Goal: Task Accomplishment & Management: Manage account settings

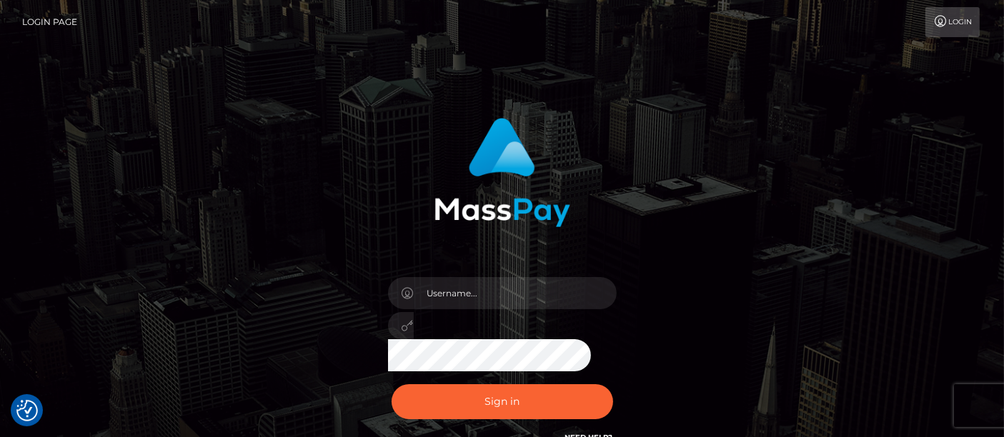
scroll to position [140, 0]
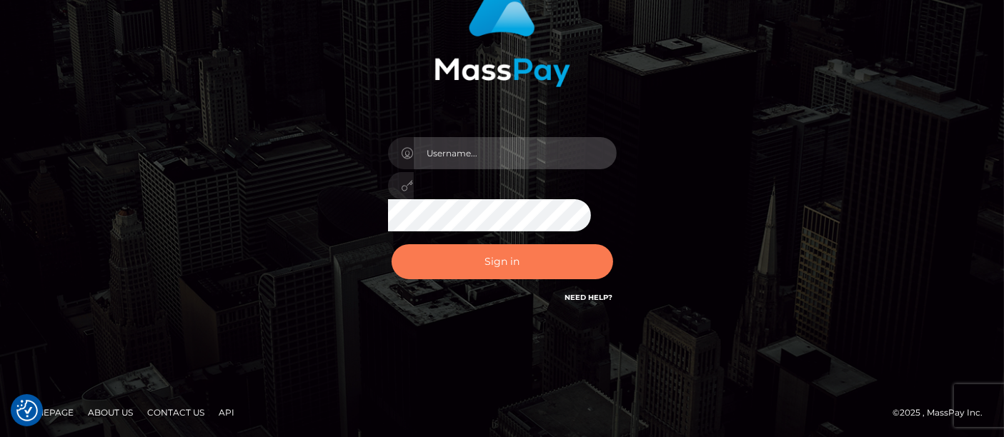
type input "[PERSON_NAME].[PERSON_NAME]"
click at [492, 265] on button "Sign in" at bounding box center [503, 261] width 222 height 35
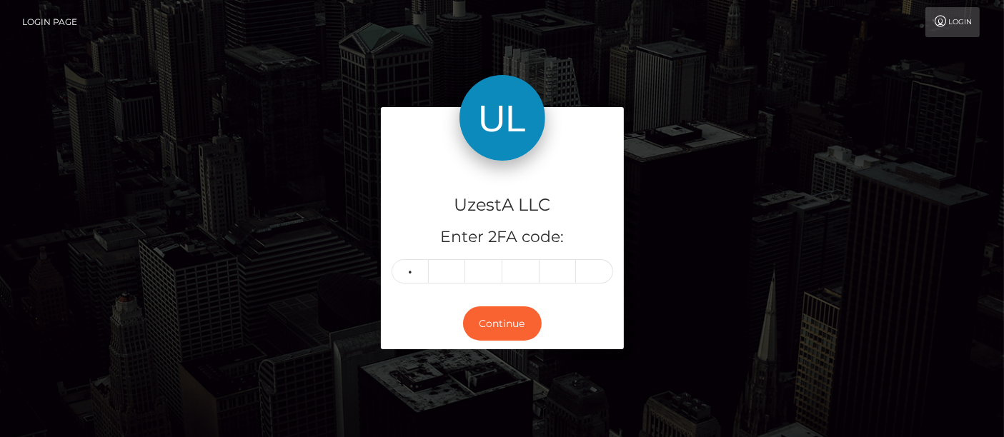
type input "8"
type input "2"
type input "3"
type input "0"
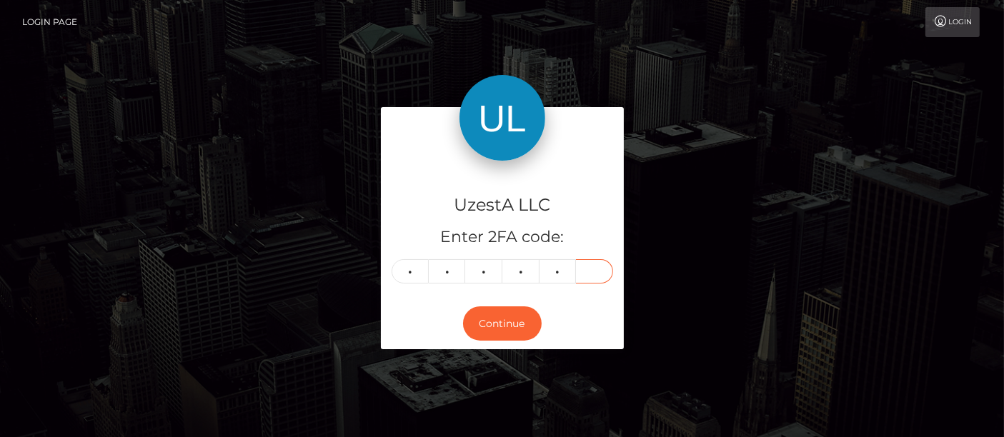
type input "1"
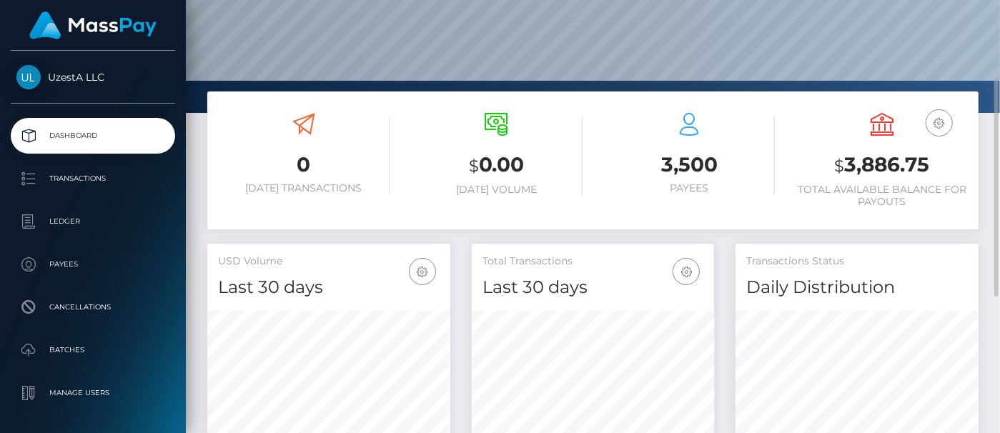
scroll to position [397, 0]
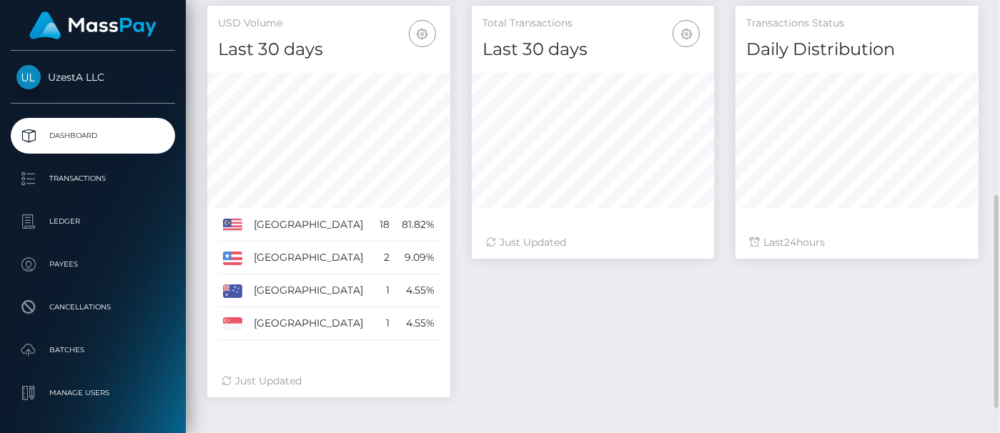
click at [528, 337] on div "Total Transactions Last 30 days Last 30 days Last 60 days Last 90 days 24" at bounding box center [725, 209] width 528 height 406
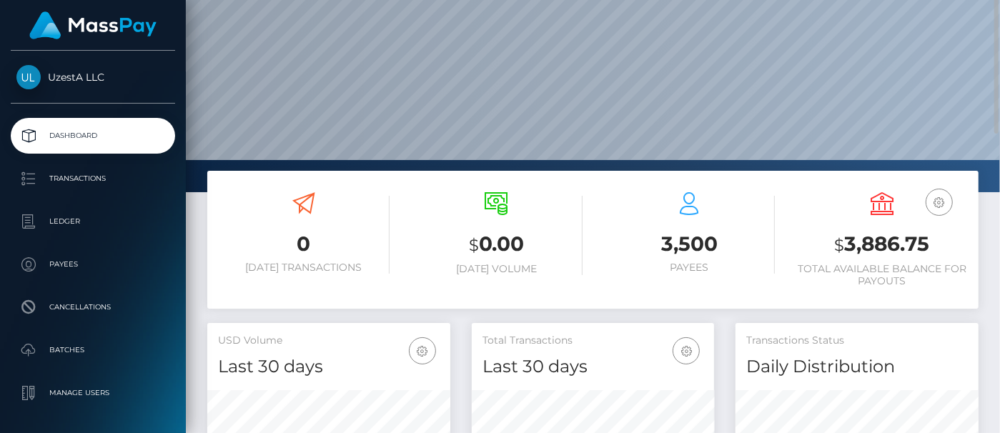
scroll to position [0, 0]
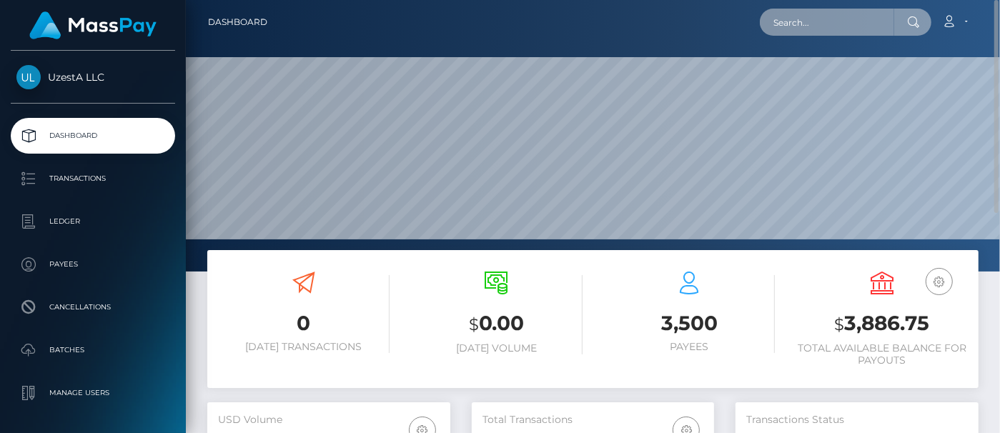
click at [830, 29] on input "text" at bounding box center [827, 22] width 134 height 27
paste input "0000298"
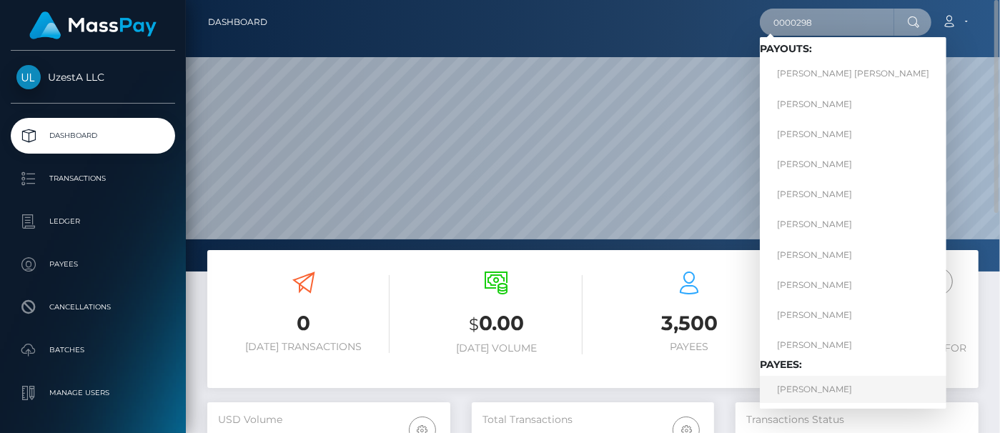
type input "0000298"
click at [781, 389] on link "Yao Li" at bounding box center [853, 389] width 187 height 26
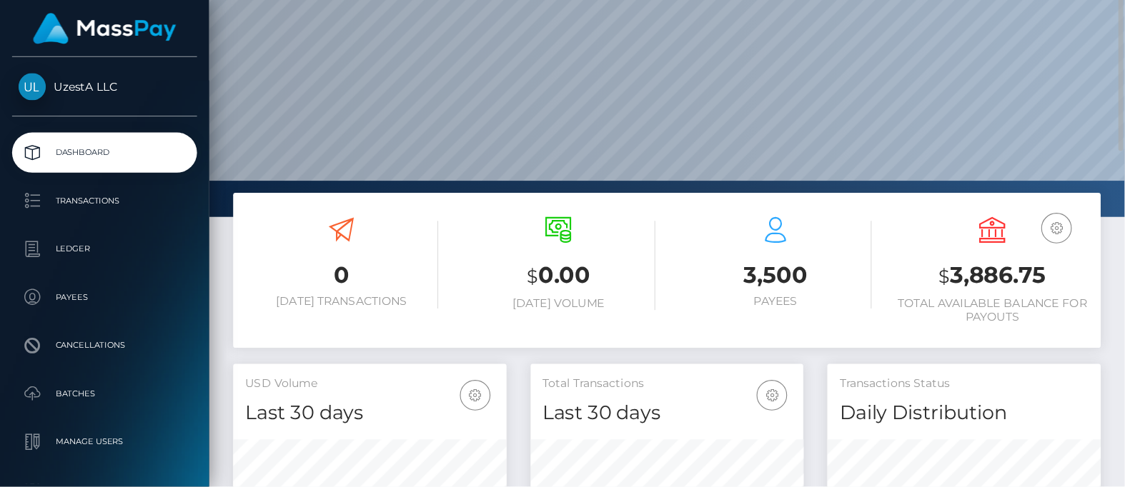
scroll to position [253, 284]
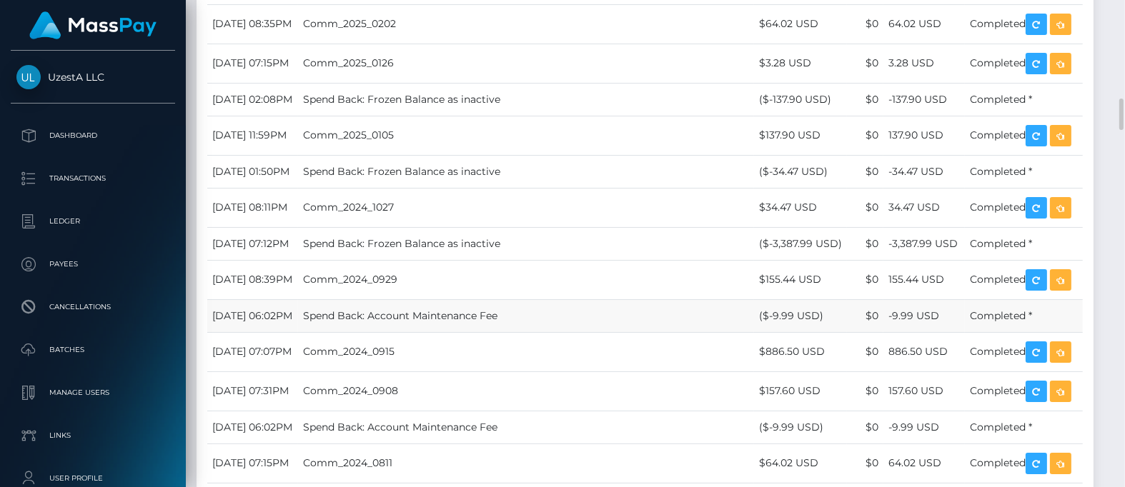
scroll to position [1339, 0]
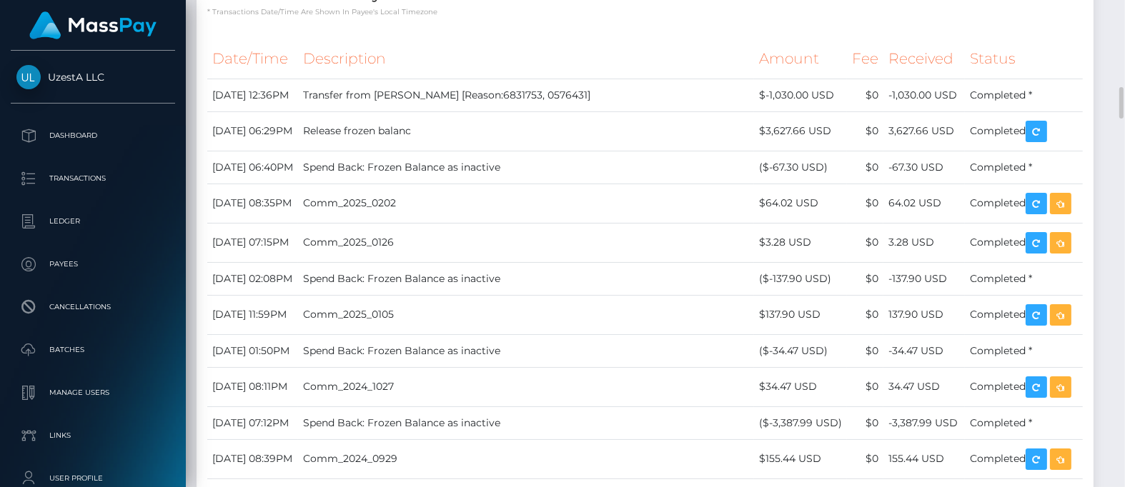
drag, startPoint x: 525, startPoint y: 37, endPoint x: 554, endPoint y: 91, distance: 61.1
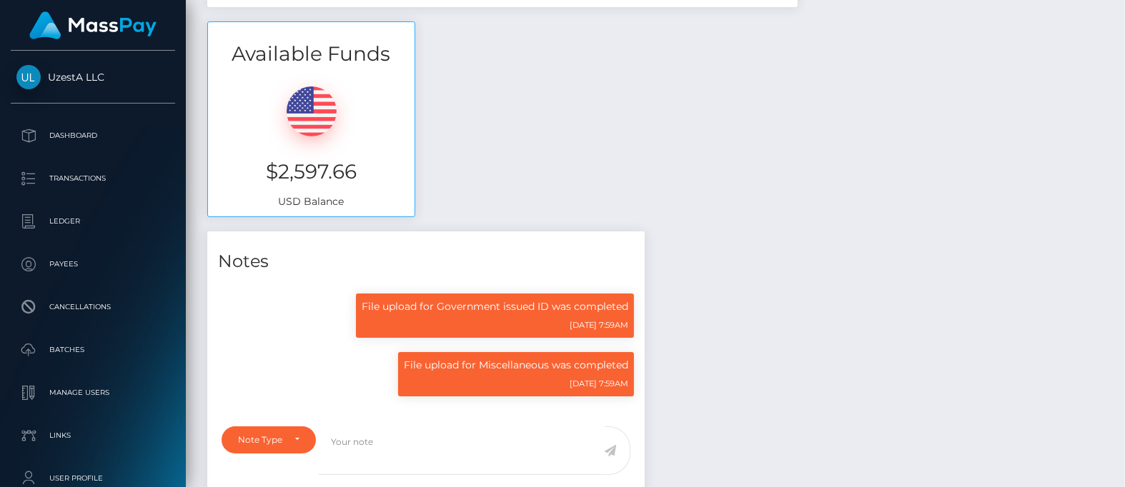
scroll to position [0, 0]
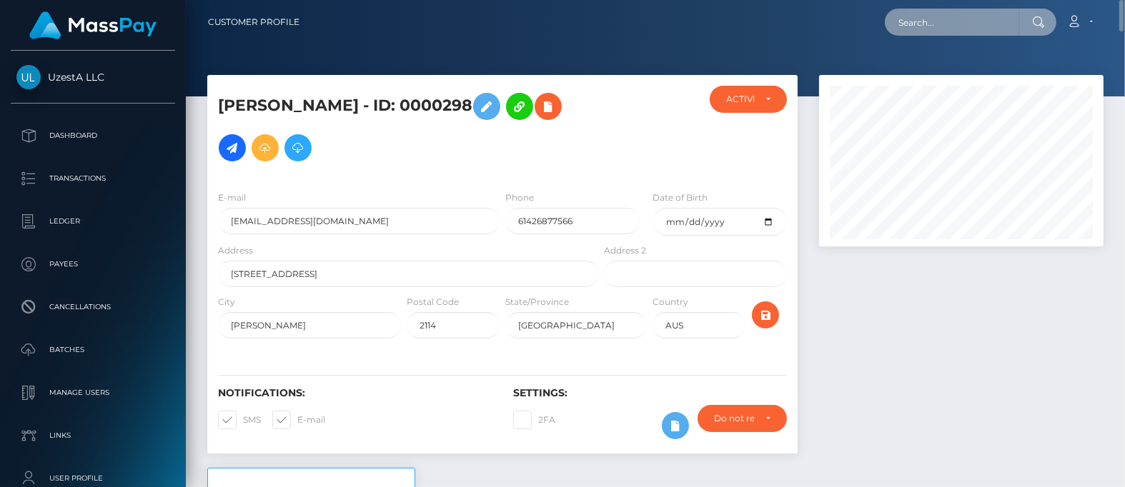
click at [929, 30] on input "text" at bounding box center [952, 22] width 134 height 27
paste input "8273065"
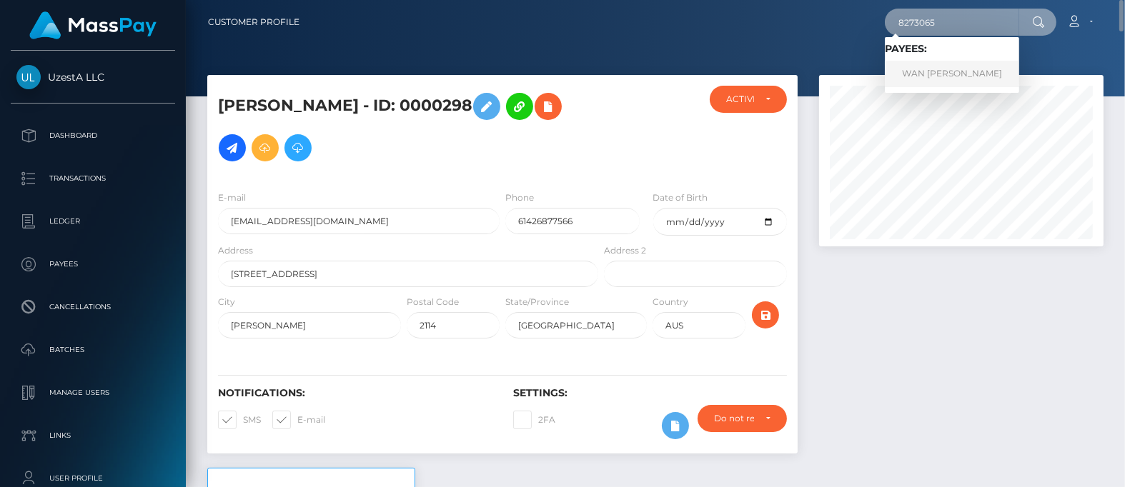
type input "8273065"
click at [917, 73] on link "WAN CHEE LOH" at bounding box center [952, 74] width 134 height 26
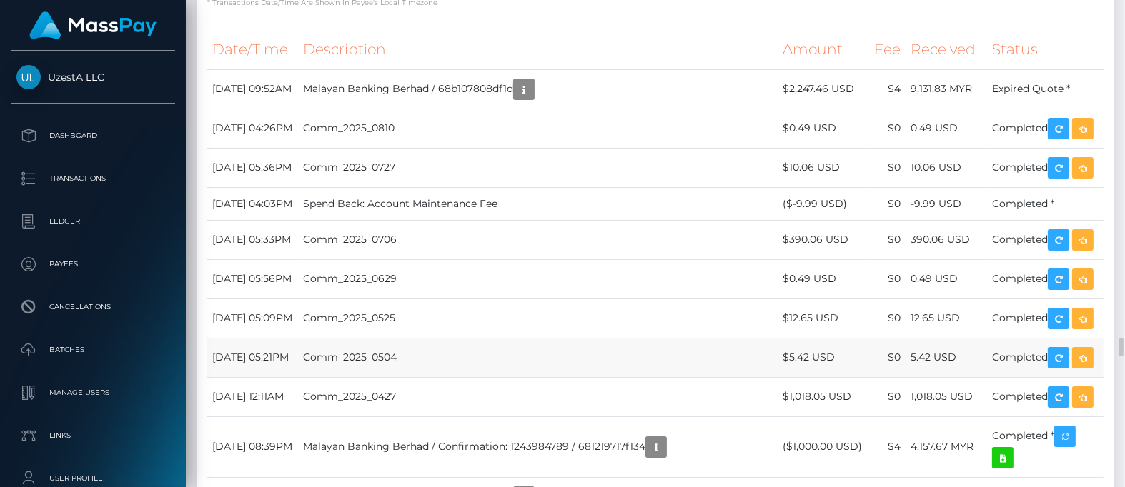
scroll to position [171, 284]
drag, startPoint x: 582, startPoint y: 120, endPoint x: 632, endPoint y: 168, distance: 69.2
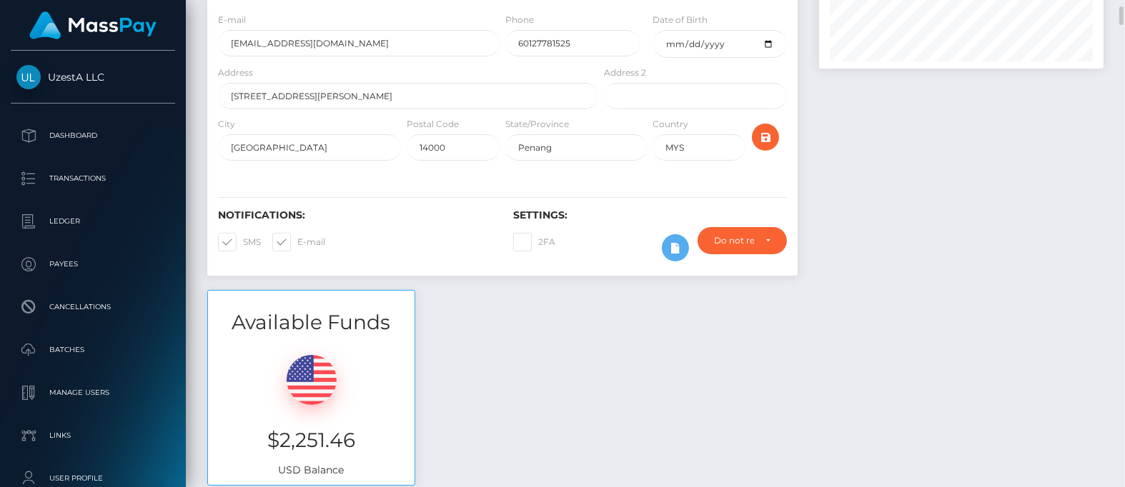
scroll to position [0, 0]
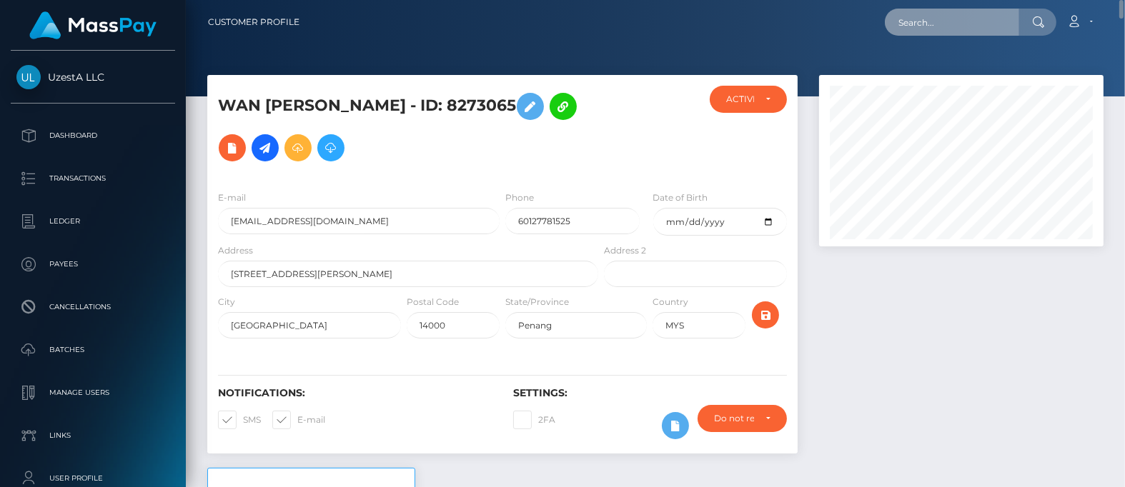
click at [961, 9] on input "text" at bounding box center [952, 22] width 134 height 27
paste input "0640035"
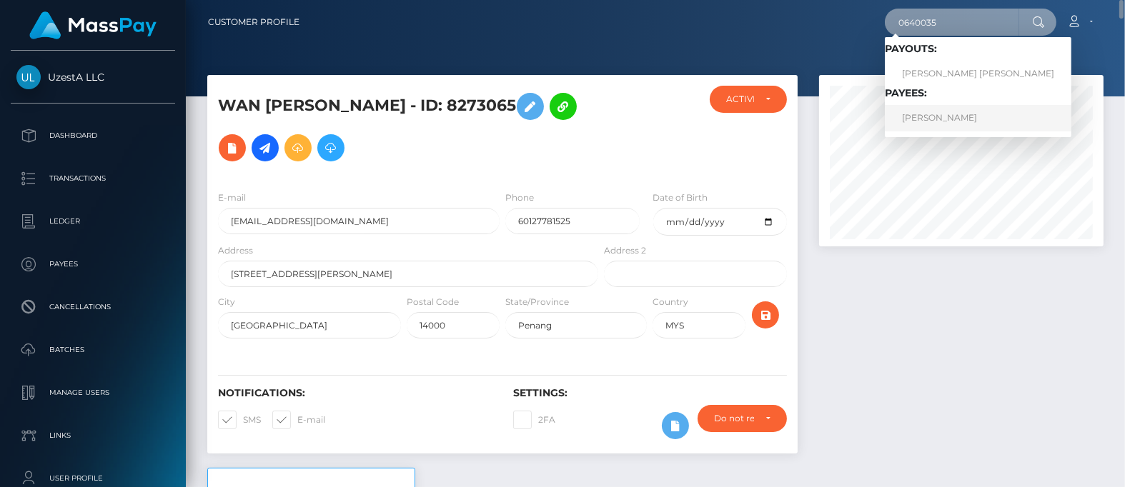
type input "0640035"
click at [934, 105] on link "TEONG JOO CHUA" at bounding box center [978, 118] width 187 height 26
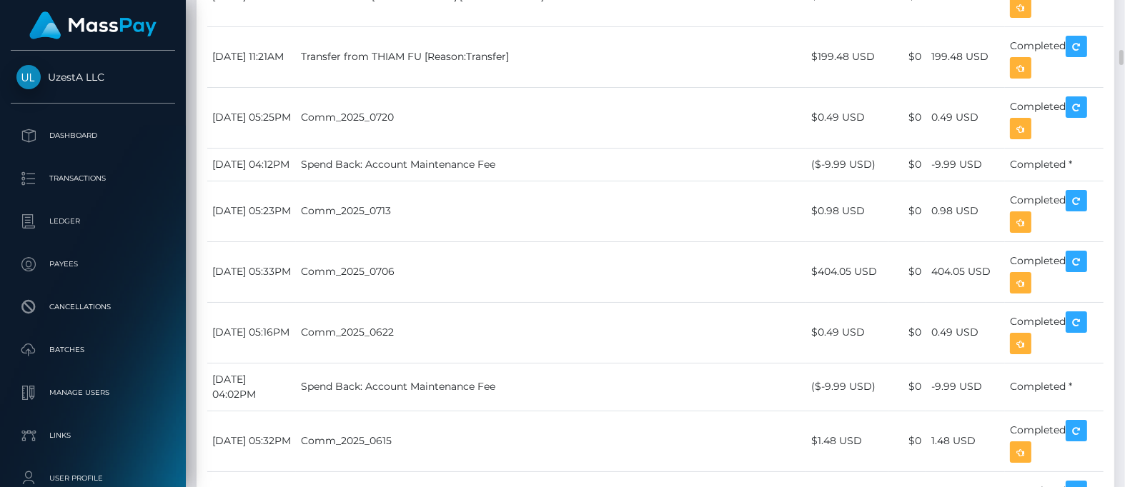
scroll to position [171, 284]
drag, startPoint x: 474, startPoint y: 269, endPoint x: 513, endPoint y: 286, distance: 42.9
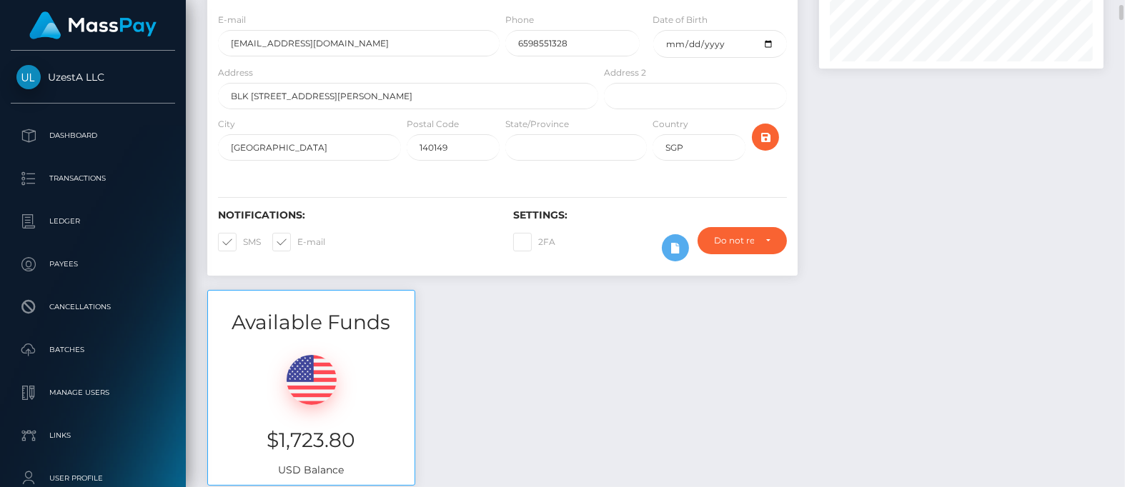
scroll to position [0, 0]
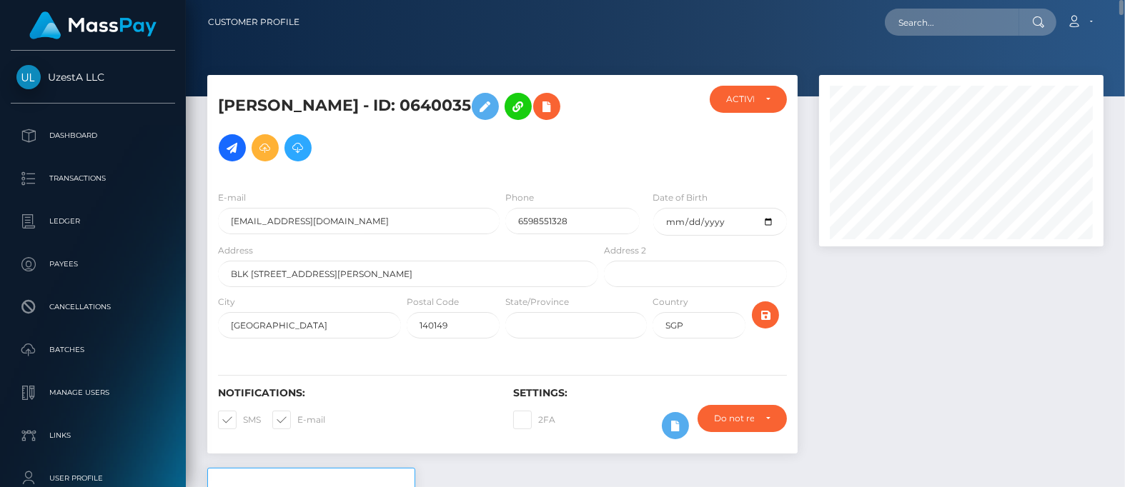
click at [929, 36] on div "Loading... Loading... Account Edit Profile Logout" at bounding box center [707, 22] width 792 height 30
click at [935, 25] on input "text" at bounding box center [952, 22] width 134 height 27
paste input "4892180"
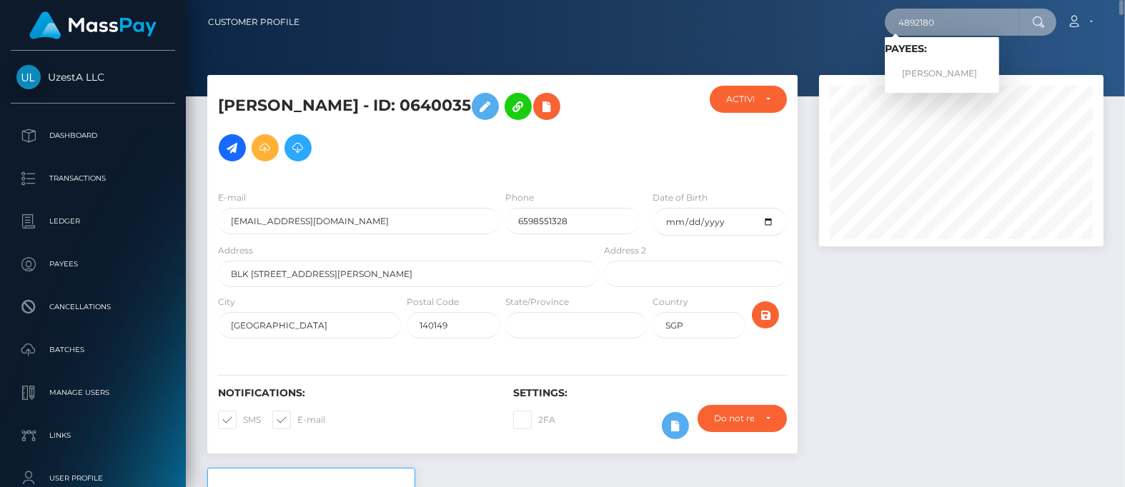
type input "4892180"
drag, startPoint x: 935, startPoint y: 75, endPoint x: 932, endPoint y: 83, distance: 8.4
click at [932, 83] on link "慧芳 周" at bounding box center [942, 74] width 114 height 26
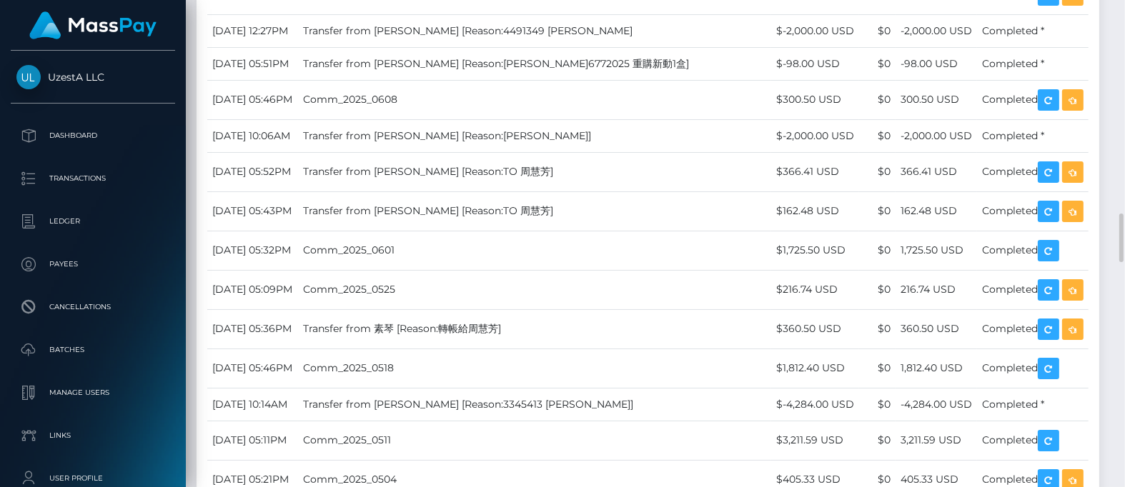
scroll to position [2590, 0]
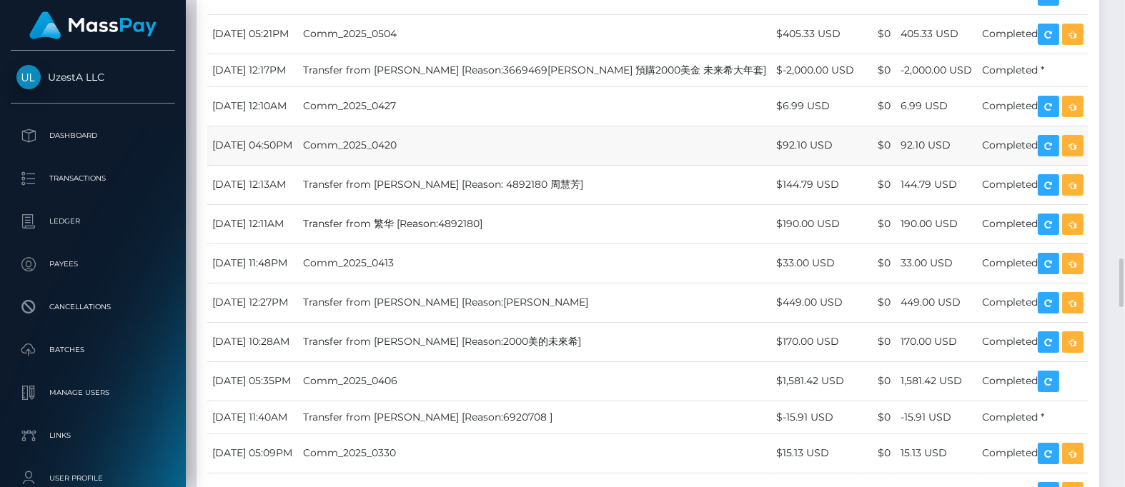
click at [622, 165] on td "Comm_2025_0420" at bounding box center [534, 145] width 473 height 39
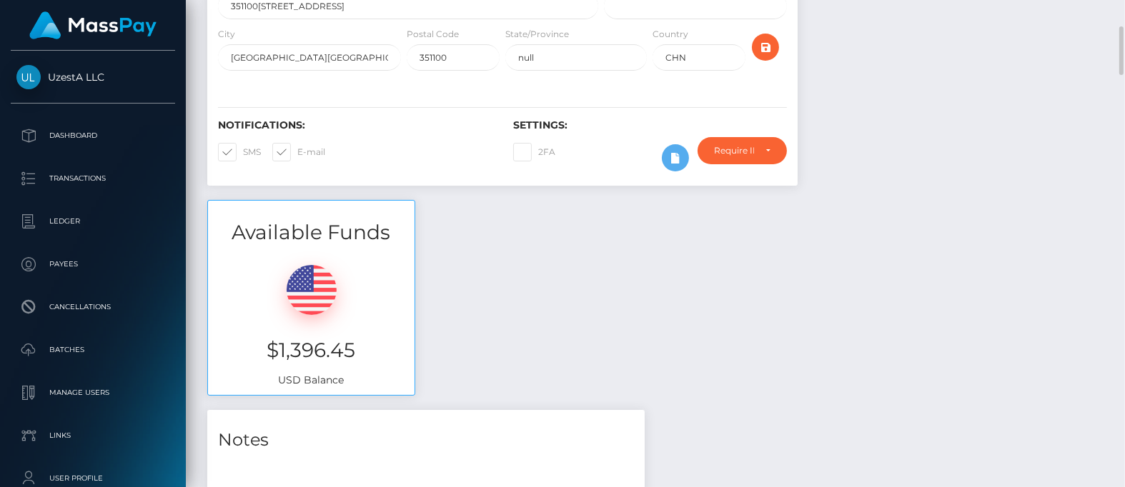
scroll to position [0, 0]
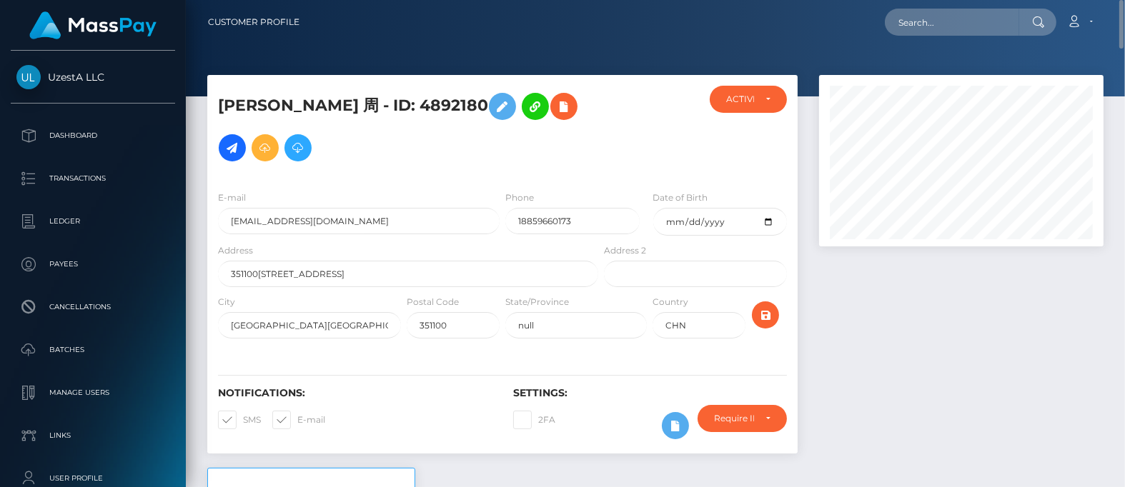
click at [958, 36] on div "Loading... Loading... Account Edit Profile Logout" at bounding box center [707, 22] width 792 height 30
click at [958, 31] on input "text" at bounding box center [952, 22] width 134 height 27
paste input "0000118"
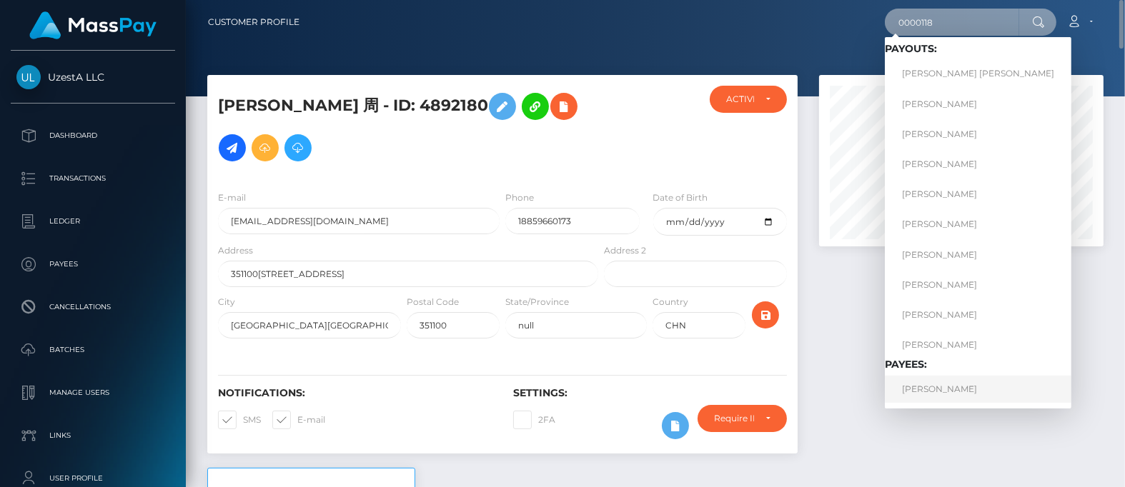
type input "0000118"
click at [925, 394] on link "Fang Fang Ho" at bounding box center [978, 389] width 187 height 26
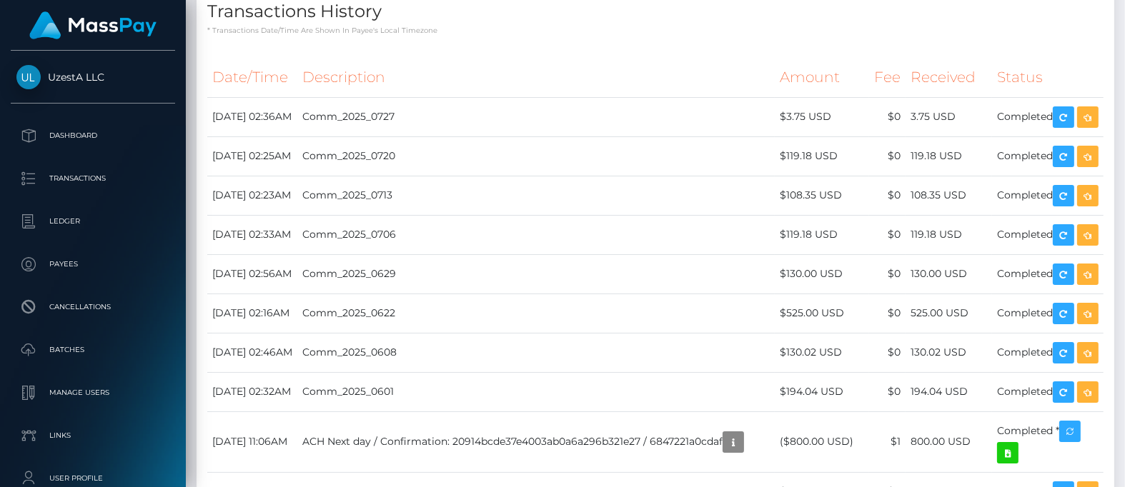
scroll to position [1250, 0]
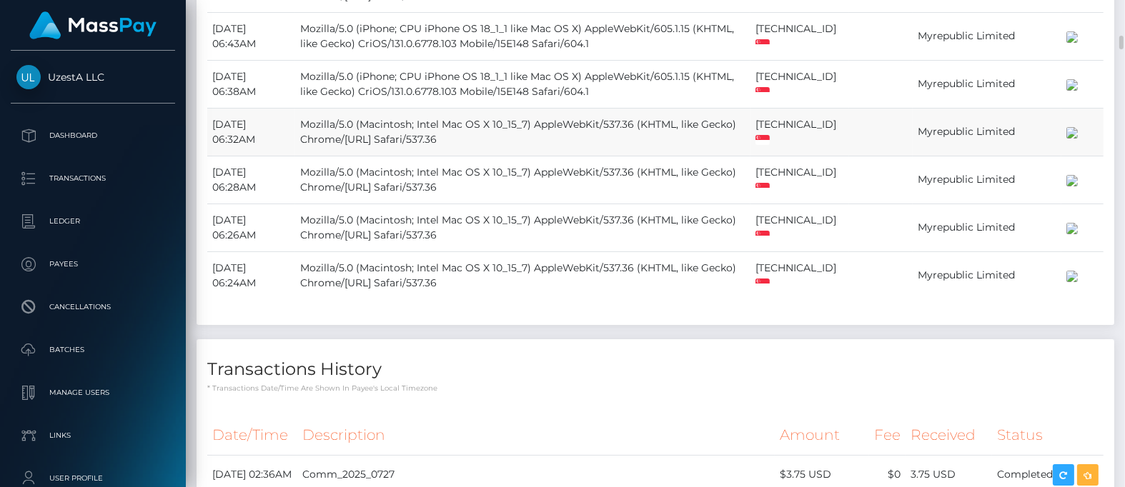
drag, startPoint x: 574, startPoint y: 206, endPoint x: 592, endPoint y: 234, distance: 33.1
click at [574, 156] on td "Mozilla/5.0 (Macintosh; Intel Mac OS X 10_15_7) AppleWebKit/537.36 (KHTML, like…" at bounding box center [522, 132] width 455 height 48
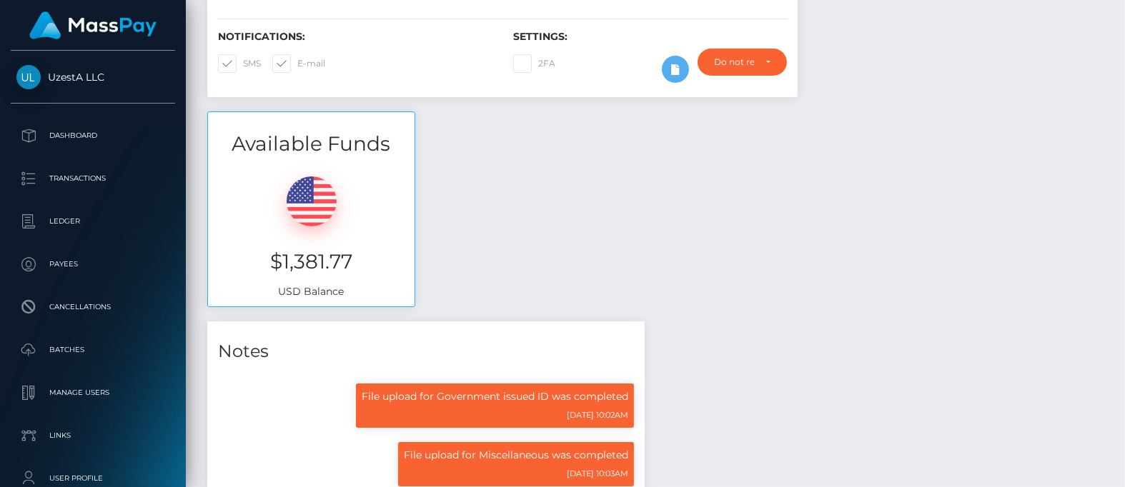
scroll to position [0, 0]
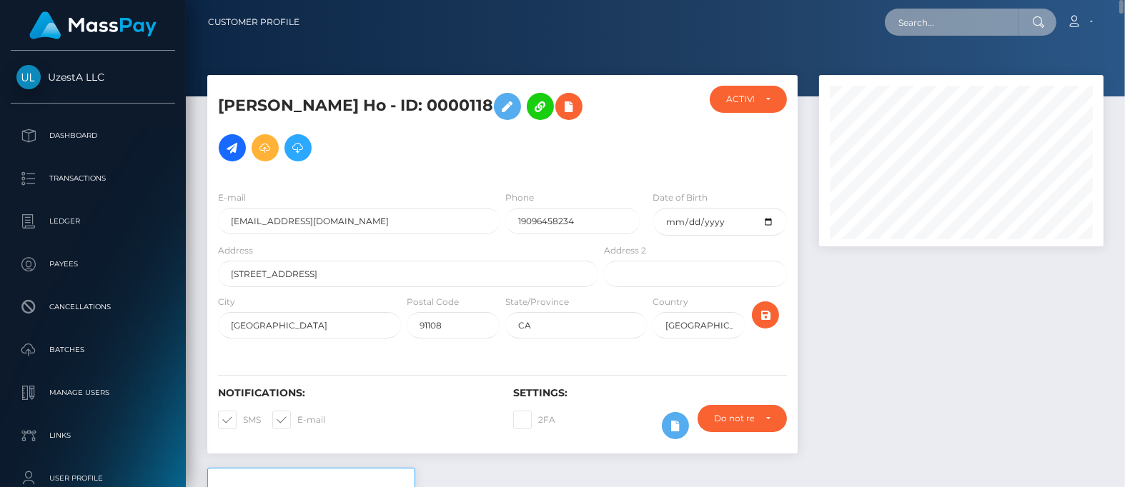
click at [911, 18] on input "text" at bounding box center [952, 22] width 134 height 27
paste input "5458235"
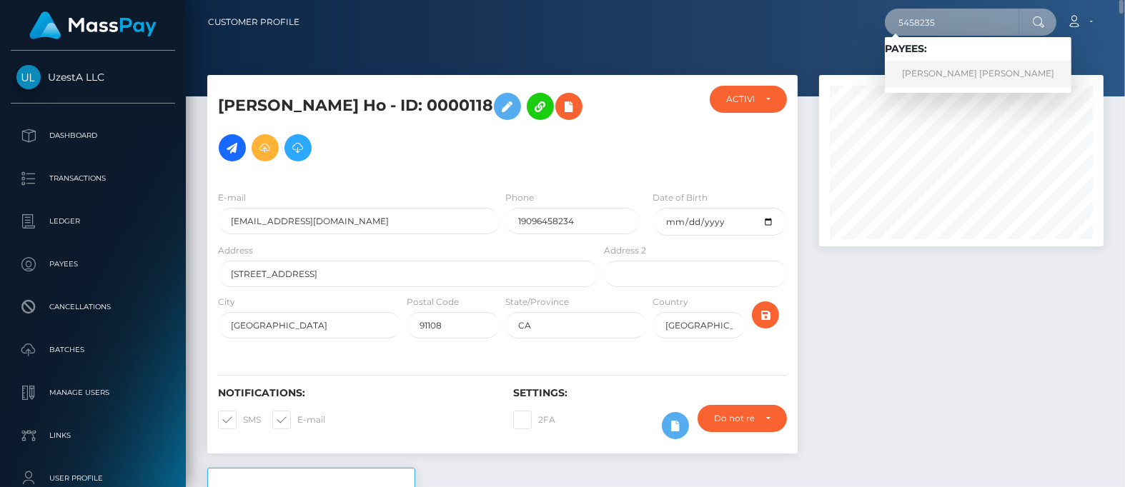
type input "5458235"
click at [935, 77] on link "Lih Fong Chew" at bounding box center [978, 74] width 187 height 26
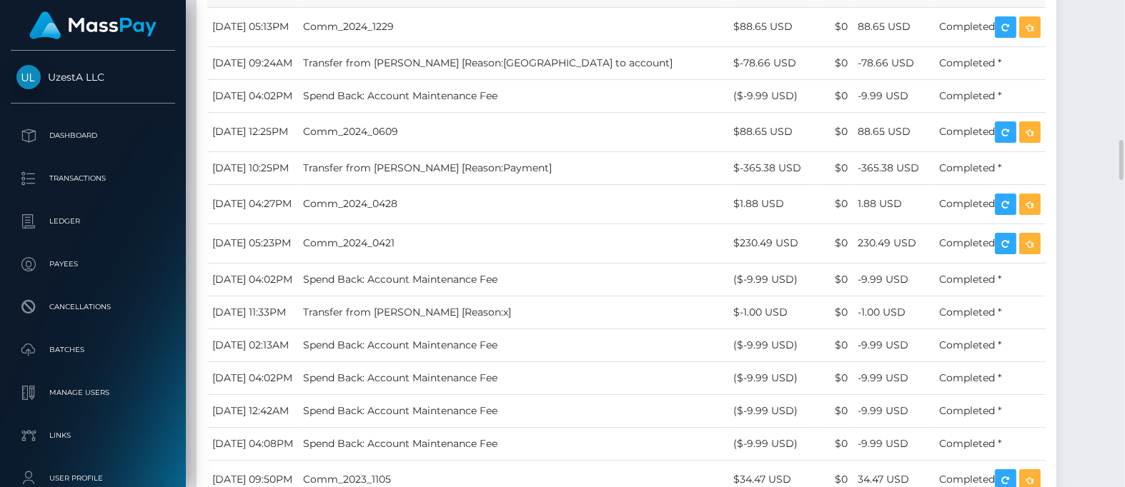
scroll to position [1519, 0]
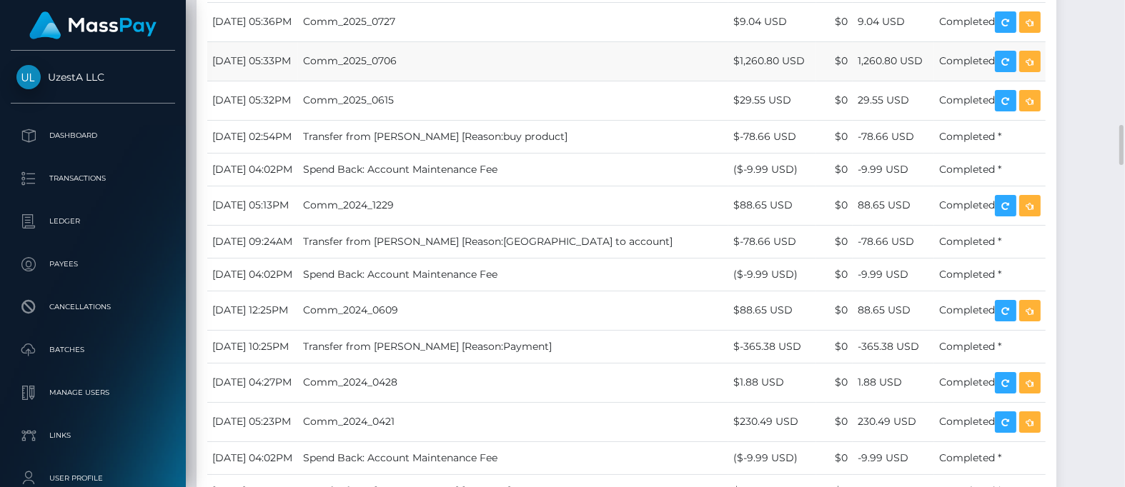
click at [510, 81] on td "Comm_2025_0706" at bounding box center [513, 60] width 430 height 39
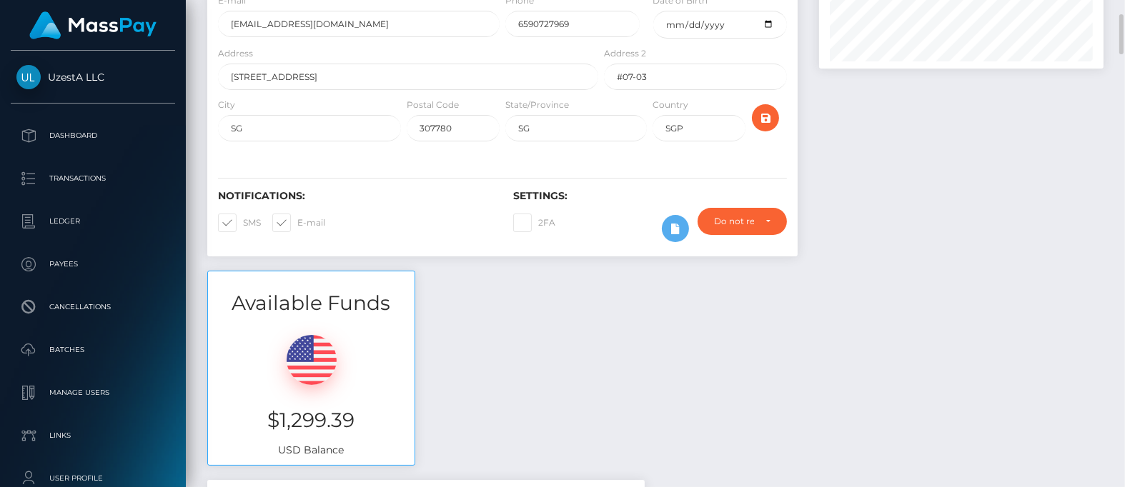
scroll to position [0, 0]
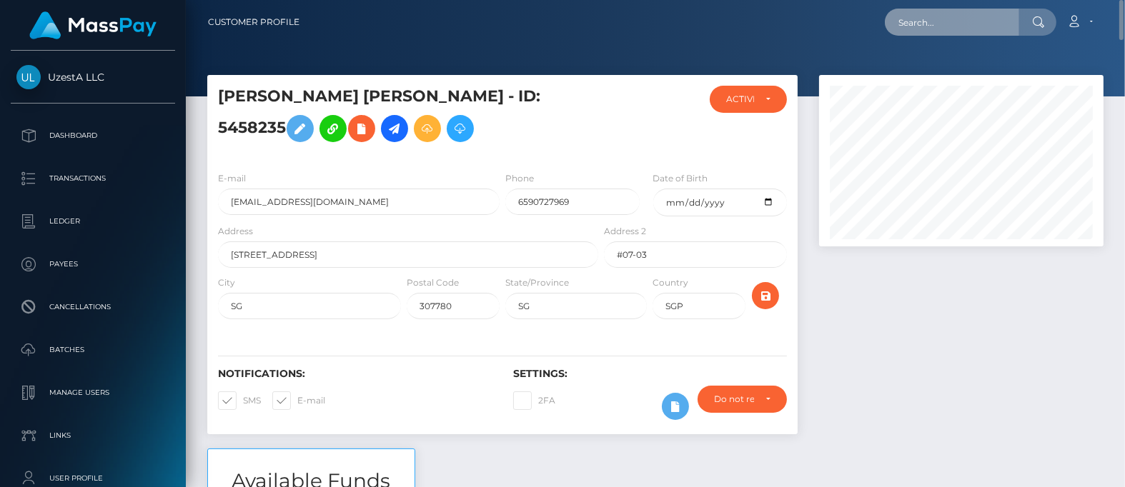
click at [931, 30] on input "text" at bounding box center [952, 22] width 134 height 27
paste input "8857437"
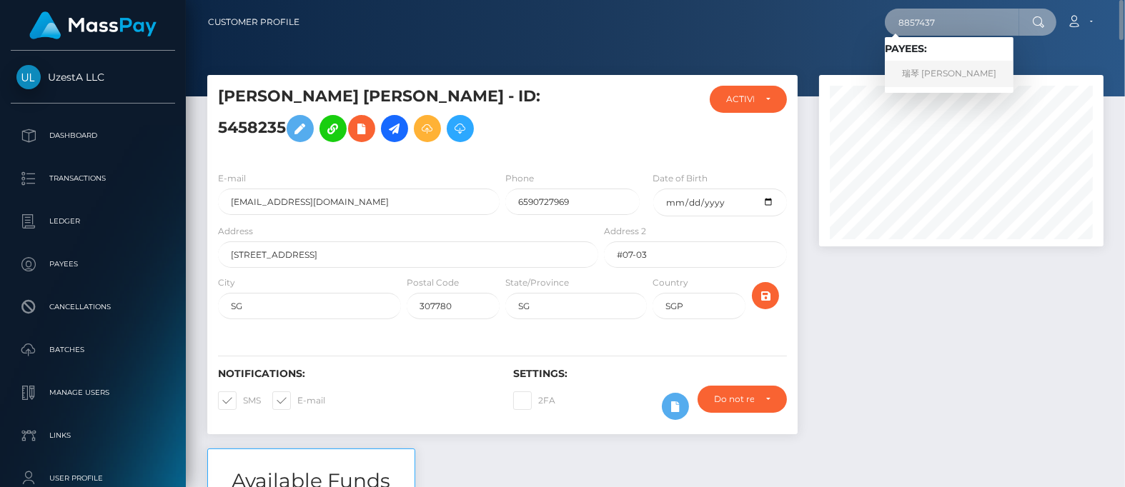
type input "8857437"
click at [925, 81] on link "瑞琴 王溫" at bounding box center [949, 74] width 129 height 26
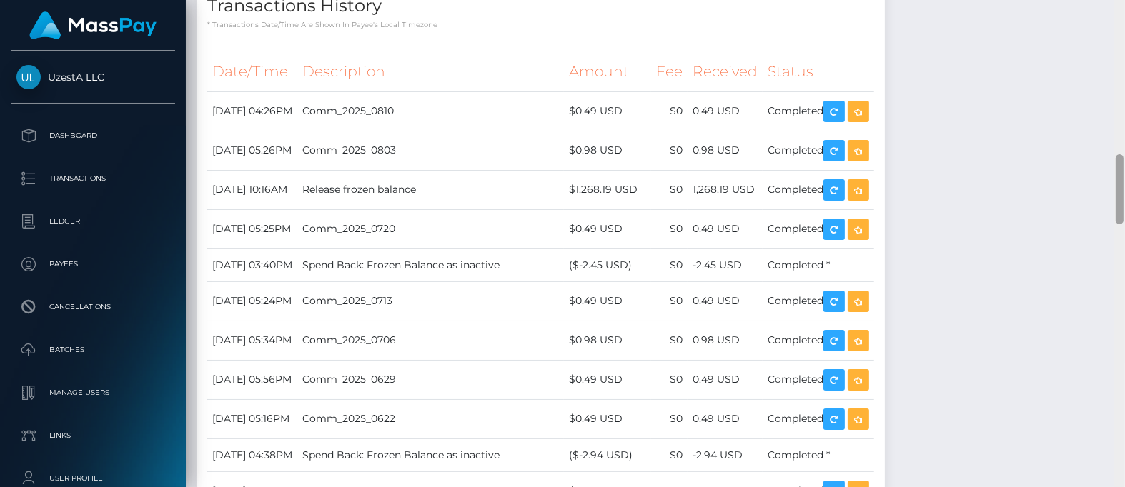
scroll to position [171, 284]
click at [564, 209] on td "Release frozen balance" at bounding box center [430, 189] width 267 height 39
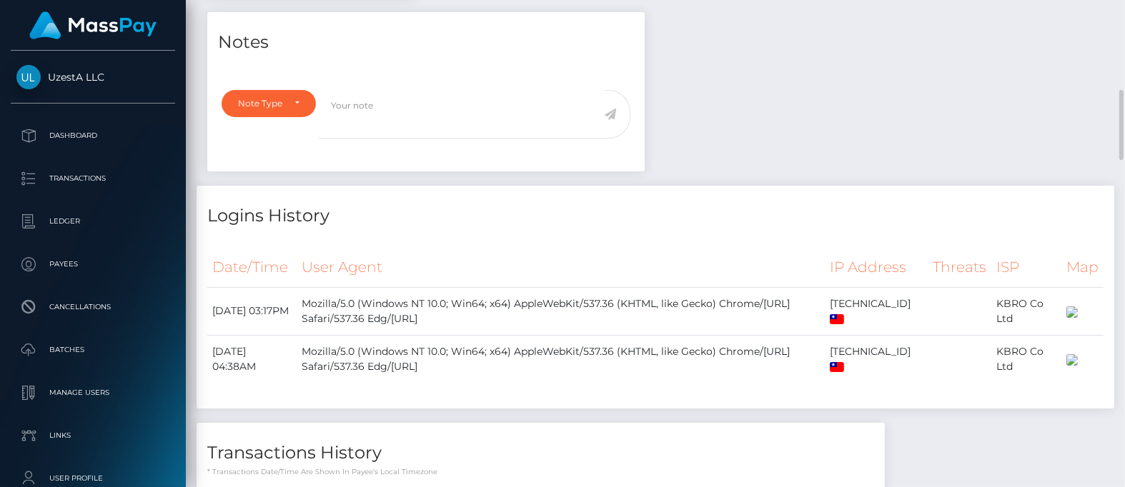
scroll to position [0, 0]
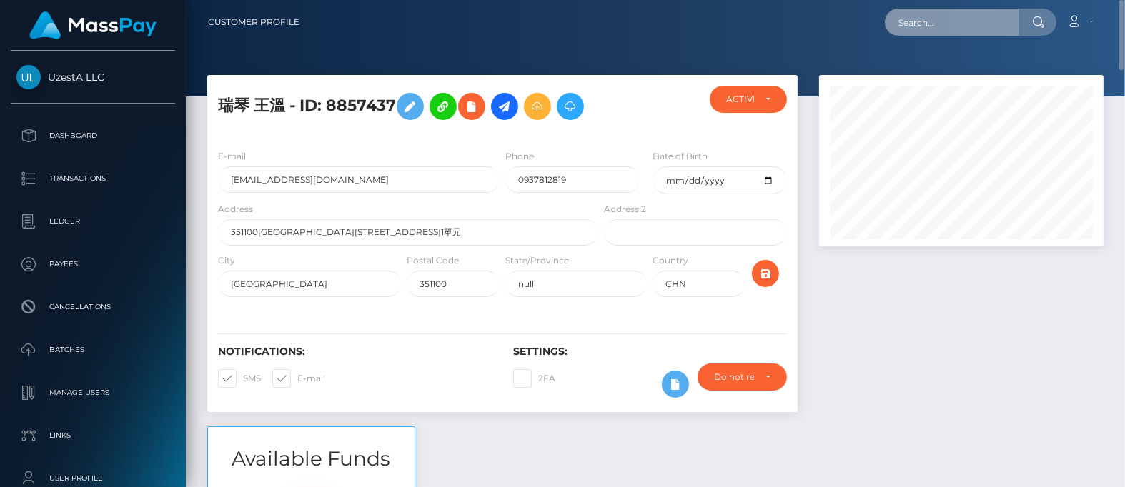
click at [997, 18] on input "text" at bounding box center [952, 22] width 134 height 27
paste input "1355281"
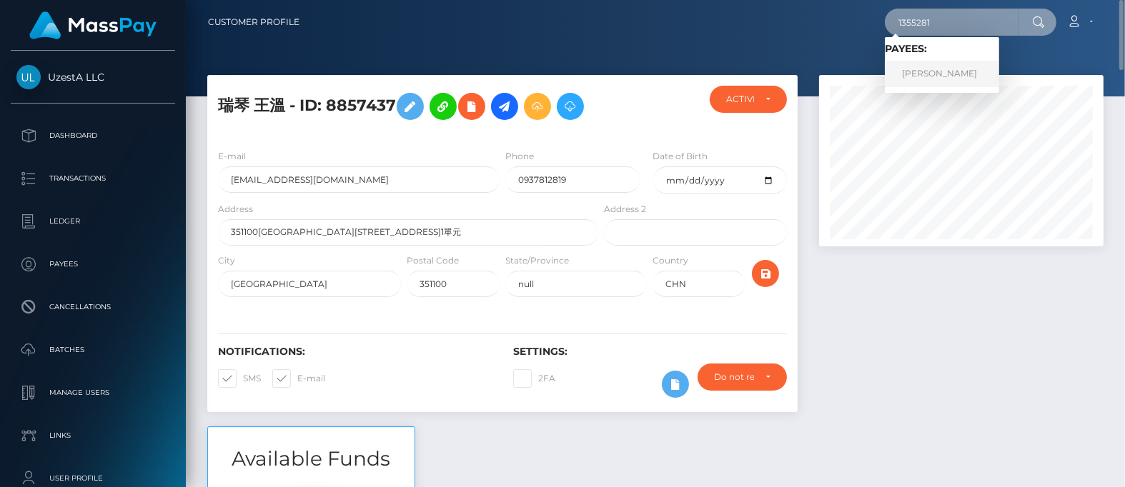
type input "1355281"
click at [915, 73] on link "春柳 贾" at bounding box center [942, 74] width 114 height 26
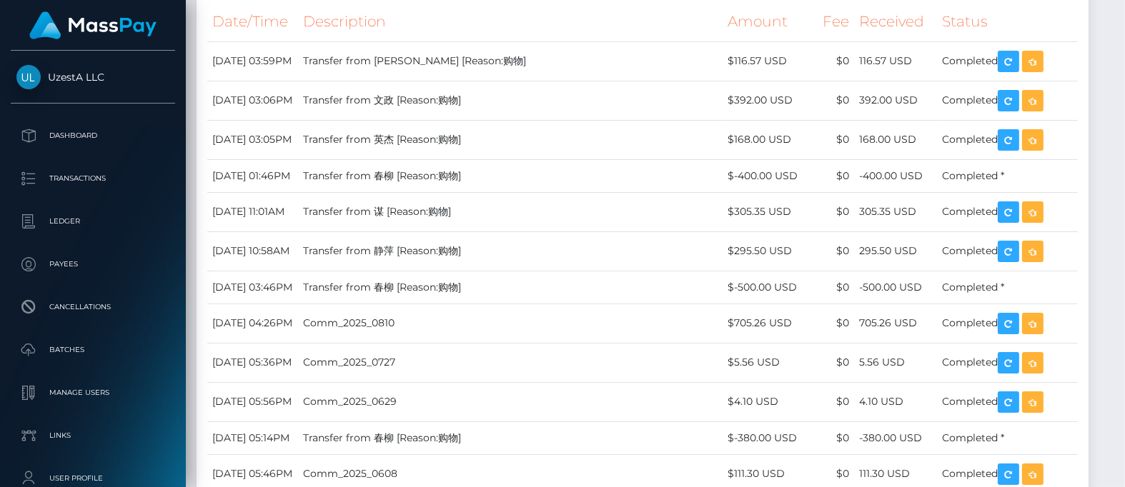
scroll to position [2232, 0]
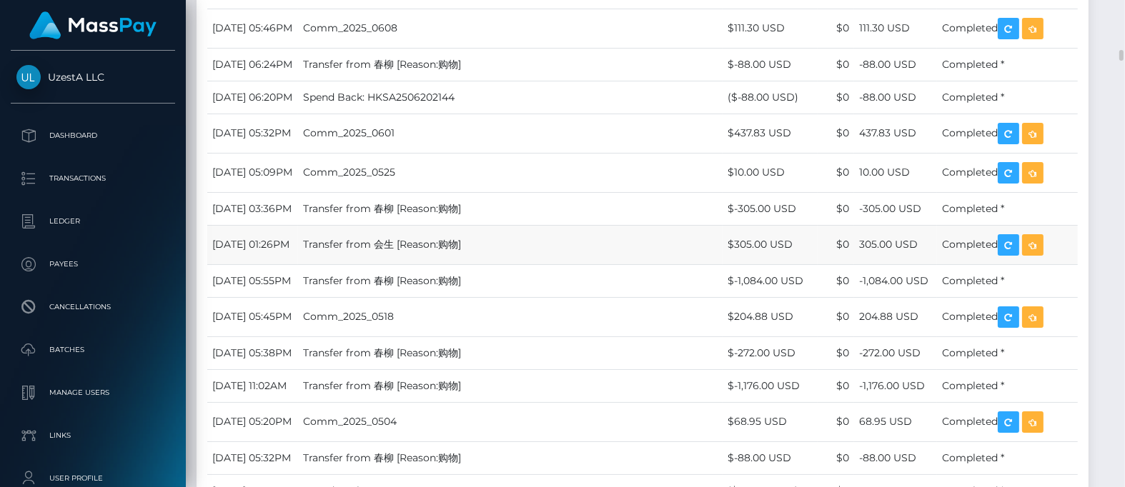
click at [537, 264] on td "Transfer from 会生 [Reason:购物]" at bounding box center [510, 244] width 424 height 39
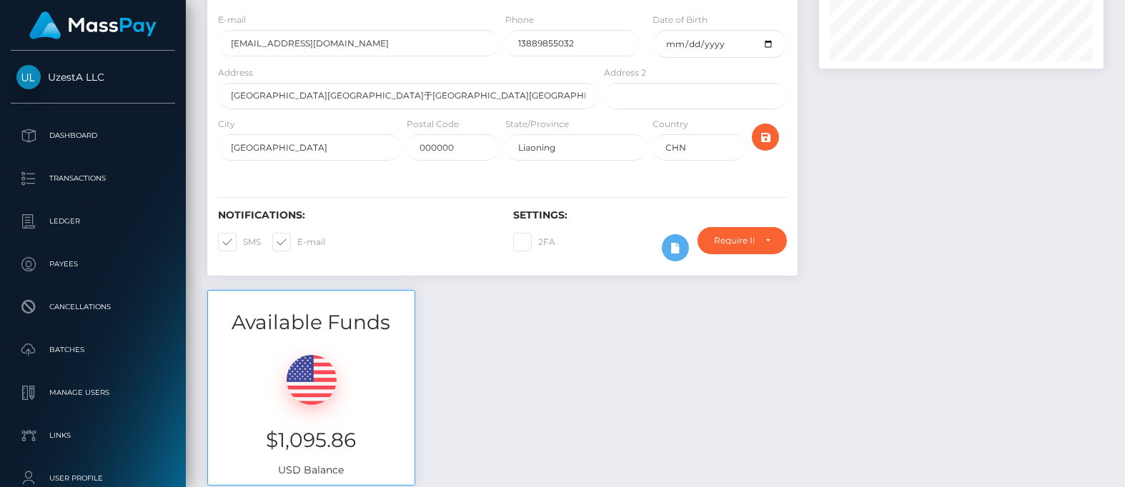
scroll to position [0, 0]
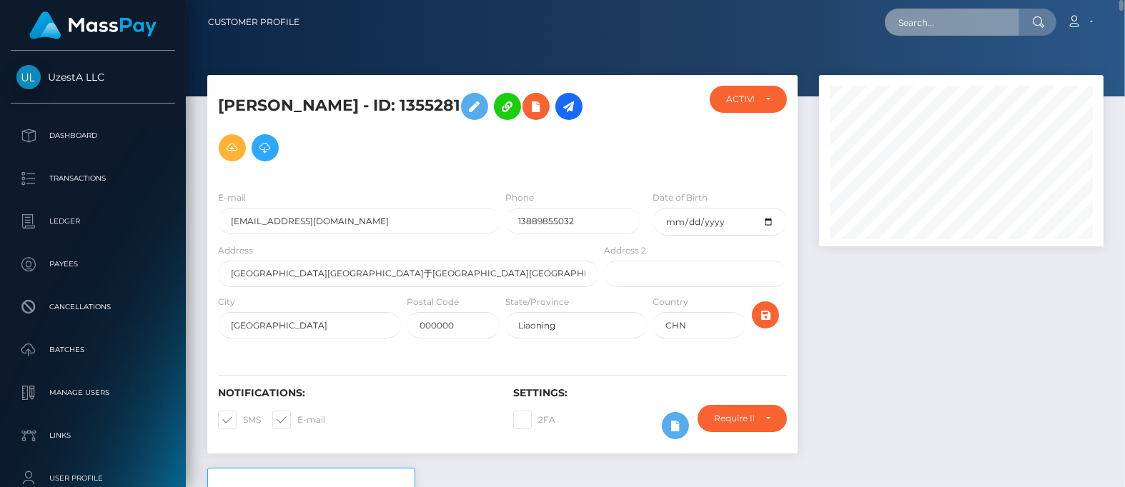
click at [939, 23] on input "text" at bounding box center [952, 22] width 134 height 27
paste input "9156006"
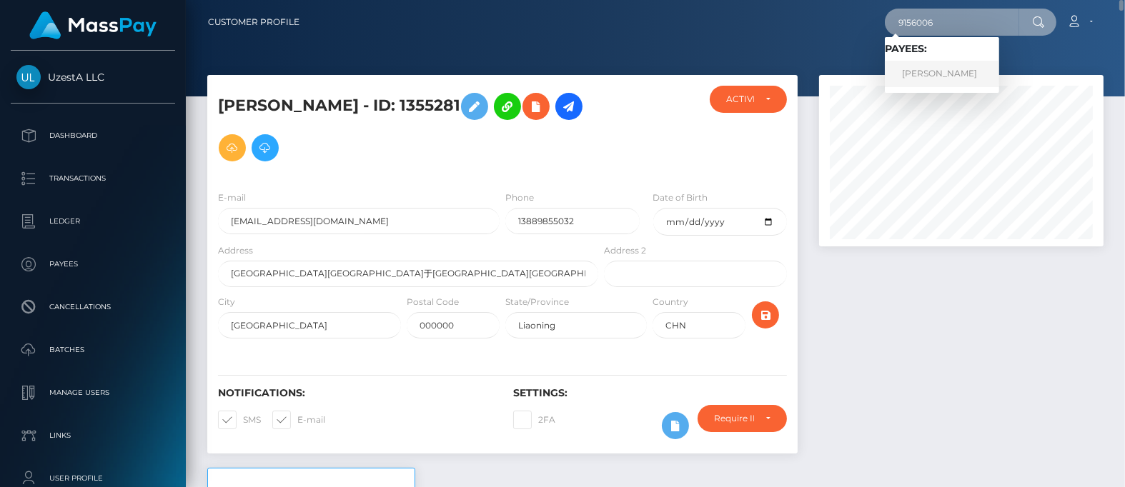
type input "9156006"
click at [939, 71] on link "KIM CHUNG AU" at bounding box center [942, 74] width 114 height 26
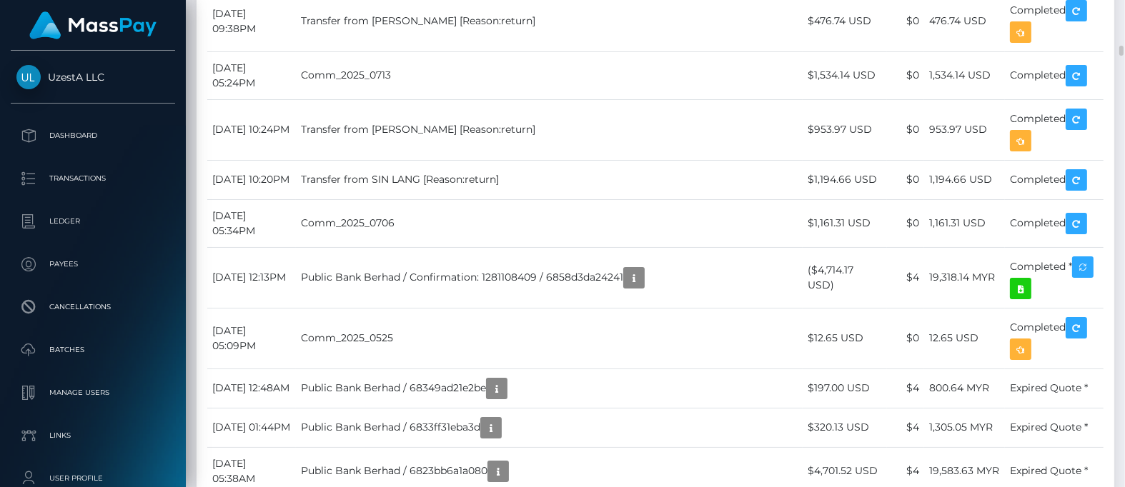
scroll to position [1876, 0]
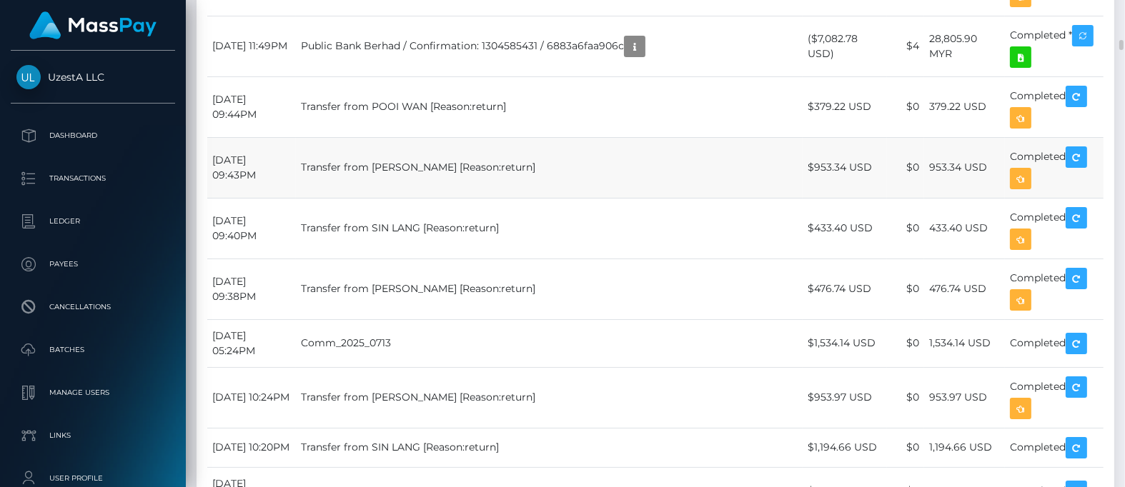
drag, startPoint x: 577, startPoint y: 287, endPoint x: 597, endPoint y: 287, distance: 20.0
click at [577, 198] on td "Transfer from CHOY YEE [Reason:return]" at bounding box center [549, 167] width 507 height 61
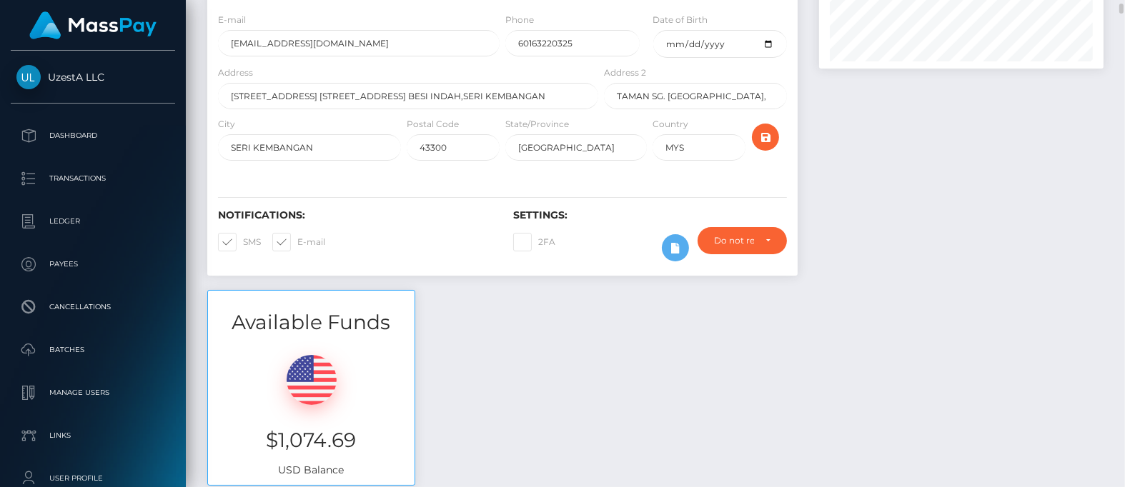
scroll to position [0, 0]
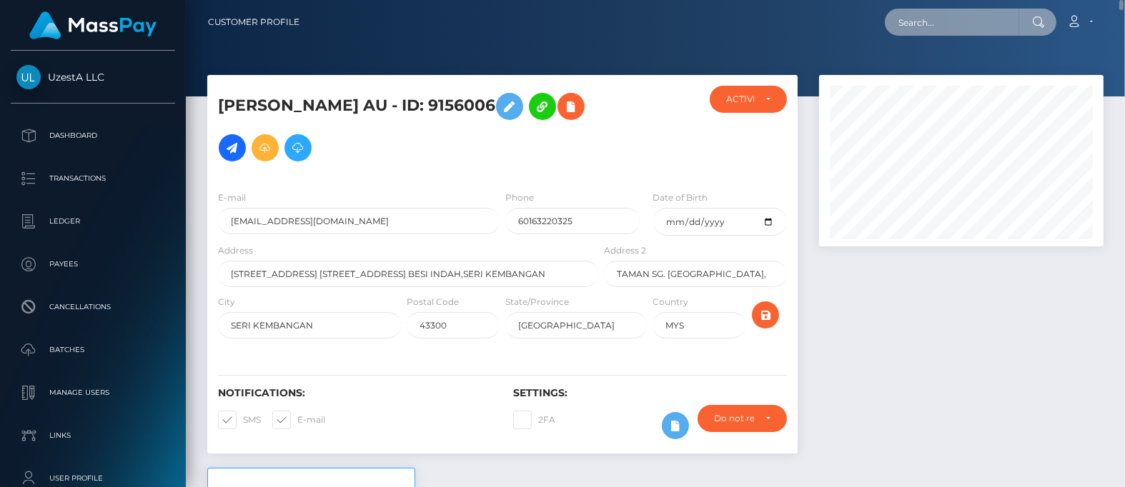
click at [995, 24] on input "text" at bounding box center [952, 22] width 134 height 27
paste input "0138091"
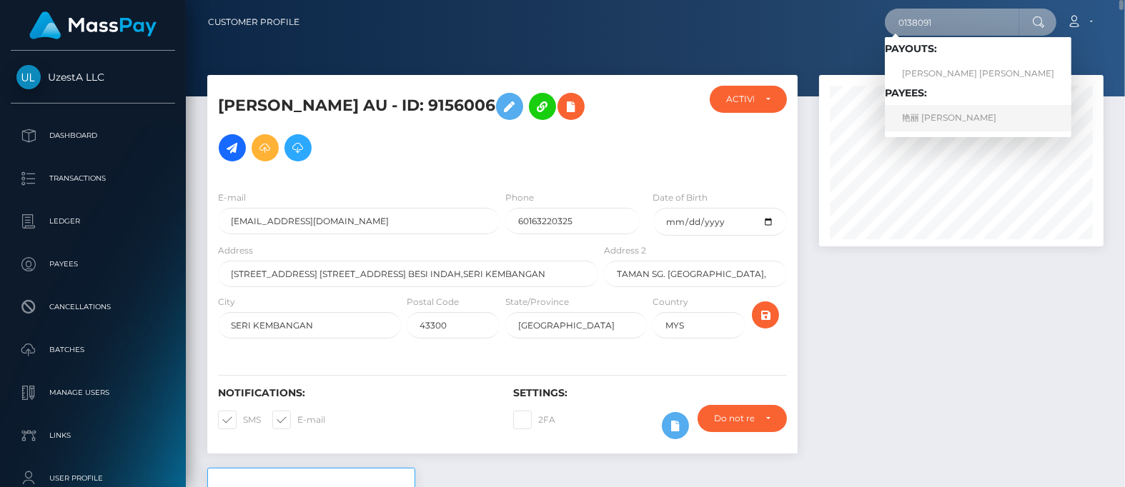
type input "0138091"
click at [918, 120] on link "艳丽 陈" at bounding box center [978, 118] width 187 height 26
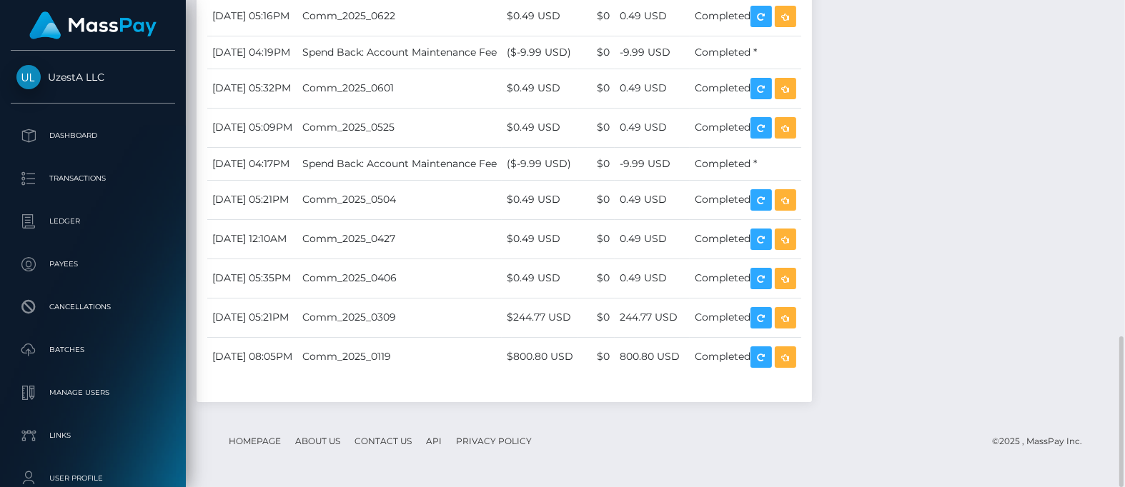
scroll to position [724, 0]
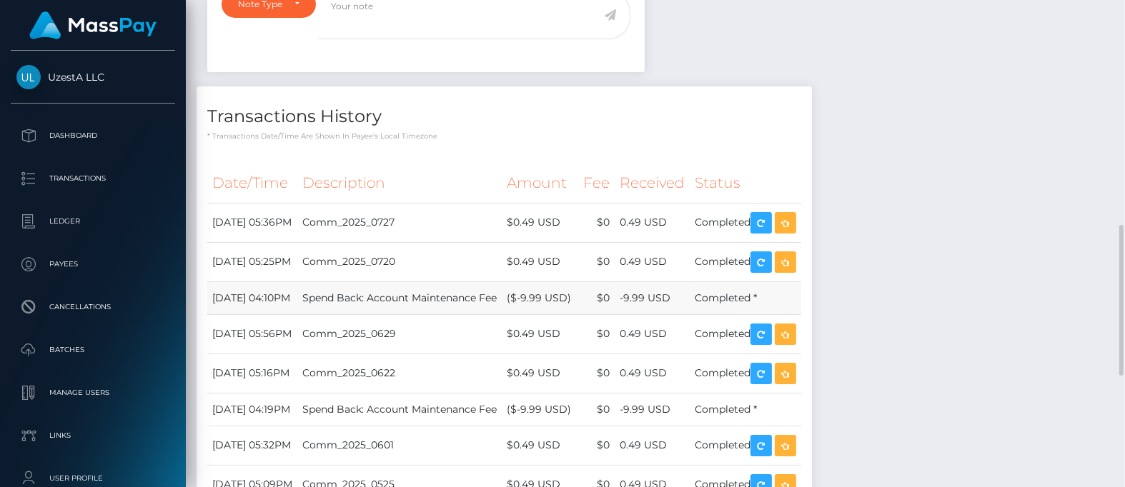
click at [474, 301] on td "Spend Back: Account Maintenance Fee" at bounding box center [399, 298] width 204 height 33
click at [578, 242] on td "$0.49 USD" at bounding box center [540, 222] width 76 height 39
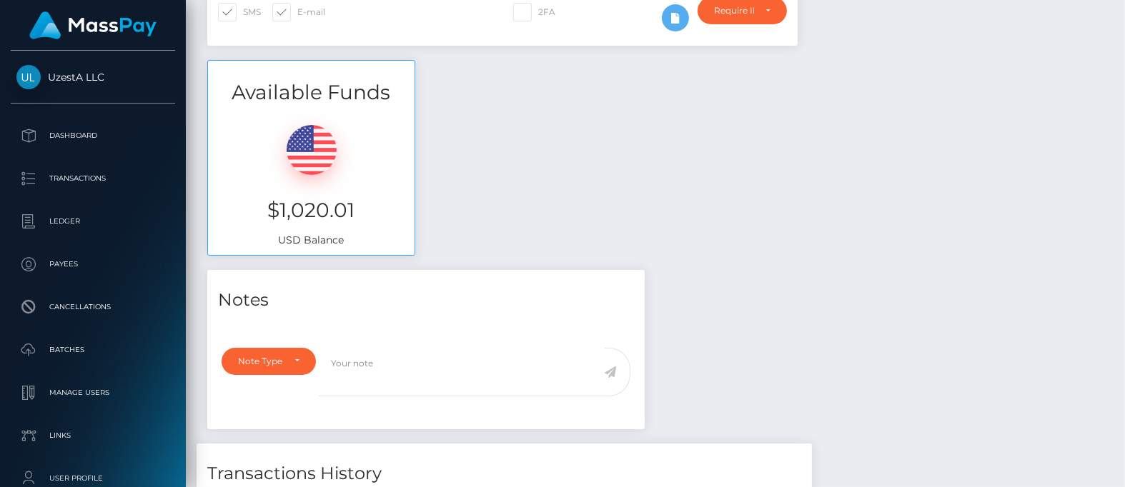
scroll to position [0, 0]
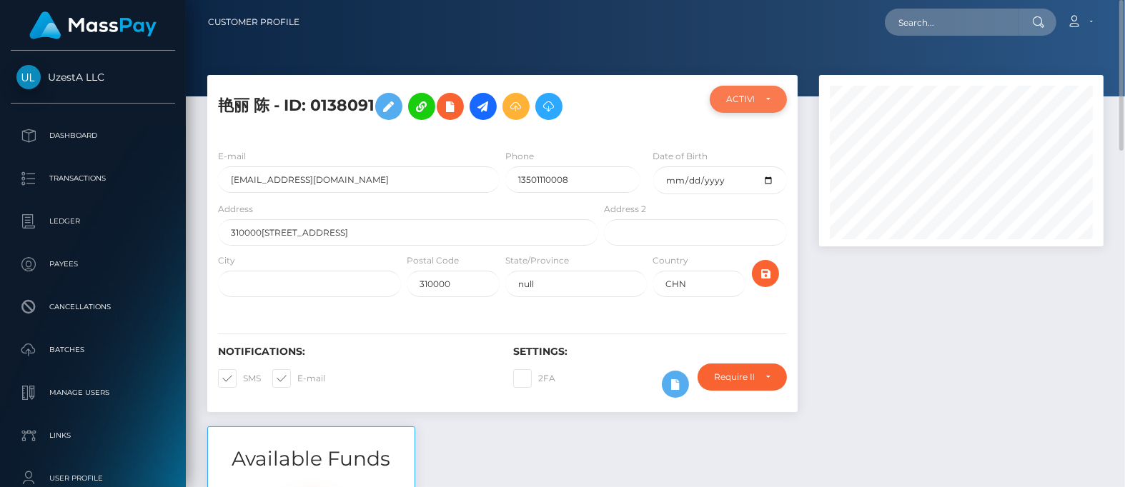
click at [747, 99] on div "ACTIVE" at bounding box center [740, 99] width 28 height 11
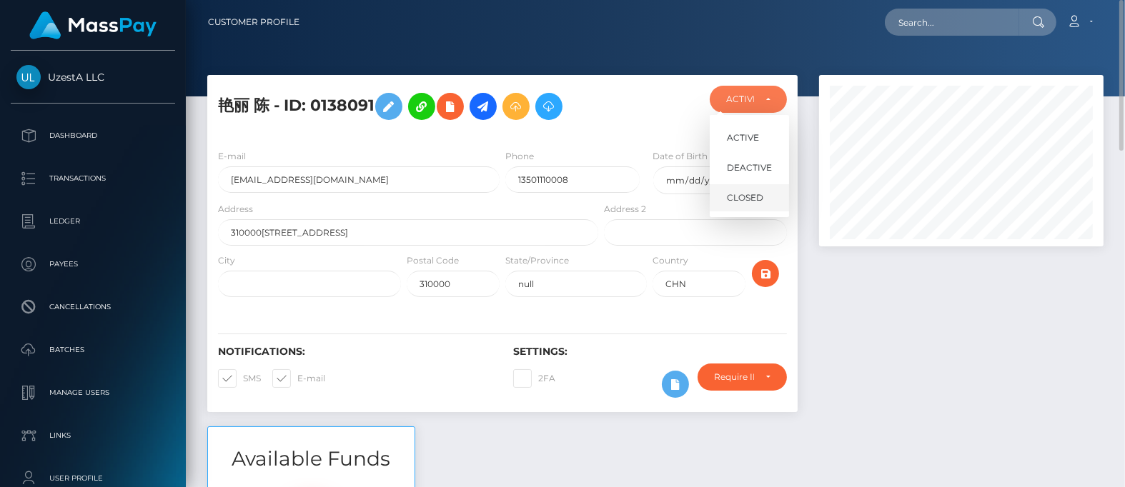
click at [740, 197] on span "CLOSED" at bounding box center [745, 198] width 36 height 13
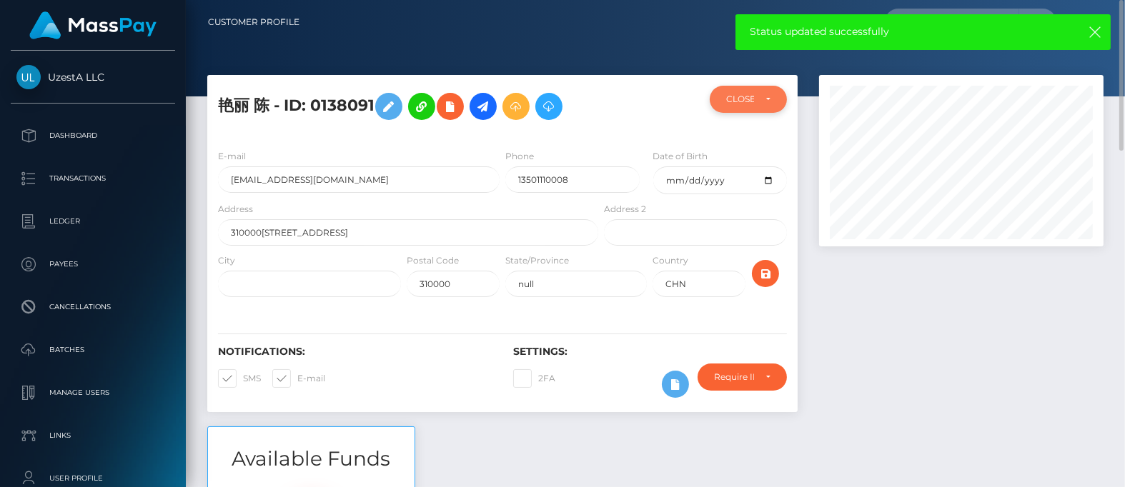
click at [745, 104] on div "CLOSED" at bounding box center [740, 99] width 28 height 11
click at [750, 166] on span "DEACTIVE" at bounding box center [749, 167] width 45 height 13
select select "DEACTIVE"
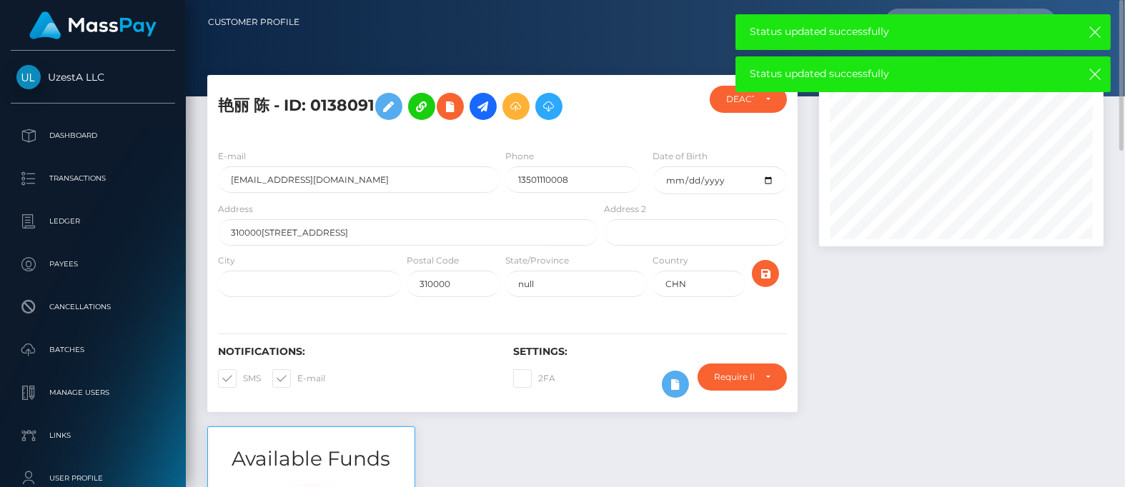
click at [923, 344] on div at bounding box center [961, 251] width 306 height 352
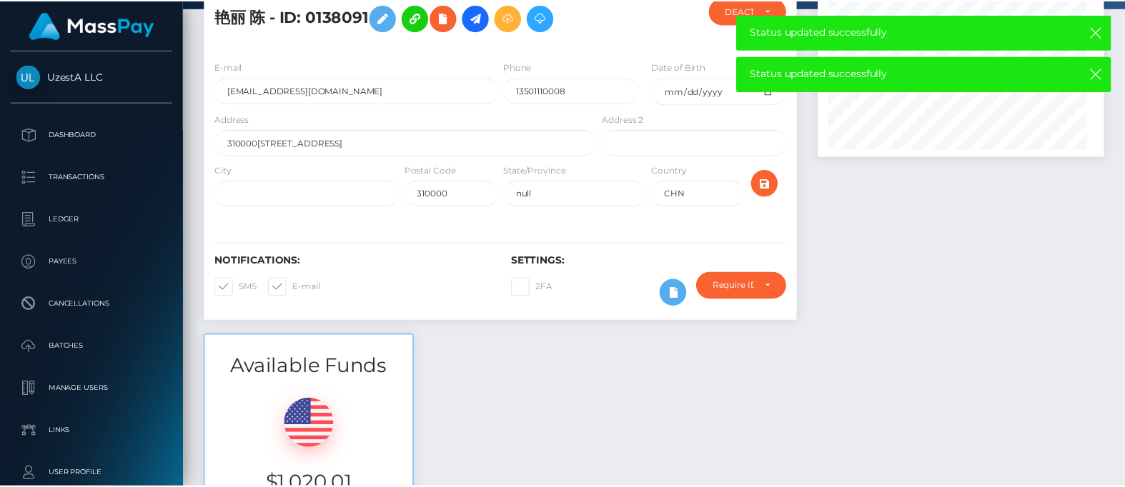
scroll to position [171, 290]
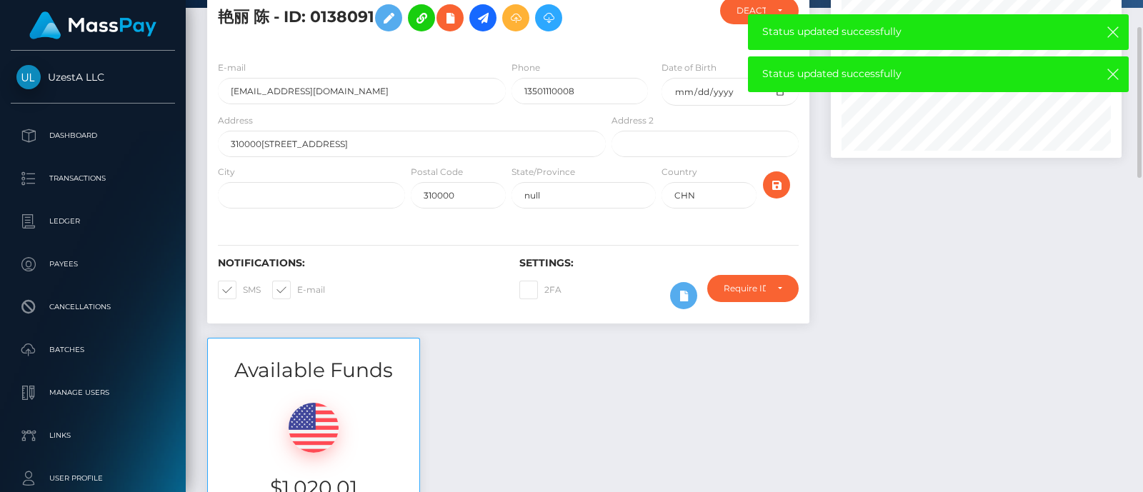
click at [334, 1] on h5 "艳丽 陈 - ID: 0138091" at bounding box center [408, 17] width 380 height 41
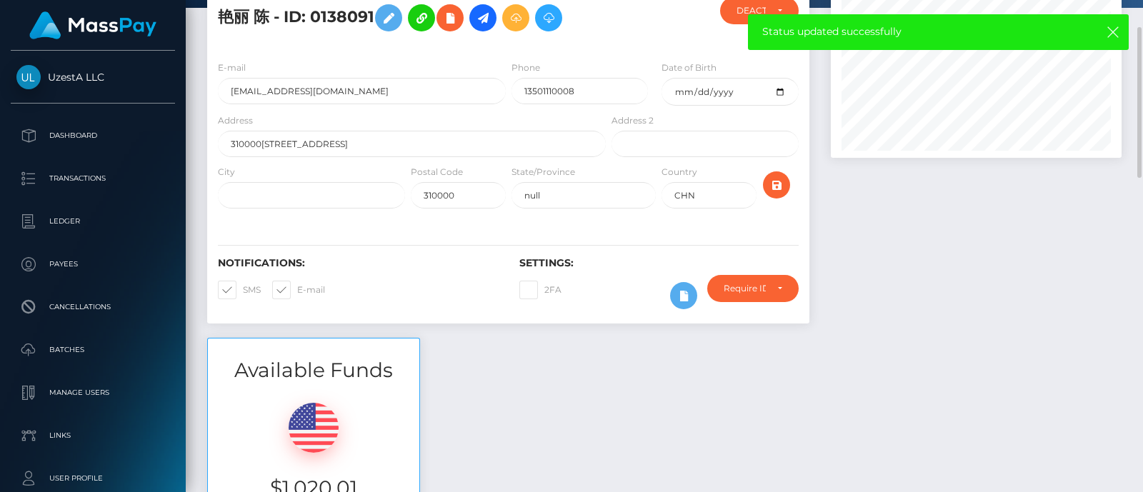
click at [337, 21] on h5 "艳丽 陈 - ID: 0138091" at bounding box center [408, 17] width 380 height 41
copy h5 "0138091"
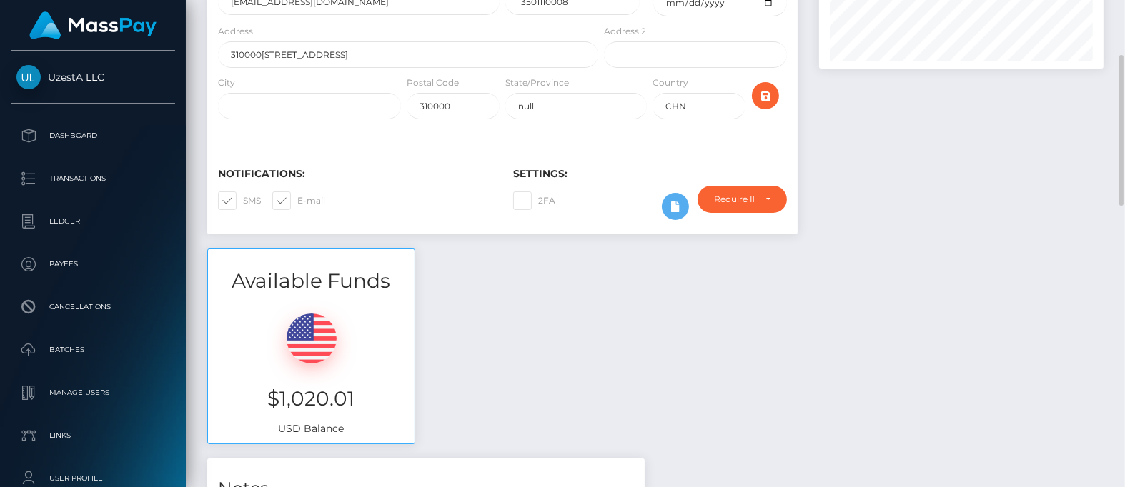
scroll to position [0, 0]
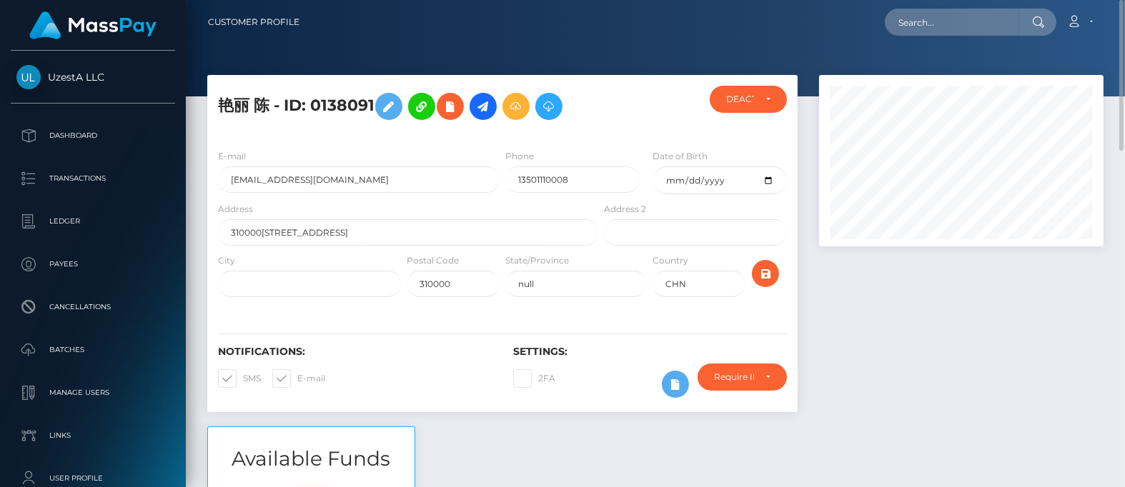
click at [266, 130] on div "艳丽 陈 - ID: 0138091" at bounding box center [404, 112] width 394 height 52
click at [546, 98] on icon at bounding box center [548, 107] width 17 height 18
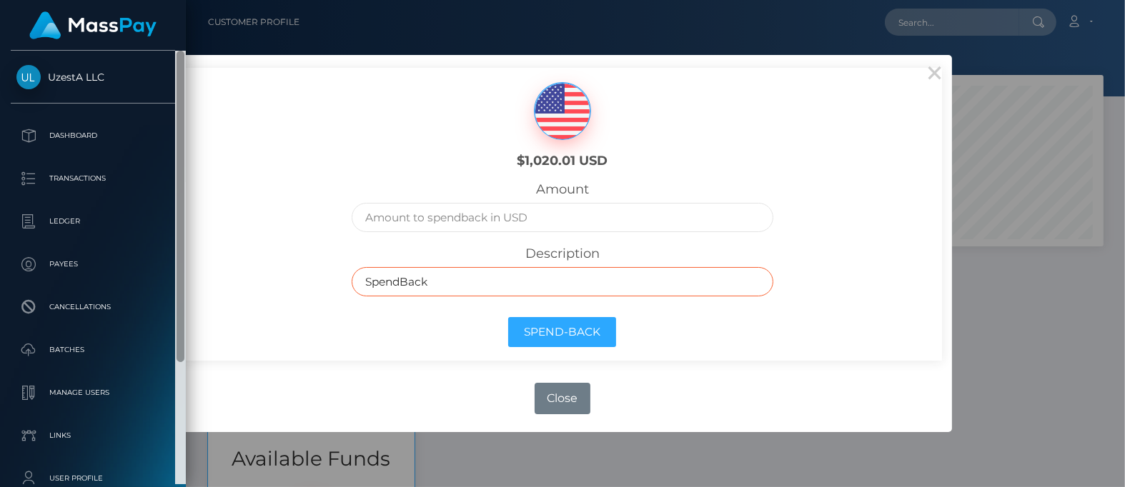
drag, startPoint x: 484, startPoint y: 287, endPoint x: 177, endPoint y: 273, distance: 308.3
click at [177, 273] on body "UzestA LLC Dashboard Transactions Ledger Payees Cancellations Links" at bounding box center [562, 243] width 1125 height 487
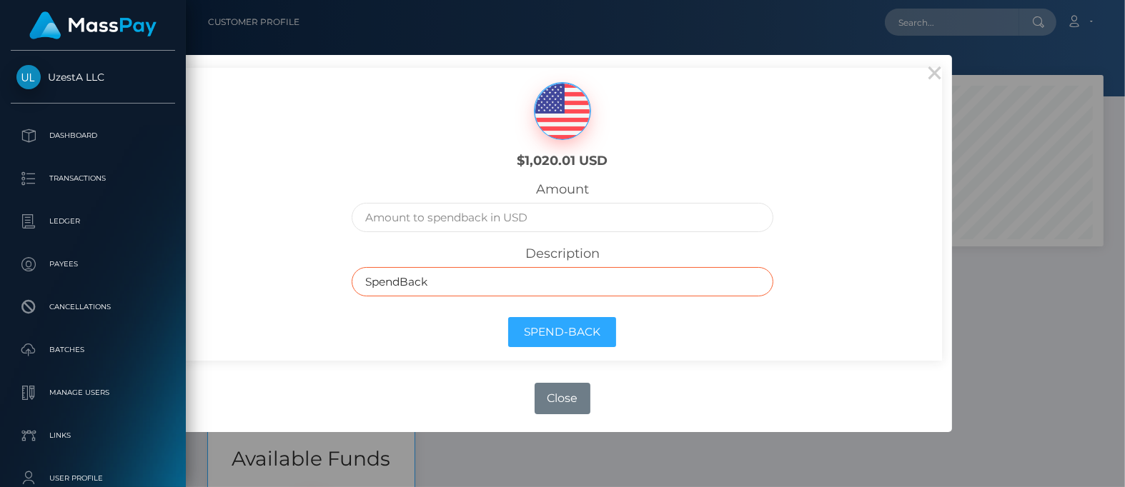
paste input "Frozen Balance as inactive"
type input "Frozen Balance as inactive"
drag, startPoint x: 525, startPoint y: 159, endPoint x: 578, endPoint y: 164, distance: 53.1
click at [578, 164] on h6 "$1,020.01 USD" at bounding box center [562, 162] width 189 height 16
copy h6 "1,020.01"
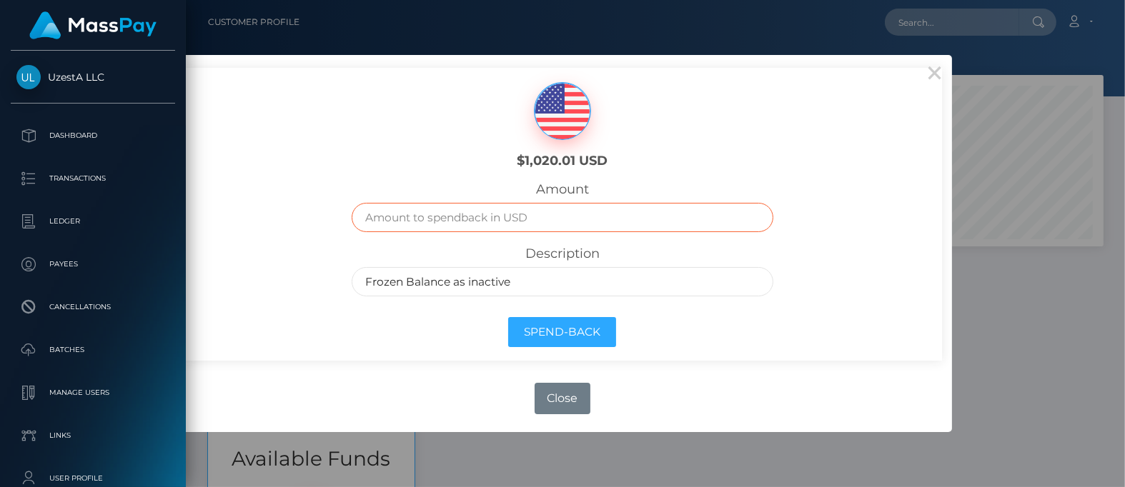
click at [510, 219] on input "text" at bounding box center [562, 217] width 421 height 29
paste input "1,020.01"
type input "1,020.01"
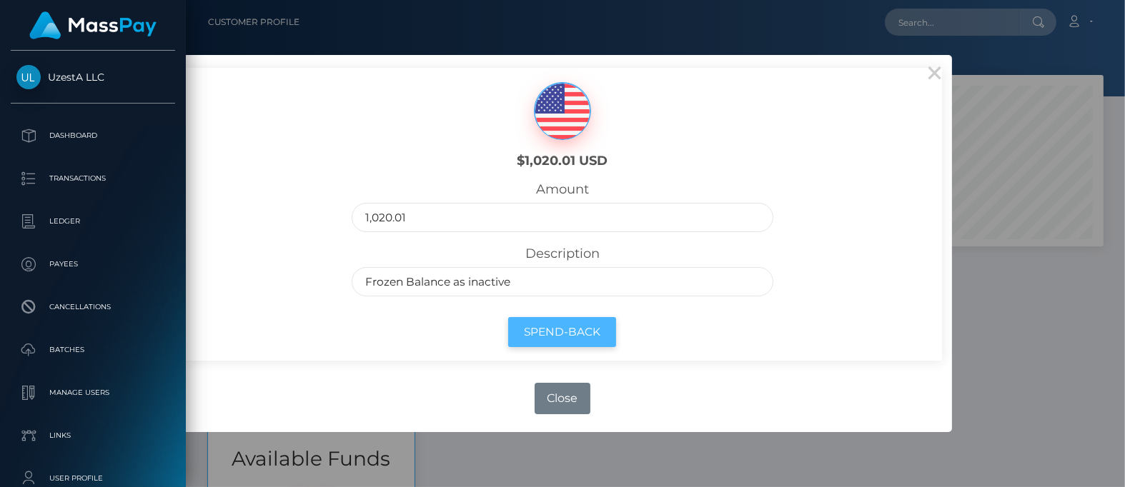
click at [595, 334] on button "Spend-Back" at bounding box center [562, 332] width 108 height 31
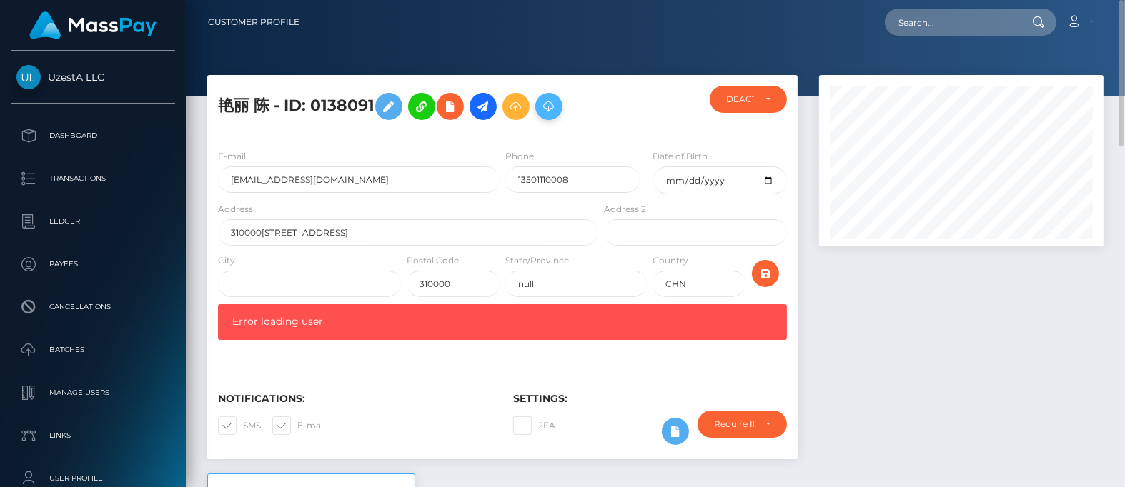
click at [554, 99] on icon at bounding box center [548, 107] width 17 height 18
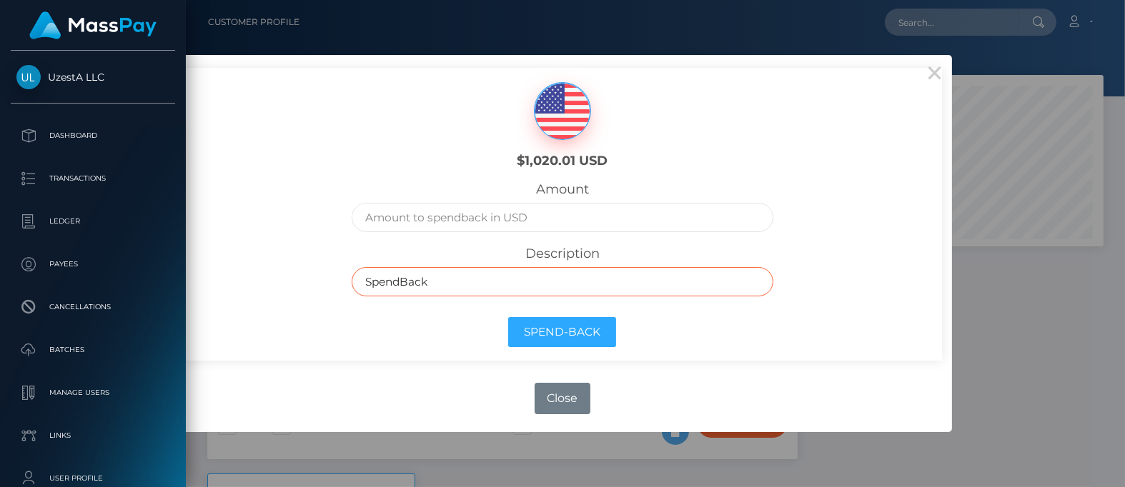
drag, startPoint x: 454, startPoint y: 274, endPoint x: 352, endPoint y: 248, distance: 106.1
click at [294, 262] on div "$1,020.01 USD Amount Description SpendBack Spend-Back" at bounding box center [562, 214] width 759 height 293
paste input "1,020.01"
type input "1,020.01"
drag, startPoint x: 418, startPoint y: 282, endPoint x: 283, endPoint y: 276, distance: 135.2
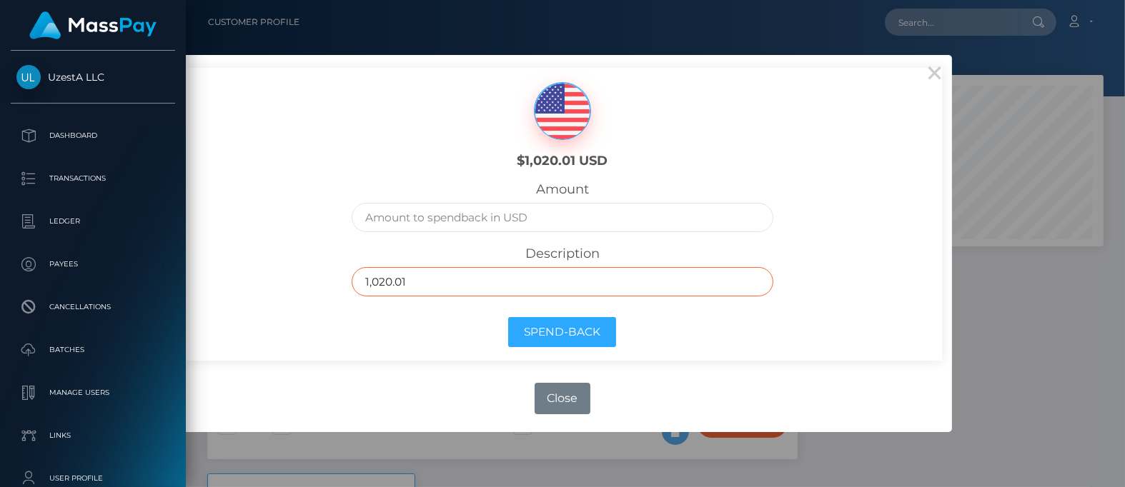
click at [281, 277] on div "$1,020.01 USD Amount Description 1,020.01 Spend-Back" at bounding box center [562, 214] width 759 height 293
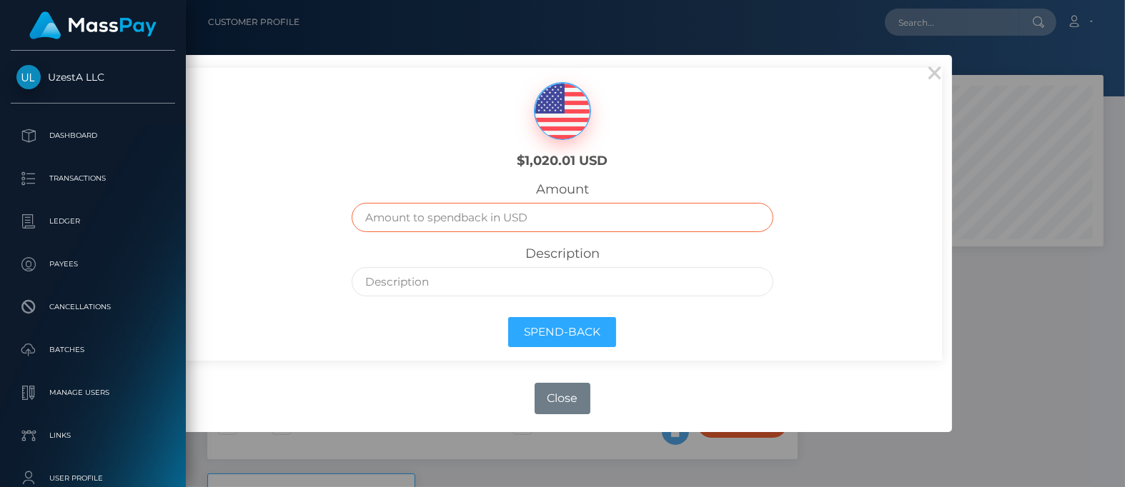
click at [450, 216] on input "text" at bounding box center [562, 217] width 421 height 29
paste input "1,020.01"
type input "1,020.01"
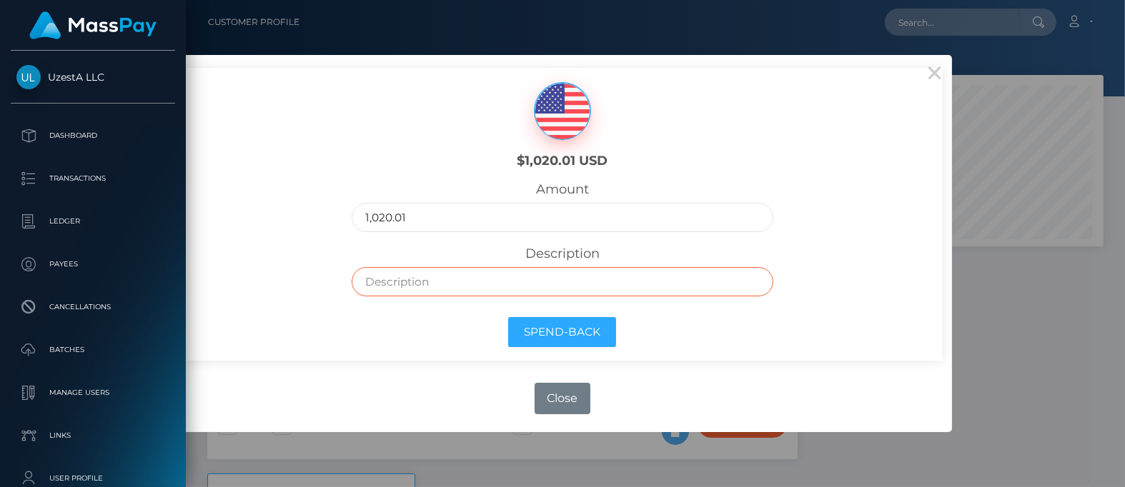
click at [411, 289] on input "text" at bounding box center [562, 281] width 421 height 29
type input "Frozen Balance as inactive"
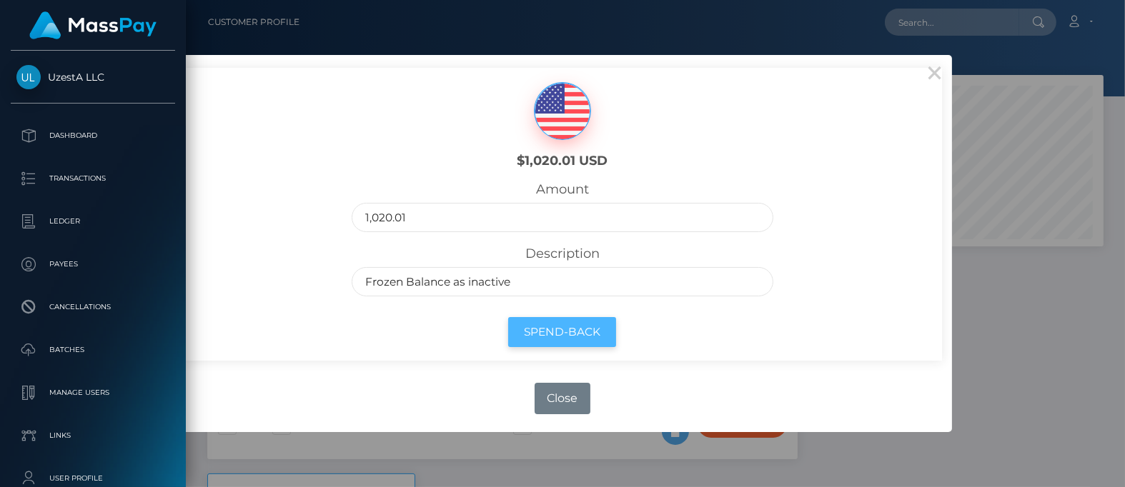
click at [550, 323] on button "Spend-Back" at bounding box center [562, 332] width 108 height 31
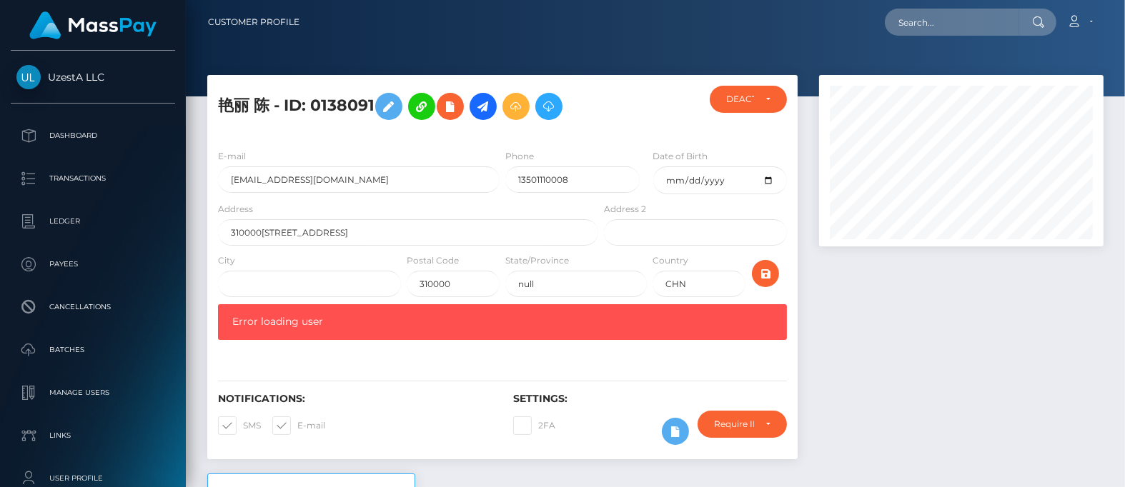
scroll to position [714428, 714315]
click at [747, 106] on div "DEACTIVE" at bounding box center [748, 99] width 77 height 27
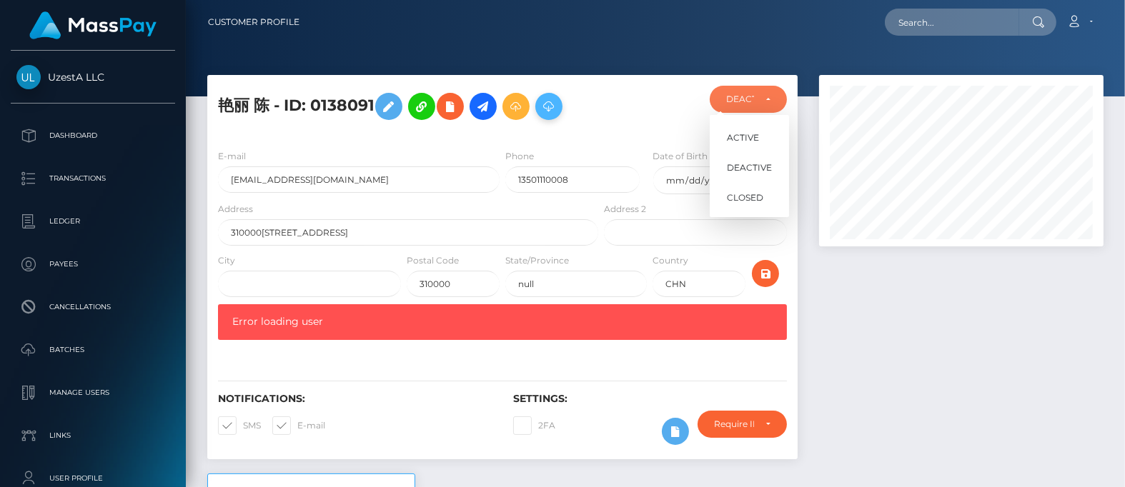
click at [557, 104] on icon at bounding box center [548, 107] width 17 height 18
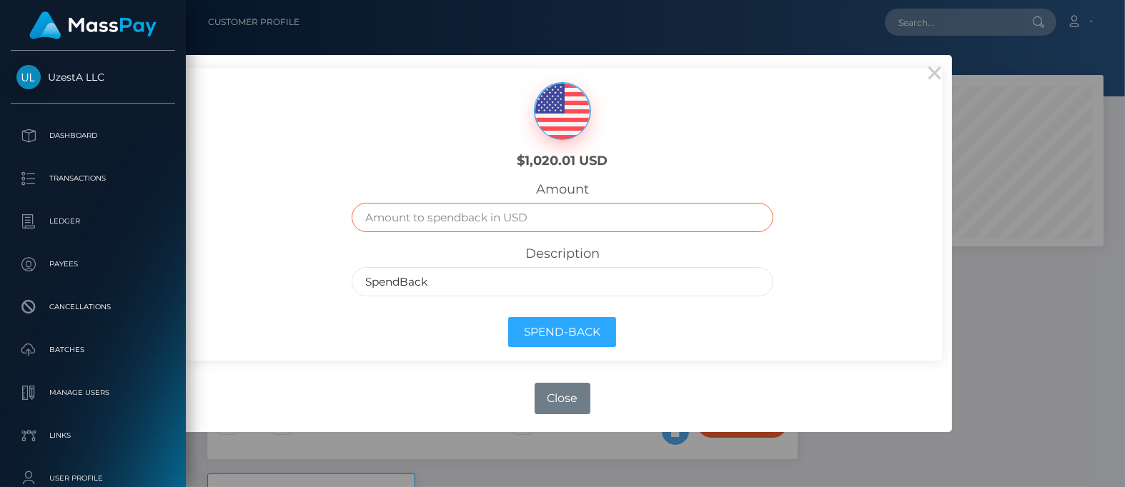
click at [502, 210] on input "text" at bounding box center [562, 217] width 421 height 29
type input "1000"
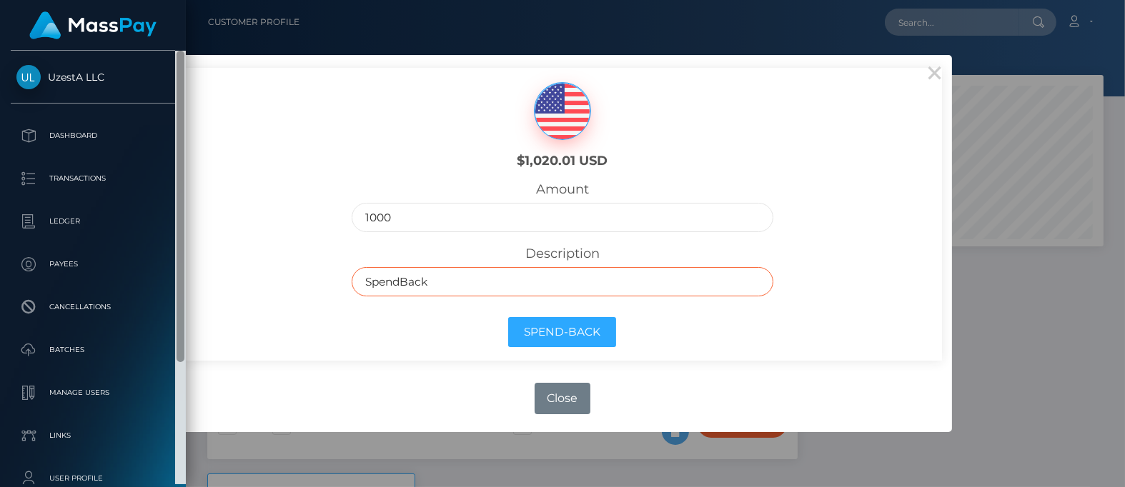
drag, startPoint x: 427, startPoint y: 284, endPoint x: 182, endPoint y: 286, distance: 244.4
click at [182, 286] on body "UzestA LLC Dashboard Transactions Ledger Payees Cancellations Links" at bounding box center [562, 243] width 1125 height 487
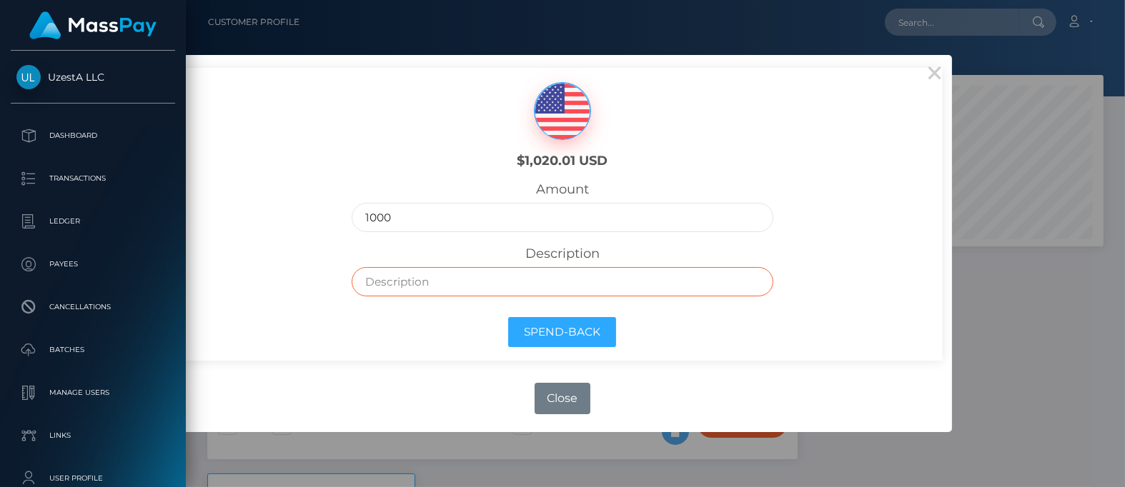
click at [457, 278] on input "text" at bounding box center [562, 281] width 421 height 29
type input "Frozen Balance as inactive"
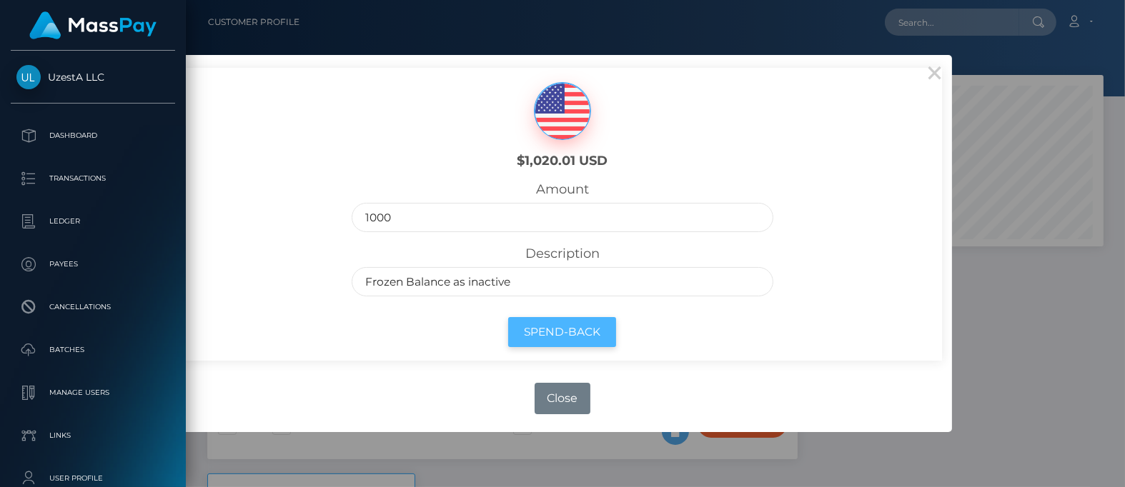
click at [555, 324] on button "Spend-Back" at bounding box center [562, 332] width 108 height 31
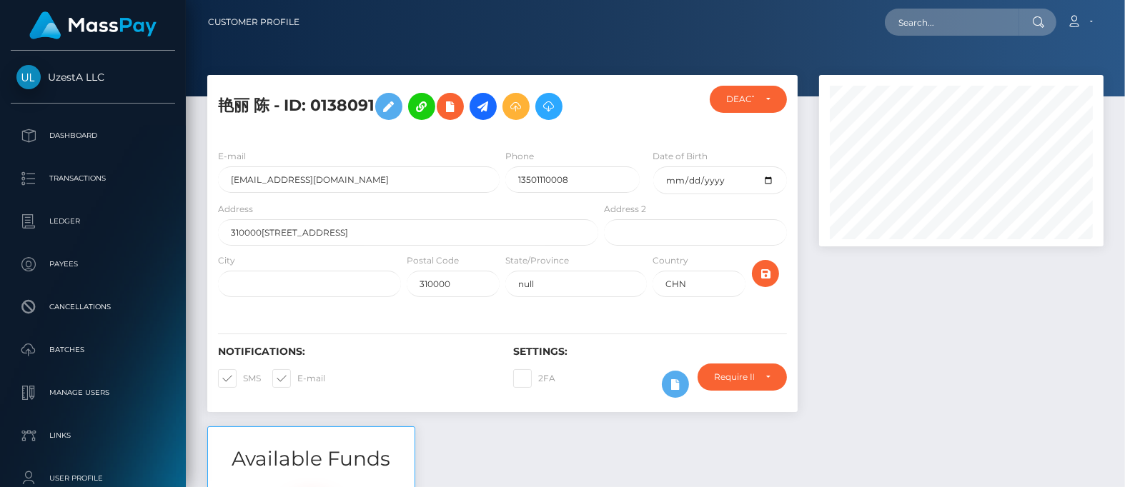
scroll to position [171, 284]
click at [556, 109] on icon at bounding box center [548, 107] width 17 height 18
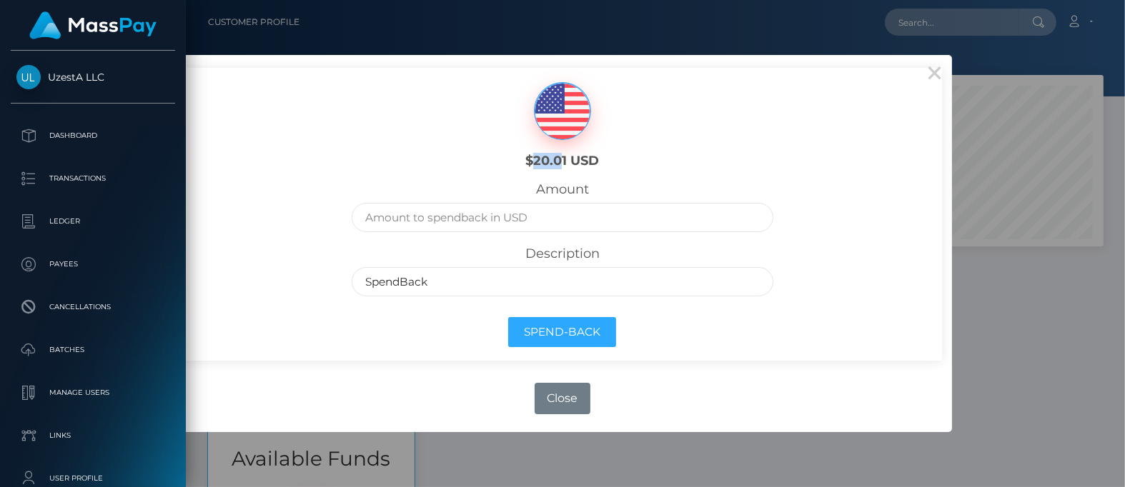
drag, startPoint x: 530, startPoint y: 161, endPoint x: 562, endPoint y: 162, distance: 31.5
click at [562, 162] on h6 "$20.01 USD" at bounding box center [562, 162] width 189 height 16
copy h6 "20.0"
click at [544, 219] on input "text" at bounding box center [562, 217] width 421 height 29
paste input "20.0"
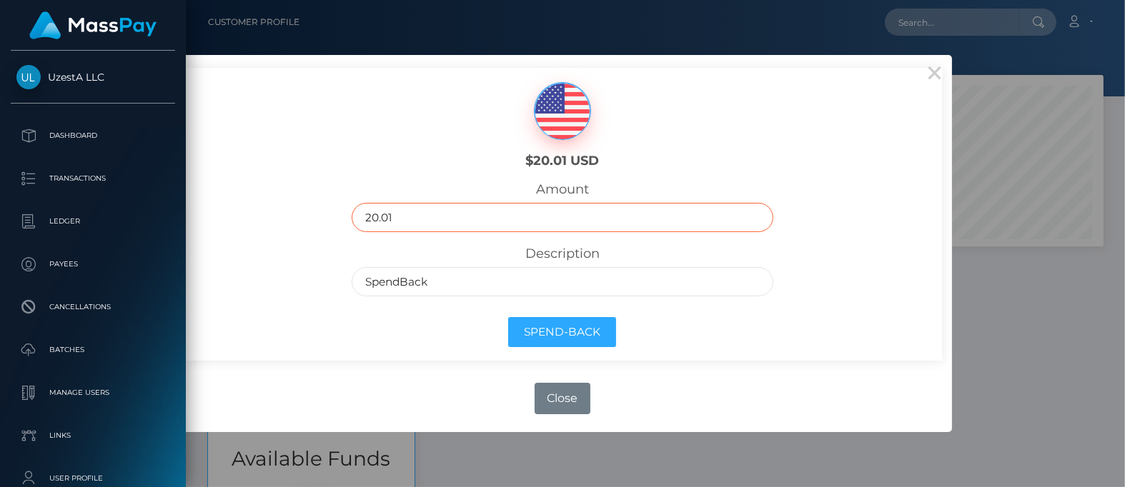
type input "20.01"
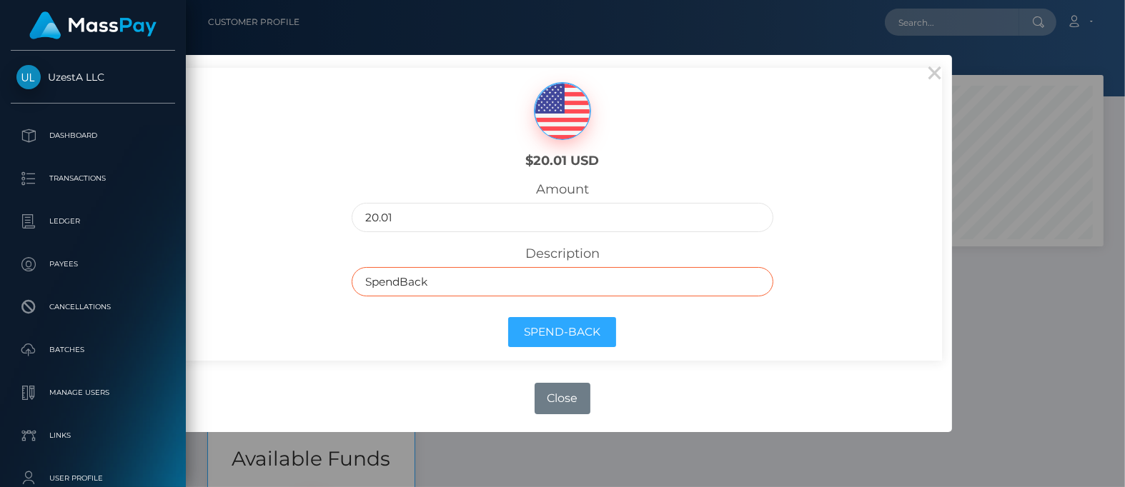
drag, startPoint x: 527, startPoint y: 284, endPoint x: 289, endPoint y: 274, distance: 238.9
click at [289, 274] on div "$20.01 USD Amount 20.01 Description SpendBack Spend-Back" at bounding box center [562, 214] width 759 height 293
click at [475, 277] on input "text" at bounding box center [562, 281] width 421 height 29
type input "Frozen Balance as inactive"
click at [442, 354] on div "Spend-Back" at bounding box center [562, 335] width 442 height 51
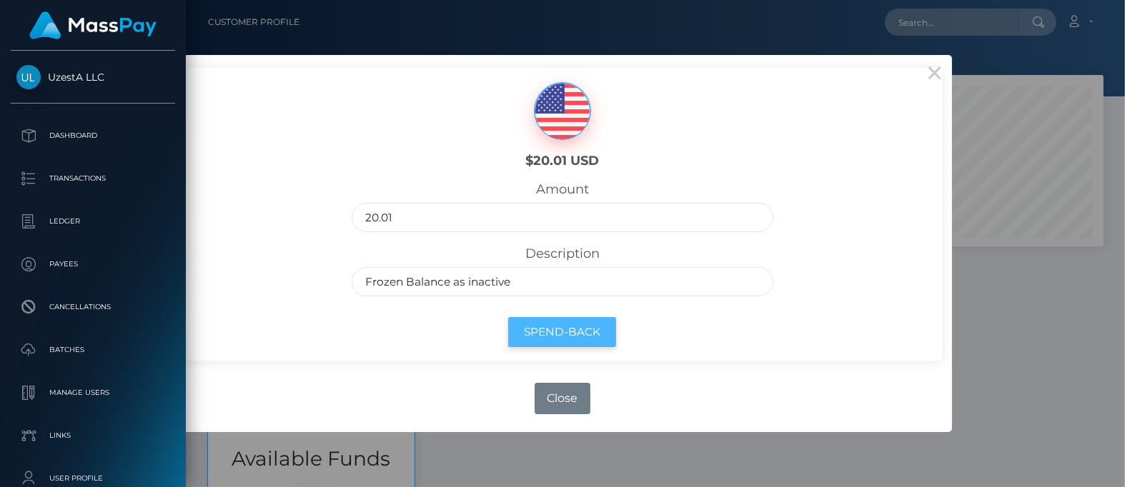
click at [533, 328] on button "Spend-Back" at bounding box center [562, 332] width 108 height 31
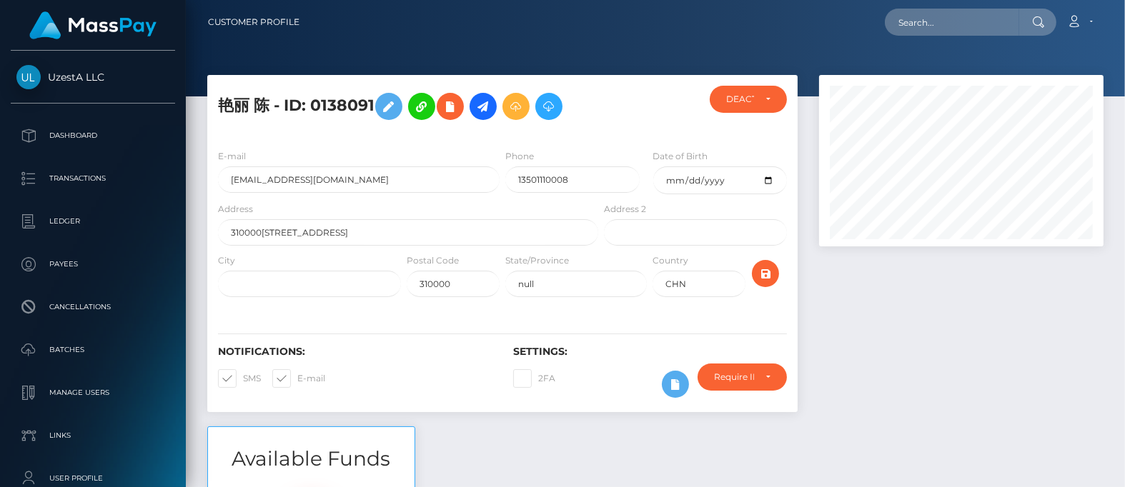
scroll to position [171, 284]
click at [522, 200] on div "Phone 13501110008" at bounding box center [576, 175] width 148 height 53
click at [911, 17] on input "text" at bounding box center [952, 22] width 134 height 27
paste input "2063929"
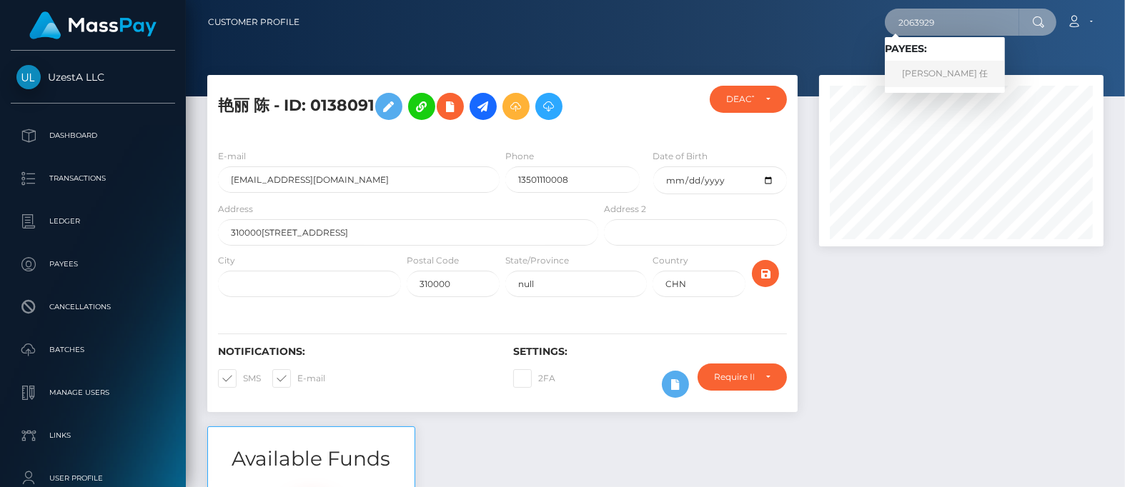
type input "2063929"
click at [926, 75] on link "金艳 任" at bounding box center [945, 74] width 120 height 26
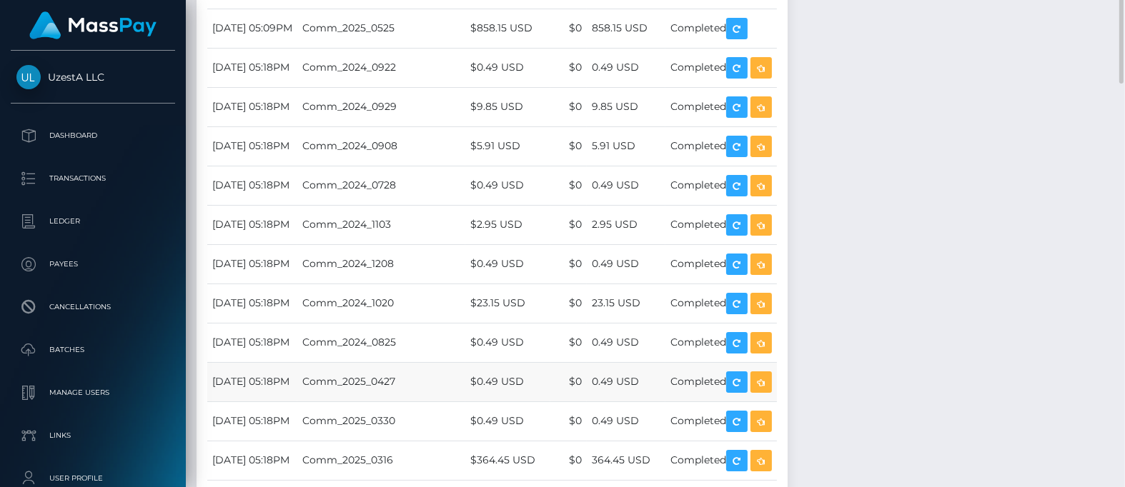
scroll to position [1139, 0]
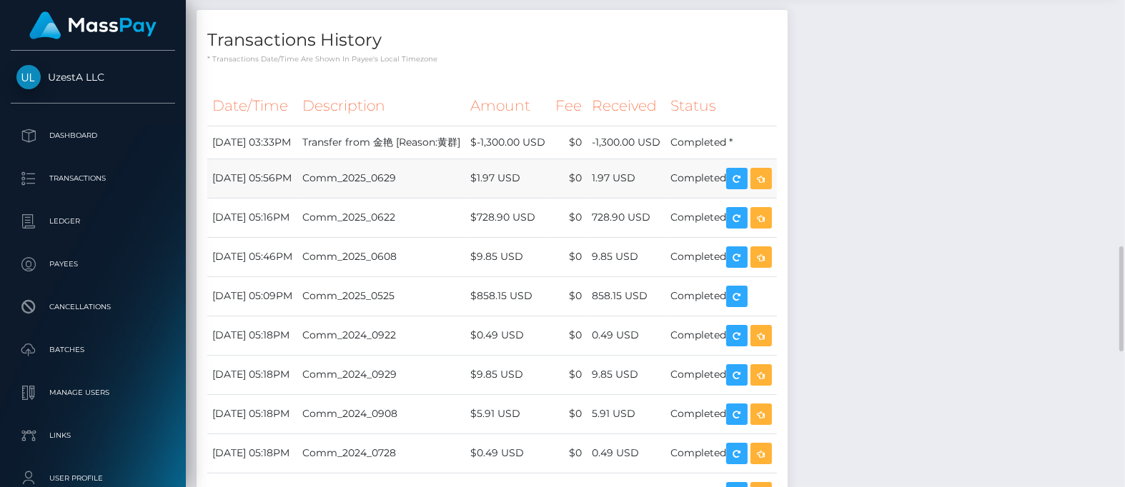
click at [587, 161] on td "$0" at bounding box center [568, 178] width 36 height 39
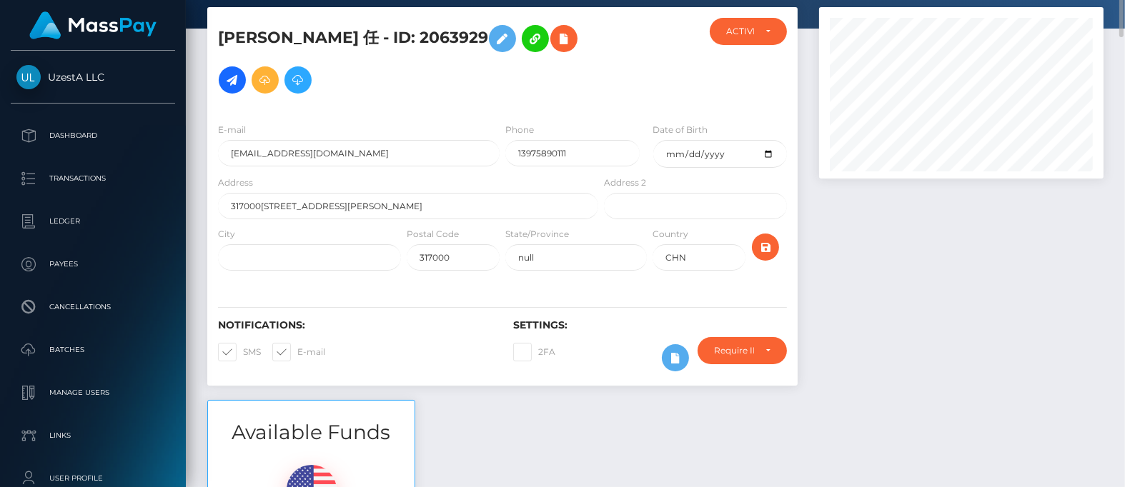
scroll to position [0, 0]
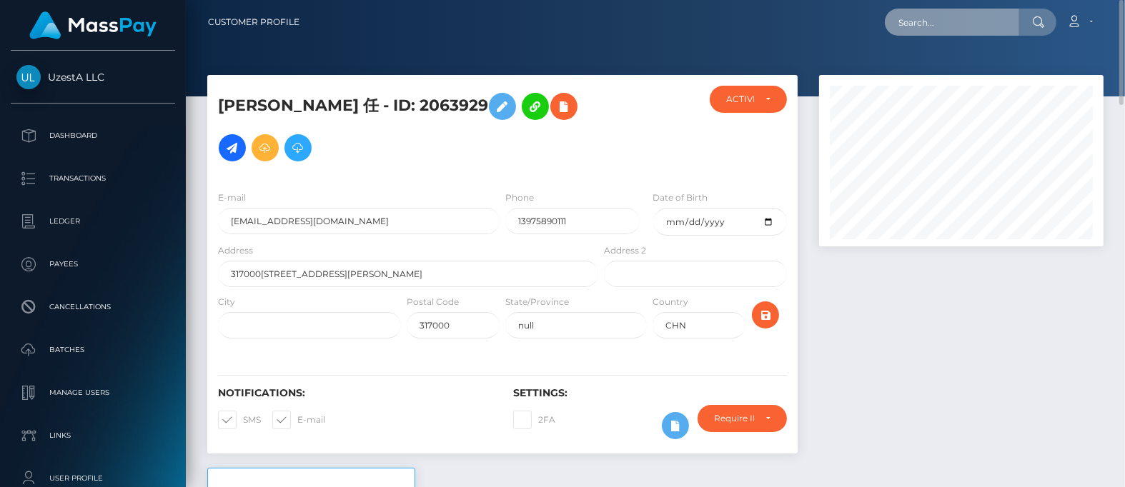
click at [912, 30] on input "text" at bounding box center [952, 22] width 134 height 27
paste input "5080017"
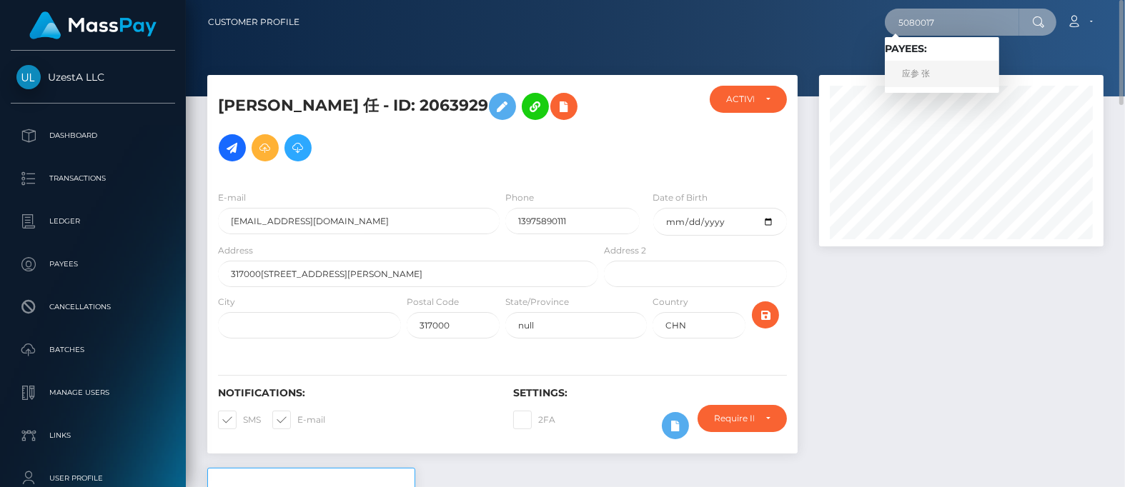
type input "5080017"
click at [931, 71] on link "应参 张" at bounding box center [942, 74] width 114 height 26
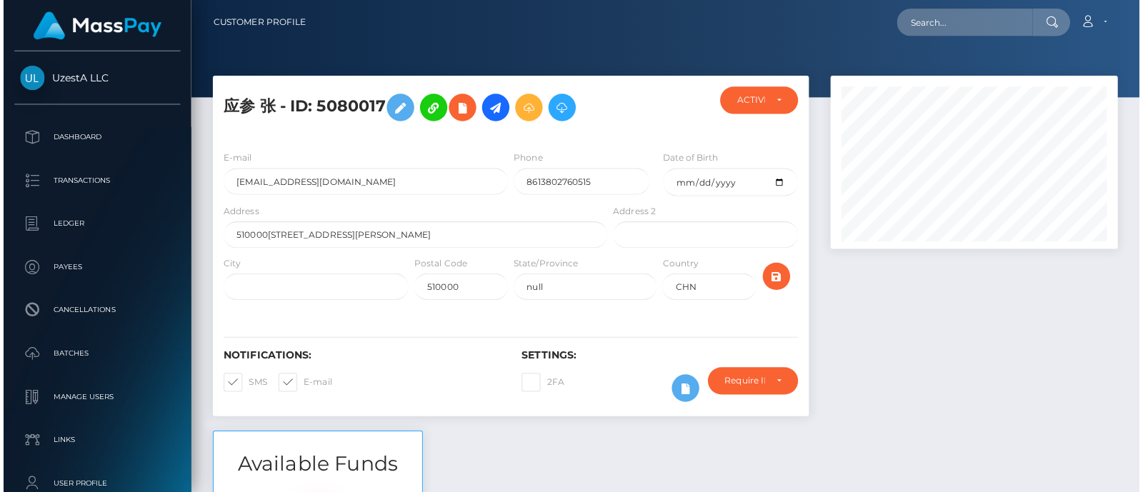
scroll to position [171, 284]
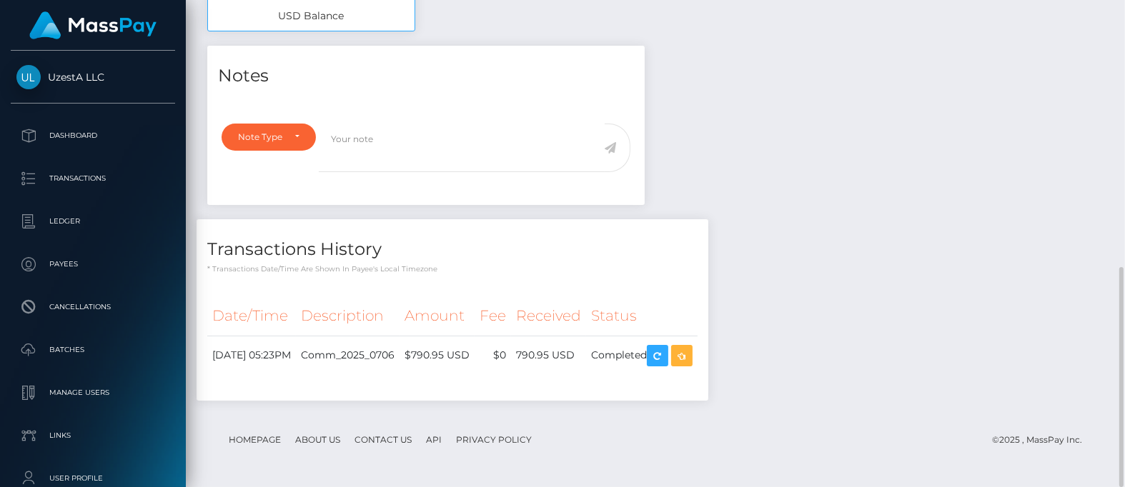
click at [257, 186] on div "Note Type Compliance Clear Compliance General Note Type" at bounding box center [265, 157] width 108 height 66
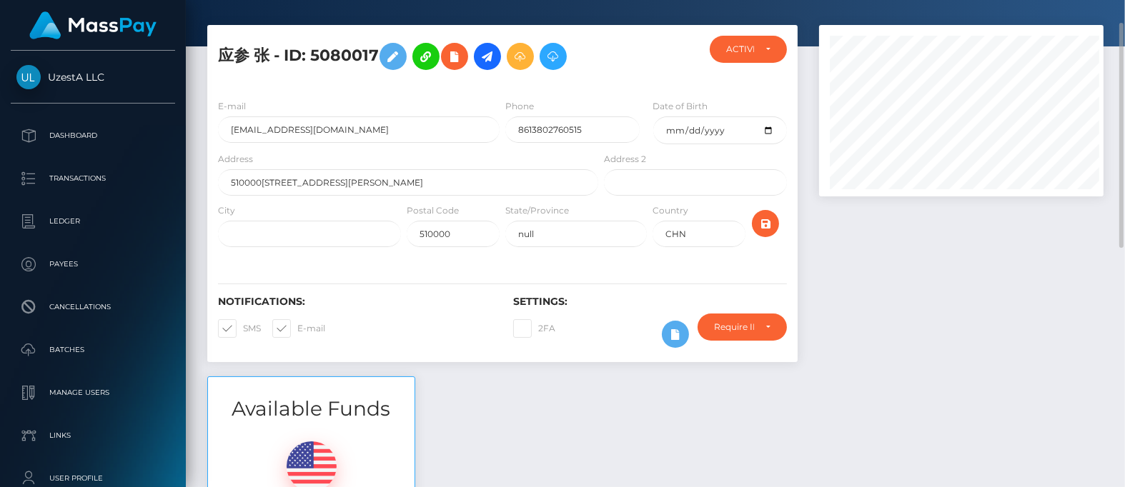
scroll to position [714428, 714315]
click at [631, 26] on div "应参 张 - ID: 5080017 ACTIVE CLOSED" at bounding box center [502, 56] width 590 height 63
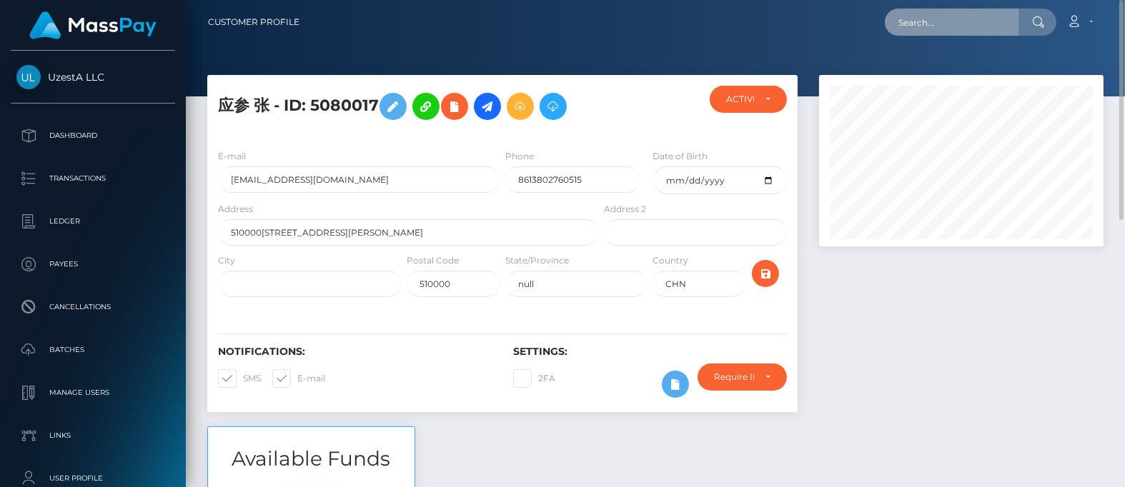
click at [938, 22] on input "text" at bounding box center [952, 22] width 134 height 27
paste input "4171035"
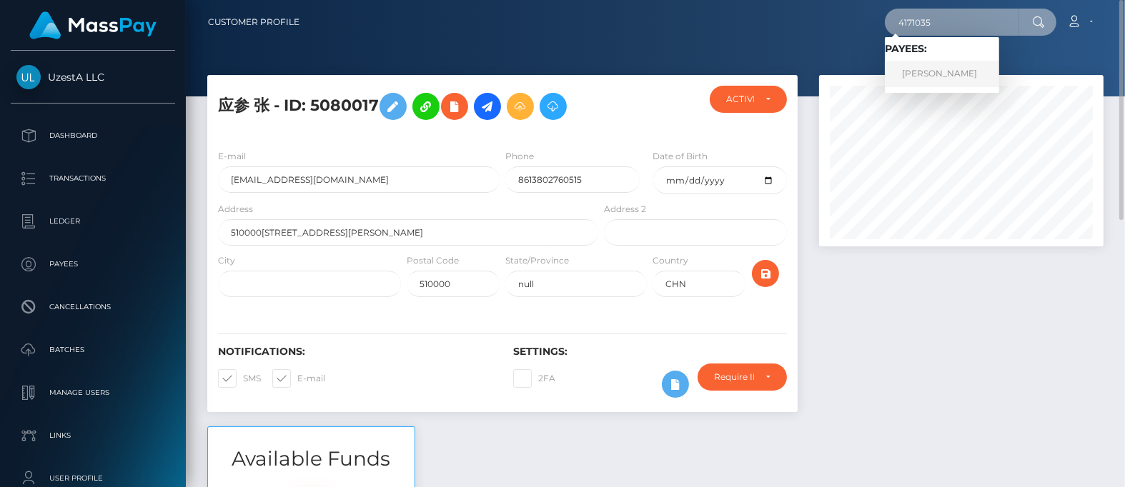
type input "4171035"
click at [922, 66] on link "BOEY GOOT LING" at bounding box center [942, 74] width 114 height 26
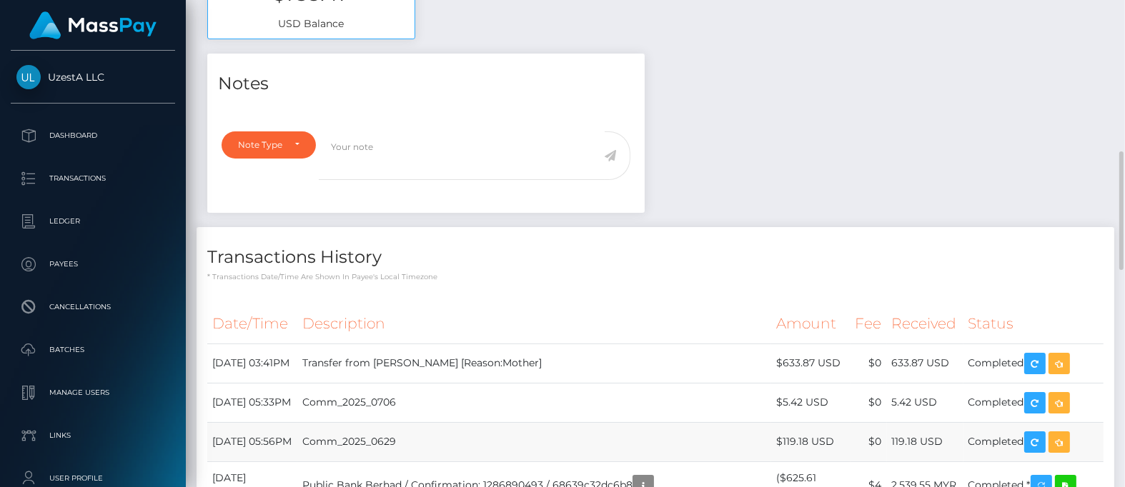
scroll to position [893, 0]
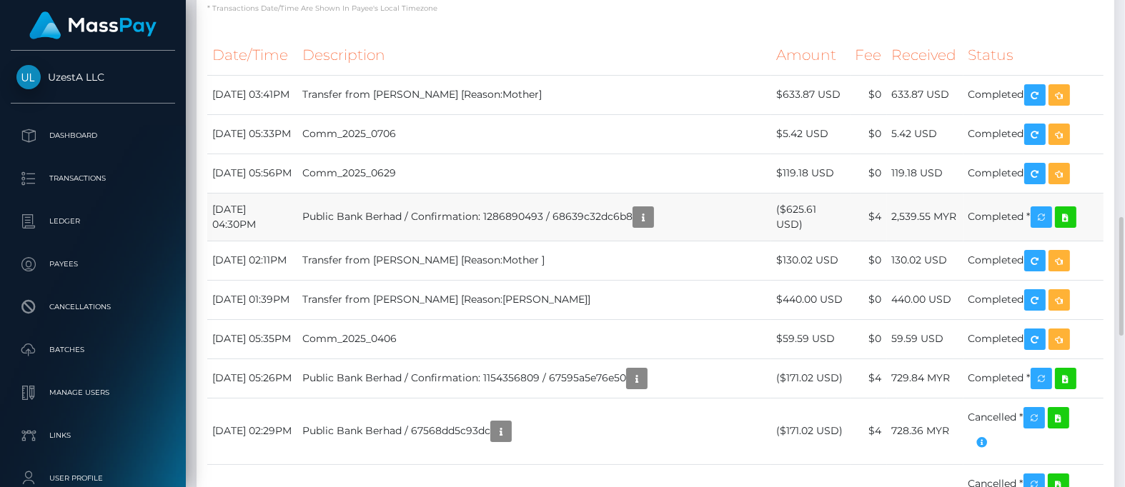
click at [541, 194] on td "Public Bank Berhad / Confirmation: 1286890493 / 68639c32dc6b8" at bounding box center [534, 217] width 474 height 48
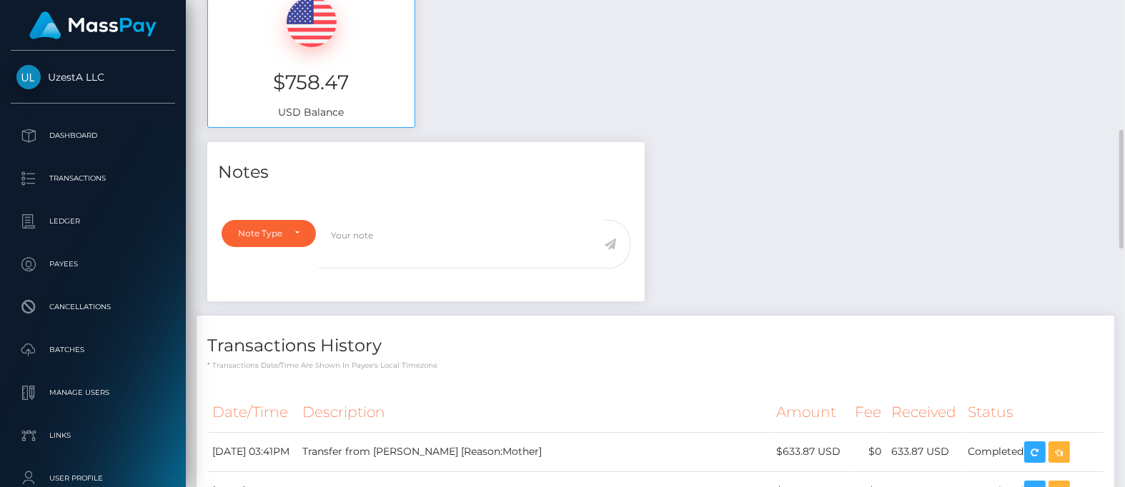
scroll to position [0, 0]
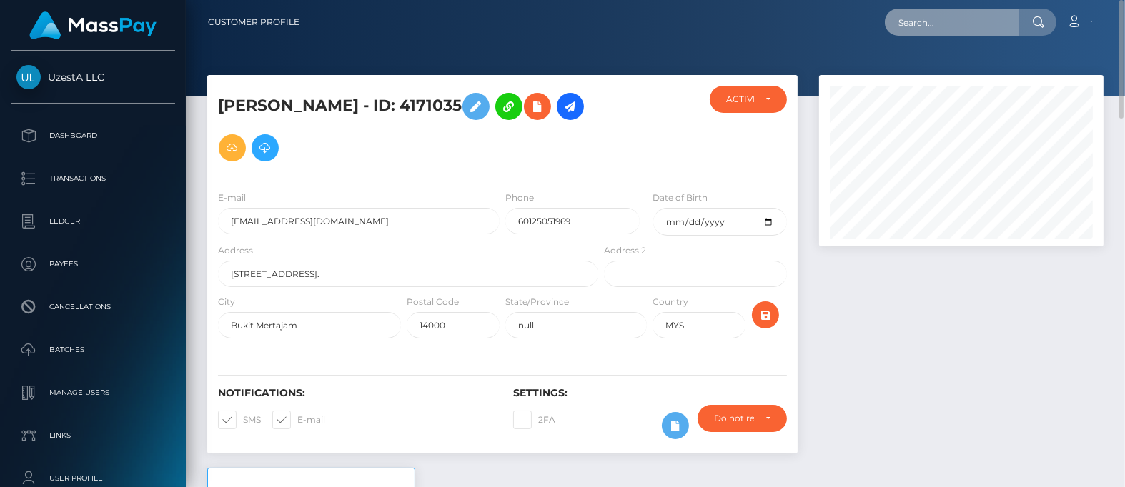
click at [920, 20] on input "text" at bounding box center [952, 22] width 134 height 27
paste input "2696071"
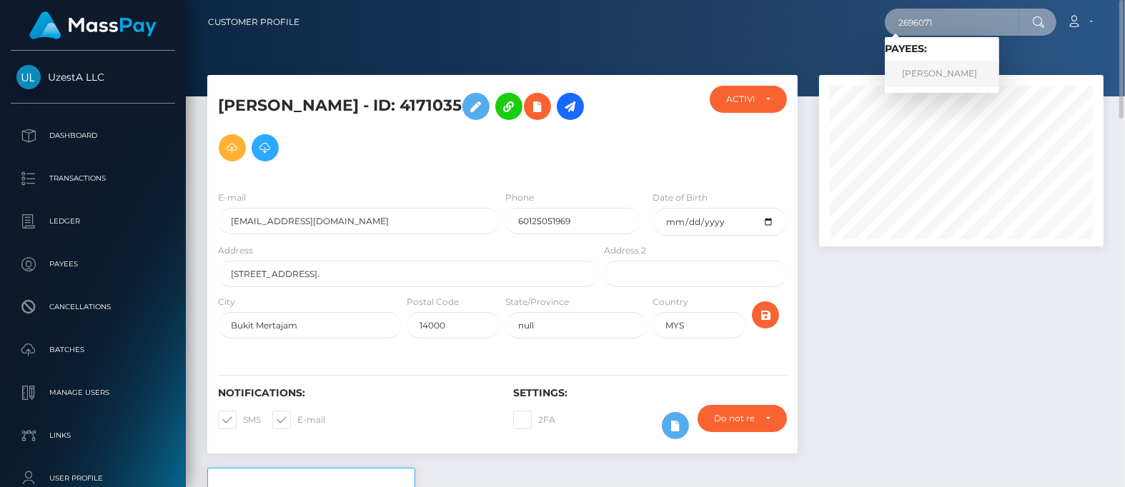
type input "2696071"
click at [929, 75] on link "敏敏 黃" at bounding box center [942, 74] width 114 height 26
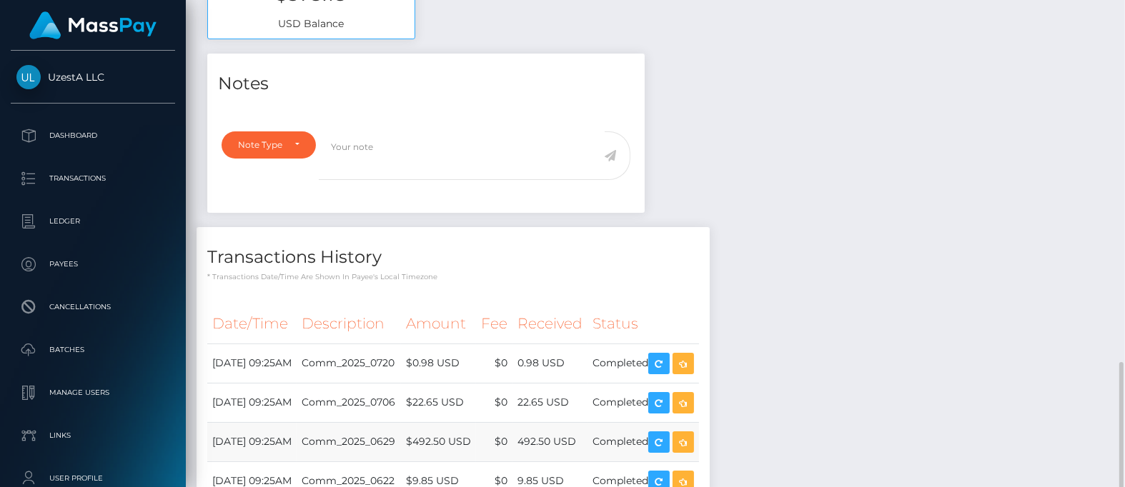
scroll to position [787, 0]
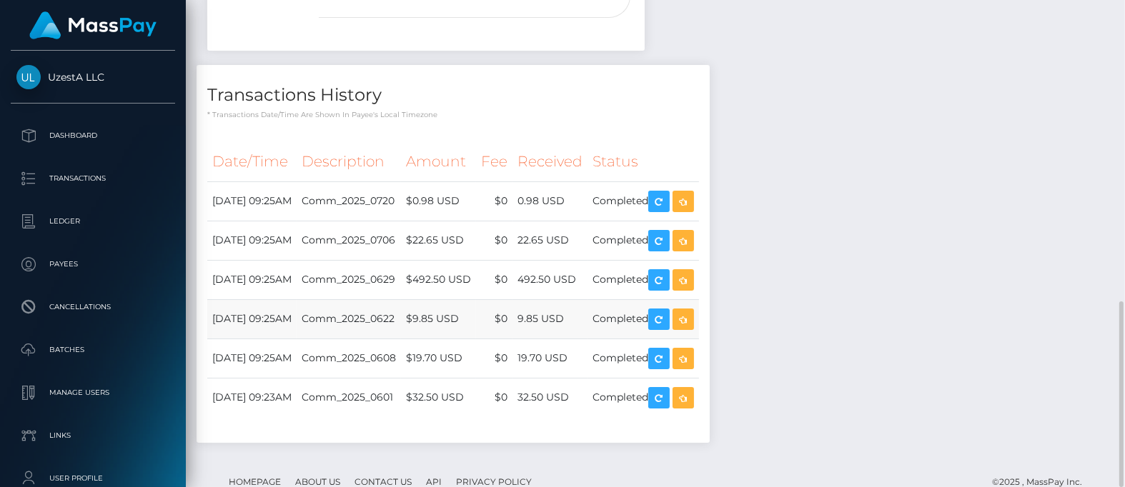
click at [476, 299] on td "$9.85 USD" at bounding box center [438, 318] width 75 height 39
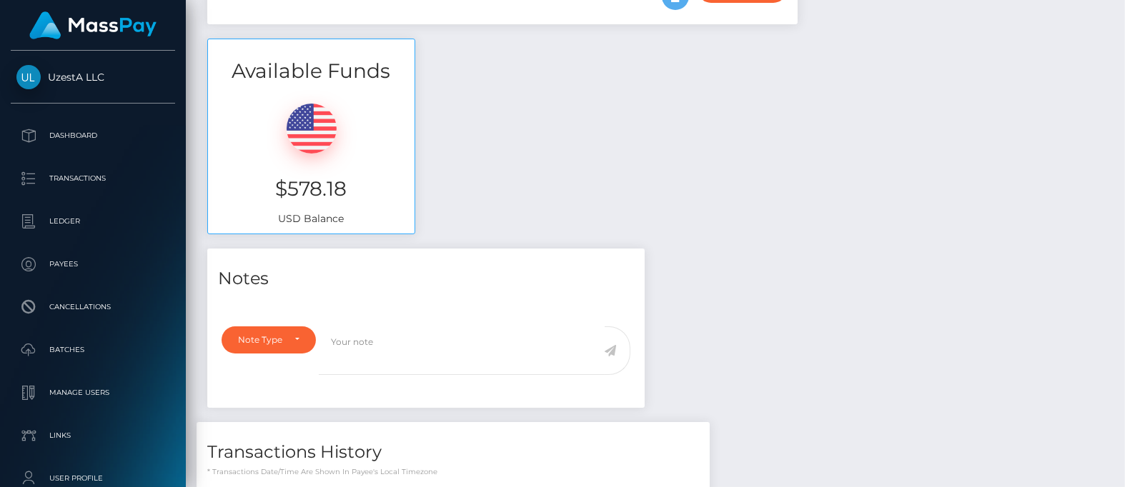
scroll to position [0, 0]
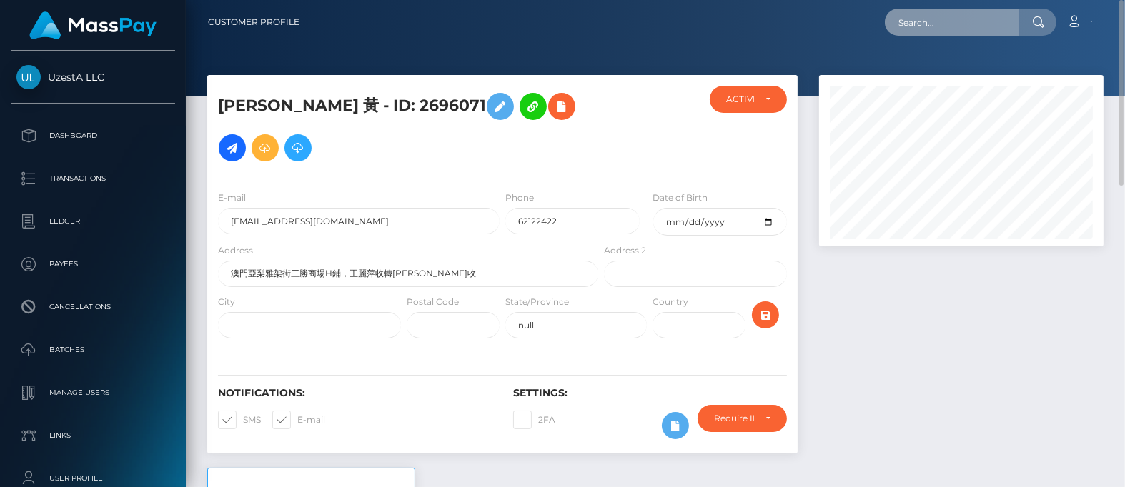
click at [904, 30] on input "text" at bounding box center [952, 22] width 134 height 27
paste input "1938295"
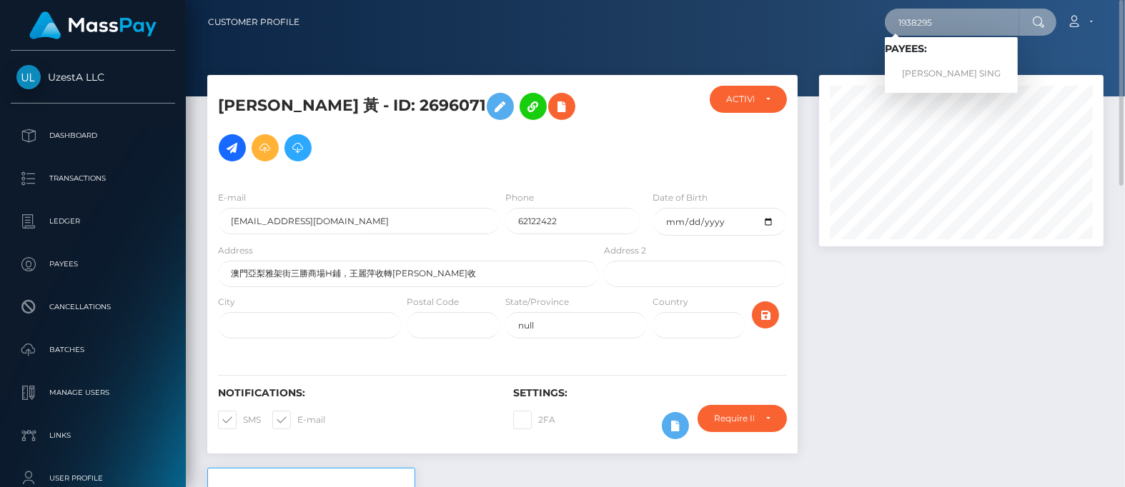
type input "1938295"
drag, startPoint x: 928, startPoint y: 59, endPoint x: 929, endPoint y: 66, distance: 7.3
click at [929, 66] on link "[PERSON_NAME] SING" at bounding box center [951, 74] width 133 height 26
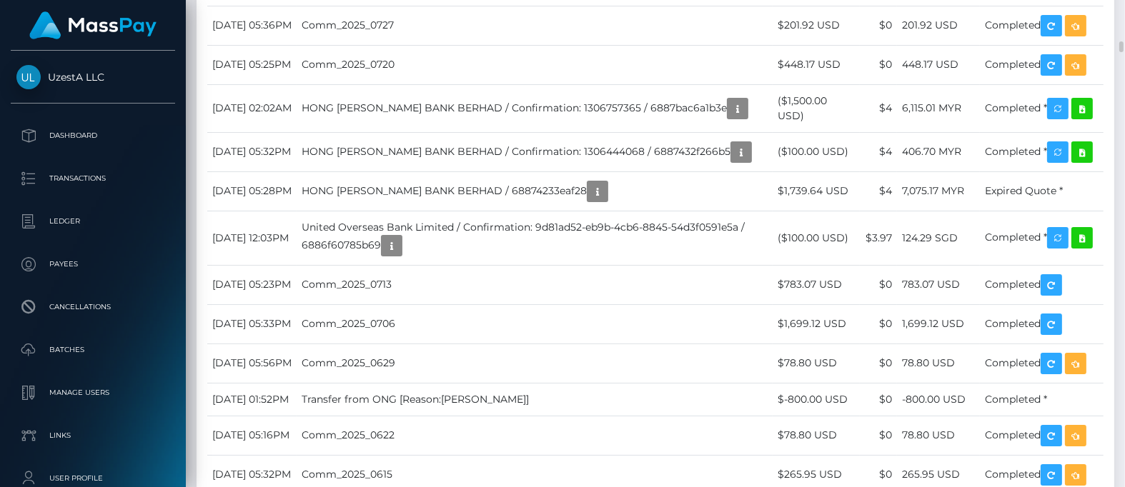
scroll to position [171, 284]
click at [411, 132] on td "HONG LEONG BANK BERHAD / Confirmation: 1306757365 / 6887bac6a1b3e" at bounding box center [535, 108] width 476 height 48
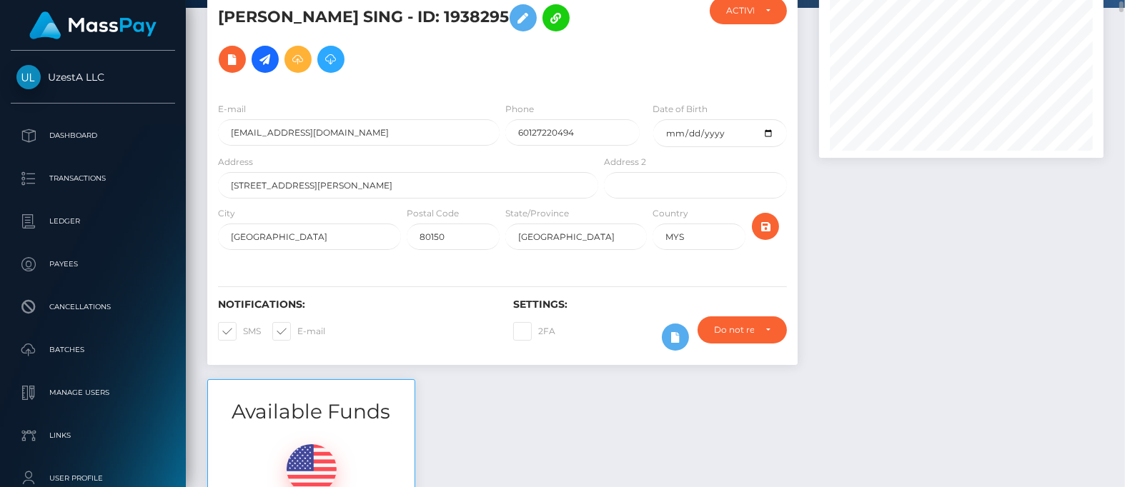
scroll to position [0, 0]
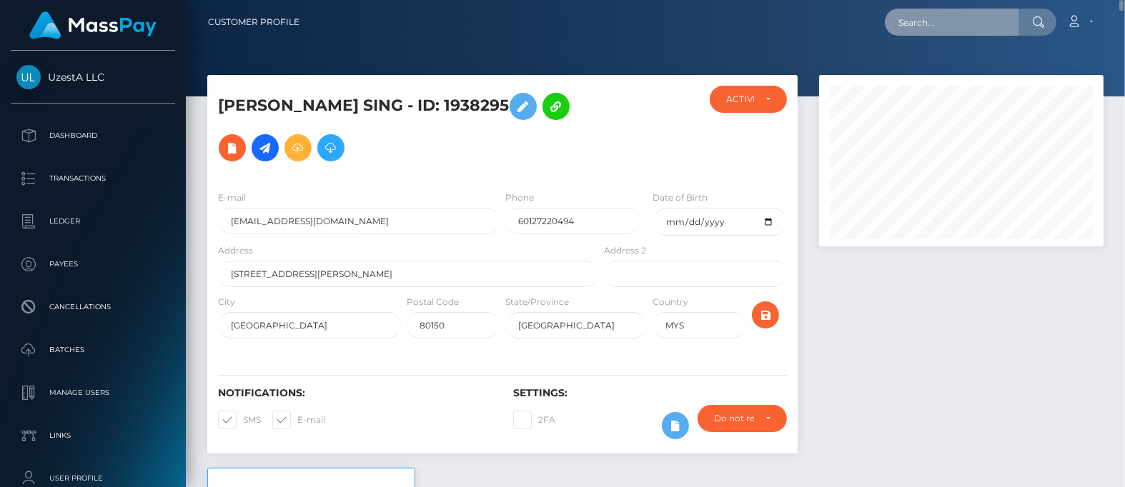
paste input "2224058"
drag, startPoint x: 946, startPoint y: 24, endPoint x: 950, endPoint y: 31, distance: 7.4
click at [946, 24] on input "text" at bounding box center [952, 22] width 134 height 27
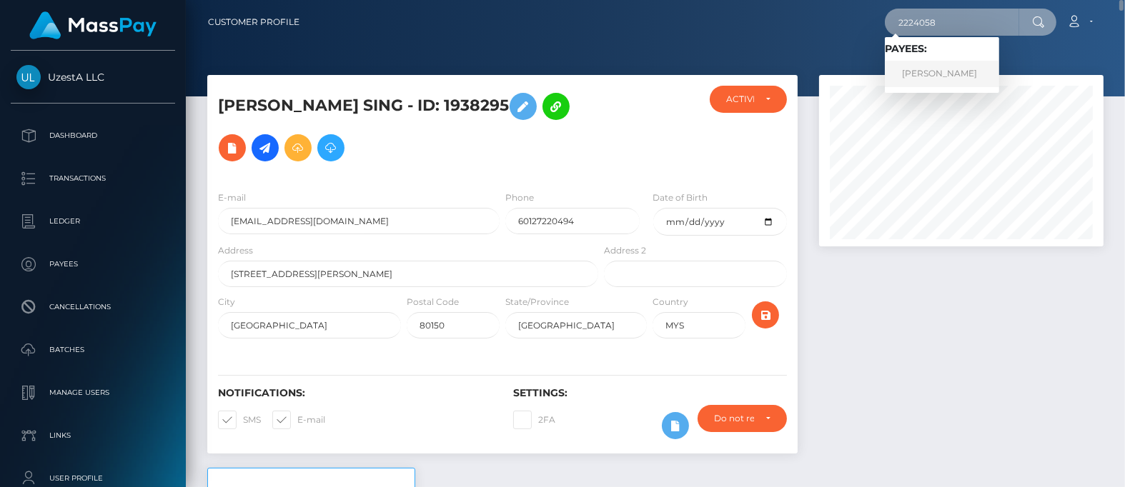
type input "2224058"
click at [905, 72] on link "坤杰 李" at bounding box center [942, 74] width 114 height 26
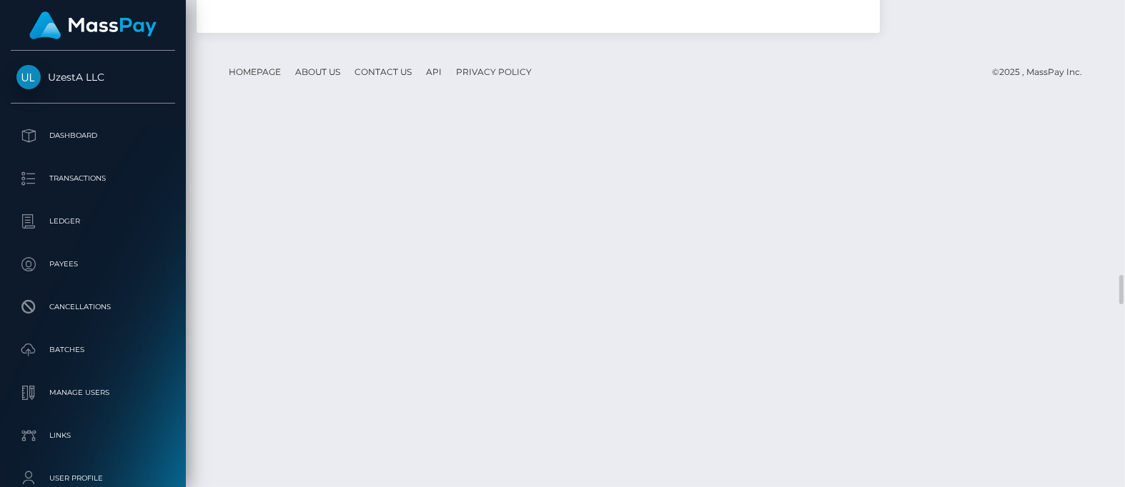
scroll to position [4198, 0]
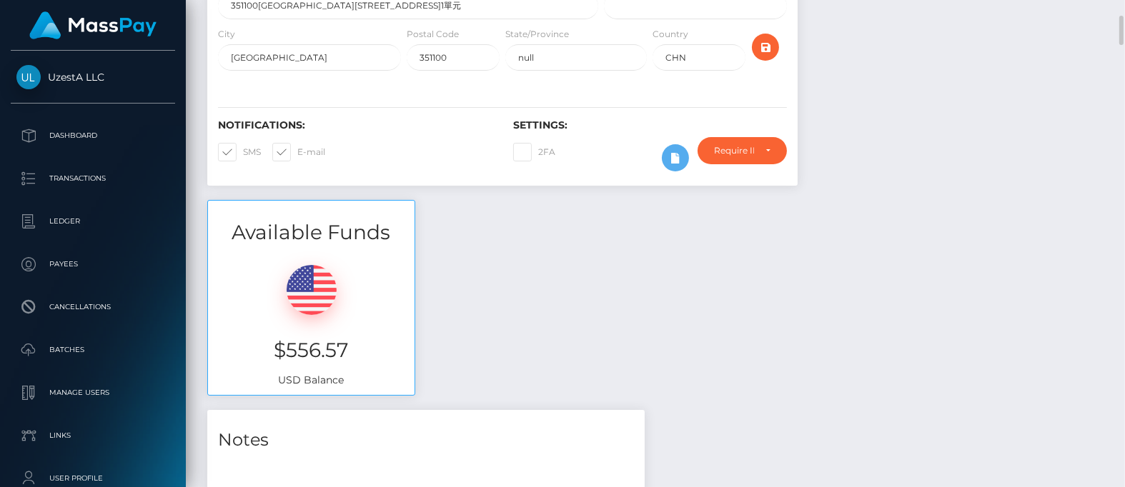
scroll to position [0, 0]
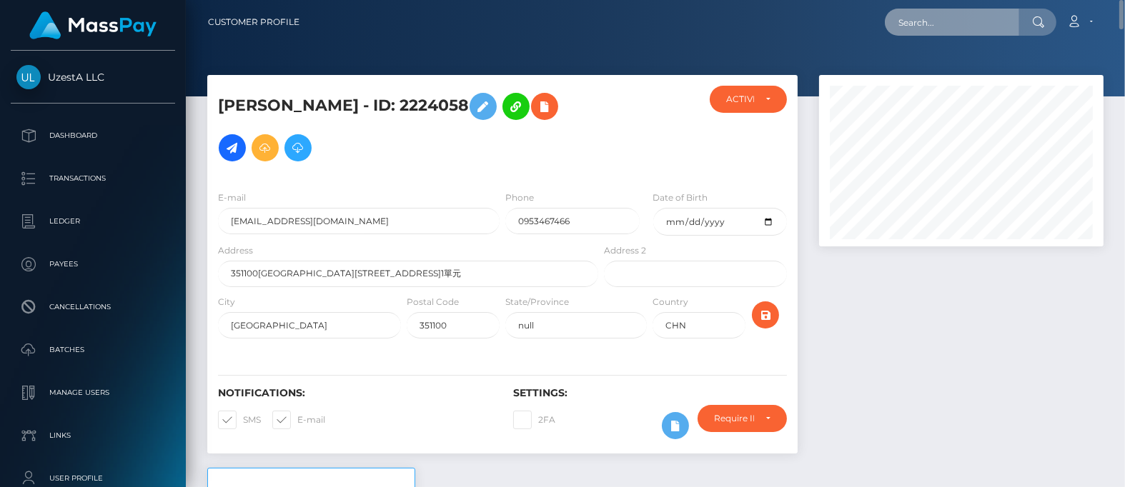
click at [969, 17] on input "text" at bounding box center [952, 22] width 134 height 27
paste input "4446435"
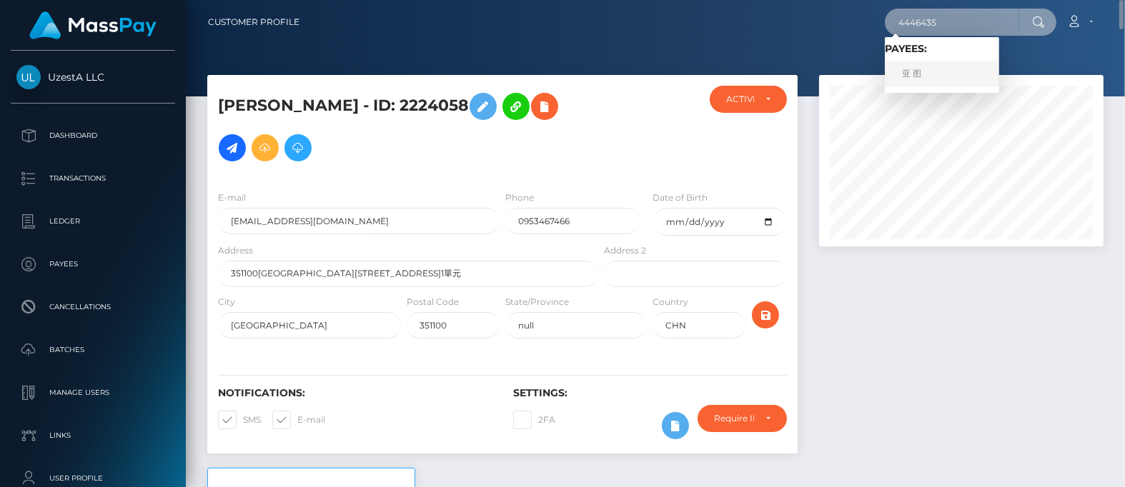
type input "4446435"
click at [920, 66] on link "亚 图" at bounding box center [942, 74] width 114 height 26
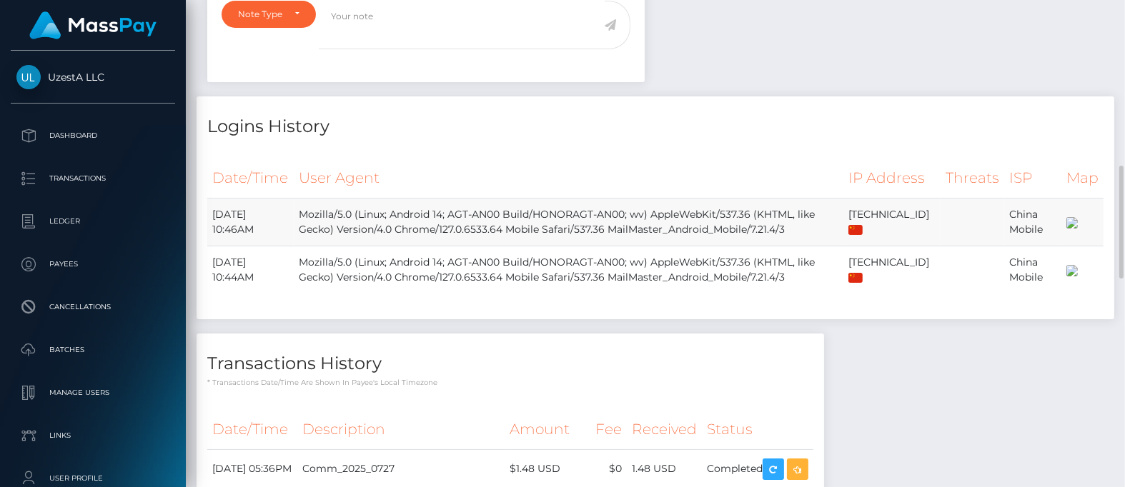
scroll to position [178, 0]
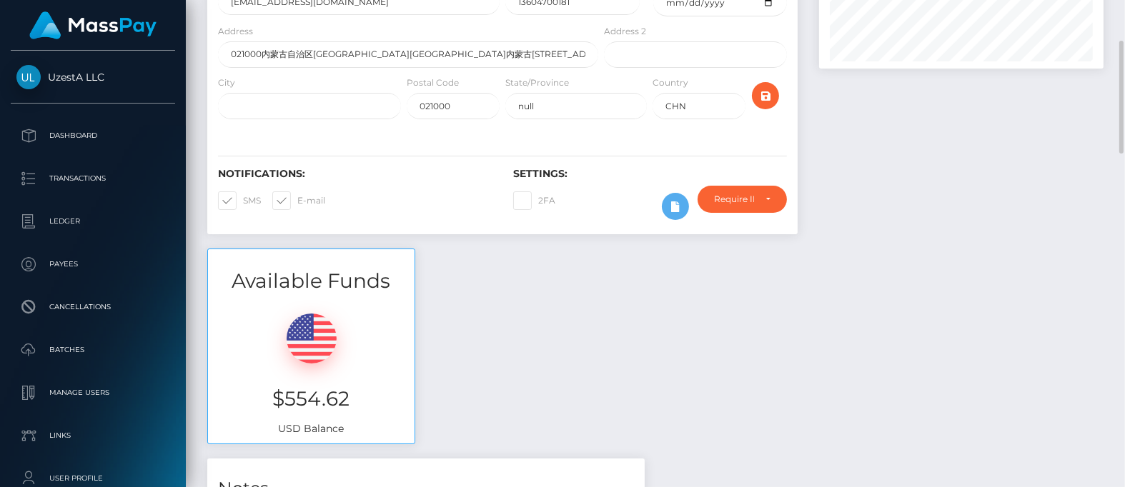
click at [590, 247] on div "亚 图 - ID: 4446435 DEACTIVE CLOSED ACTIVE" at bounding box center [503, 73] width 612 height 352
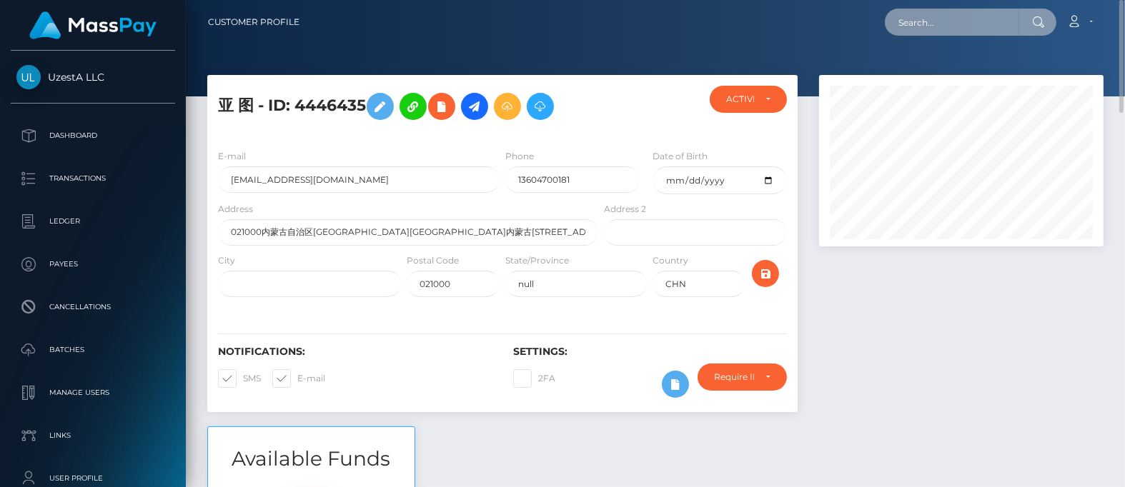
click at [948, 21] on input "text" at bounding box center [952, 22] width 134 height 27
paste input "2859618"
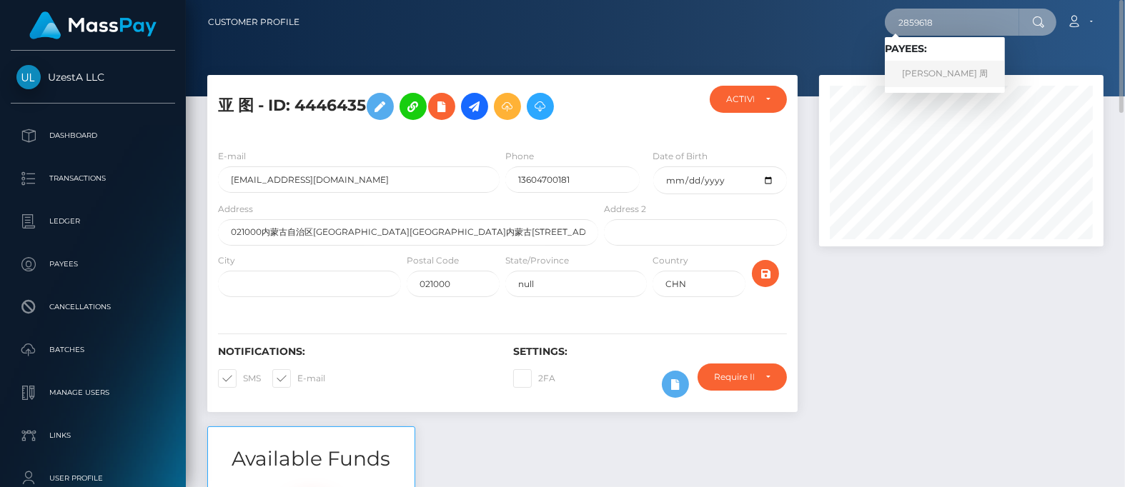
type input "2859618"
click at [913, 78] on link "泽炜 周" at bounding box center [945, 74] width 120 height 26
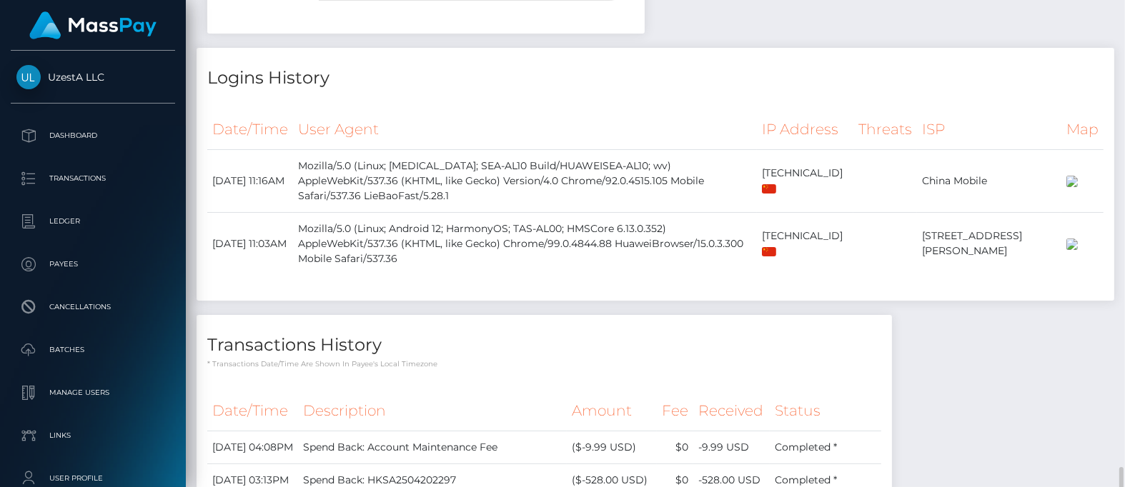
scroll to position [1161, 0]
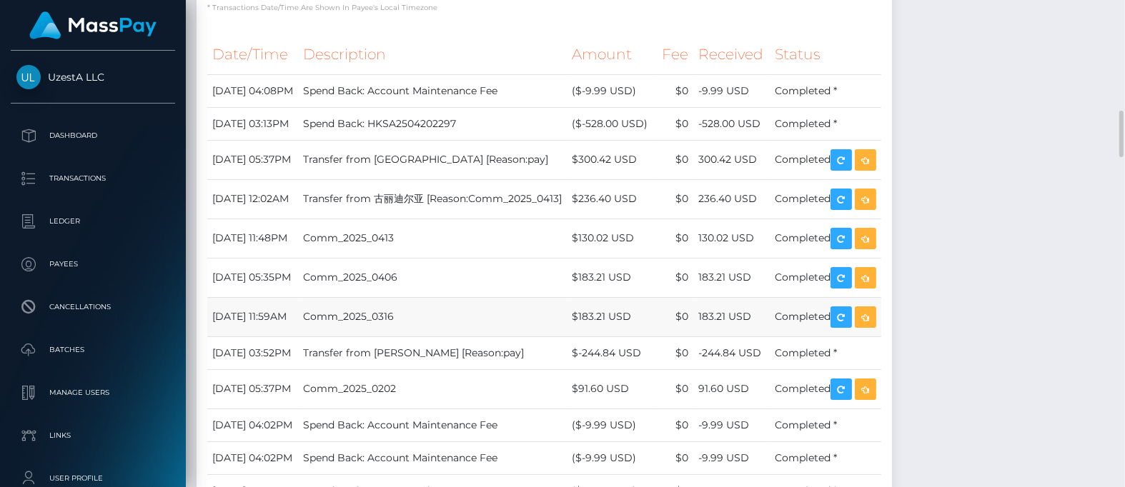
click at [567, 297] on td "Comm_2025_0316" at bounding box center [432, 316] width 269 height 39
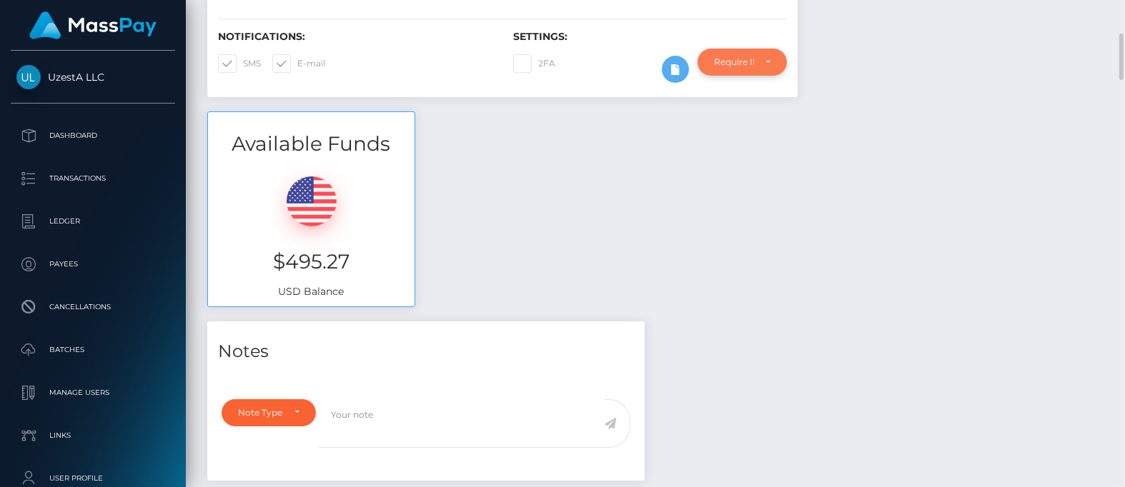
scroll to position [0, 0]
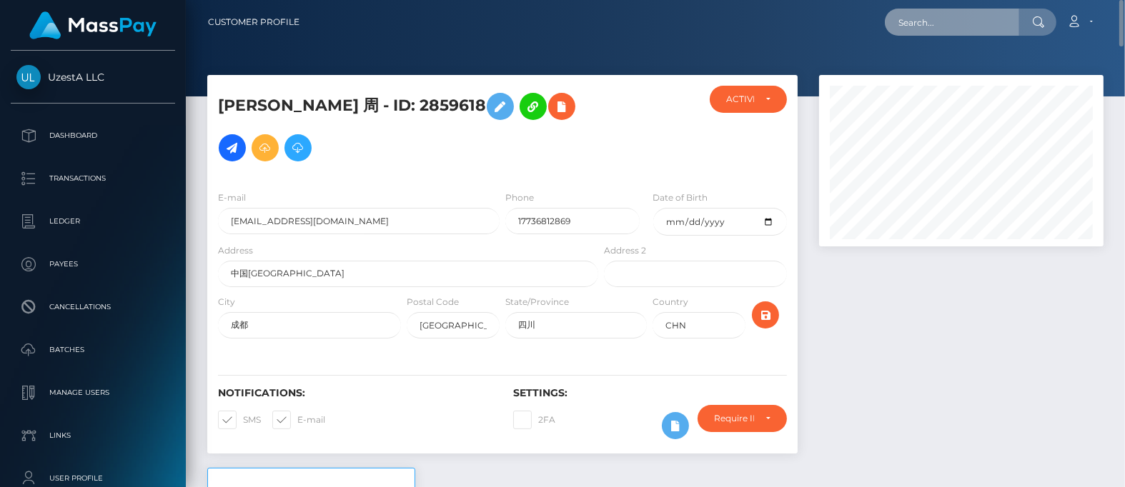
click at [908, 29] on input "text" at bounding box center [952, 22] width 134 height 27
paste input "9081995"
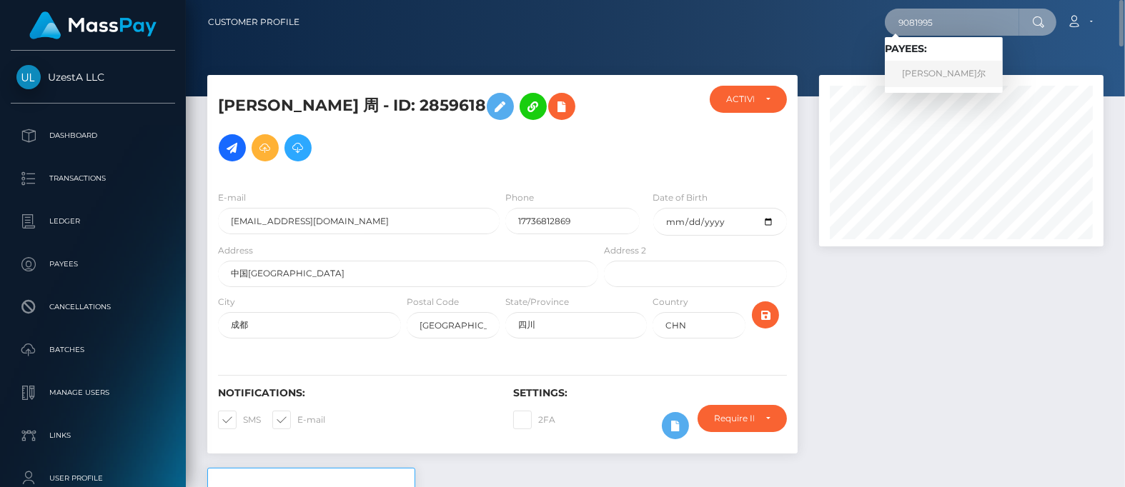
type input "9081995"
click at [927, 74] on link "尼沙汗 努尔" at bounding box center [944, 74] width 118 height 26
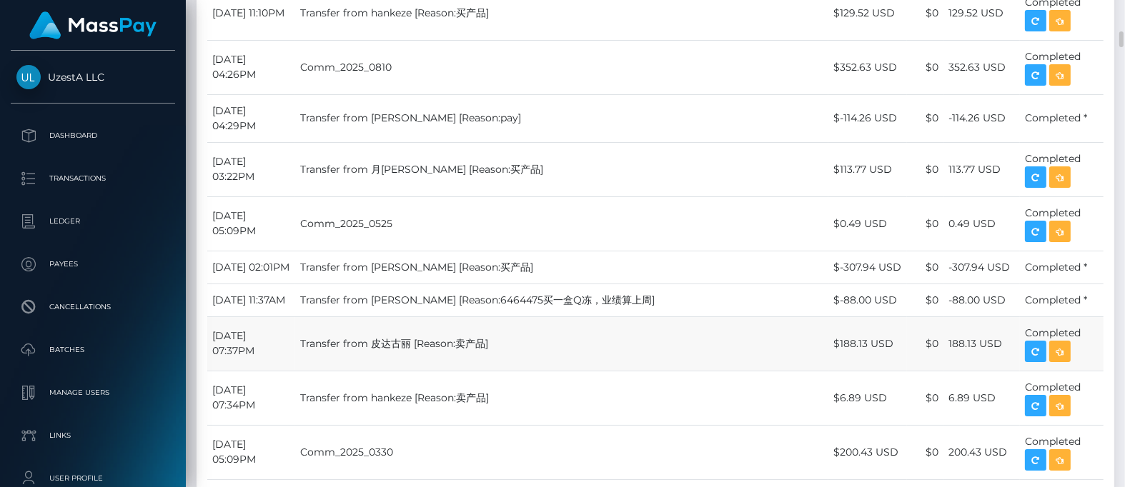
scroll to position [804, 0]
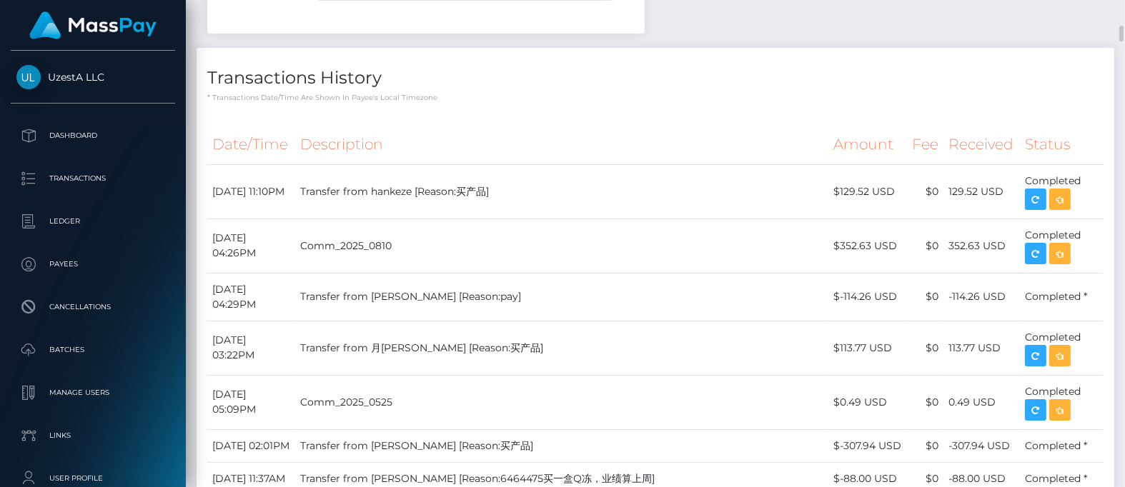
drag, startPoint x: 572, startPoint y: 123, endPoint x: 575, endPoint y: 134, distance: 10.9
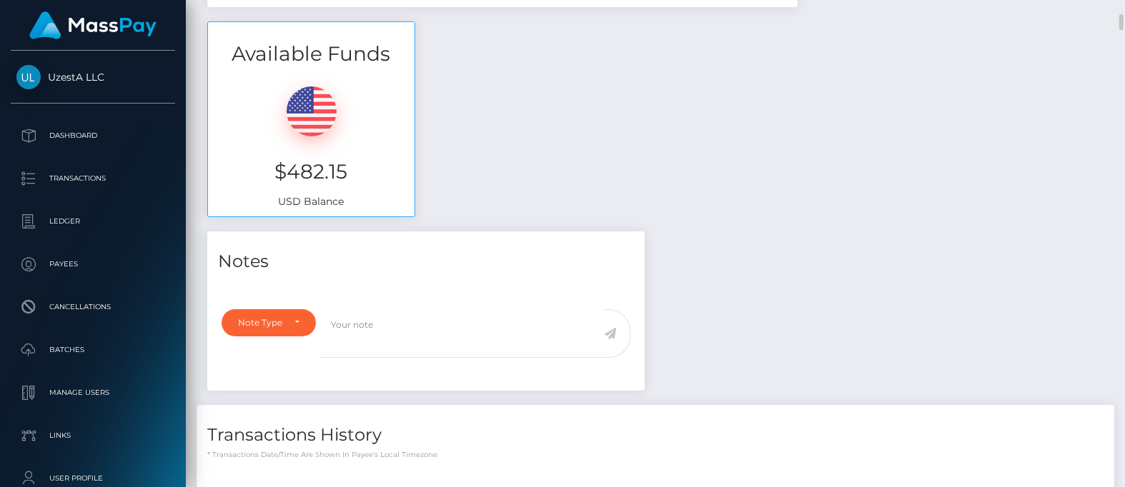
scroll to position [0, 0]
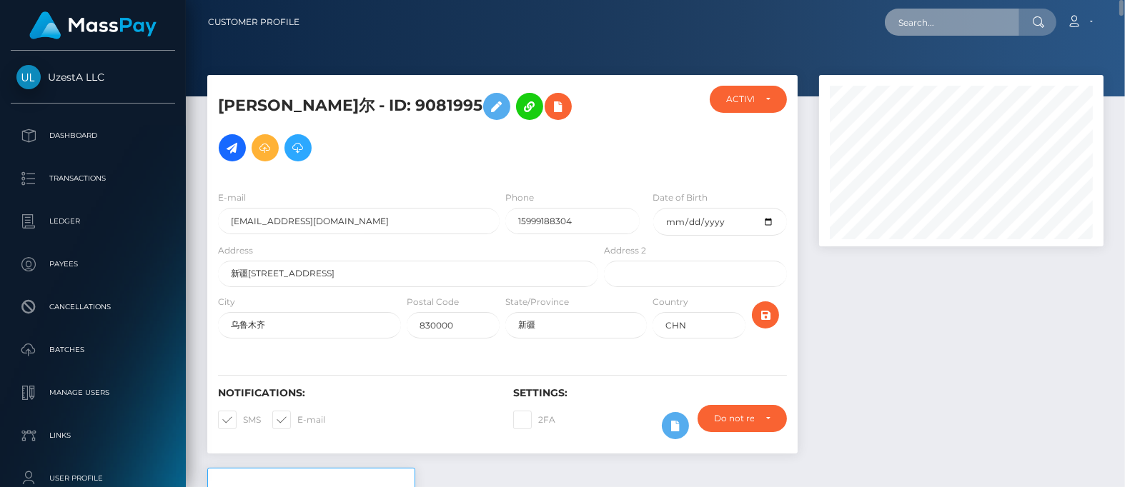
click at [929, 17] on input "text" at bounding box center [952, 22] width 134 height 27
paste input "6948295"
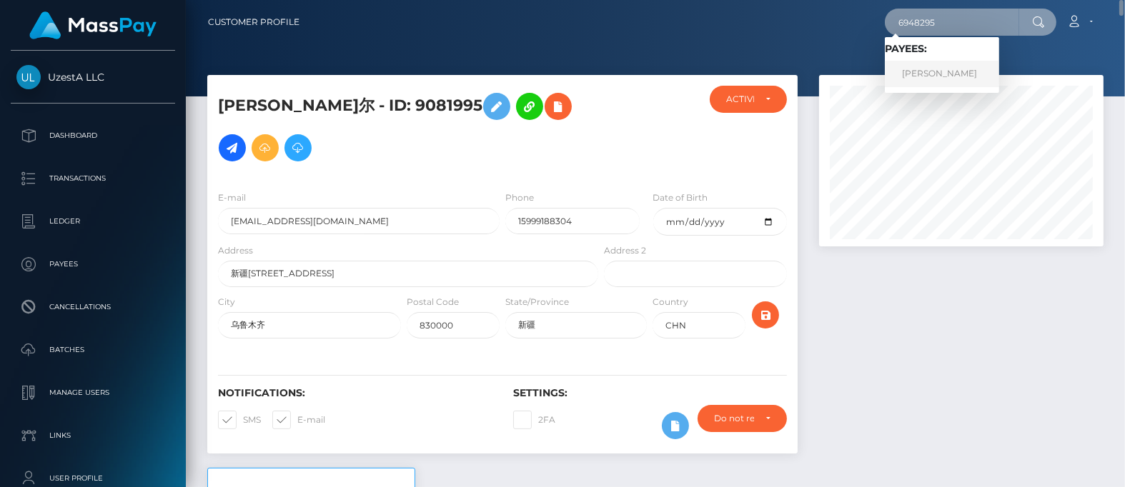
type input "6948295"
click at [927, 78] on link "CHAI HOON LUA" at bounding box center [942, 74] width 114 height 26
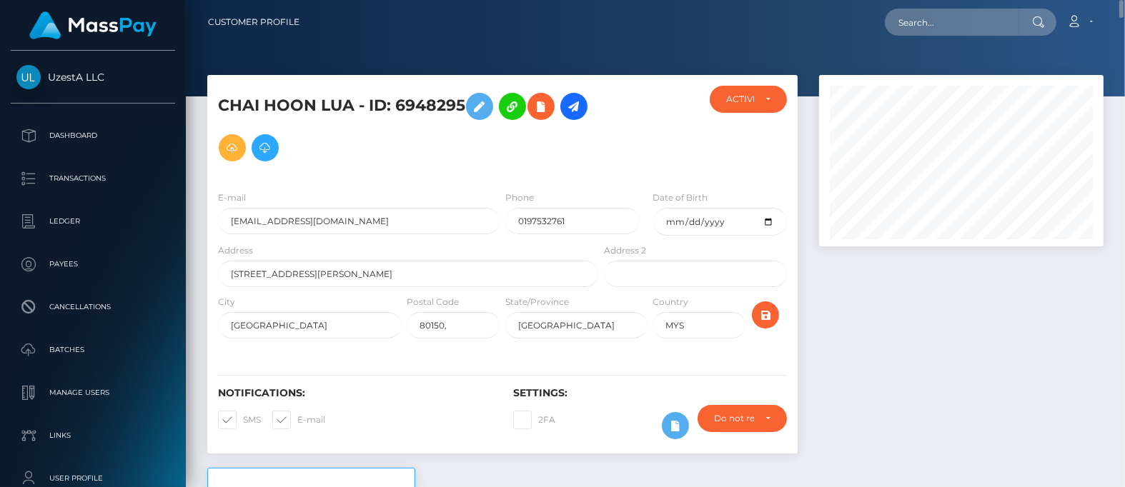
click at [366, 46] on div at bounding box center [655, 48] width 939 height 96
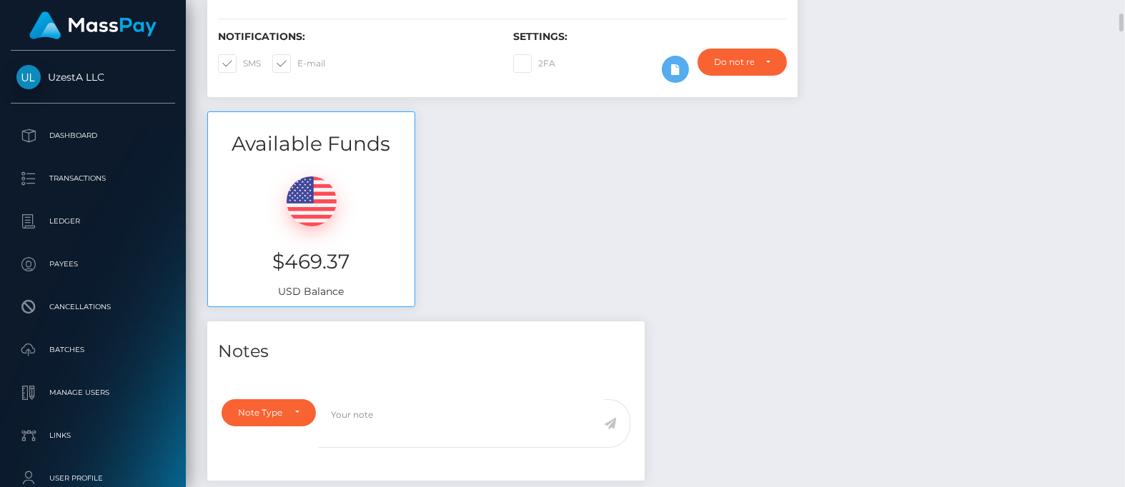
drag, startPoint x: 257, startPoint y: 101, endPoint x: 394, endPoint y: 142, distance: 142.4
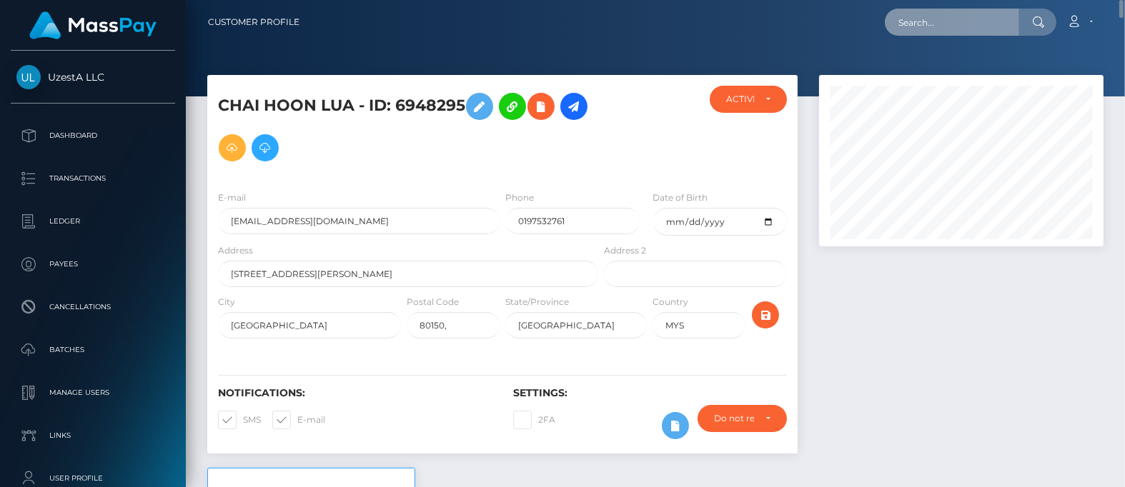
click at [960, 25] on input "text" at bounding box center [952, 22] width 134 height 27
paste input "6948295"
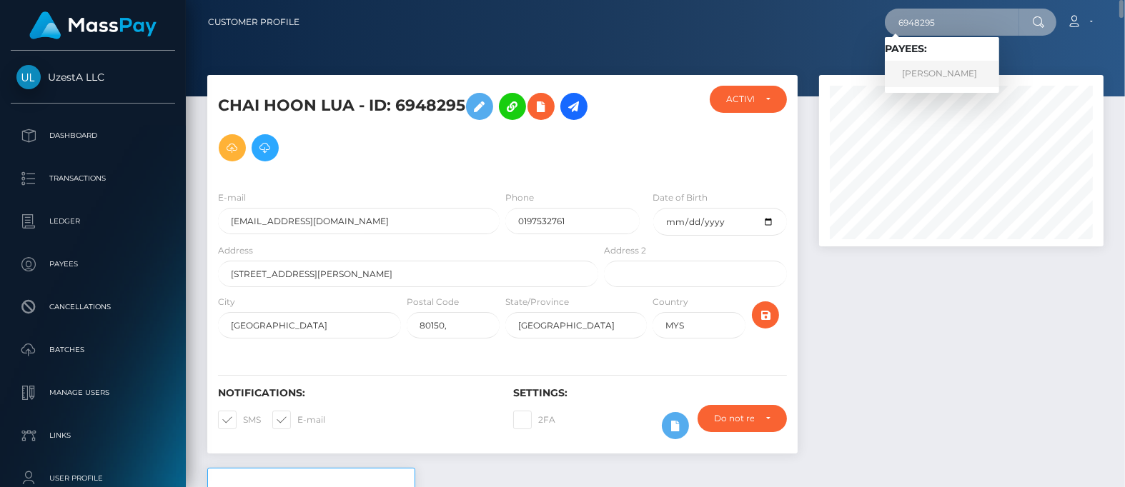
type input "6948295"
click at [943, 78] on link "CHAI HOON LUA" at bounding box center [942, 74] width 114 height 26
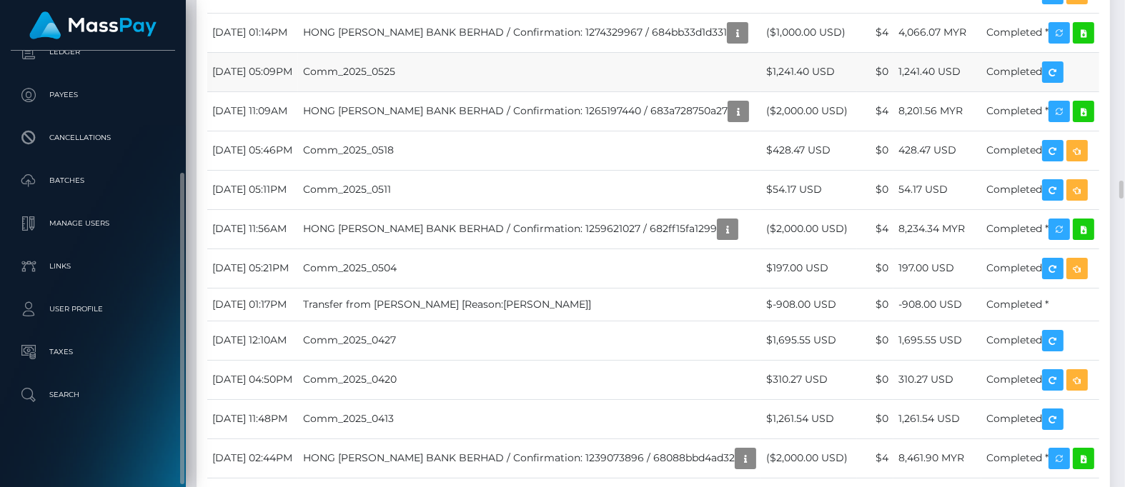
scroll to position [2500, 0]
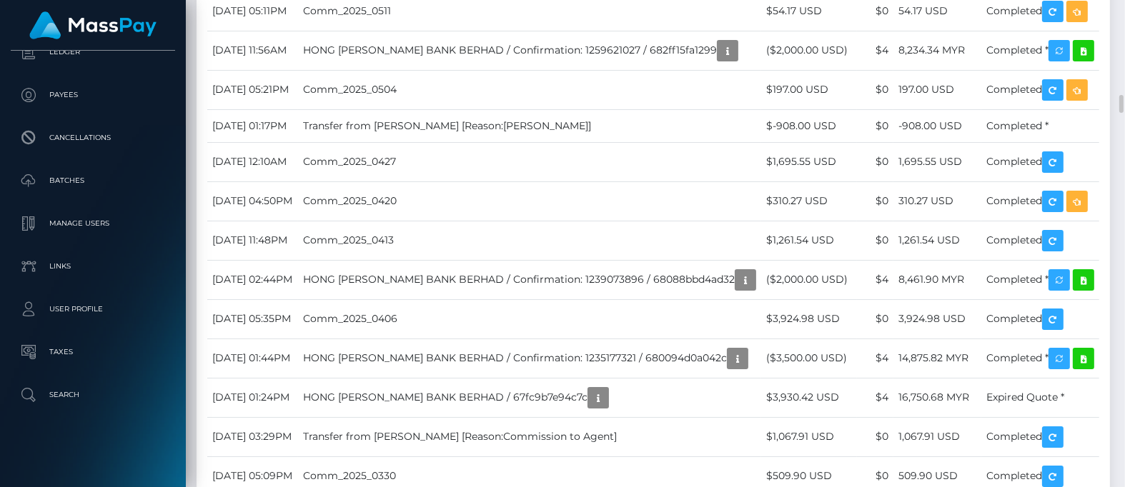
drag, startPoint x: 580, startPoint y: 88, endPoint x: 622, endPoint y: 169, distance: 91.4
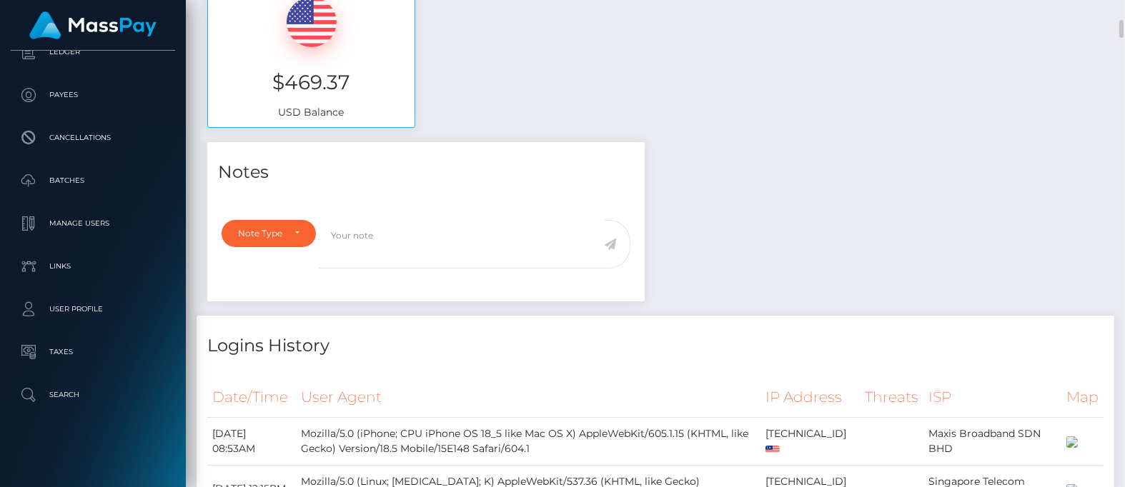
scroll to position [0, 0]
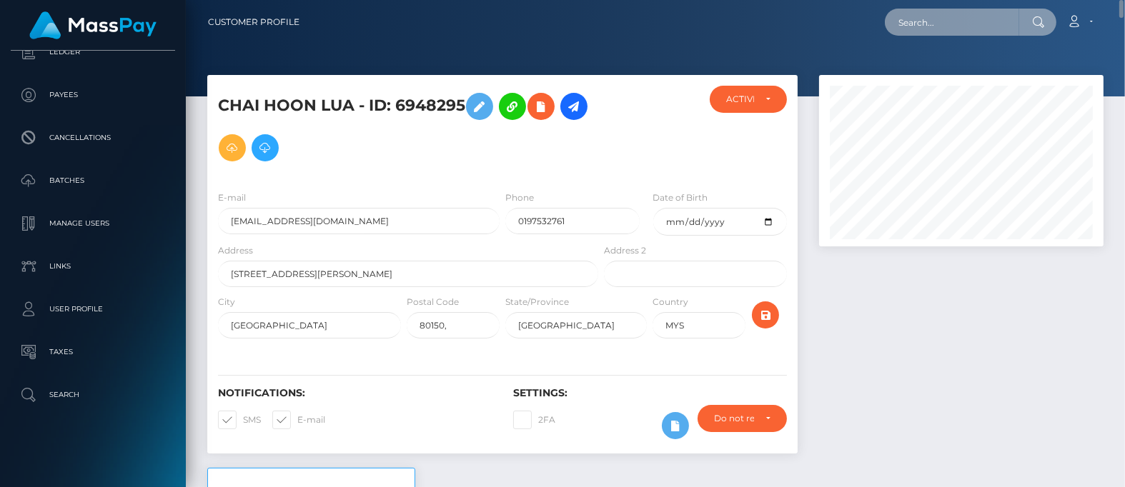
click at [968, 24] on input "text" at bounding box center [952, 22] width 134 height 27
paste input "6865990"
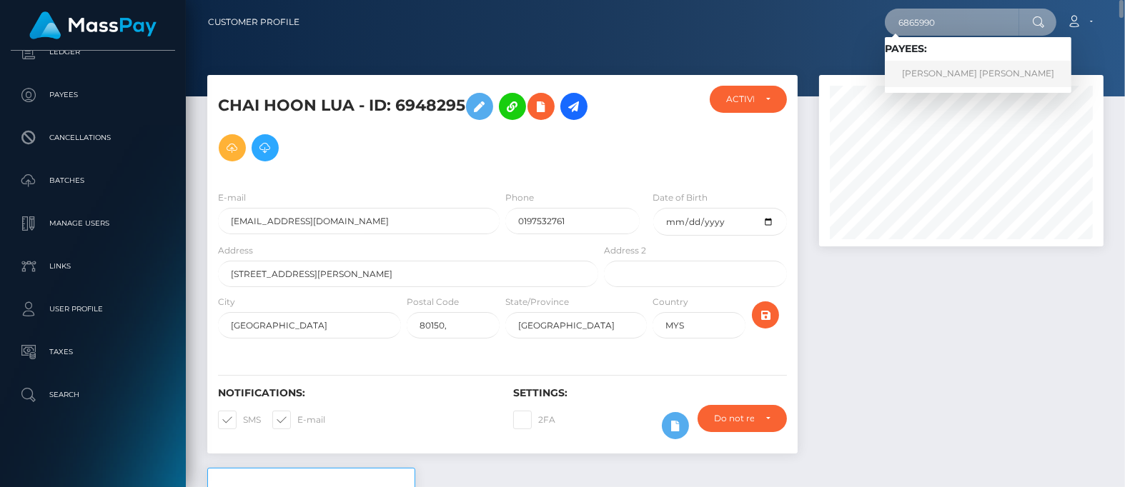
type input "6865990"
click at [932, 81] on link "Liang Yi Cheng" at bounding box center [978, 74] width 187 height 26
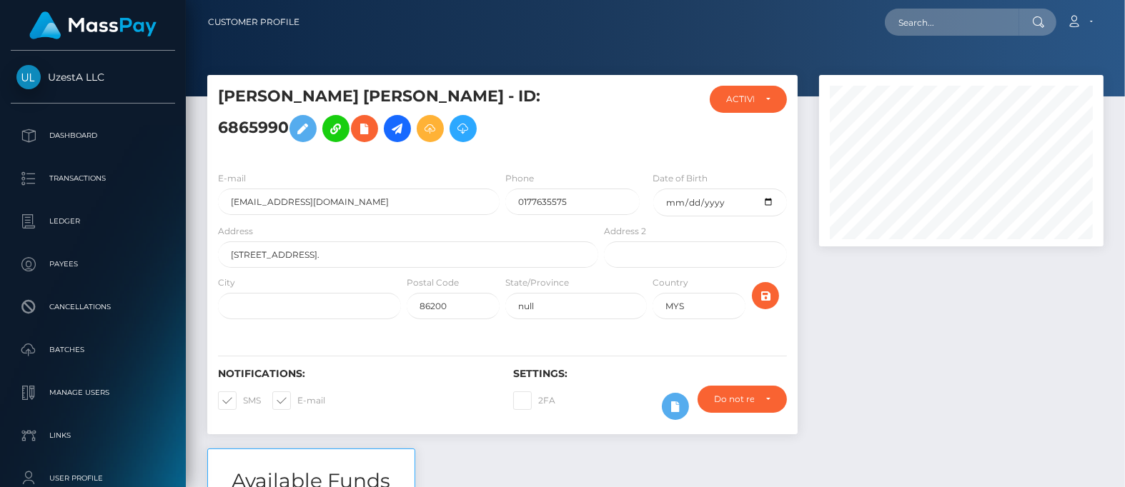
scroll to position [171, 284]
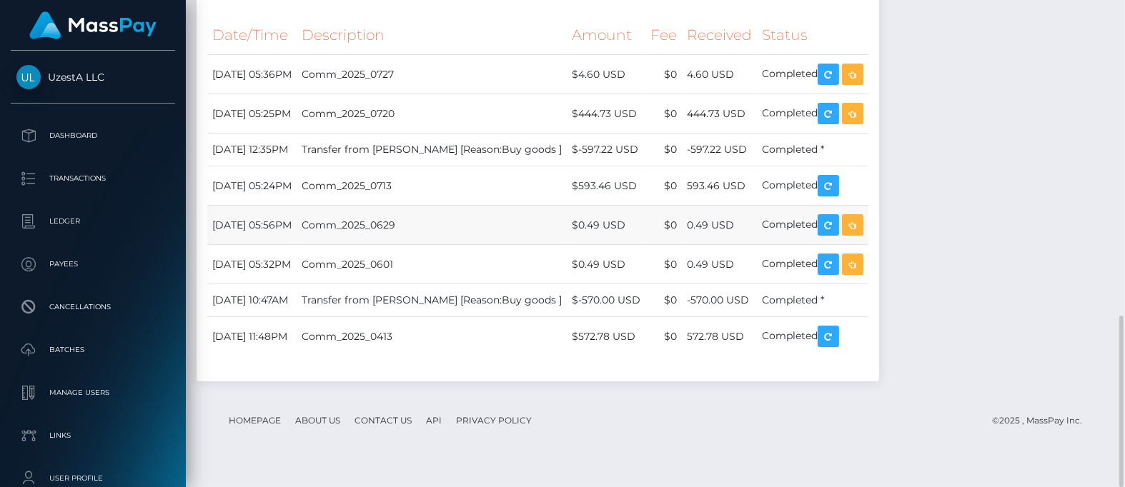
click at [550, 234] on td "Comm_2025_0629" at bounding box center [432, 225] width 270 height 39
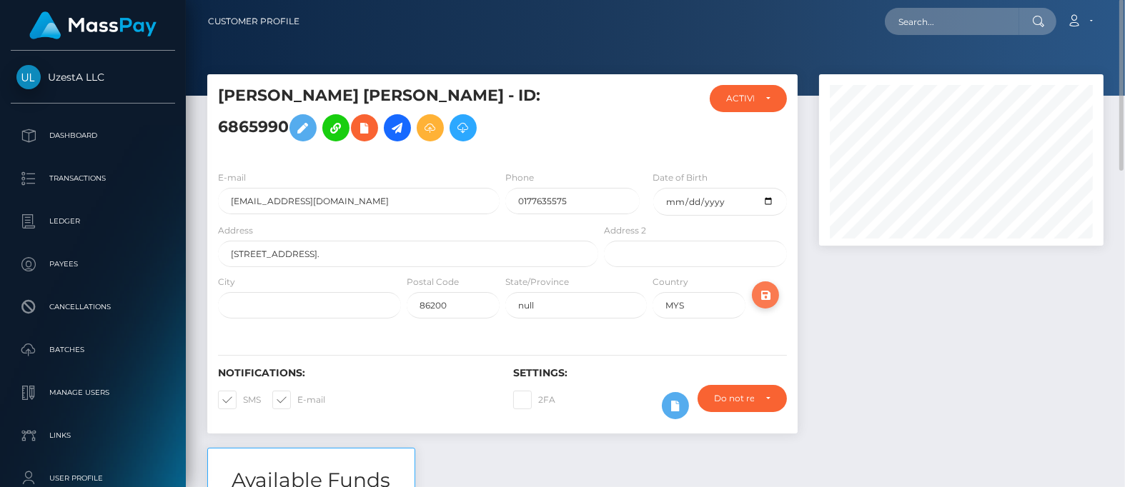
scroll to position [0, 0]
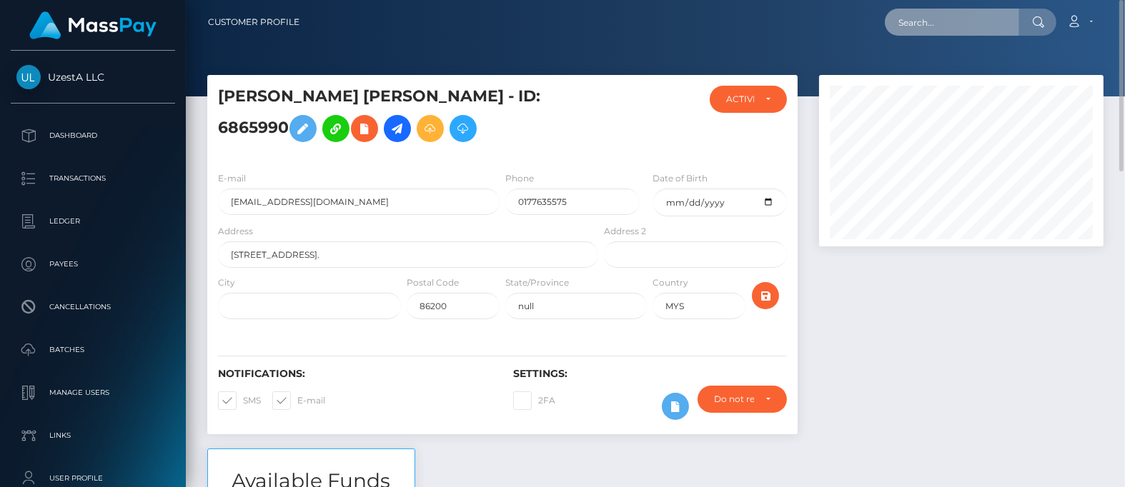
click at [954, 31] on input "text" at bounding box center [952, 22] width 134 height 27
paste input "3752502"
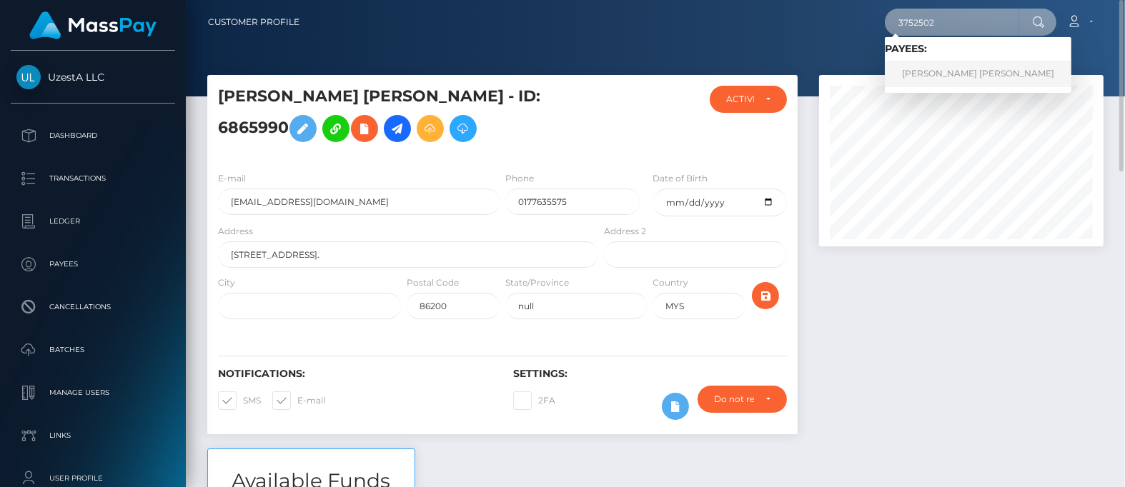
type input "3752502"
click at [945, 73] on link "CHEN YEE YEO" at bounding box center [978, 74] width 187 height 26
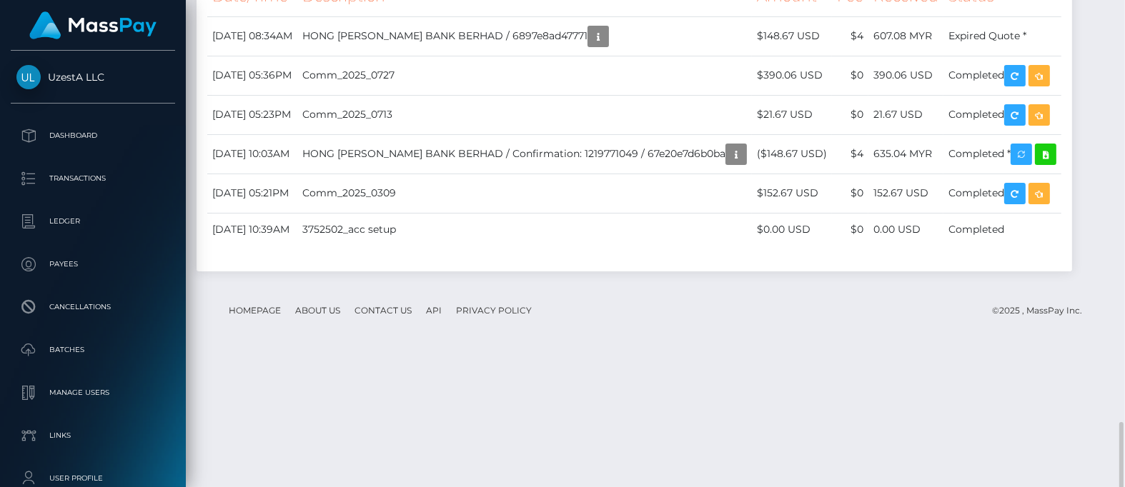
scroll to position [2130, 0]
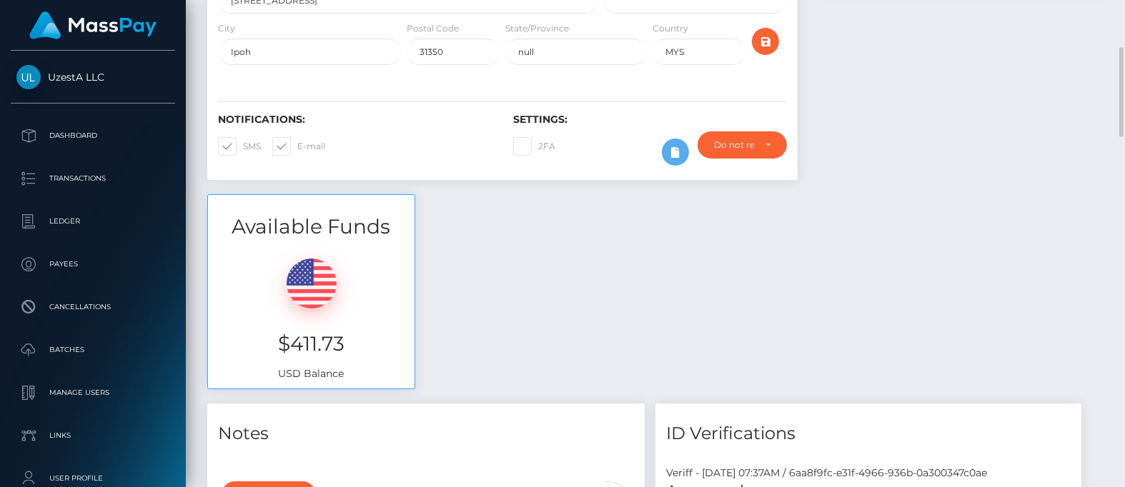
scroll to position [0, 0]
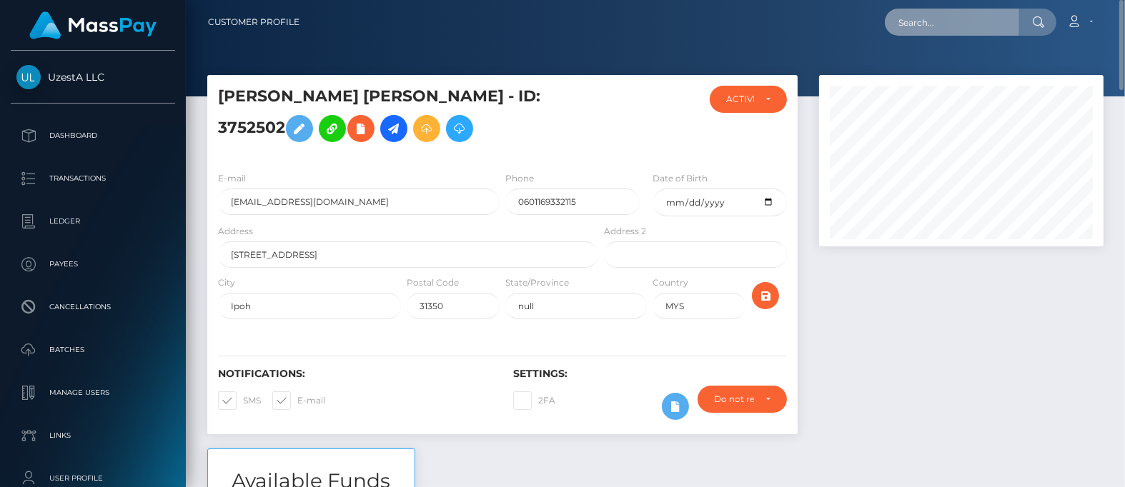
click at [958, 26] on input "text" at bounding box center [952, 22] width 134 height 27
paste input "3695975"
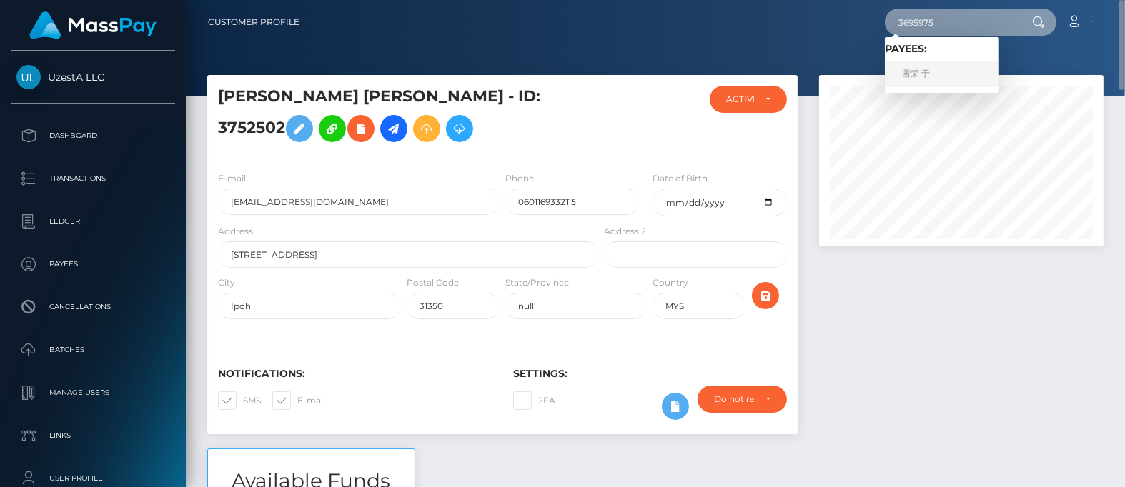
type input "3695975"
click at [919, 73] on link "雪荣 于" at bounding box center [942, 74] width 114 height 26
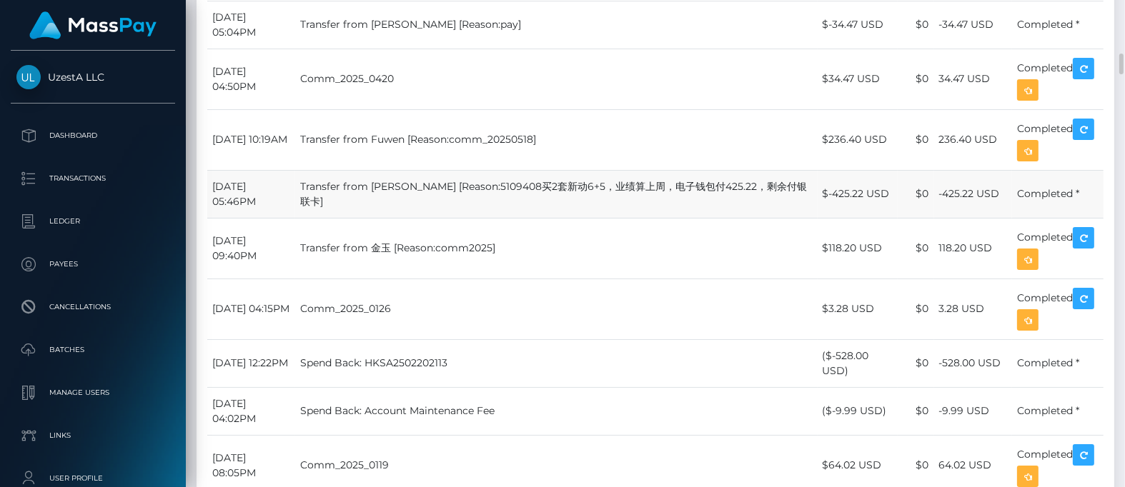
scroll to position [1072, 0]
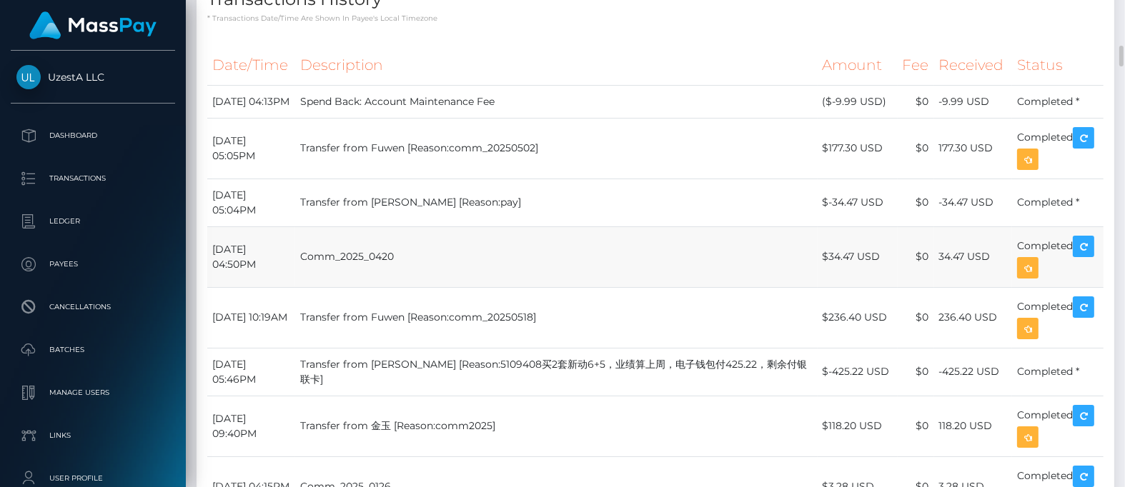
drag, startPoint x: 532, startPoint y: 259, endPoint x: 544, endPoint y: 264, distance: 12.5
click at [532, 259] on td "Comm_2025_0420" at bounding box center [556, 257] width 522 height 61
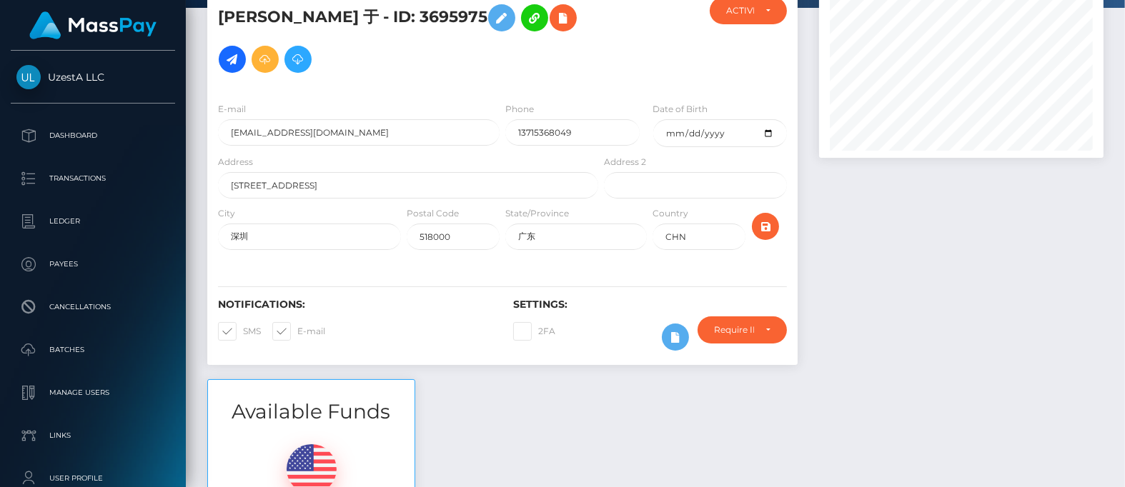
scroll to position [0, 0]
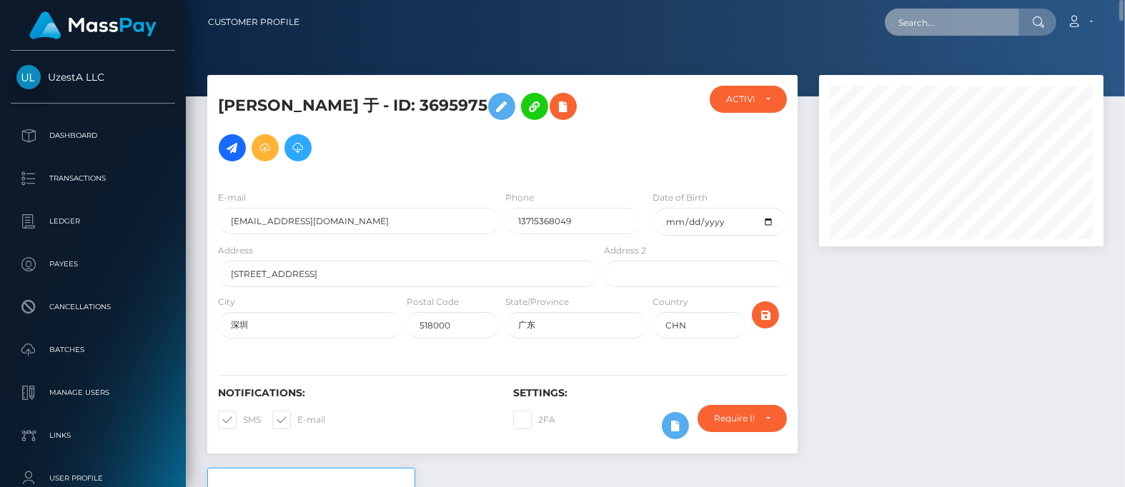
click at [958, 18] on input "text" at bounding box center [952, 22] width 134 height 27
paste input "4348344"
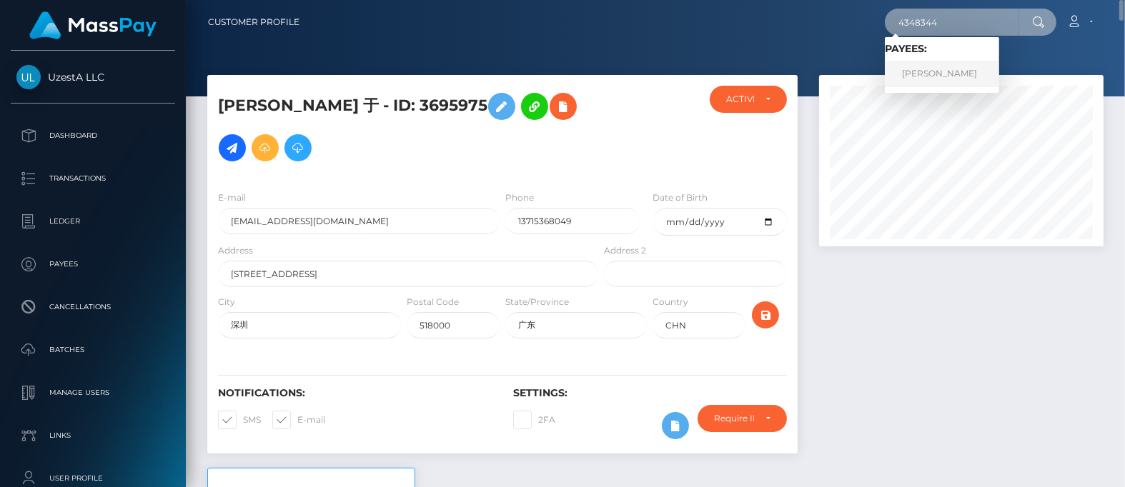
type input "4348344"
click at [926, 73] on link "义霞 王" at bounding box center [942, 74] width 114 height 26
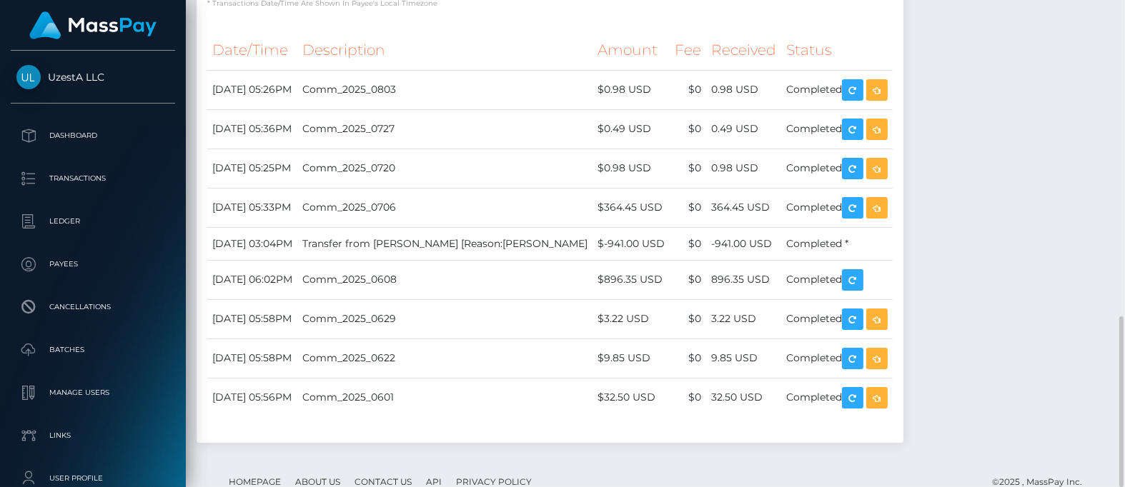
scroll to position [171, 284]
click at [515, 339] on td "Comm_2025_0622" at bounding box center [444, 358] width 295 height 39
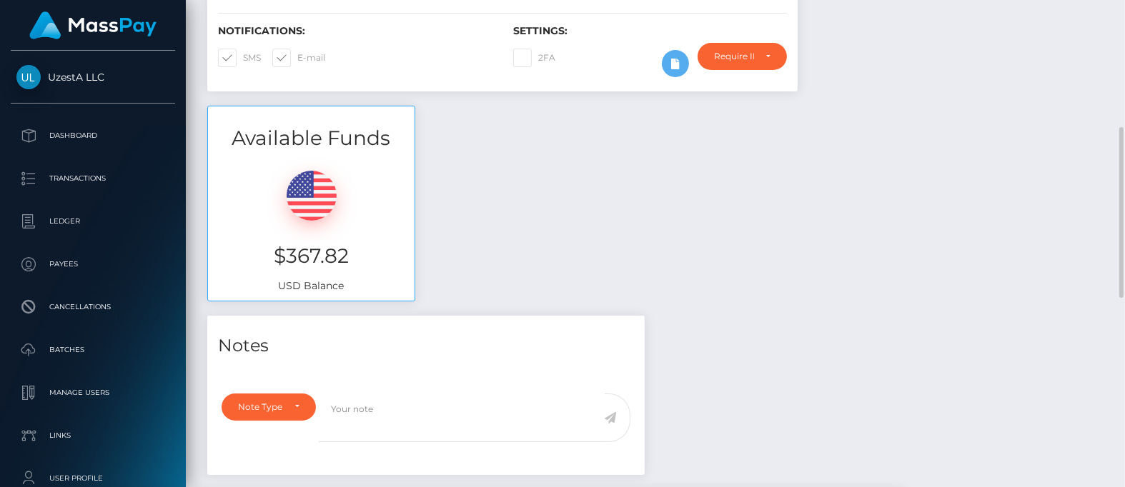
scroll to position [0, 0]
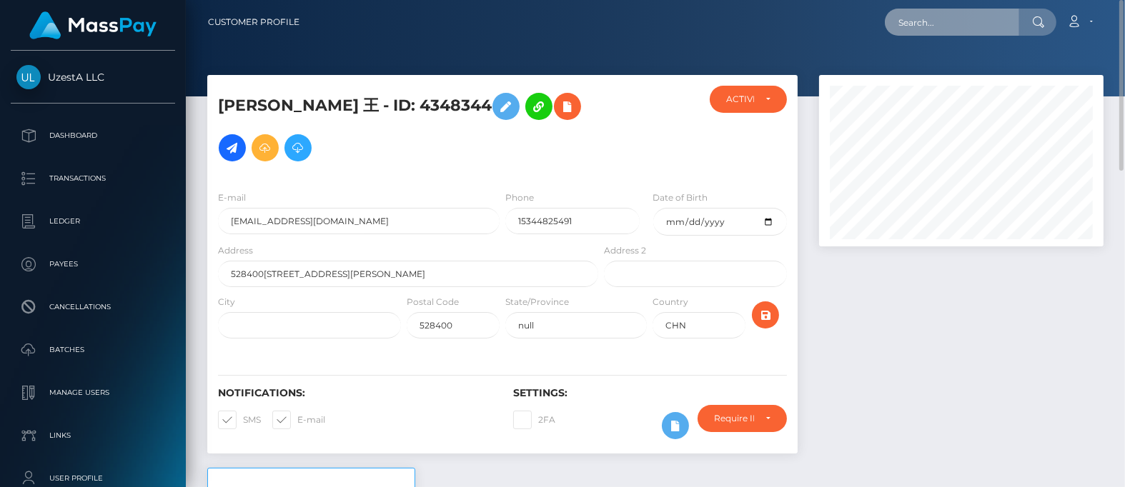
click at [916, 23] on input "text" at bounding box center [952, 22] width 134 height 27
paste input "6469191"
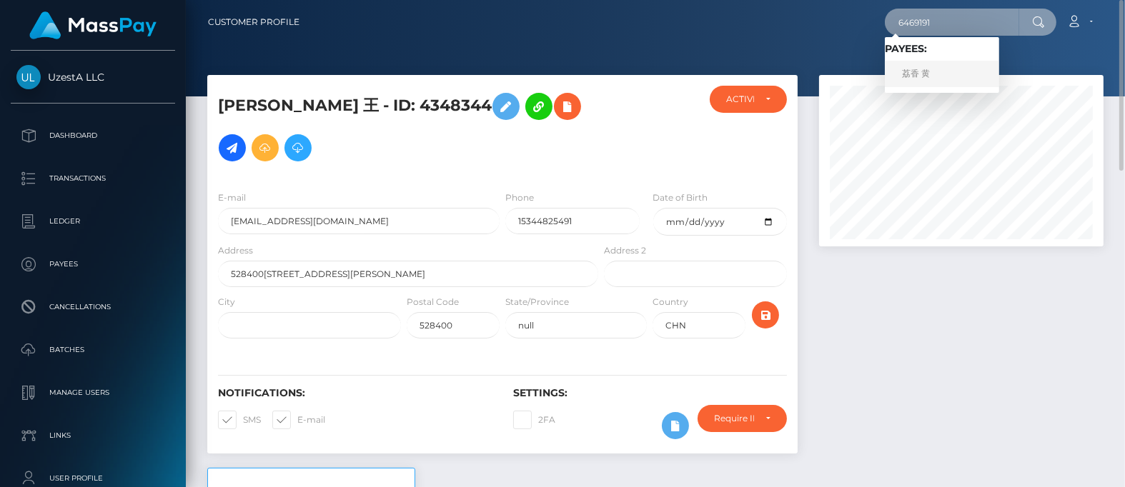
type input "6469191"
click at [920, 73] on link "荔香 黄" at bounding box center [942, 74] width 114 height 26
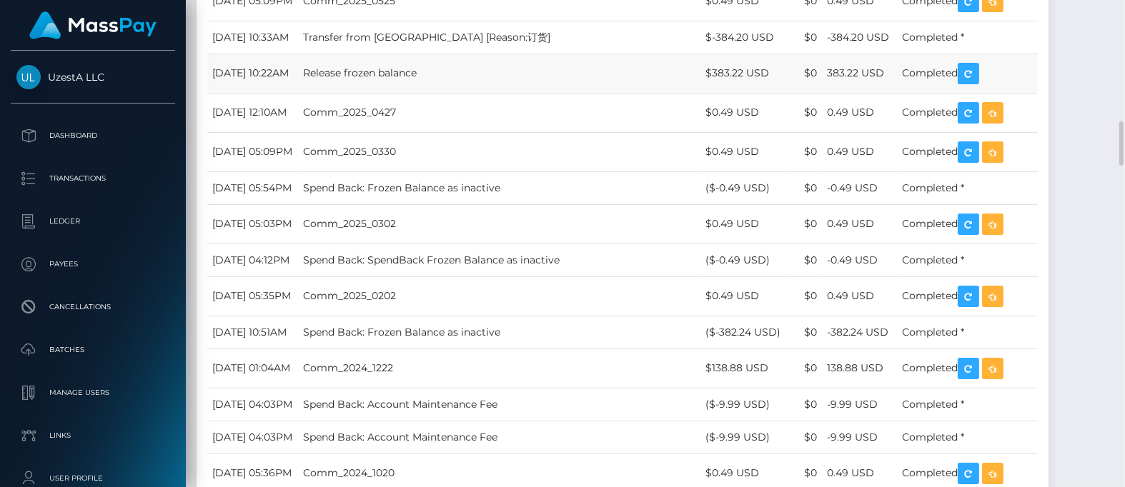
scroll to position [1161, 0]
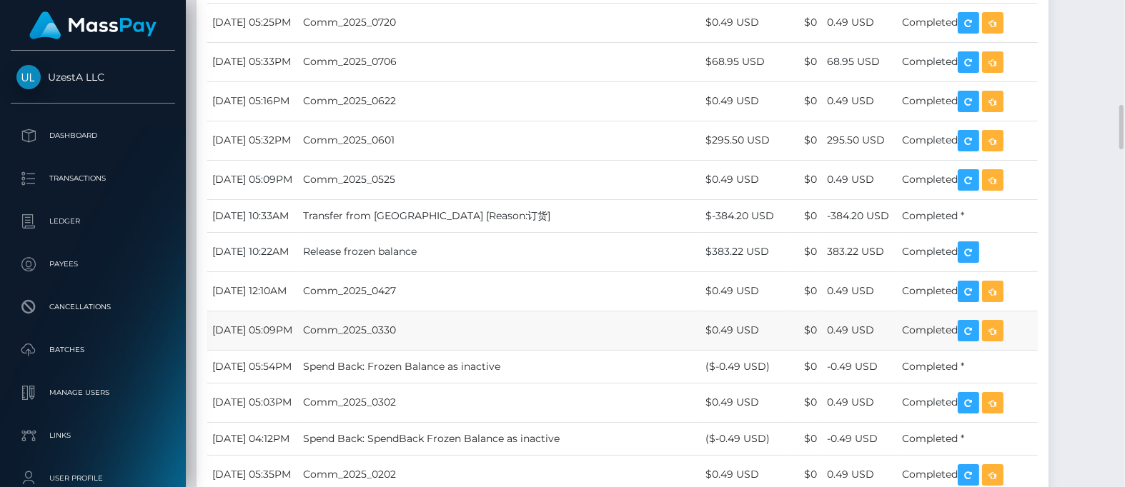
click at [454, 328] on td "Comm_2025_0330" at bounding box center [499, 330] width 402 height 39
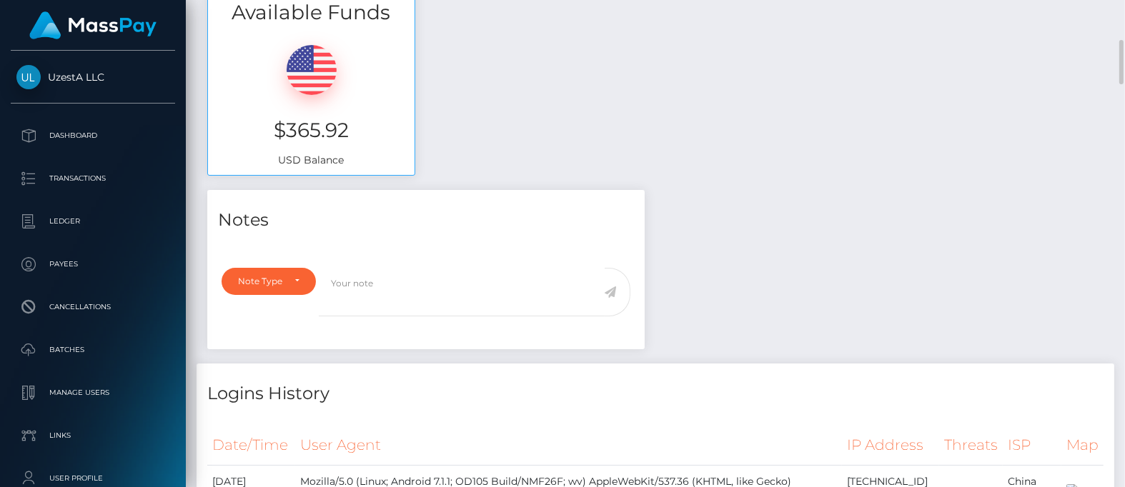
scroll to position [0, 0]
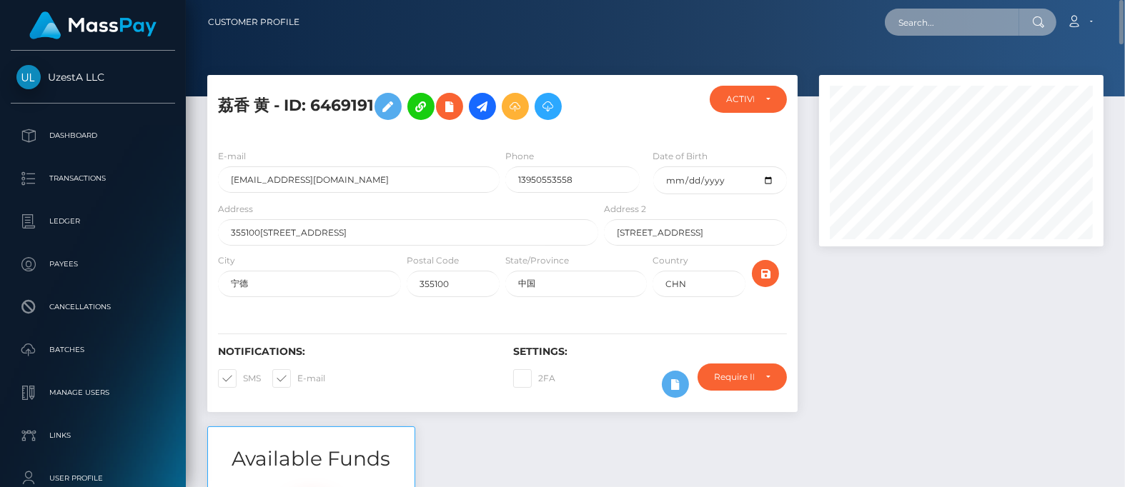
click at [960, 23] on input "text" at bounding box center [952, 22] width 134 height 27
paste input "0086404"
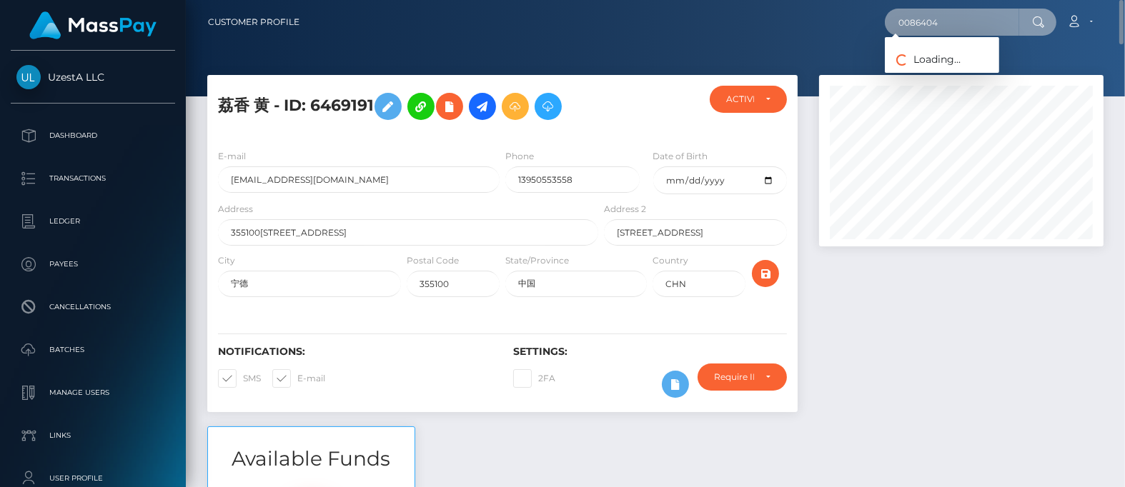
type input "0086404"
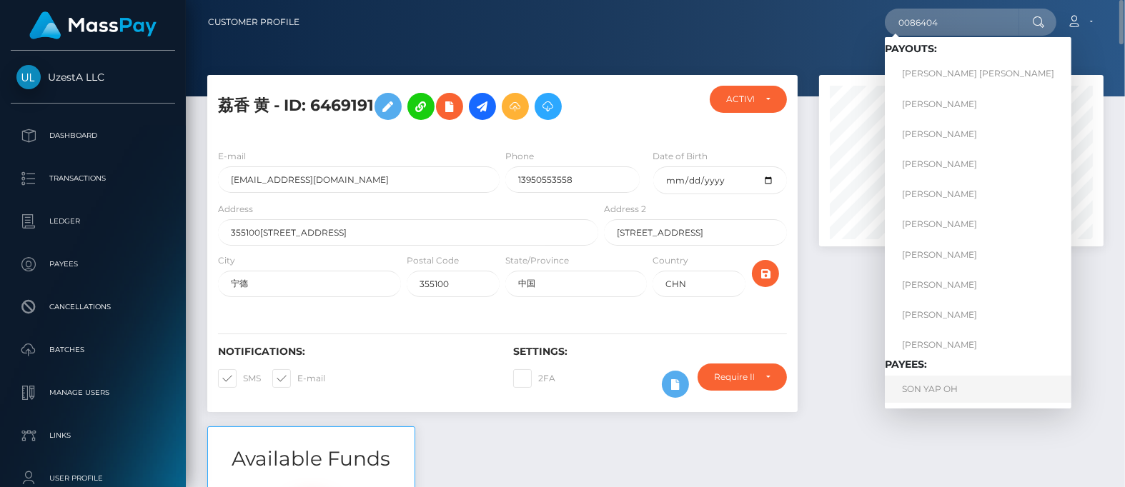
click at [915, 391] on link "SON YAP OH" at bounding box center [978, 389] width 187 height 26
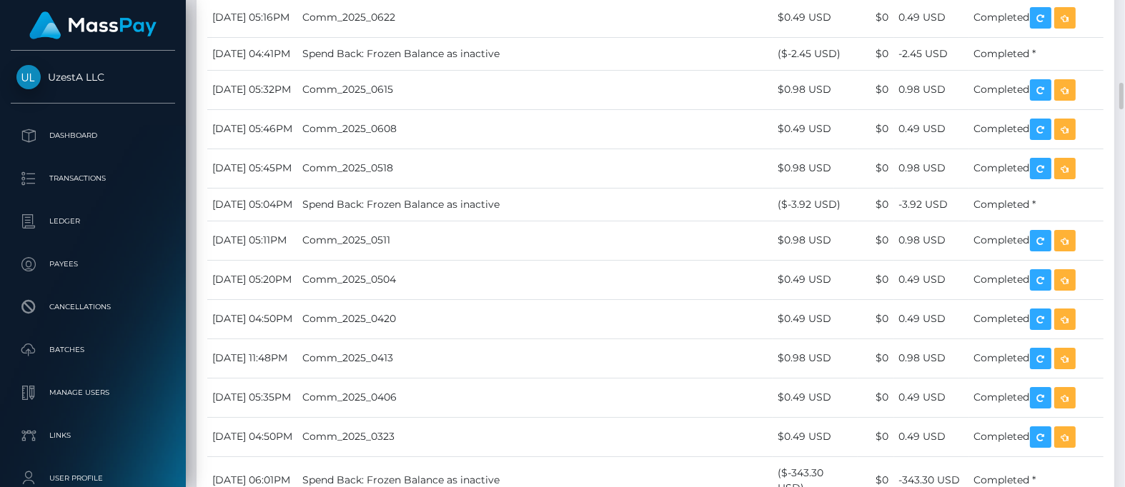
scroll to position [1697, 0]
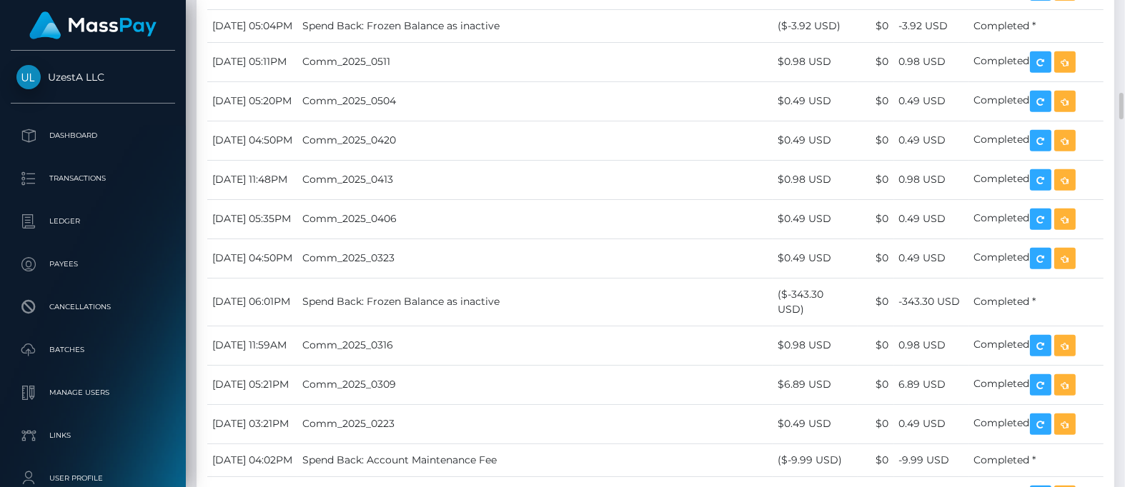
drag, startPoint x: 582, startPoint y: 284, endPoint x: 593, endPoint y: 285, distance: 11.5
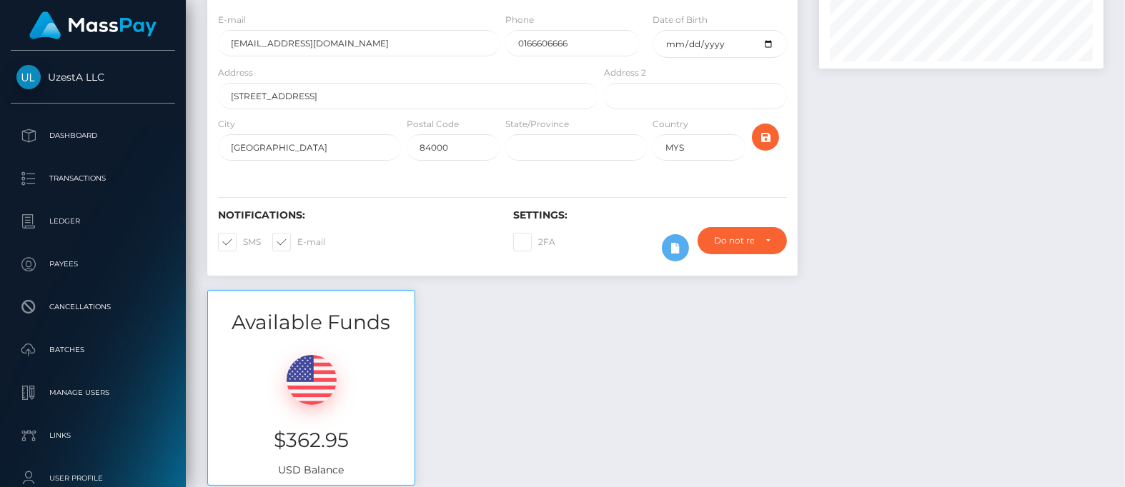
scroll to position [0, 0]
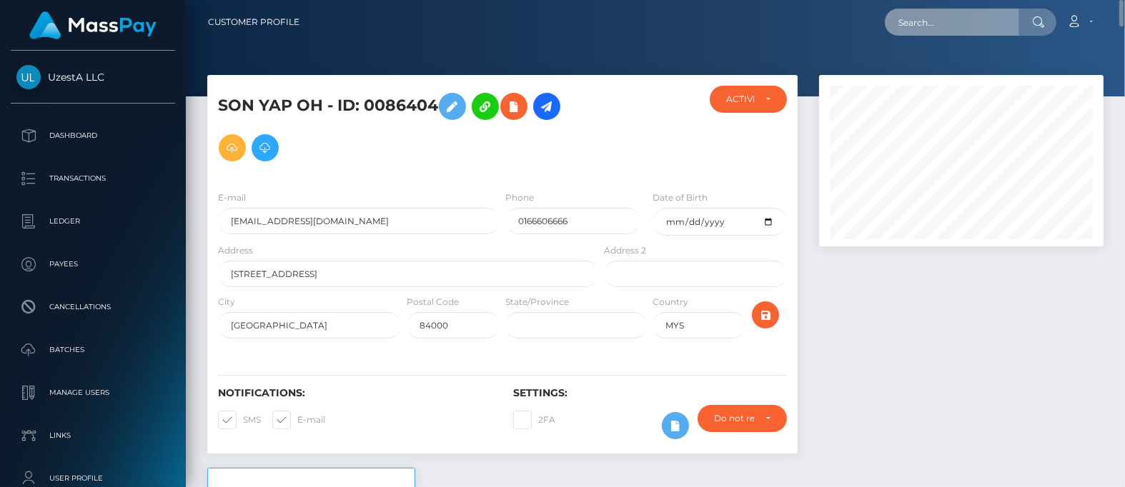
click at [1006, 16] on input "text" at bounding box center [952, 22] width 134 height 27
paste input "0000128"
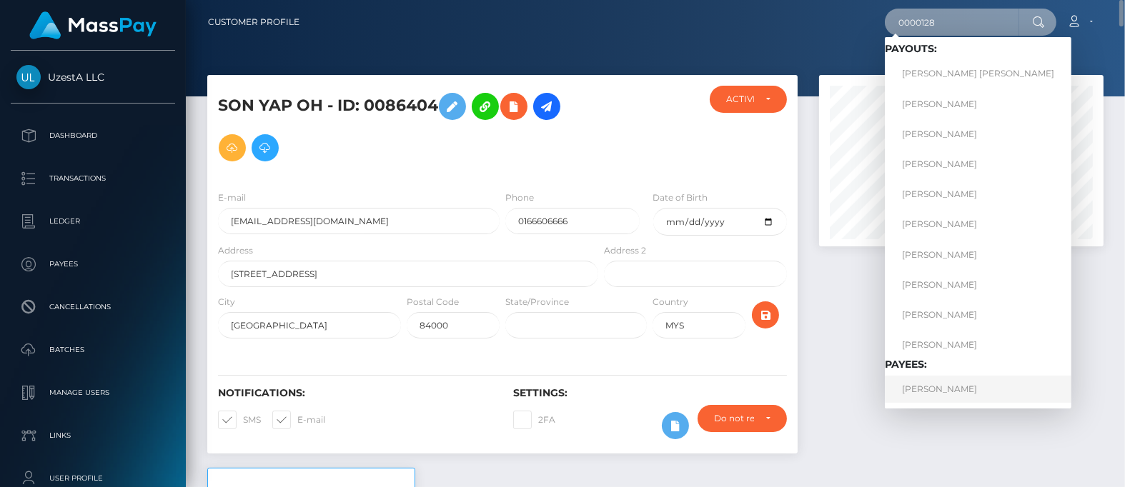
type input "0000128"
click at [940, 382] on link "乔榛 张" at bounding box center [978, 389] width 187 height 26
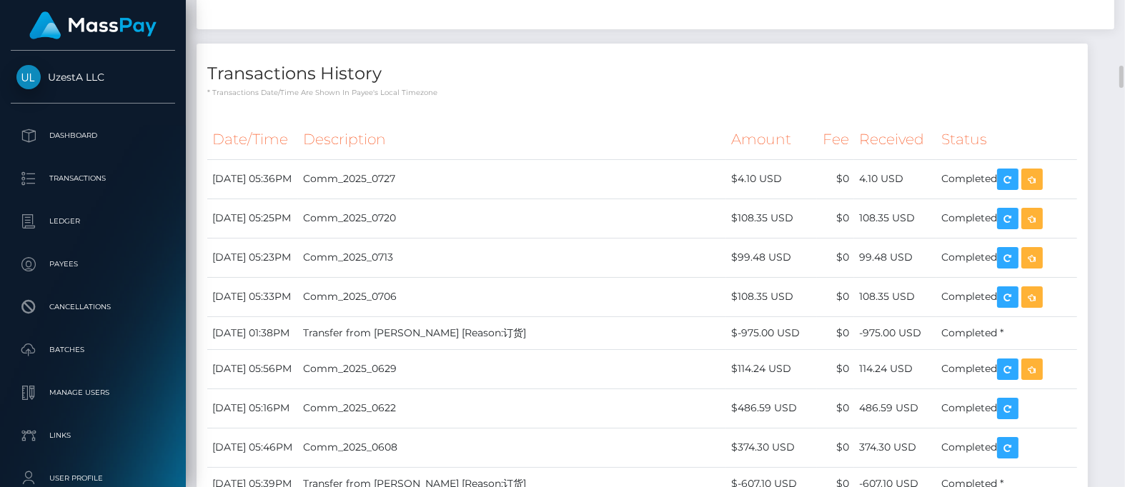
scroll to position [1697, 0]
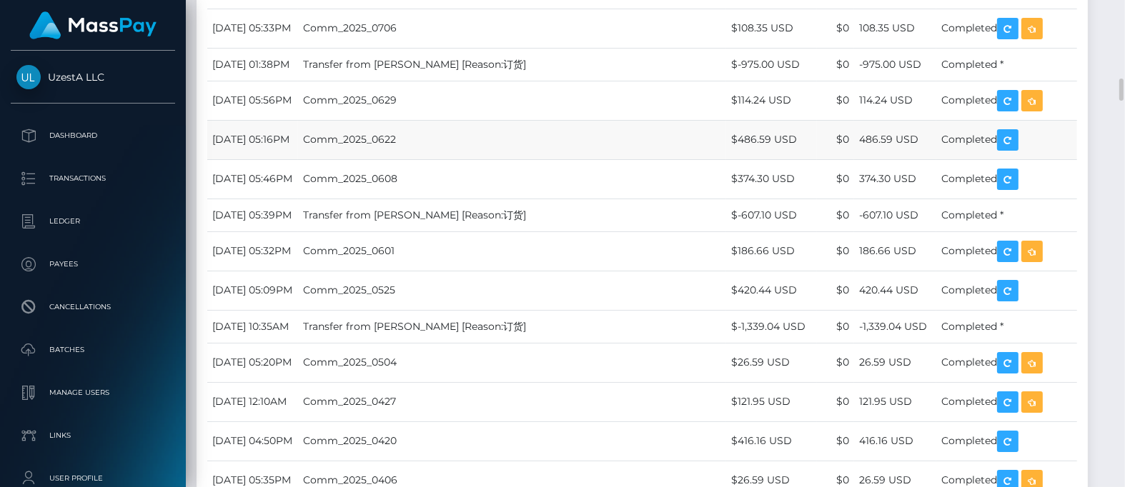
click at [454, 159] on td "Comm_2025_0622" at bounding box center [512, 139] width 428 height 39
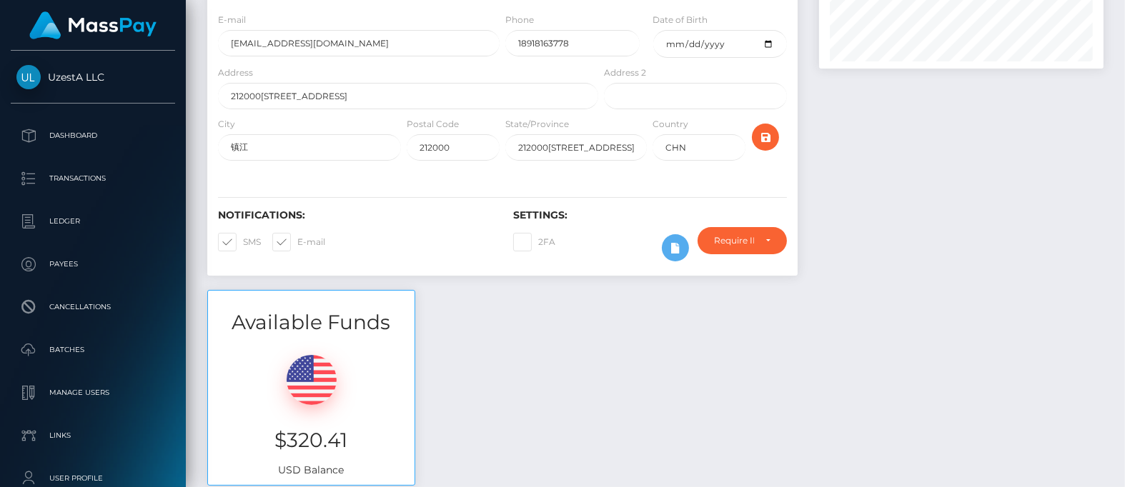
scroll to position [0, 0]
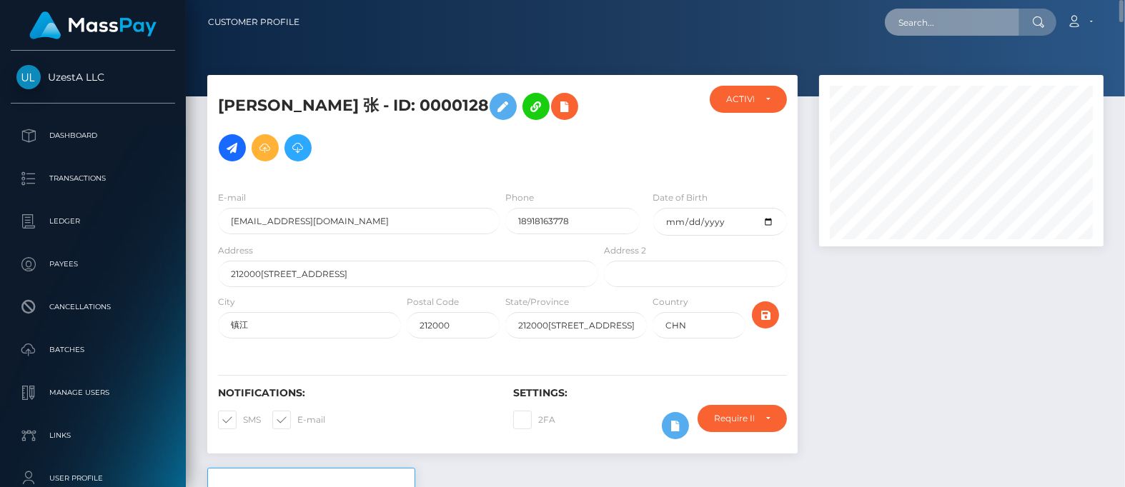
click at [956, 26] on input "text" at bounding box center [952, 22] width 134 height 27
paste input "8412383"
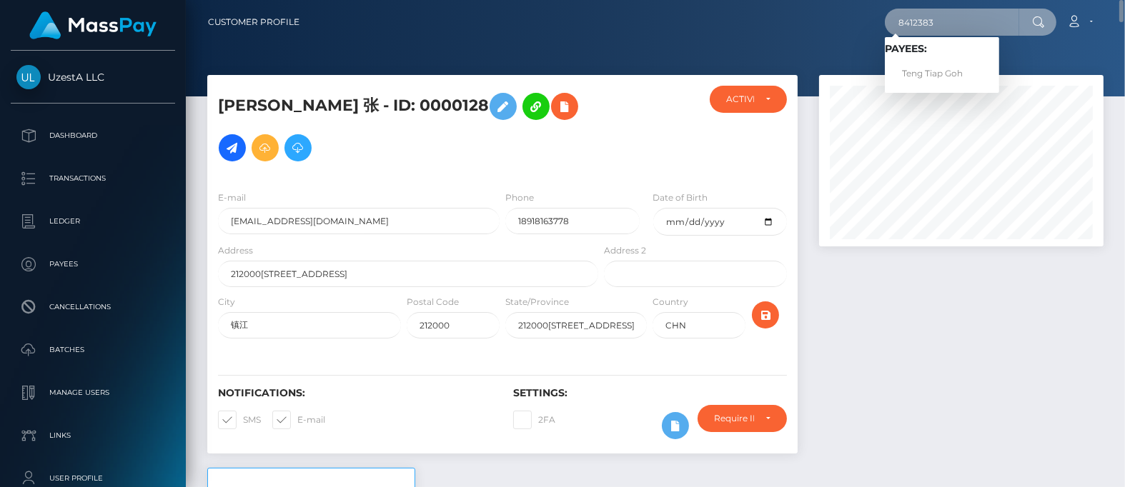
type input "8412383"
click at [913, 75] on link "Teng Tiap Goh" at bounding box center [942, 74] width 114 height 26
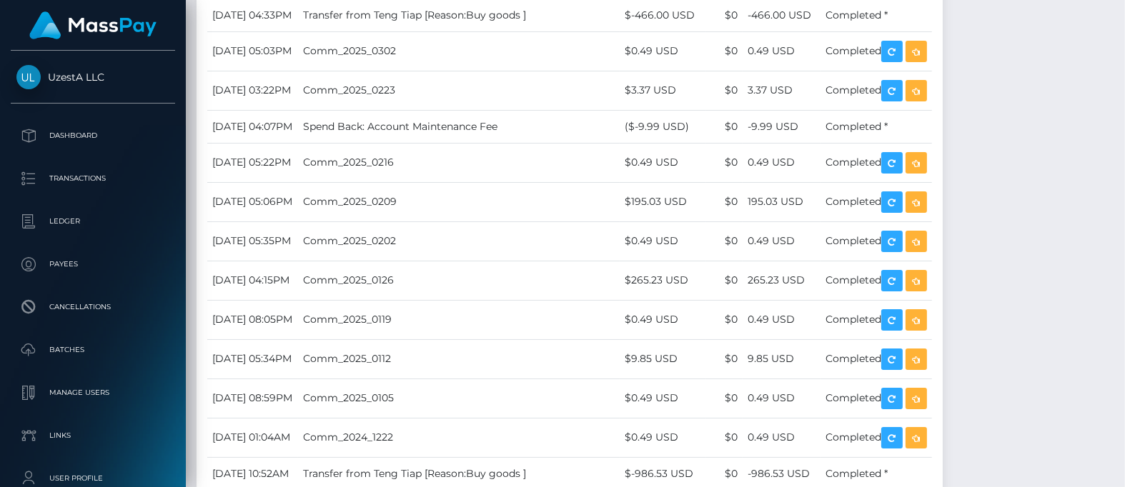
scroll to position [1519, 0]
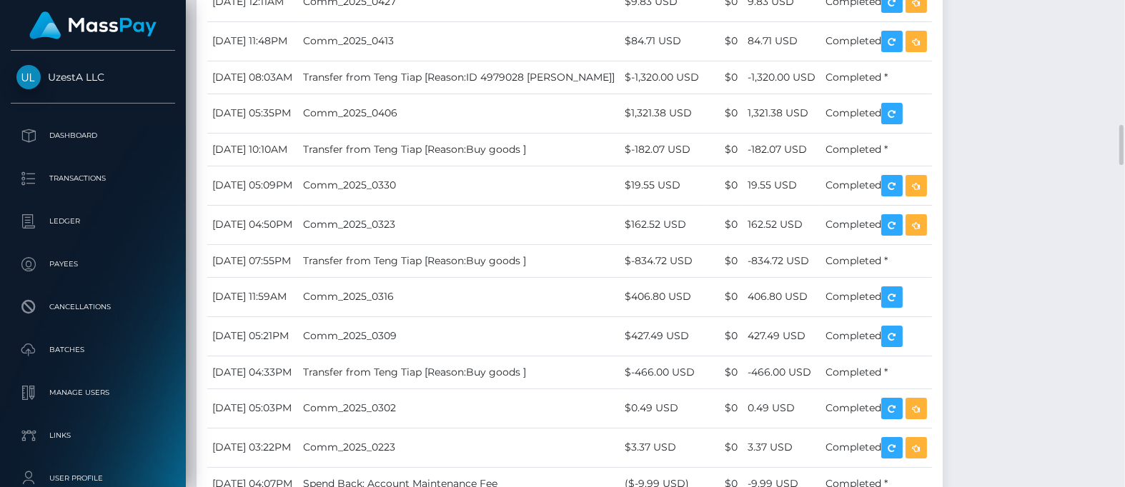
drag, startPoint x: 453, startPoint y: 248, endPoint x: 572, endPoint y: 284, distance: 123.9
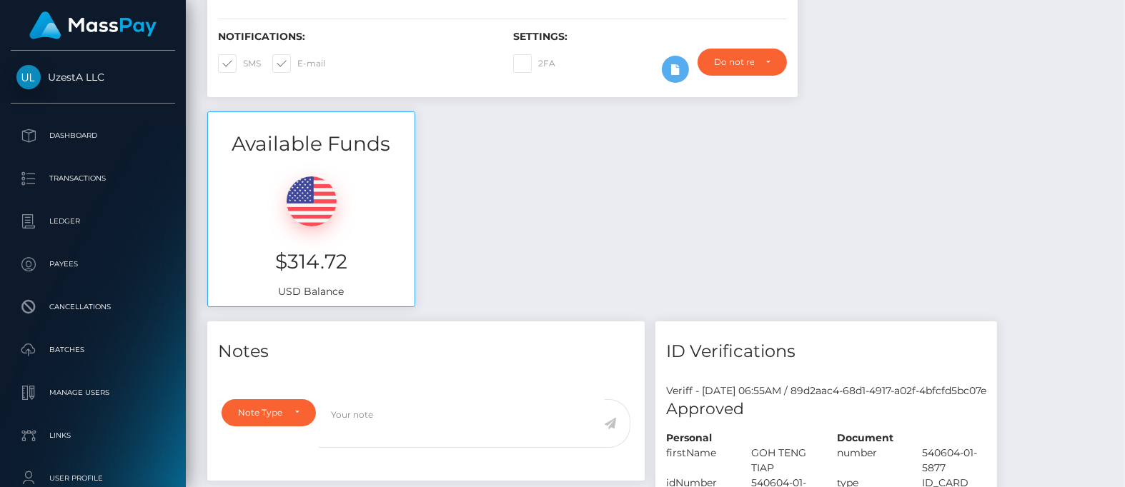
scroll to position [0, 0]
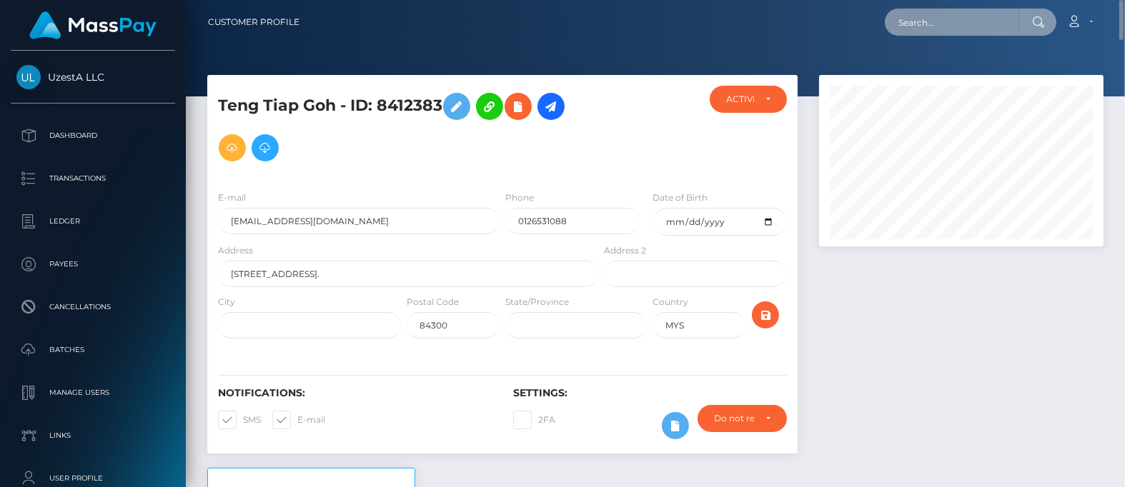
click at [988, 12] on input "text" at bounding box center [952, 22] width 134 height 27
paste input "3886880"
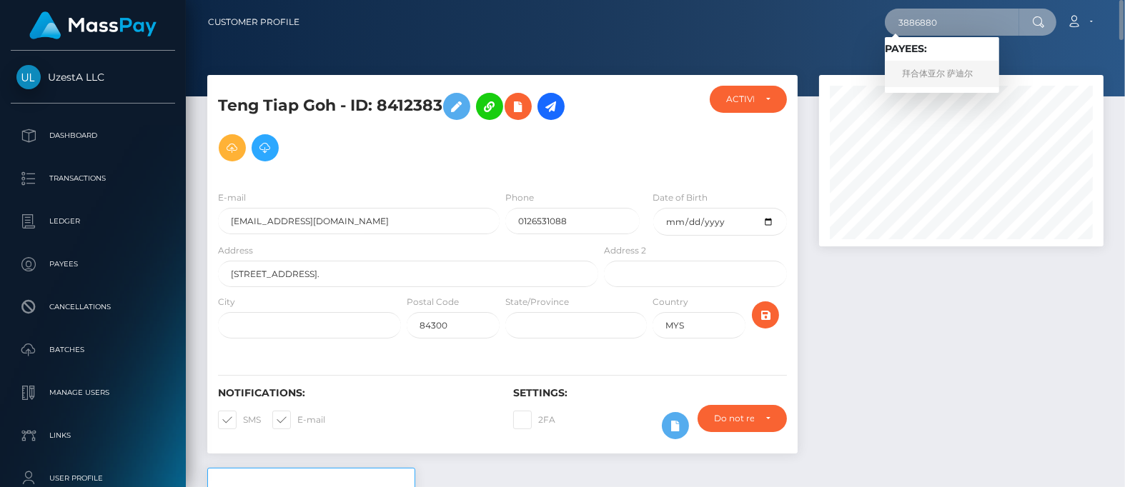
type input "3886880"
click at [950, 75] on link "拜合体亚尔 萨迪尔" at bounding box center [942, 74] width 114 height 26
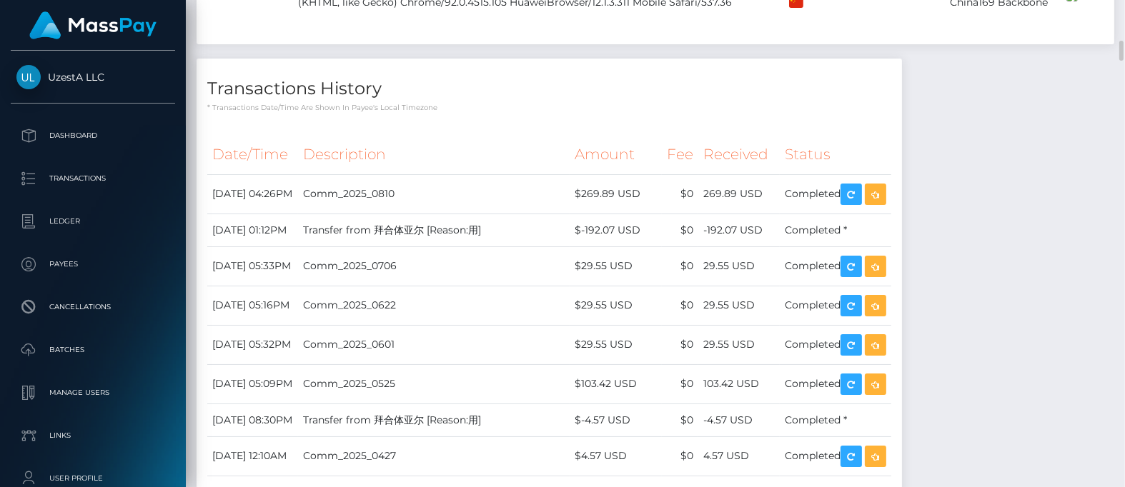
scroll to position [171, 284]
click at [552, 286] on td "Comm_2025_0706" at bounding box center [434, 266] width 272 height 39
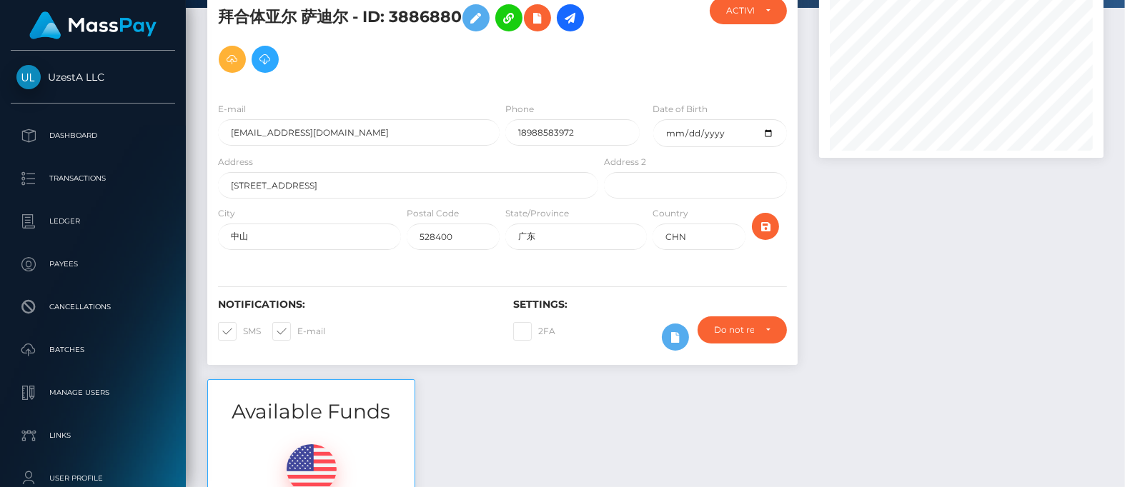
scroll to position [0, 0]
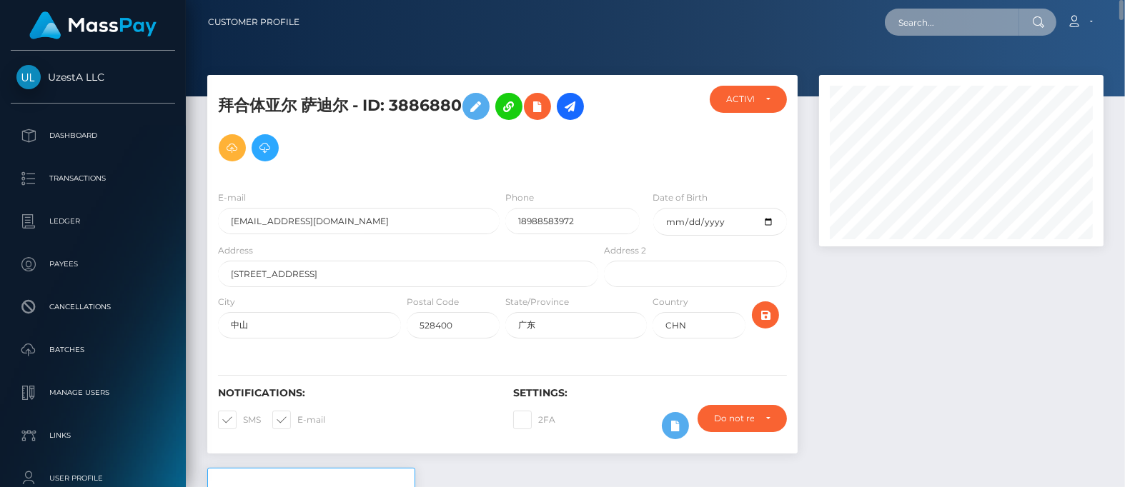
click at [952, 23] on input "text" at bounding box center [952, 22] width 134 height 27
paste input "2140537"
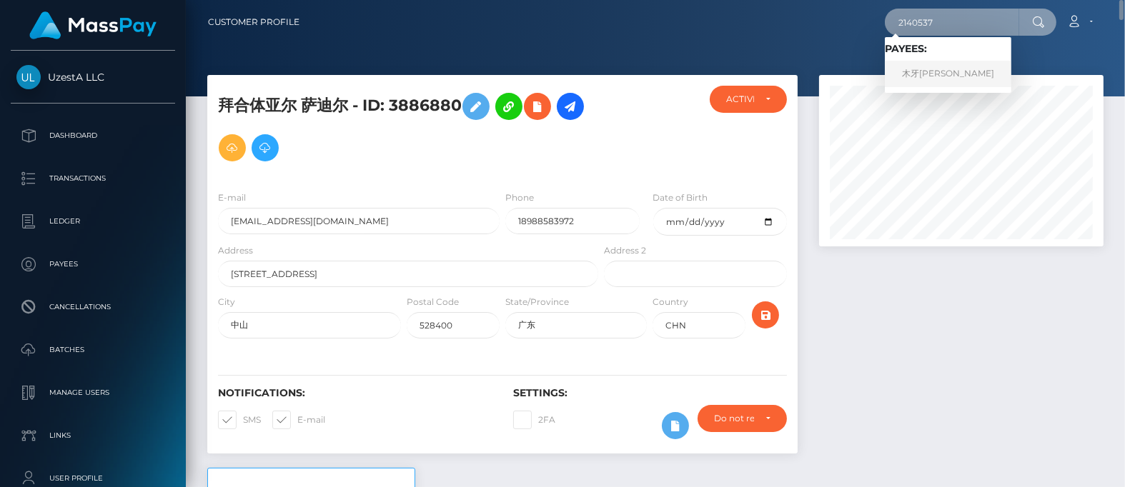
type input "2140537"
click at [942, 69] on link "木牙莎尔 阿布都" at bounding box center [948, 74] width 126 height 26
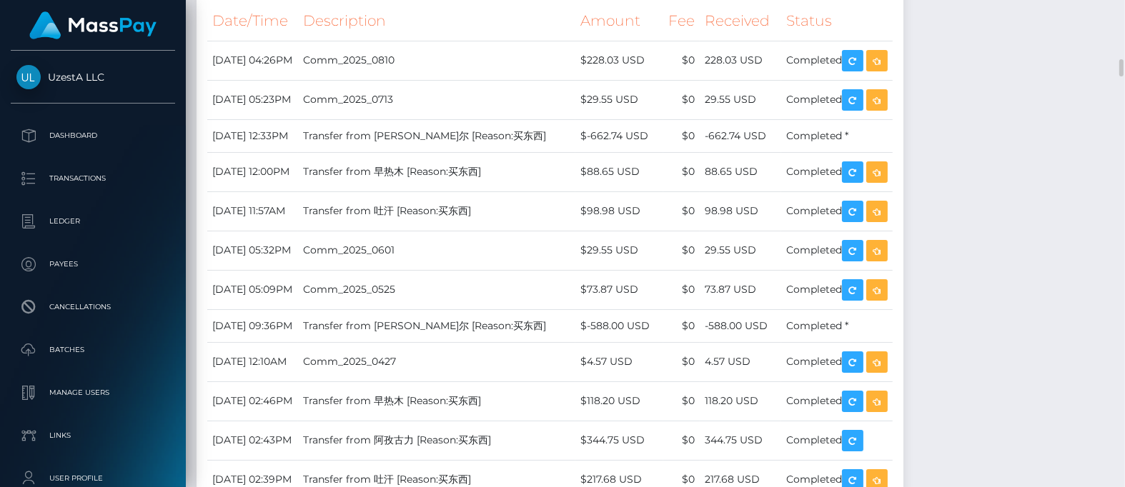
scroll to position [171, 284]
click at [502, 264] on td "Comm_2025_0601" at bounding box center [436, 250] width 277 height 39
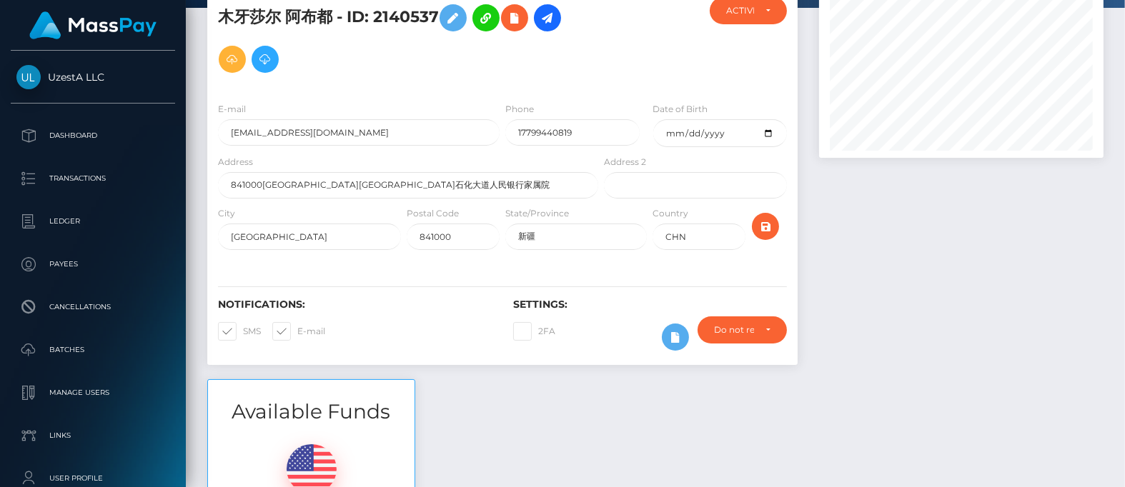
scroll to position [0, 0]
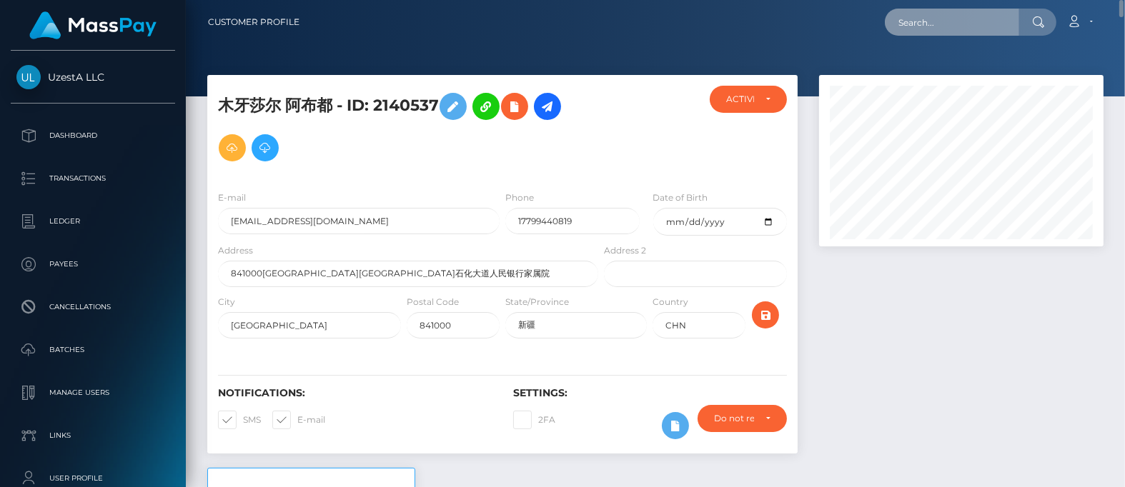
click at [927, 27] on input "text" at bounding box center [952, 22] width 134 height 27
paste input "6319274"
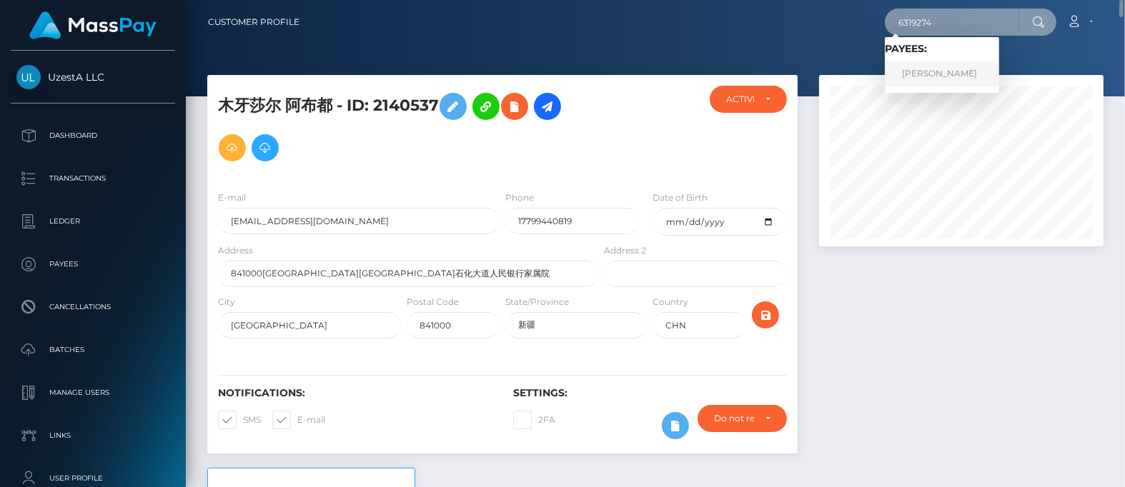
type input "6319274"
click at [926, 71] on link "Chin Keong Tee" at bounding box center [942, 74] width 114 height 26
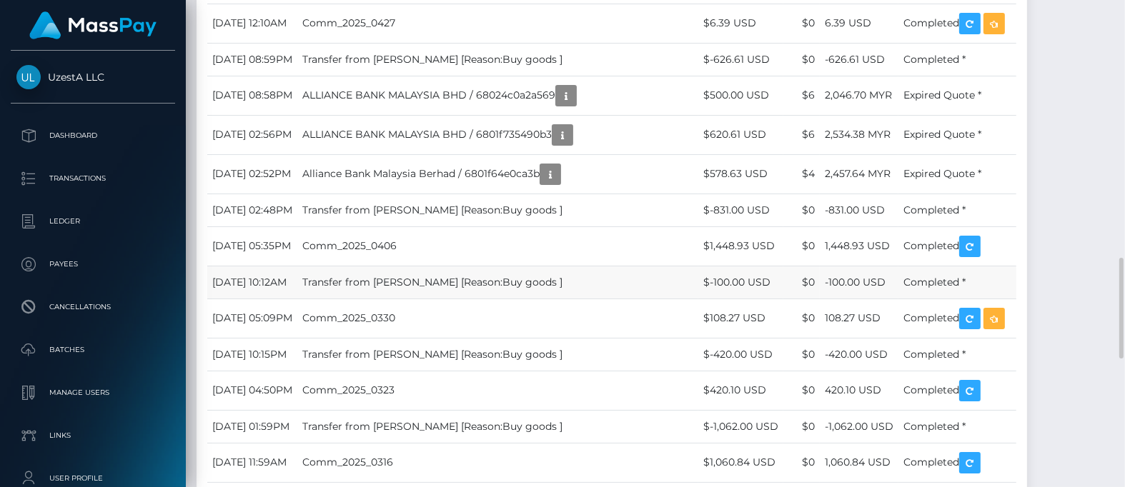
scroll to position [1428, 0]
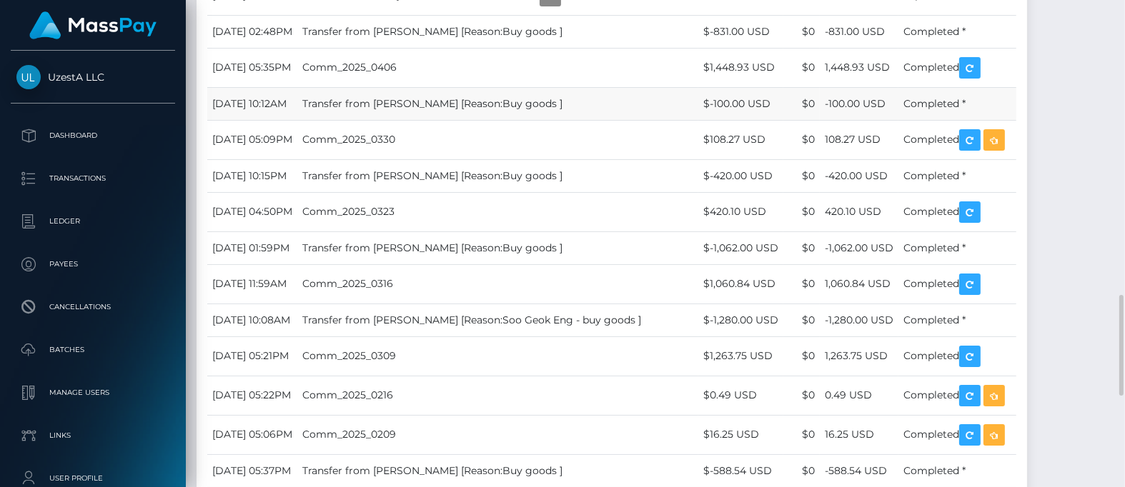
click at [484, 120] on td "Transfer from Chin Keong [Reason:Buy goods ]" at bounding box center [497, 103] width 401 height 33
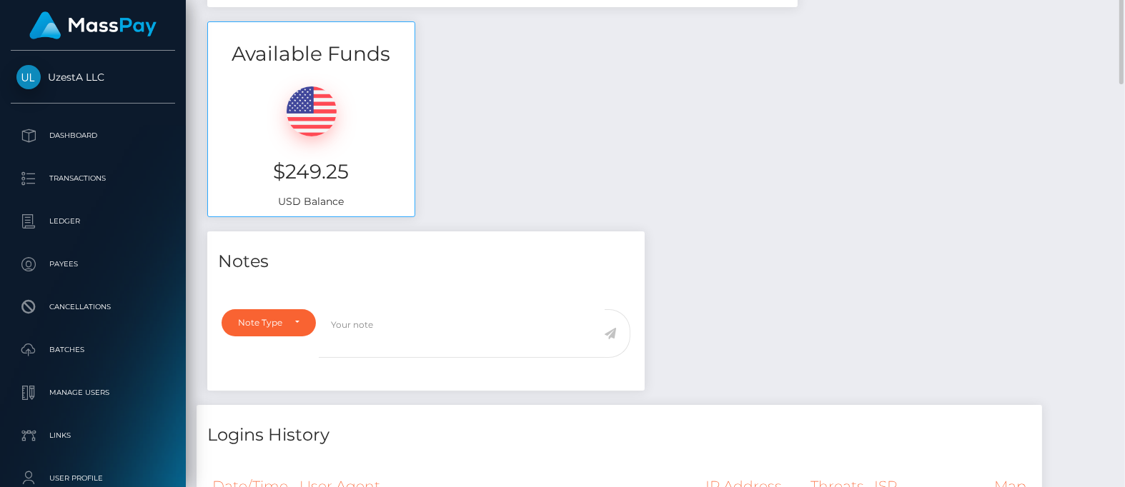
scroll to position [0, 0]
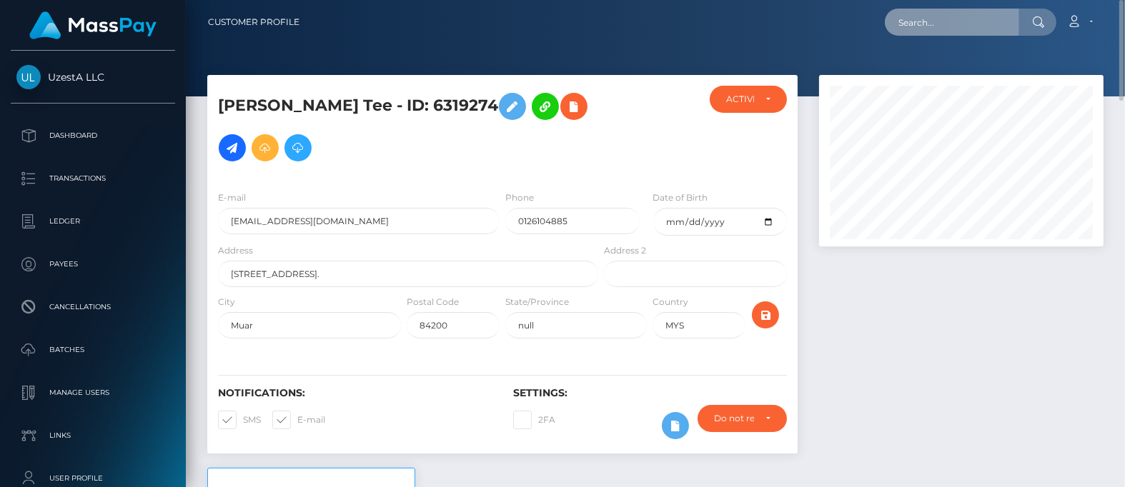
click at [970, 34] on input "text" at bounding box center [952, 22] width 134 height 27
paste input "8505440"
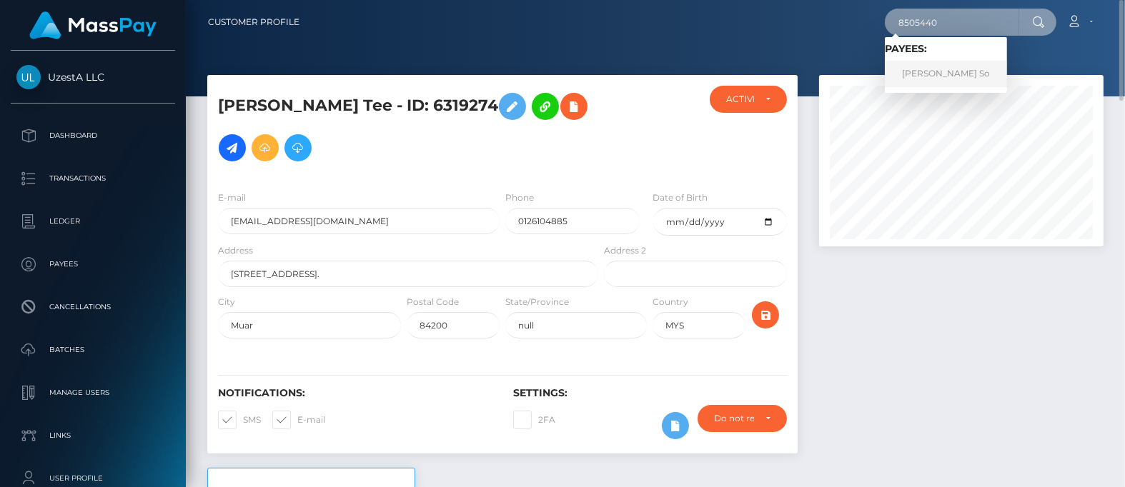
type input "8505440"
click at [943, 71] on link "Yi Huan So" at bounding box center [946, 74] width 122 height 26
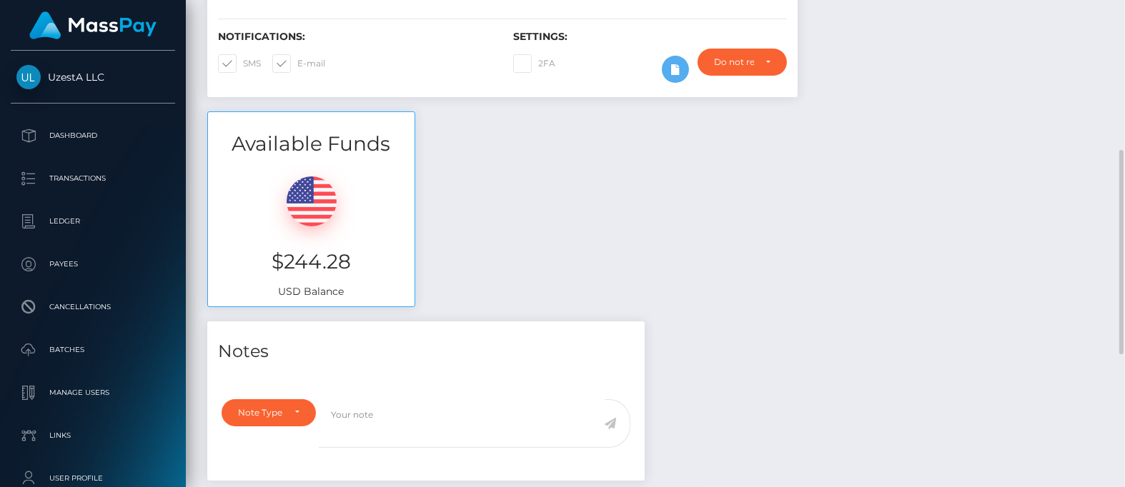
scroll to position [672, 0]
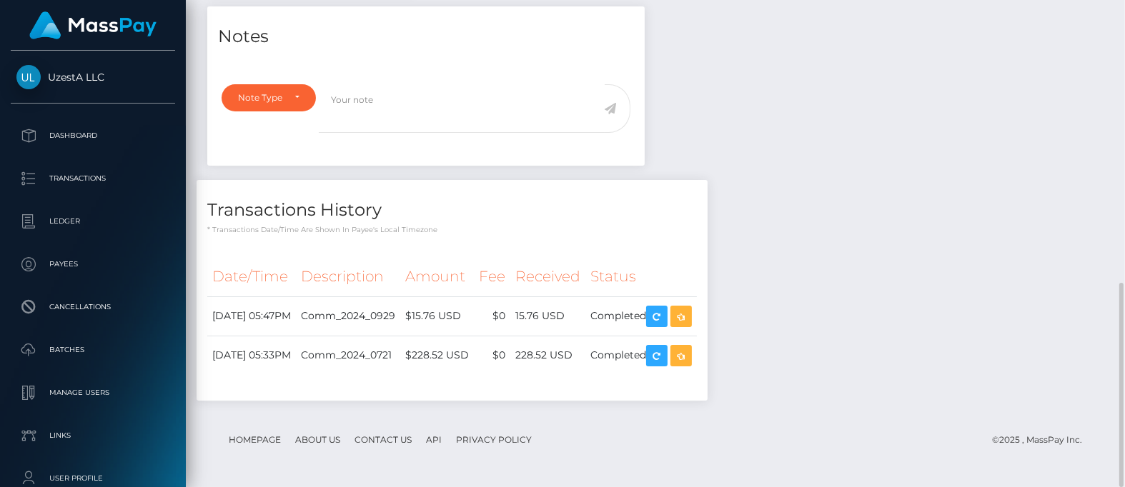
click at [581, 217] on h4 "Transactions History" at bounding box center [452, 210] width 490 height 25
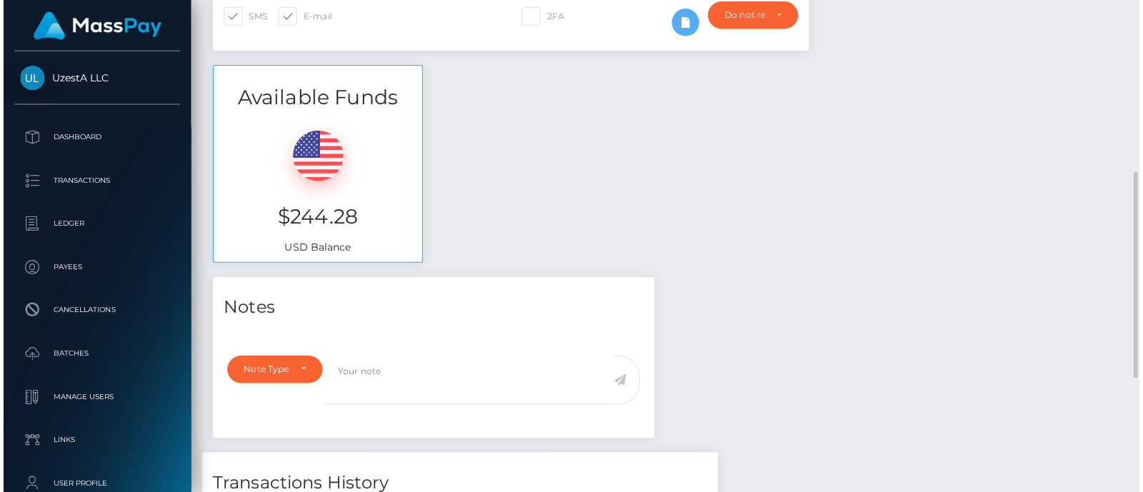
scroll to position [0, 0]
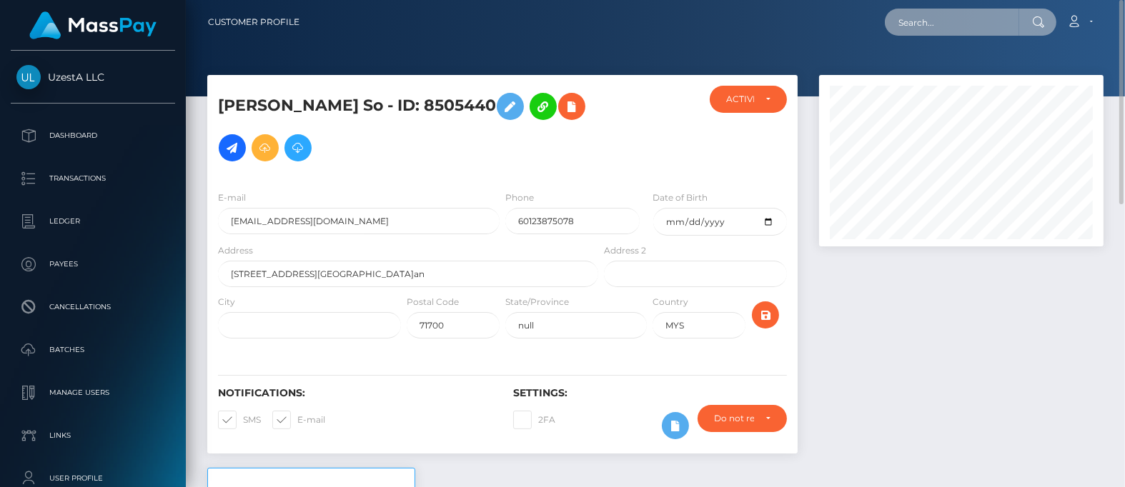
click at [922, 29] on input "text" at bounding box center [952, 22] width 134 height 27
paste input "1454767"
type input "1454767"
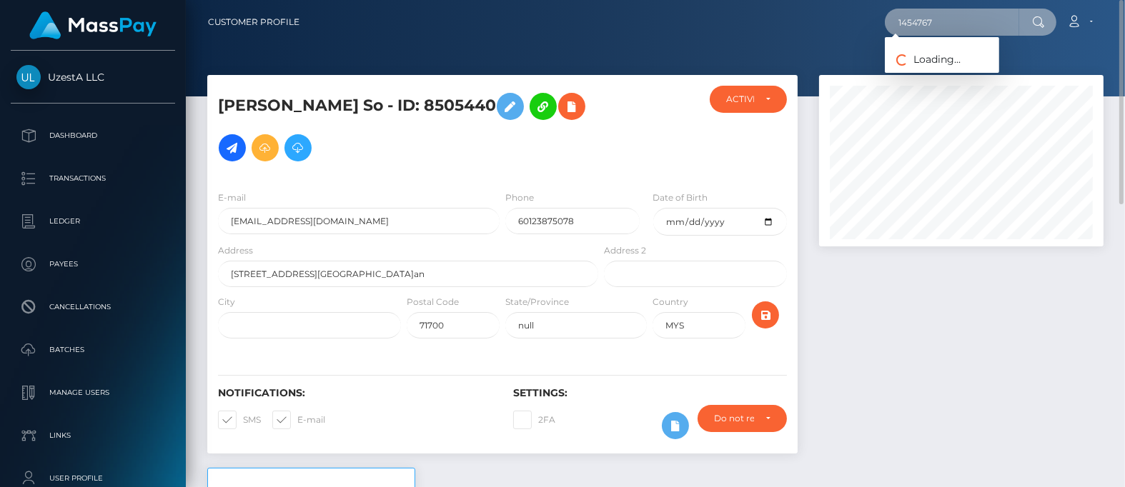
scroll to position [714428, 714315]
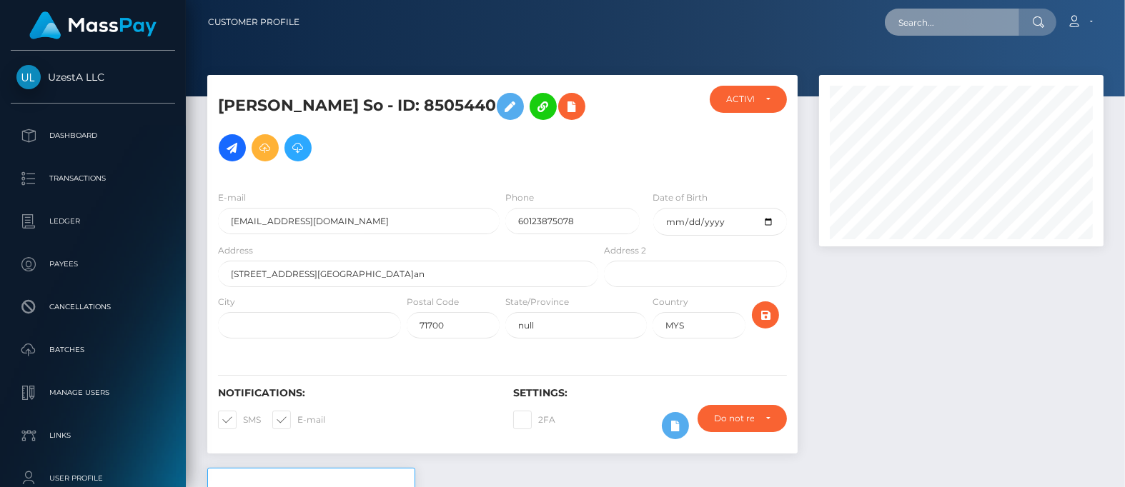
scroll to position [171, 284]
drag, startPoint x: 0, startPoint y: 0, endPoint x: 932, endPoint y: 29, distance: 932.3
click at [932, 29] on input "text" at bounding box center [952, 22] width 134 height 27
paste input "1454767"
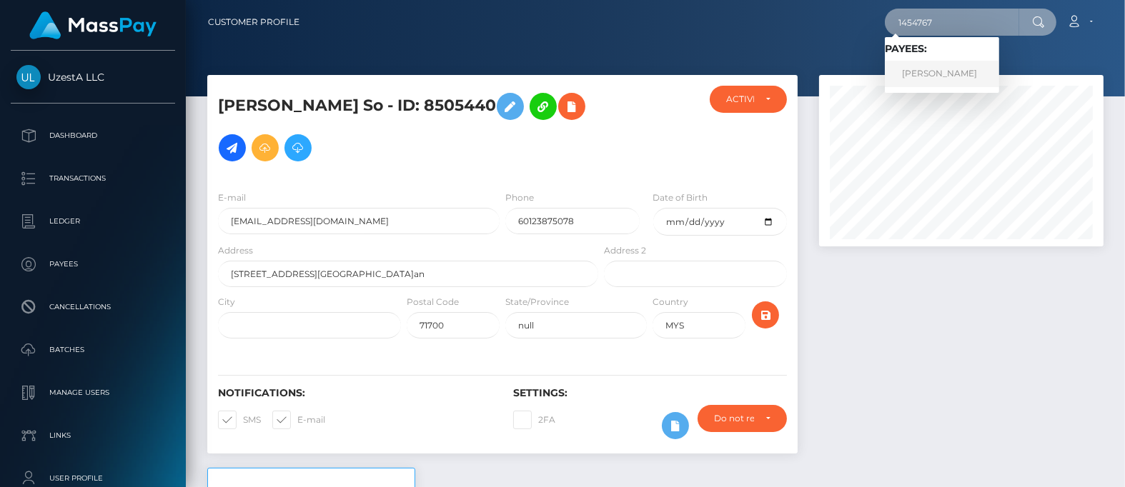
type input "1454767"
click at [922, 69] on link "热孜曼 · 买买提" at bounding box center [942, 74] width 114 height 26
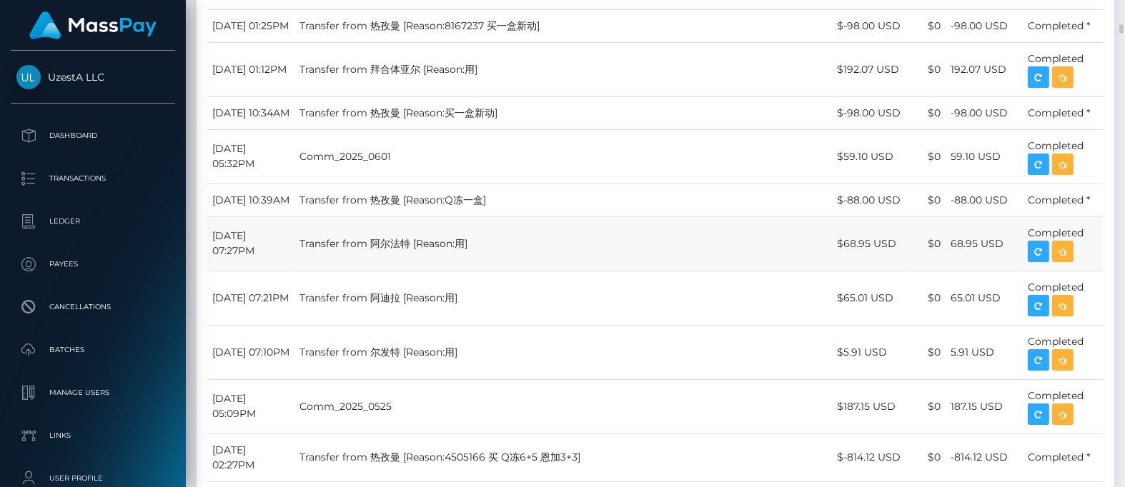
scroll to position [1428, 0]
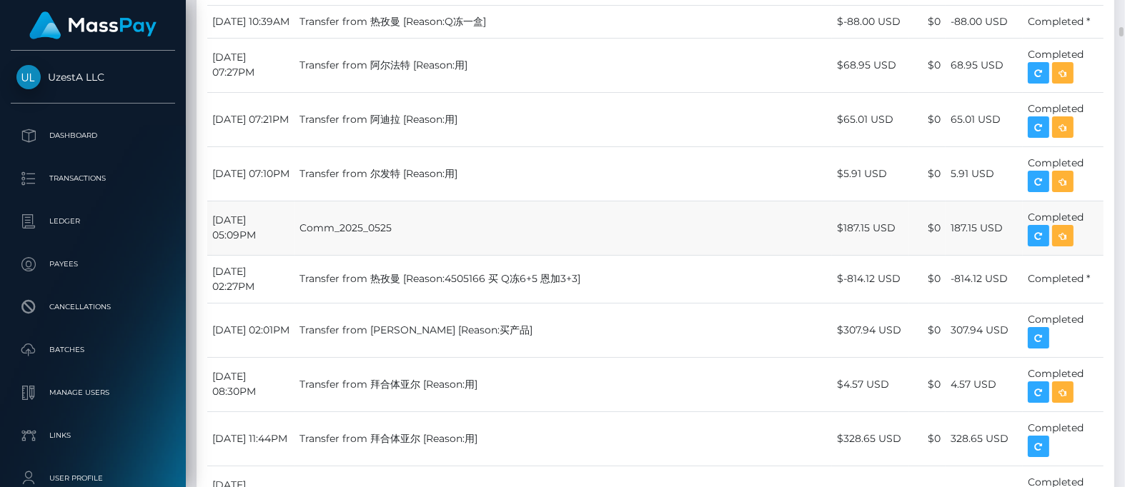
click at [510, 255] on td "Comm_2025_0525" at bounding box center [562, 228] width 537 height 54
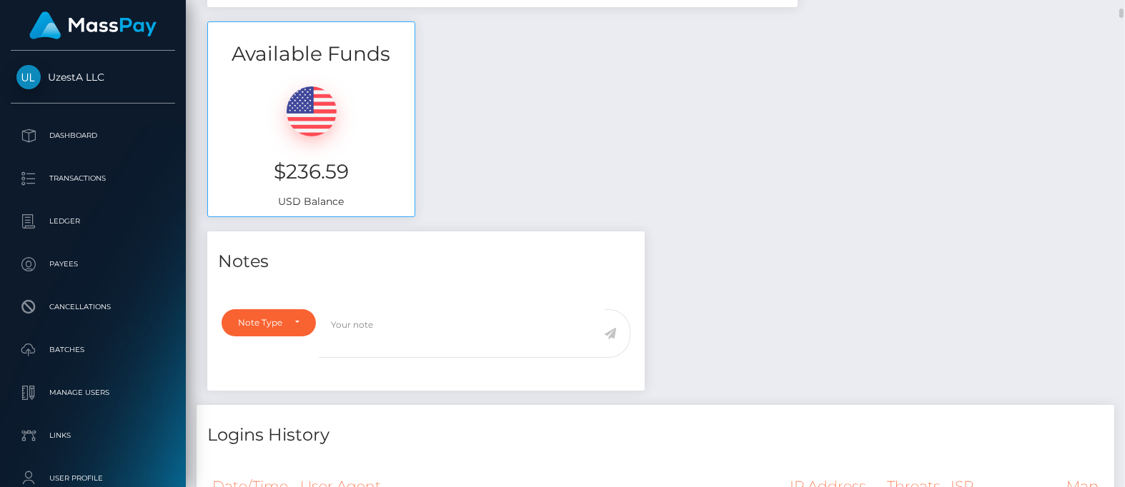
scroll to position [0, 0]
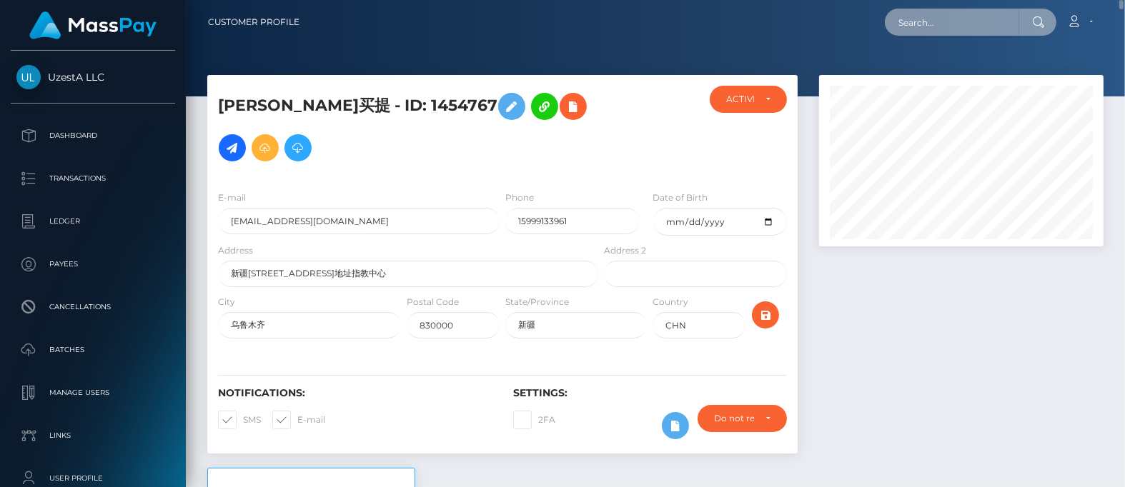
drag, startPoint x: 911, startPoint y: 23, endPoint x: 920, endPoint y: 25, distance: 9.5
click at [911, 23] on input "text" at bounding box center [952, 22] width 134 height 27
paste input "4614809"
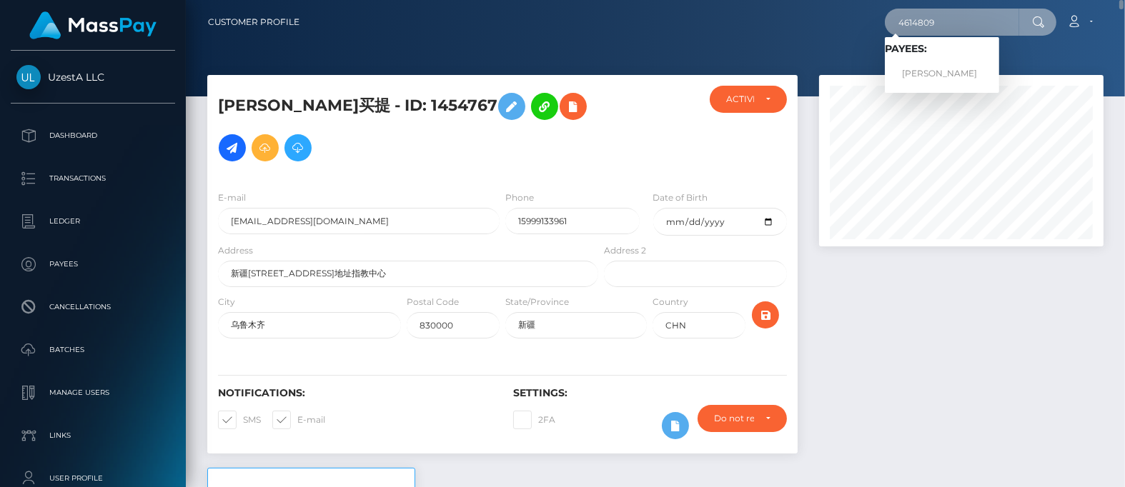
type input "4614809"
click at [943, 73] on link "AH HIOH ONG" at bounding box center [942, 74] width 114 height 26
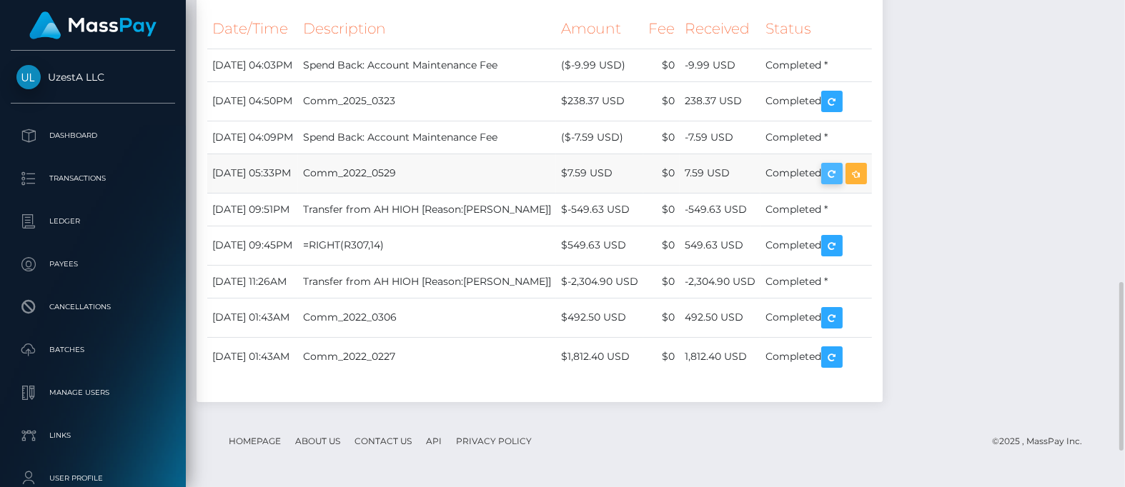
scroll to position [171, 284]
drag, startPoint x: 502, startPoint y: 277, endPoint x: 515, endPoint y: 291, distance: 19.2
click at [502, 277] on td "Transfer from AH HIOH [Reason:ONG AH HIOH]" at bounding box center [427, 280] width 258 height 33
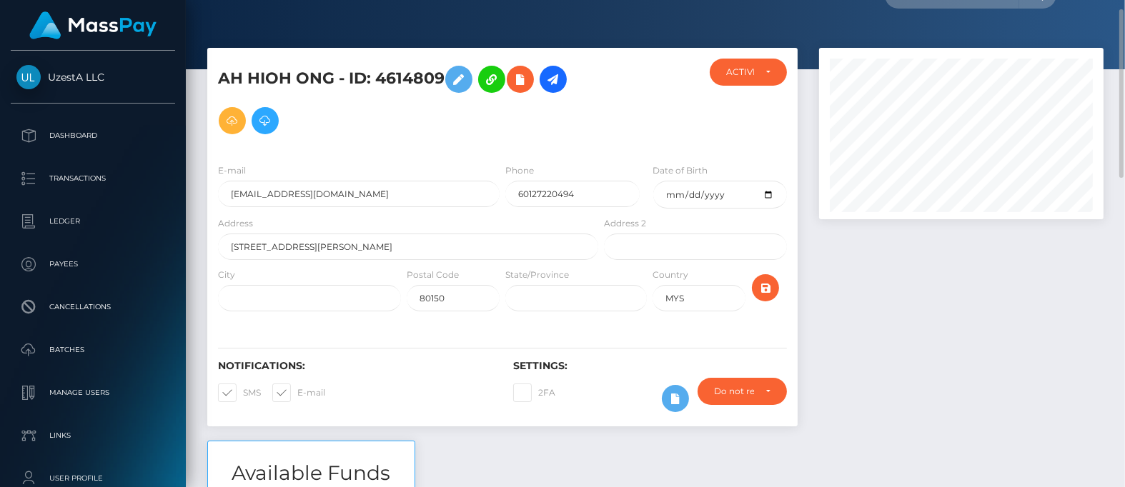
scroll to position [0, 0]
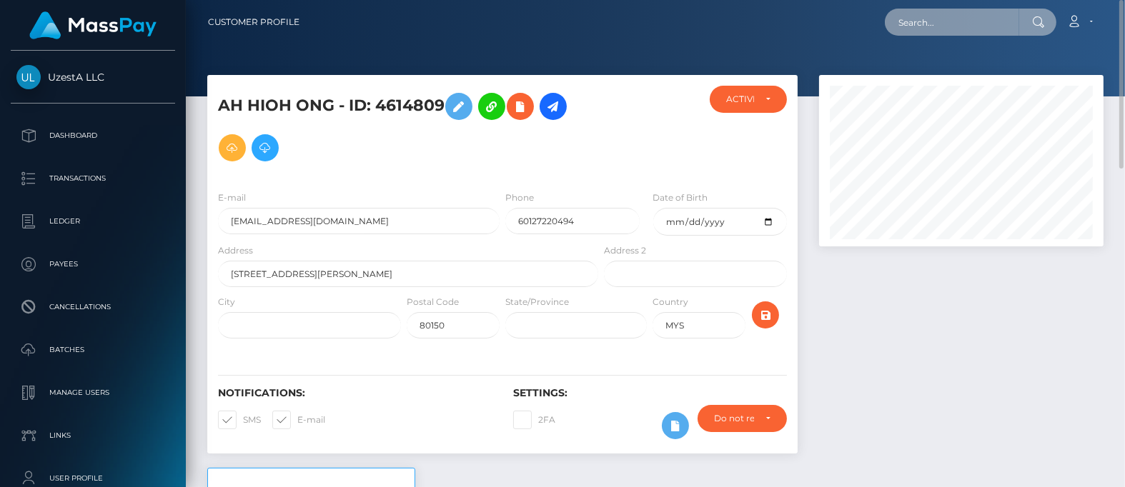
click at [960, 21] on input "text" at bounding box center [952, 22] width 134 height 27
paste input "0427929"
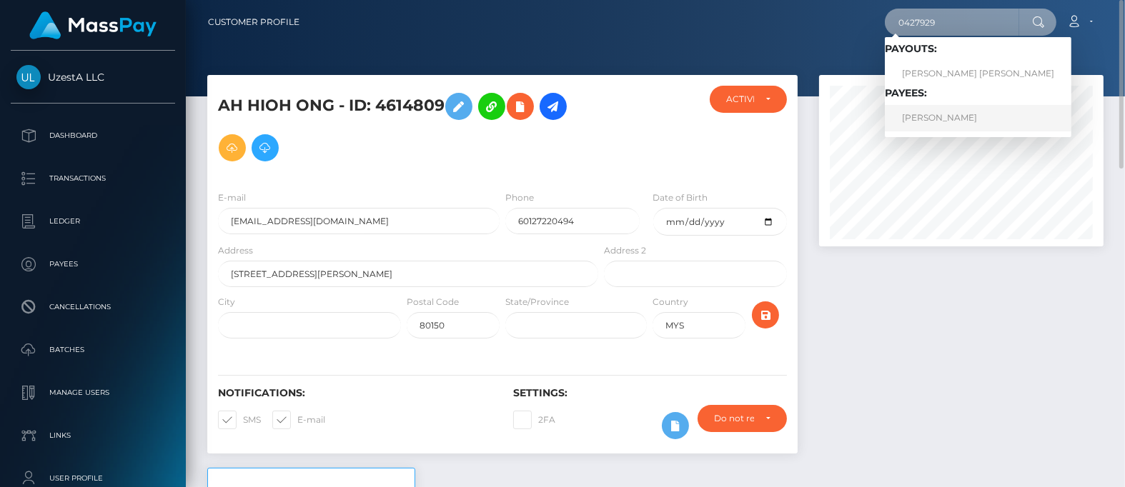
type input "0427929"
click at [915, 119] on link "燕坤 廖" at bounding box center [978, 118] width 187 height 26
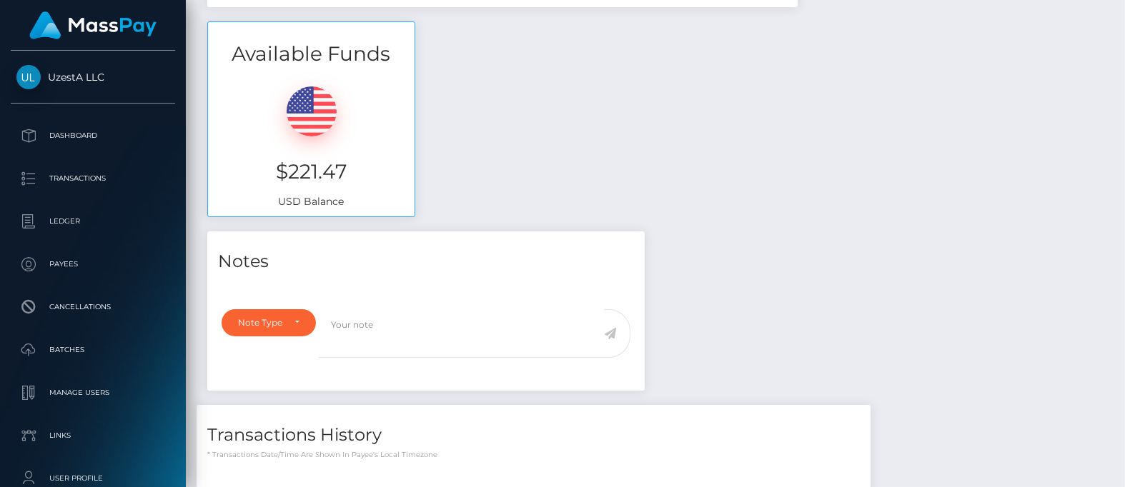
scroll to position [893, 0]
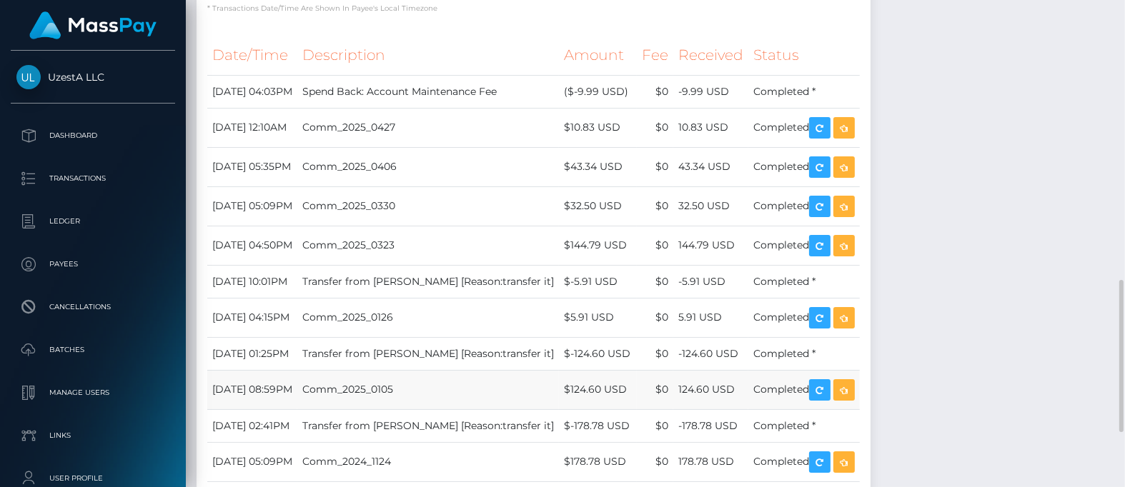
click at [566, 370] on td "$124.60 USD" at bounding box center [598, 389] width 78 height 39
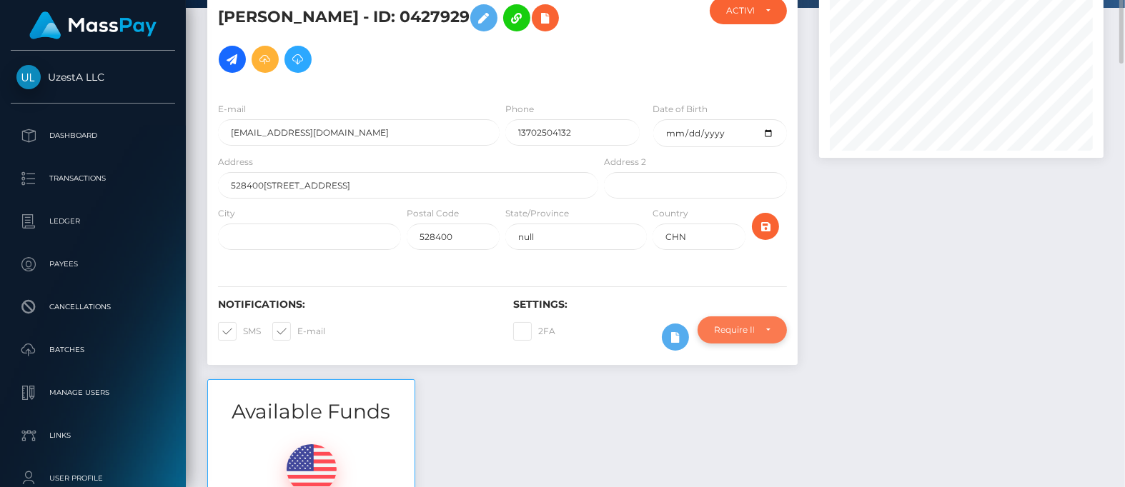
scroll to position [0, 0]
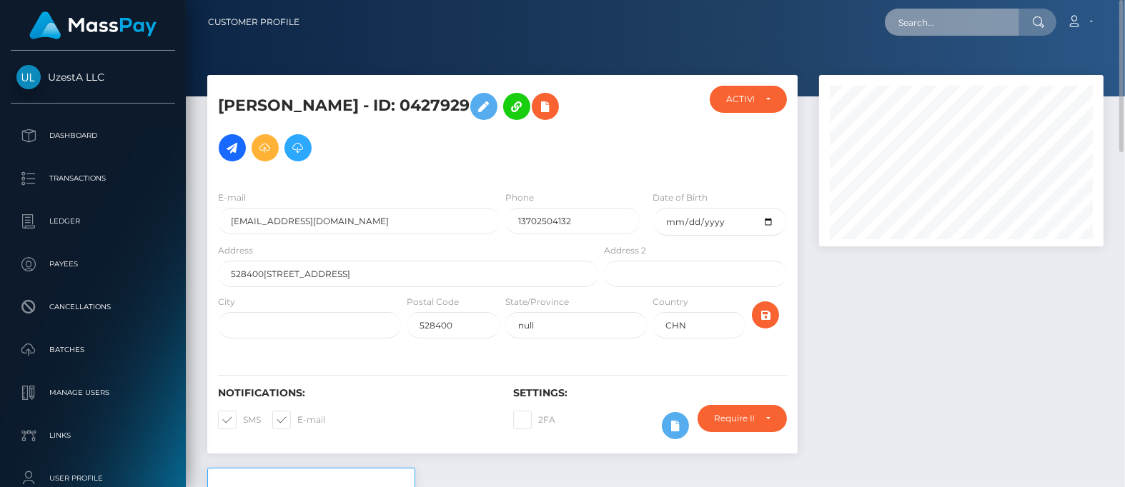
click at [958, 19] on input "text" at bounding box center [952, 22] width 134 height 27
paste input "1184085"
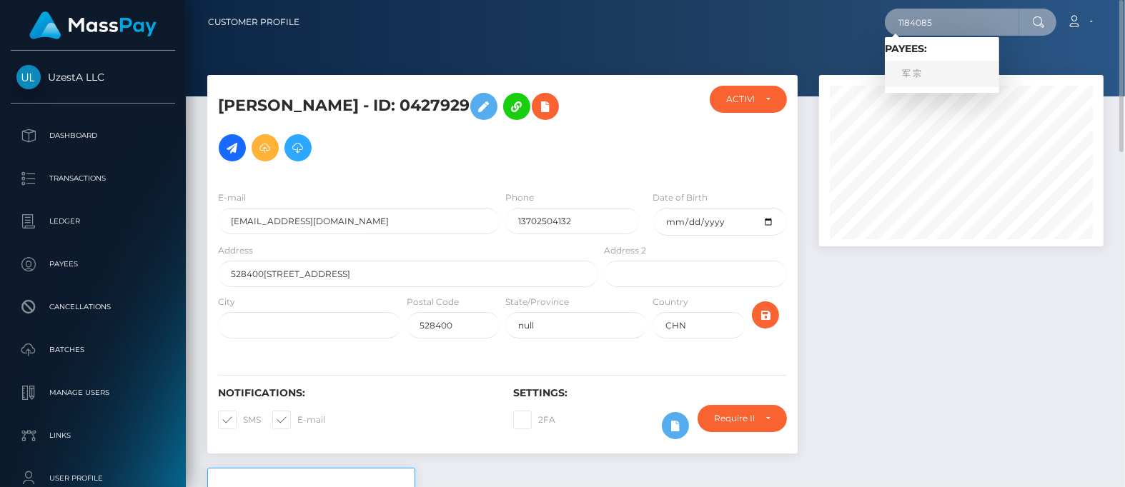
type input "1184085"
click at [915, 78] on link "军 宗" at bounding box center [942, 74] width 114 height 26
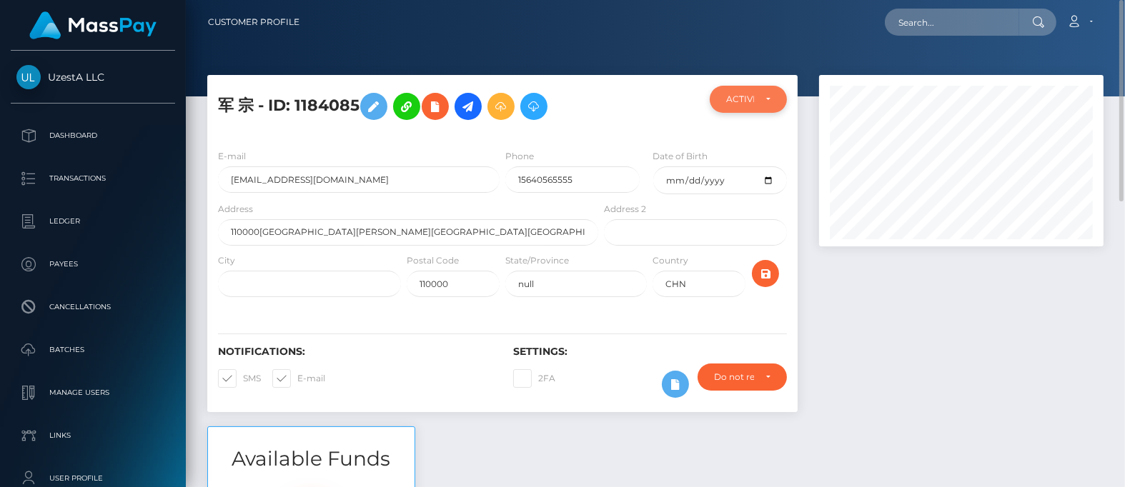
click at [732, 106] on div "ACTIVE" at bounding box center [748, 99] width 77 height 27
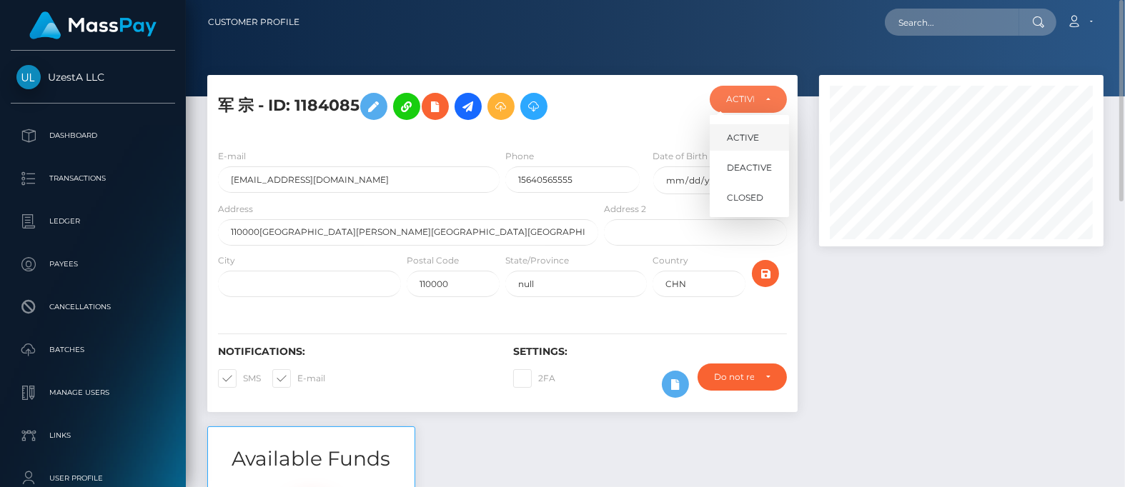
scroll to position [171, 284]
click at [750, 169] on span "DEACTIVE" at bounding box center [749, 167] width 45 height 13
select select "DEACTIVE"
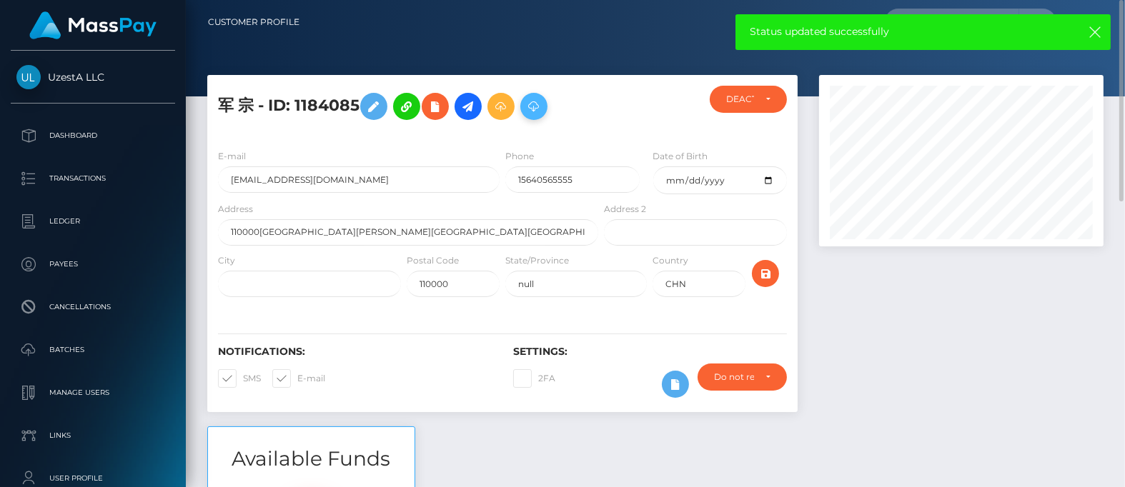
click at [540, 108] on icon at bounding box center [533, 107] width 17 height 18
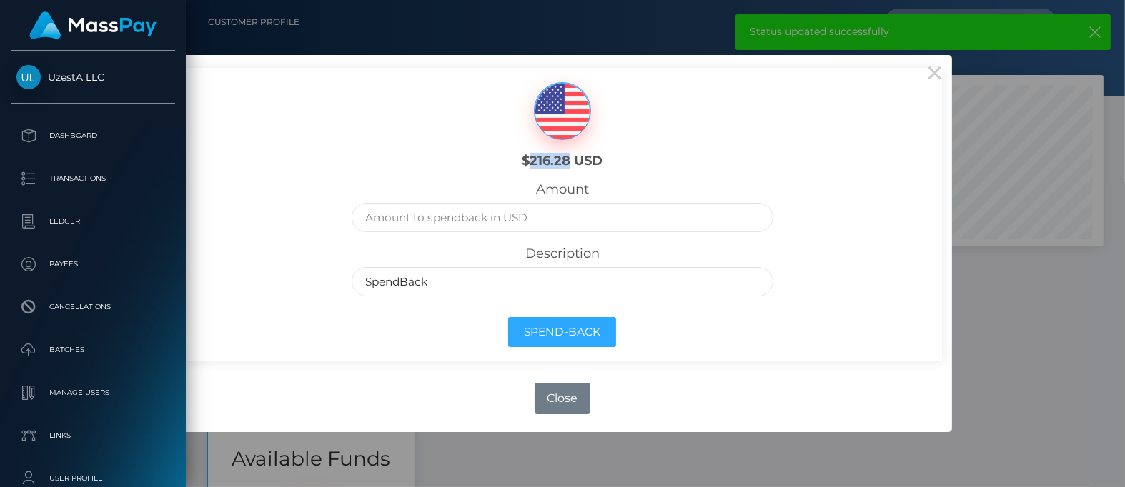
drag, startPoint x: 529, startPoint y: 164, endPoint x: 568, endPoint y: 164, distance: 39.3
click at [568, 164] on h6 "$216.28 USD" at bounding box center [562, 162] width 189 height 16
copy h6 "216.28"
click at [519, 223] on input "text" at bounding box center [562, 217] width 421 height 29
paste input "216.28"
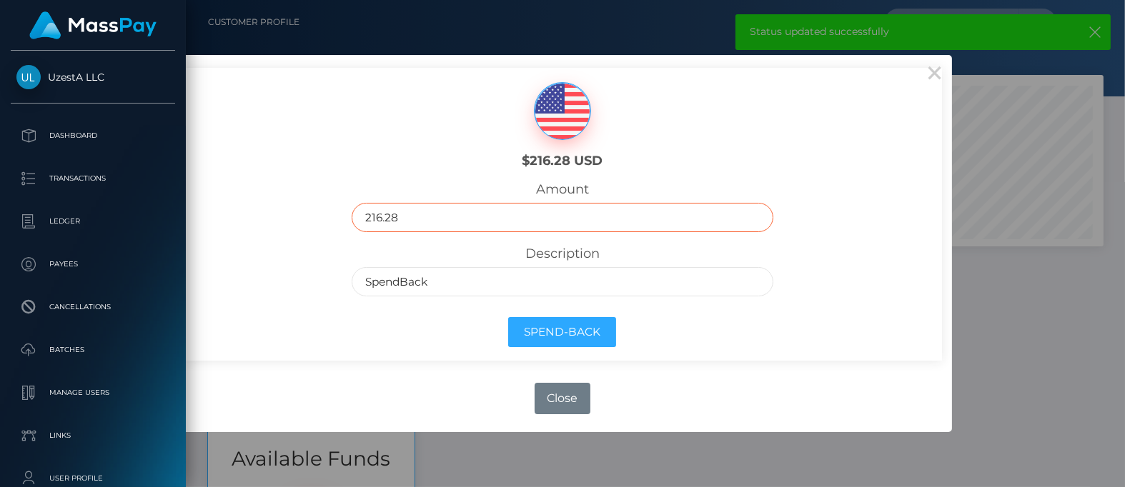
type input "216.28"
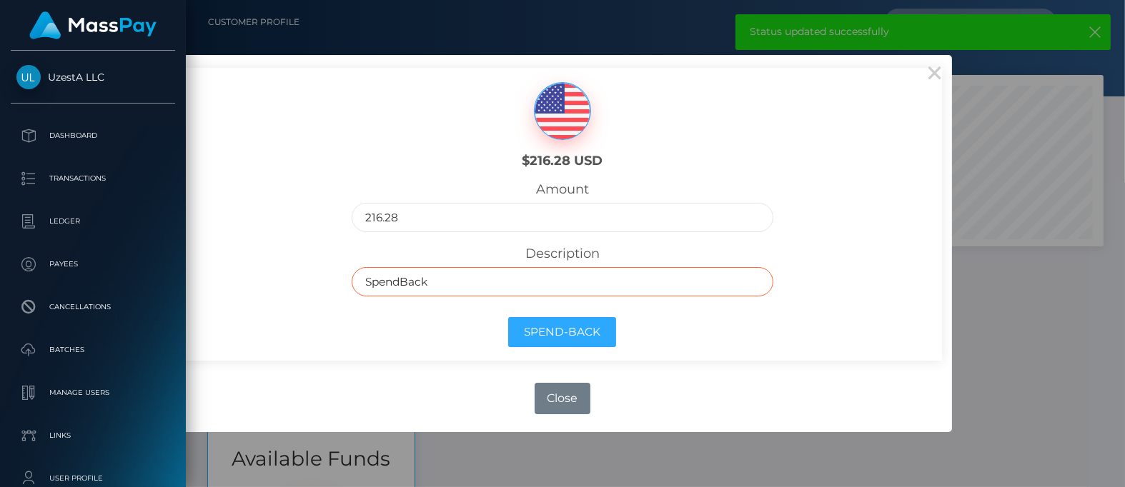
drag, startPoint x: 493, startPoint y: 288, endPoint x: 262, endPoint y: 273, distance: 231.3
click at [262, 273] on div "$216.28 USD Amount 216.28 Description SpendBack Spend-Back" at bounding box center [562, 214] width 759 height 293
click at [429, 282] on input "text" at bounding box center [562, 281] width 421 height 29
type input "Frozen Balance as inactive"
click at [439, 347] on div "Spend-Back" at bounding box center [562, 335] width 442 height 51
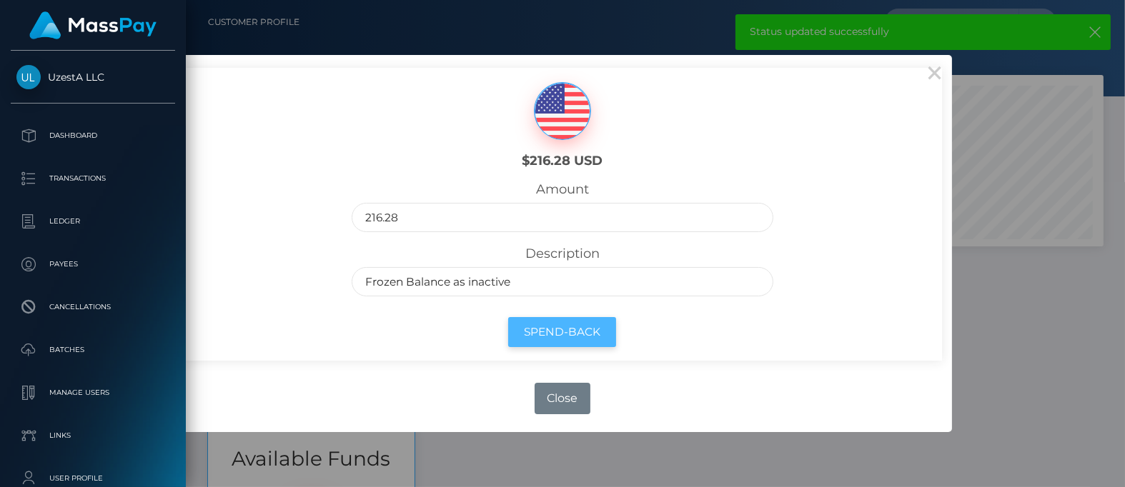
click at [535, 324] on button "Spend-Back" at bounding box center [562, 332] width 108 height 31
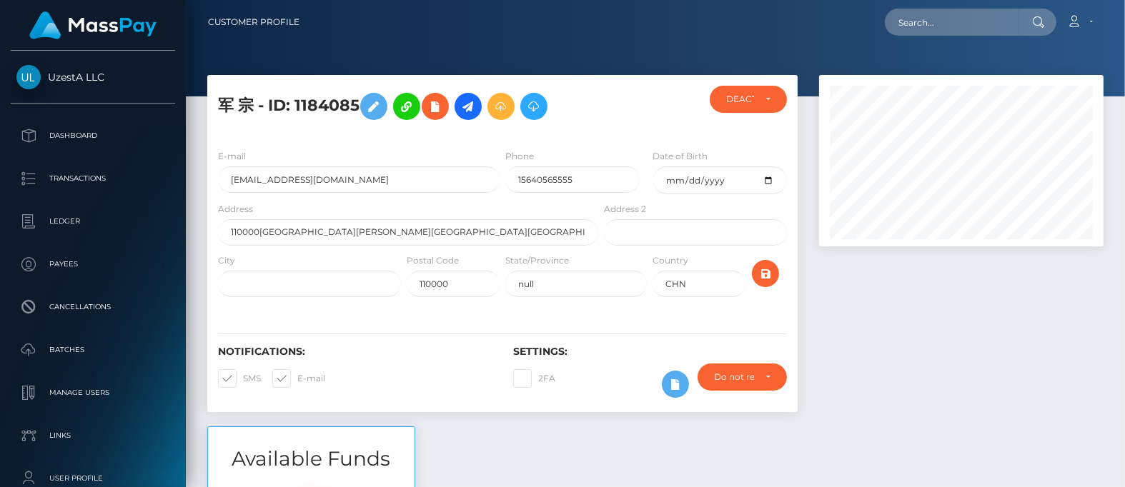
scroll to position [171, 284]
click at [581, 236] on input "110000[GEOGRAPHIC_DATA][PERSON_NAME][GEOGRAPHIC_DATA][GEOGRAPHIC_DATA]邮寄信息 [STR…" at bounding box center [408, 232] width 380 height 26
click at [925, 26] on input "text" at bounding box center [952, 22] width 134 height 27
paste input "6547098"
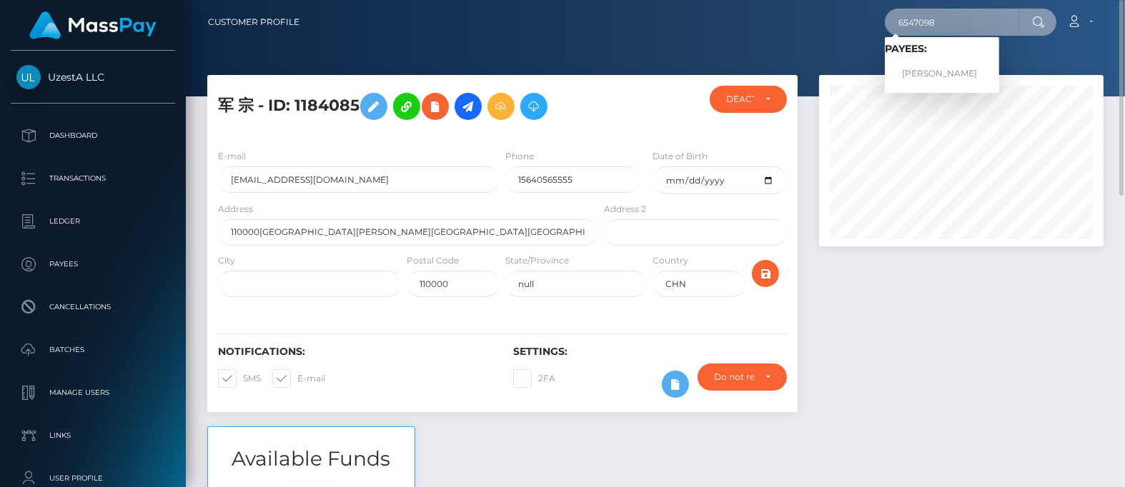
type input "6547098"
drag, startPoint x: 935, startPoint y: 59, endPoint x: 935, endPoint y: 72, distance: 12.9
click at [935, 72] on link "海忠 张" at bounding box center [942, 74] width 114 height 26
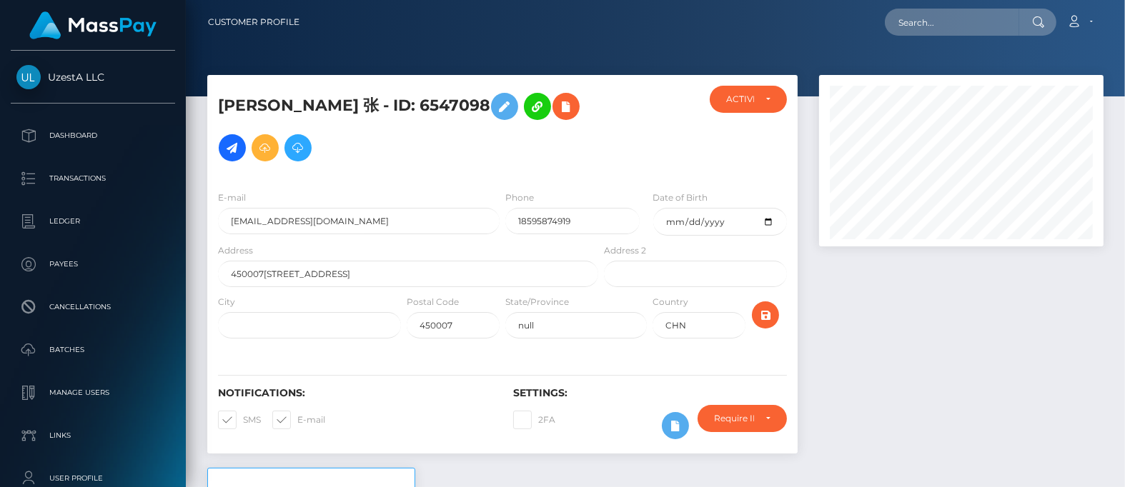
scroll to position [171, 284]
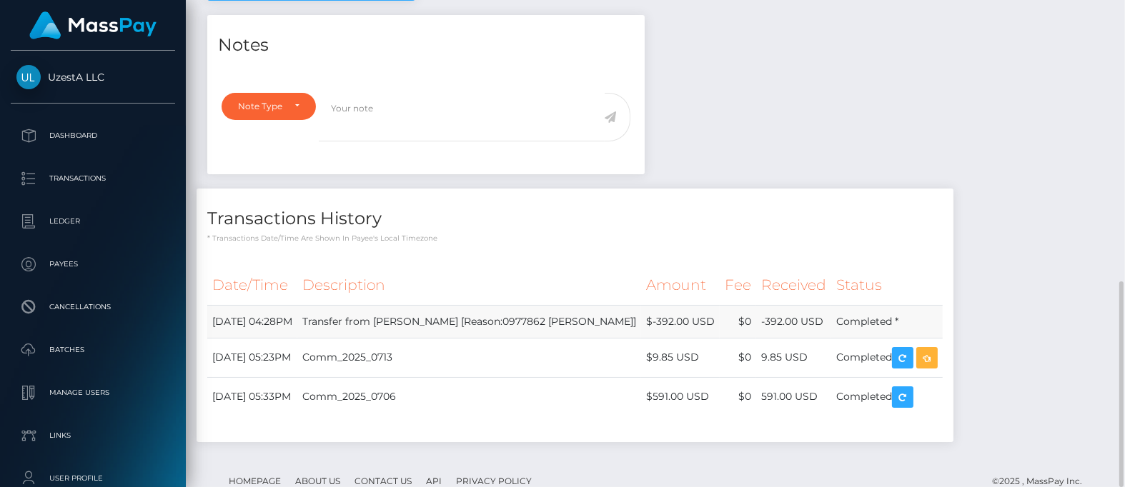
click at [641, 305] on td "$-392.00 USD" at bounding box center [680, 321] width 79 height 33
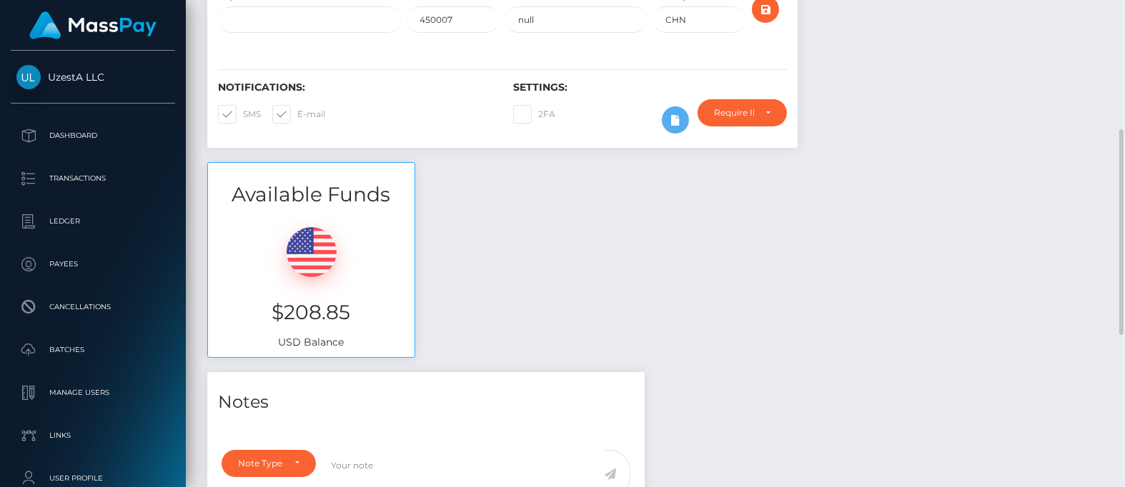
scroll to position [0, 0]
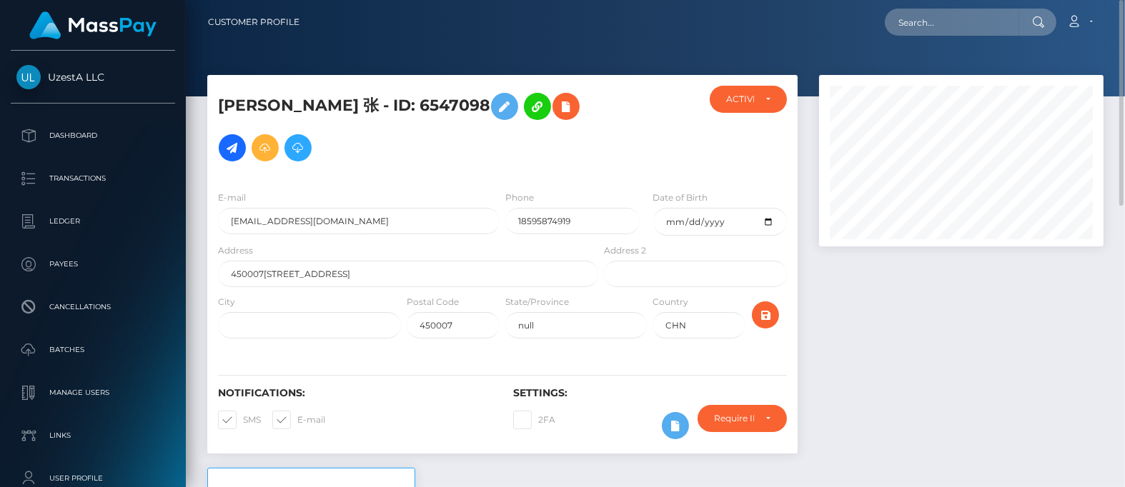
click at [922, 7] on nav "Customer Profile Loading... Loading... Account" at bounding box center [655, 22] width 939 height 44
click at [923, 19] on input "text" at bounding box center [952, 22] width 134 height 27
paste input "0133427"
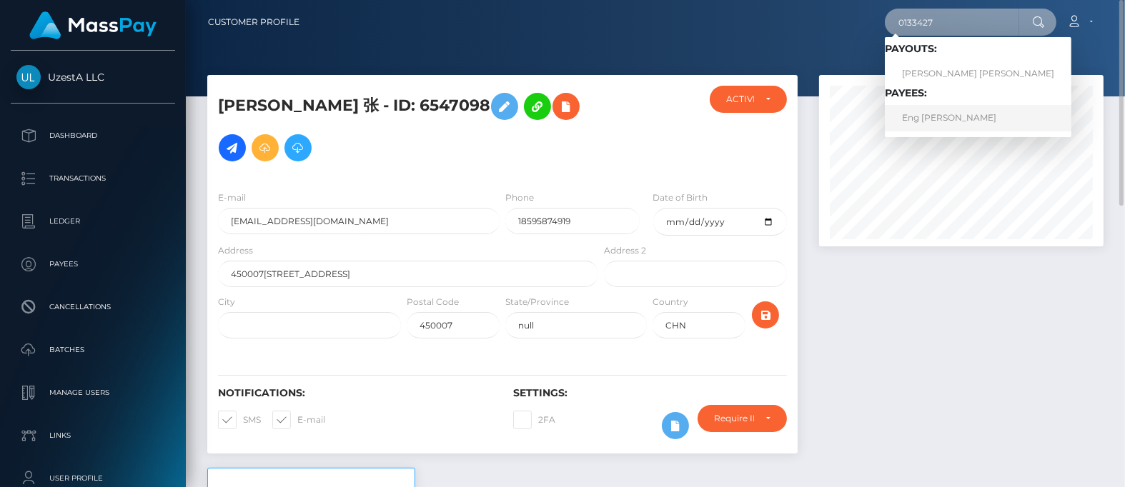
type input "0133427"
click at [915, 119] on link "Eng Beng Lee" at bounding box center [978, 118] width 187 height 26
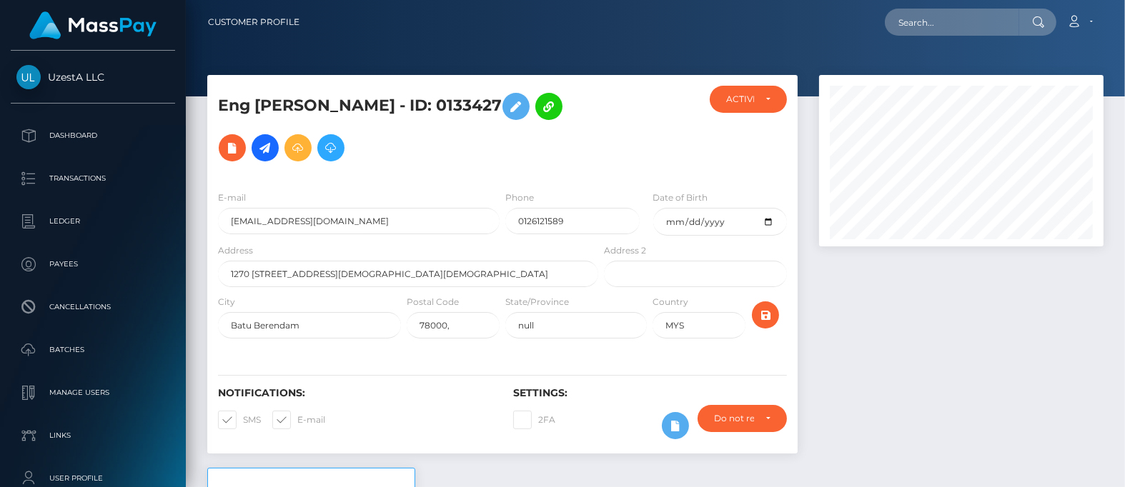
scroll to position [171, 284]
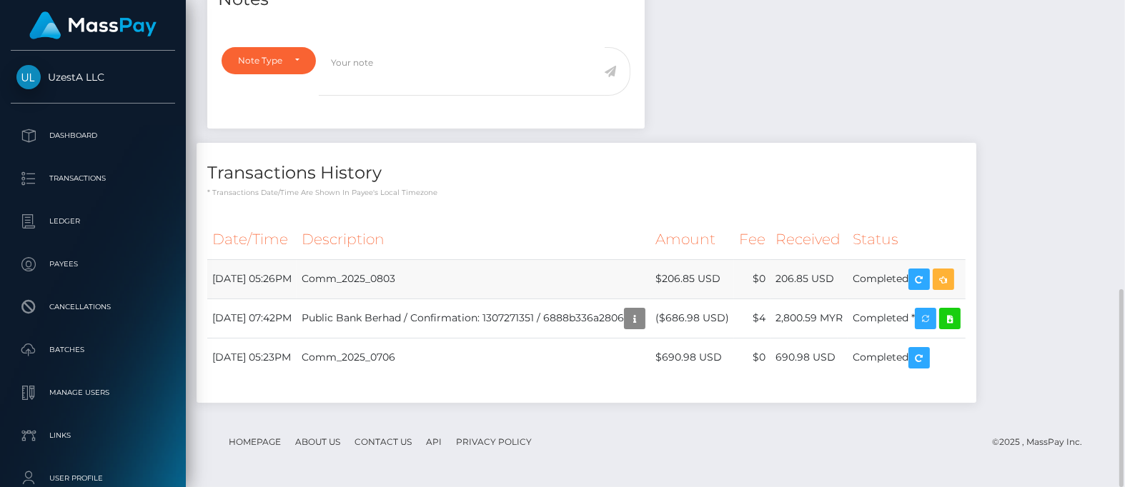
drag, startPoint x: 539, startPoint y: 296, endPoint x: 630, endPoint y: 284, distance: 91.6
click at [539, 296] on td "Comm_2025_0803" at bounding box center [474, 278] width 354 height 39
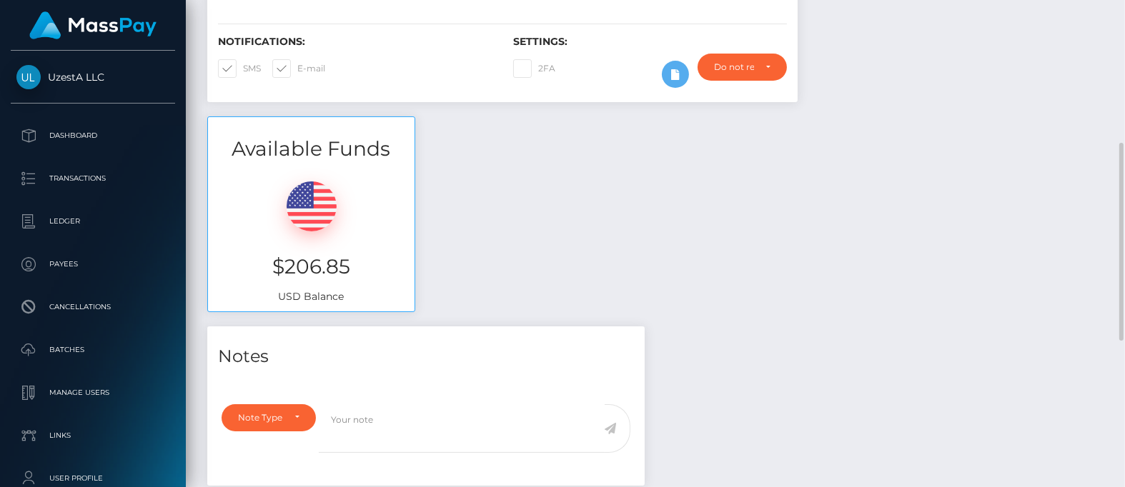
scroll to position [0, 0]
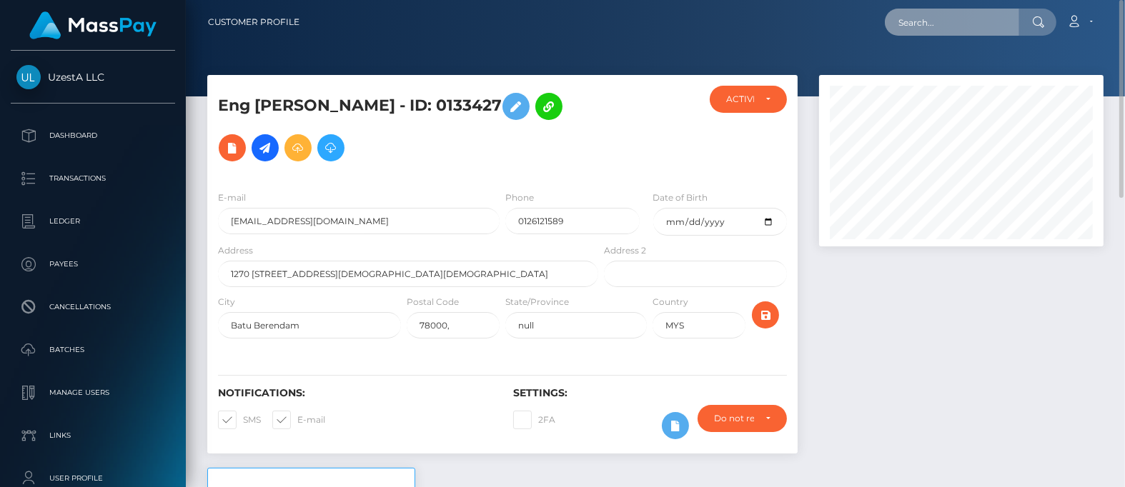
click at [962, 24] on input "text" at bounding box center [952, 22] width 134 height 27
paste input "8167237"
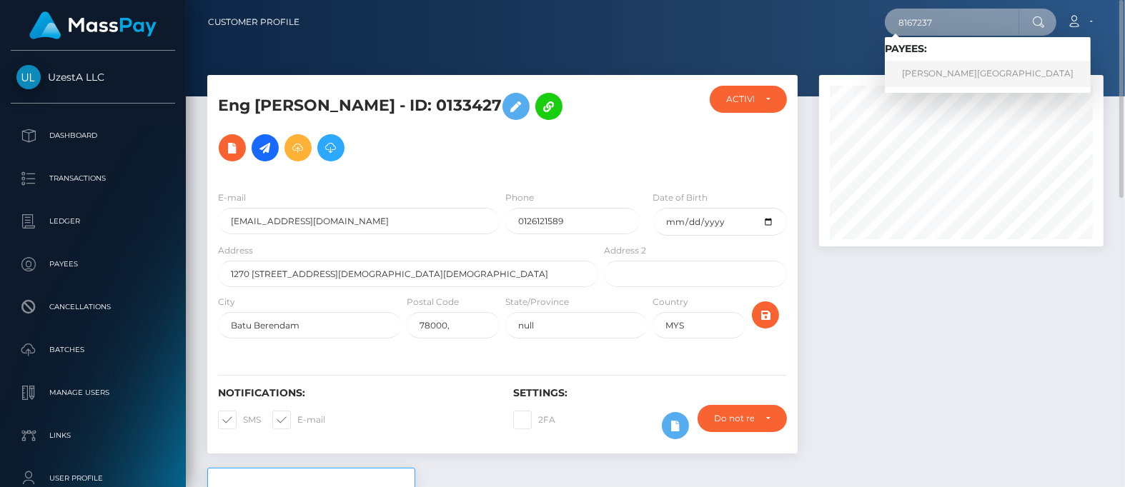
type input "8167237"
click at [927, 76] on link "[PERSON_NAME][GEOGRAPHIC_DATA]" at bounding box center [988, 74] width 206 height 26
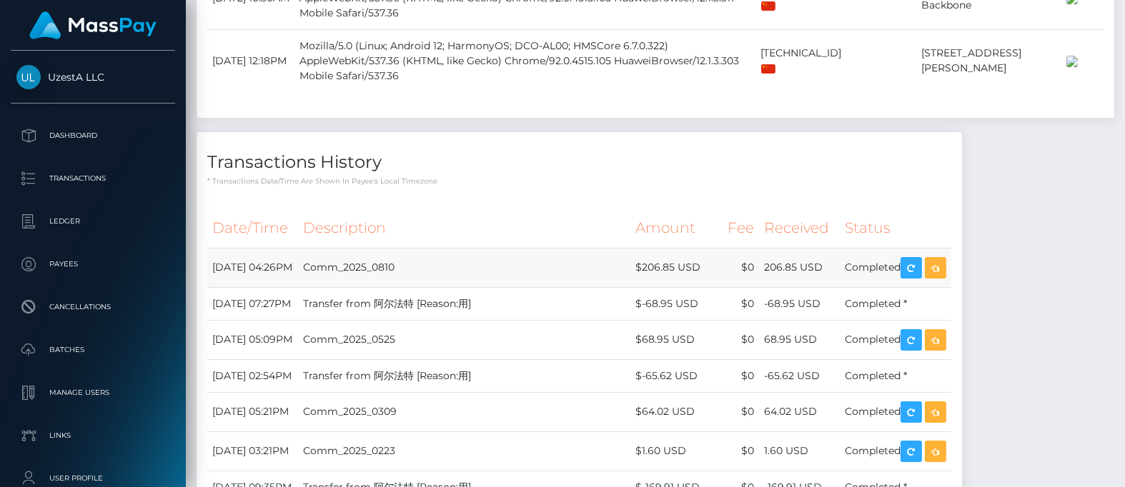
scroll to position [893, 0]
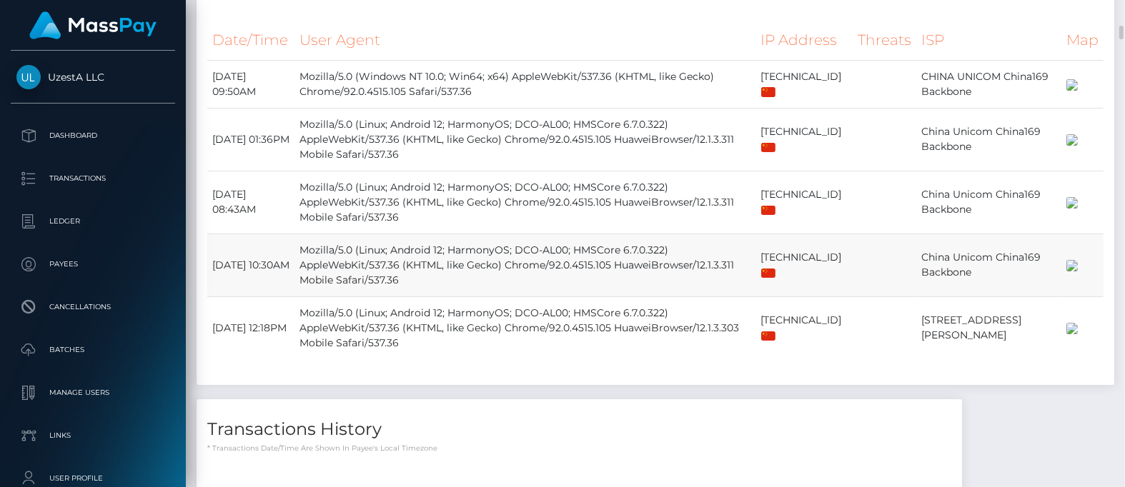
drag, startPoint x: 583, startPoint y: 306, endPoint x: 604, endPoint y: 312, distance: 21.7
click at [583, 297] on td "Mozilla/5.0 (Linux; Android 12; HarmonyOS; DCO-AL00; HMSCore 6.7.0.322) AppleWe…" at bounding box center [524, 265] width 461 height 63
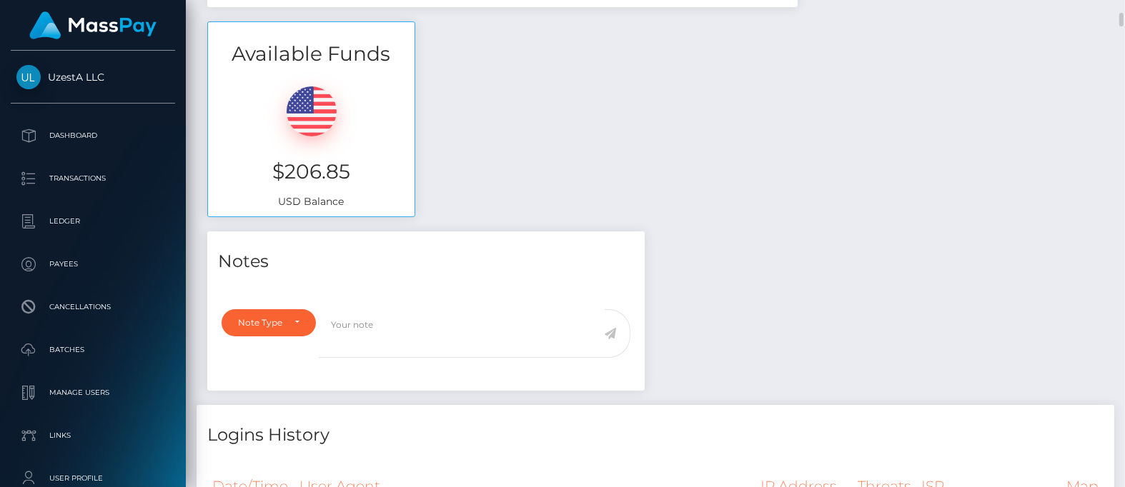
scroll to position [0, 0]
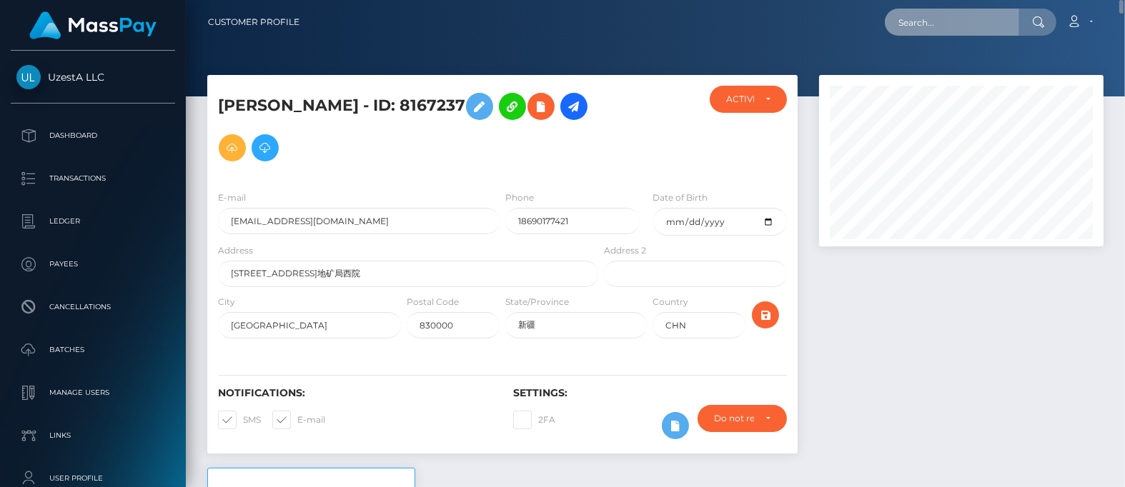
click at [937, 20] on input "text" at bounding box center [952, 22] width 134 height 27
paste input "4352453"
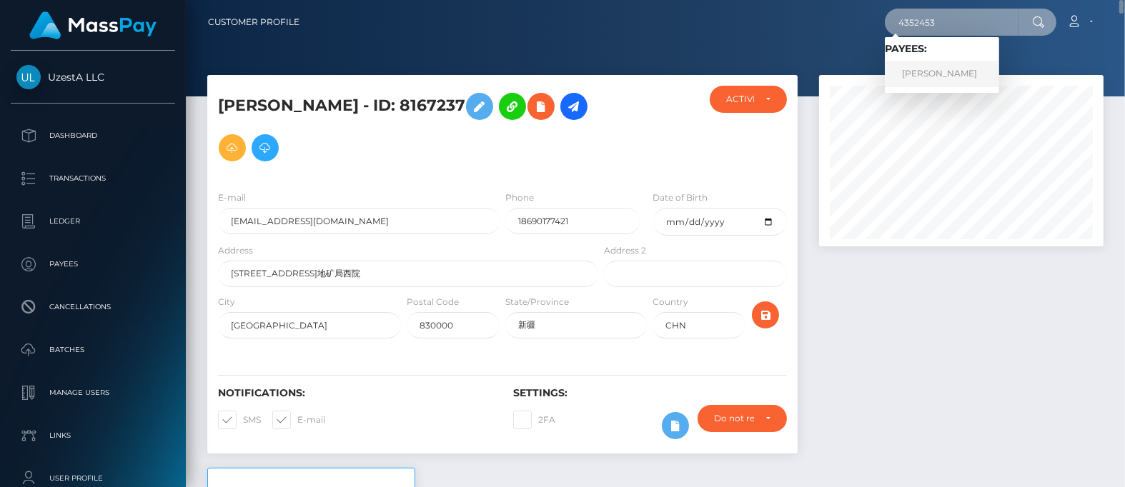
type input "4352453"
click at [926, 69] on link "伟 赵" at bounding box center [942, 74] width 114 height 26
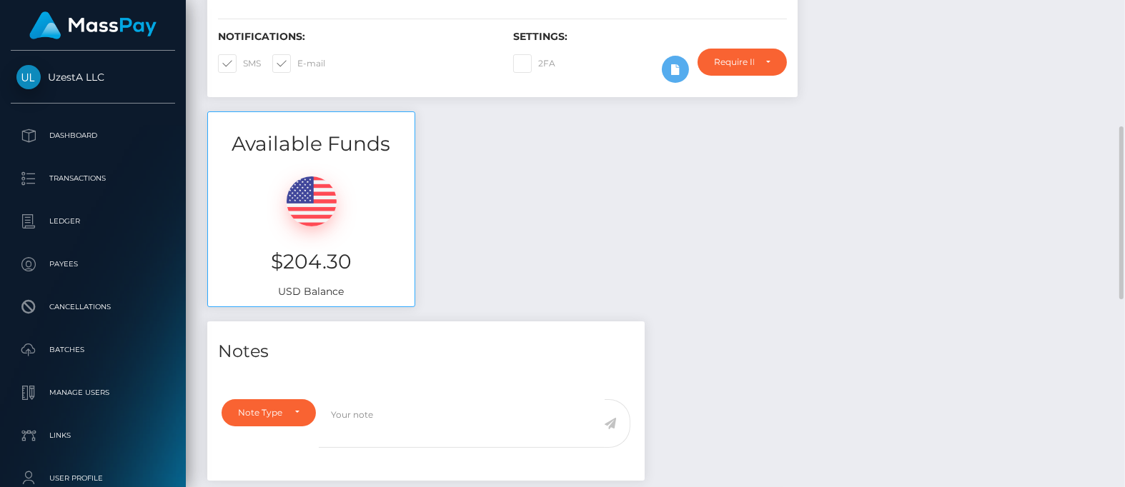
scroll to position [714, 0]
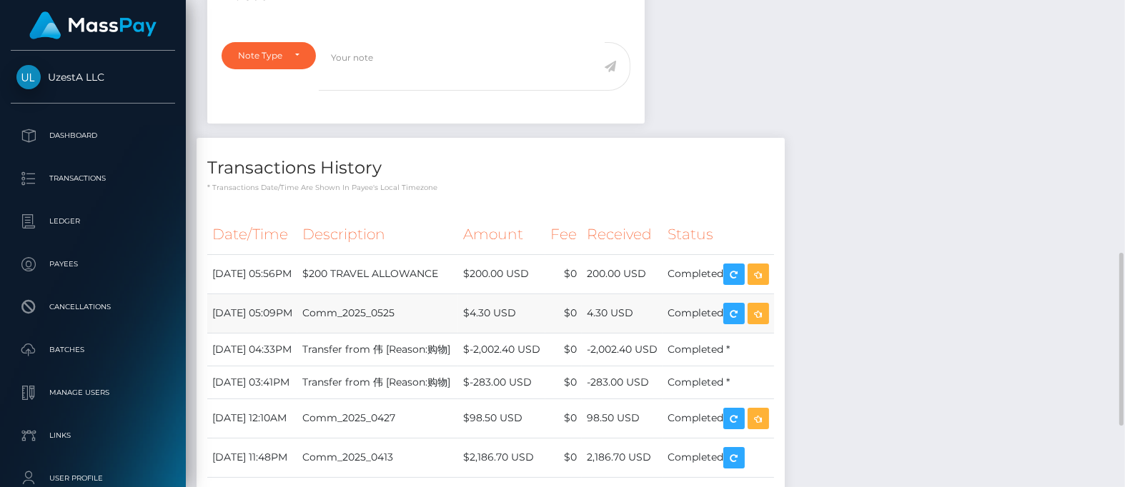
drag, startPoint x: 565, startPoint y: 282, endPoint x: 582, endPoint y: 284, distance: 17.3
click at [545, 294] on td "$4.30 USD" at bounding box center [501, 313] width 87 height 39
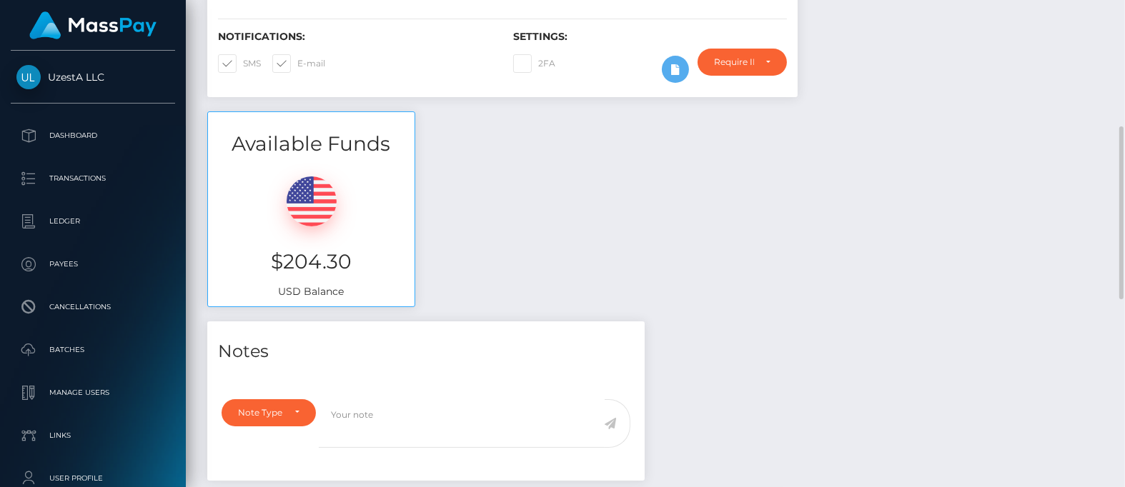
scroll to position [0, 0]
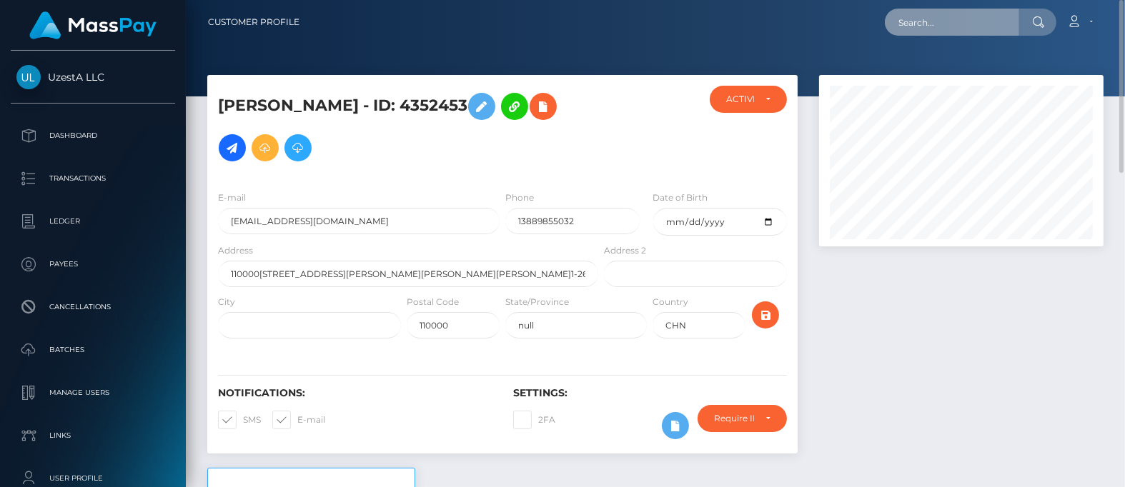
click at [953, 30] on input "text" at bounding box center [952, 22] width 134 height 27
paste input "7630472"
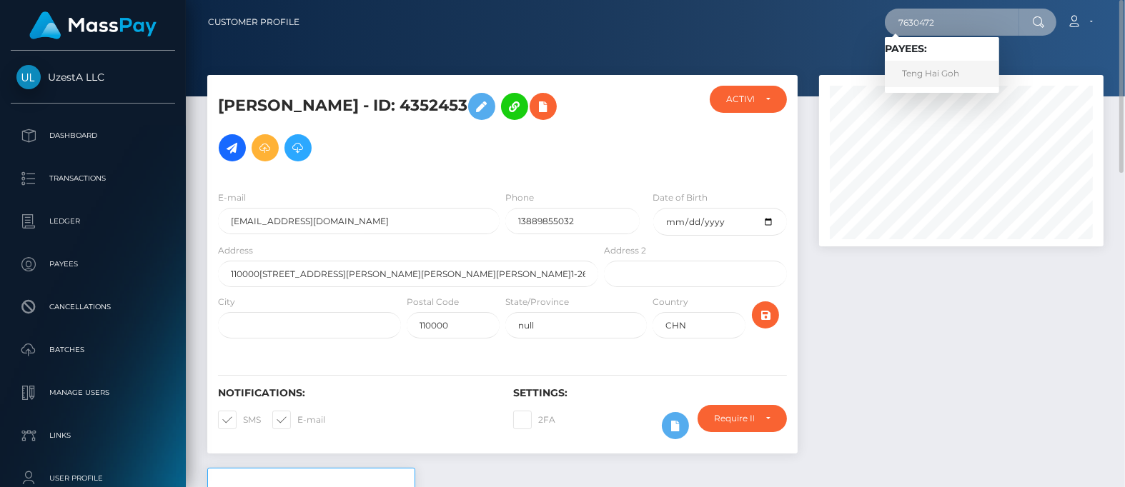
type input "7630472"
click at [921, 74] on link "Teng Hai Goh" at bounding box center [942, 74] width 114 height 26
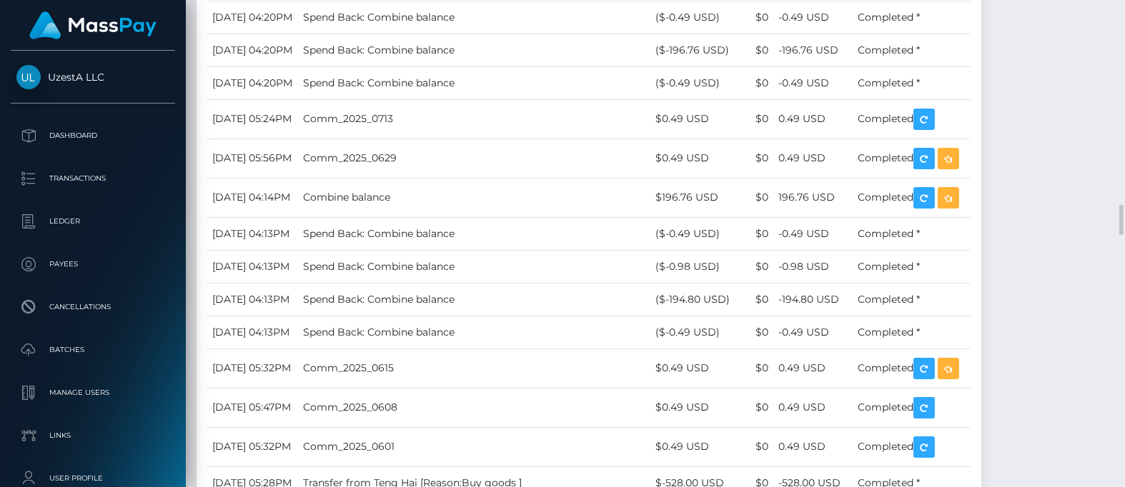
scroll to position [1965, 0]
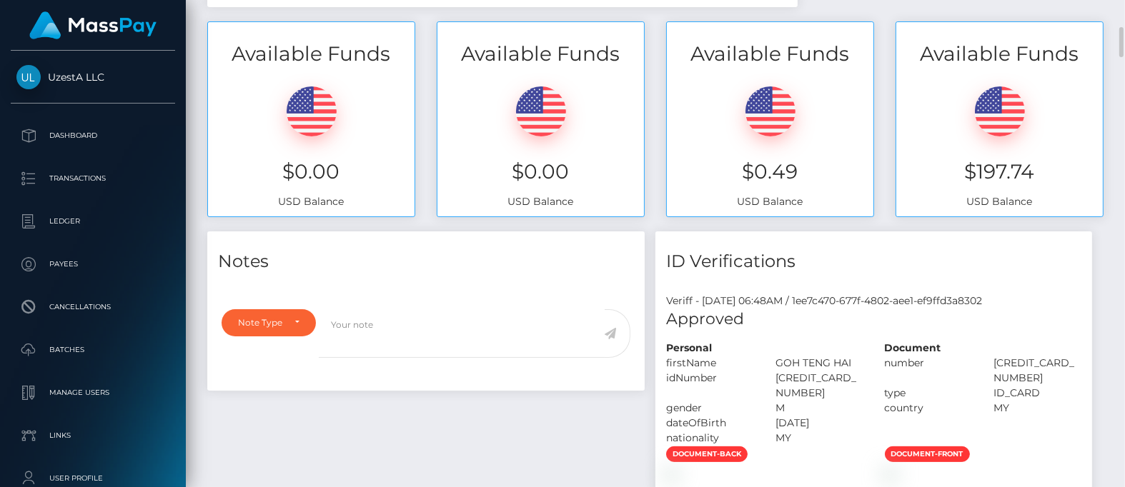
scroll to position [0, 0]
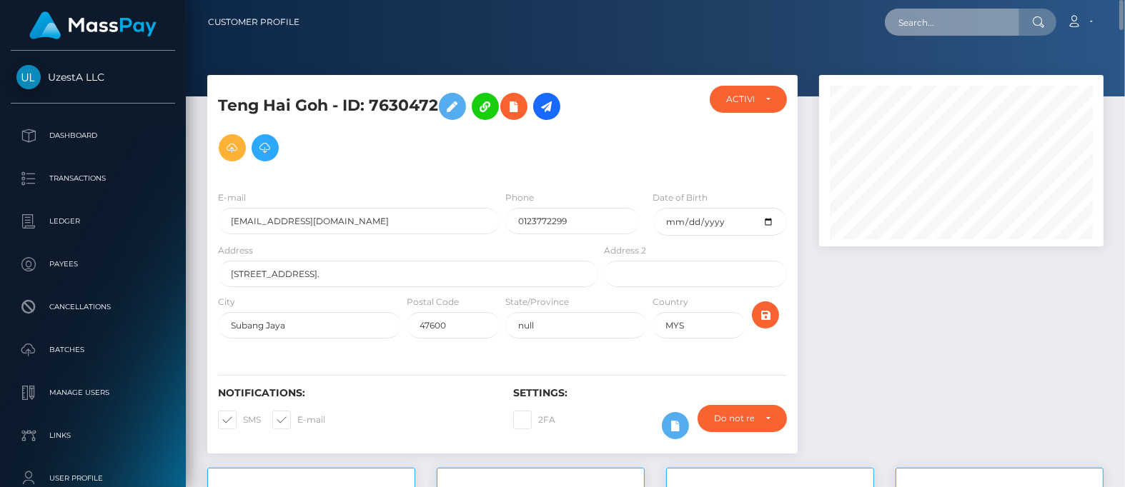
click at [954, 18] on input "text" at bounding box center [952, 22] width 134 height 27
paste input "4725626"
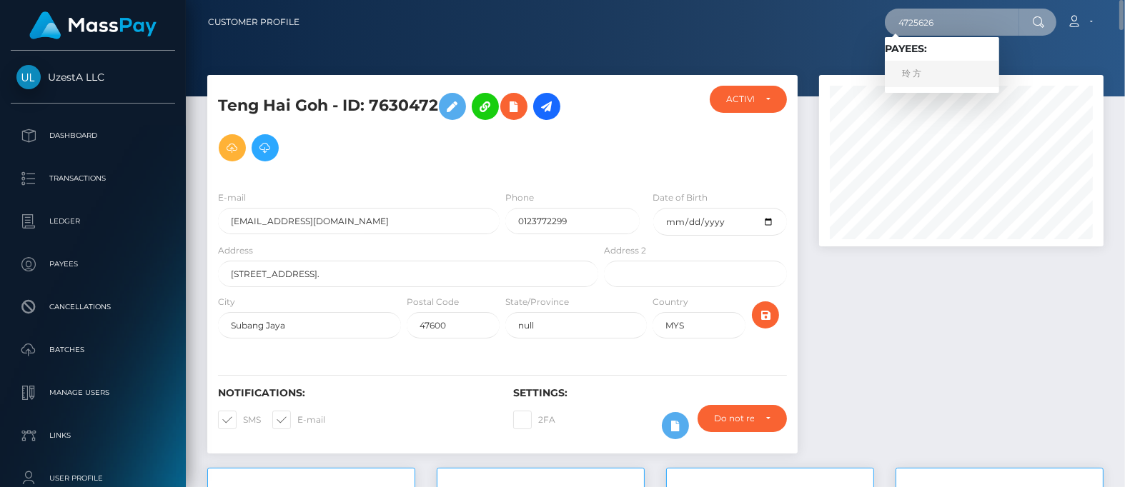
type input "4725626"
click at [898, 75] on link "玲 方" at bounding box center [942, 74] width 114 height 26
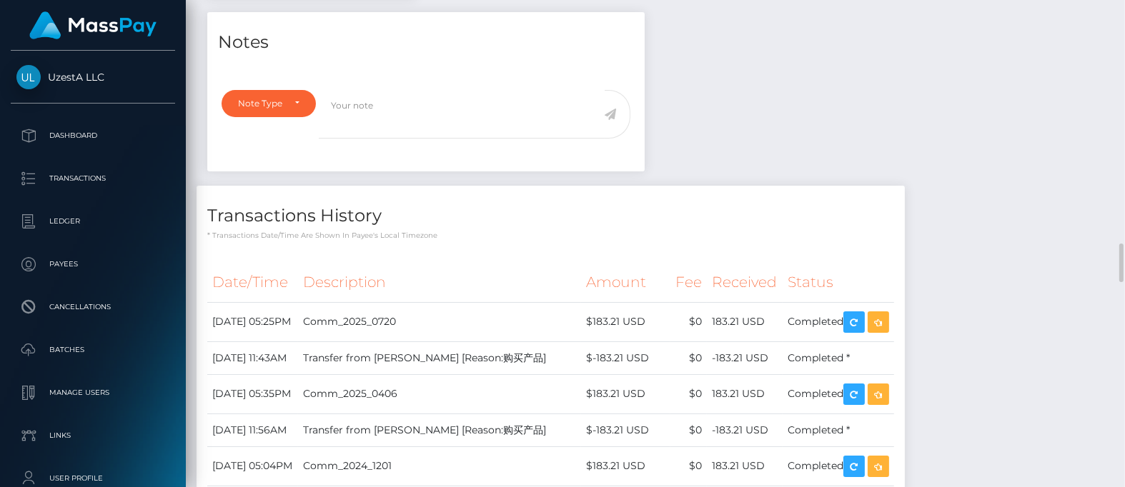
scroll to position [893, 0]
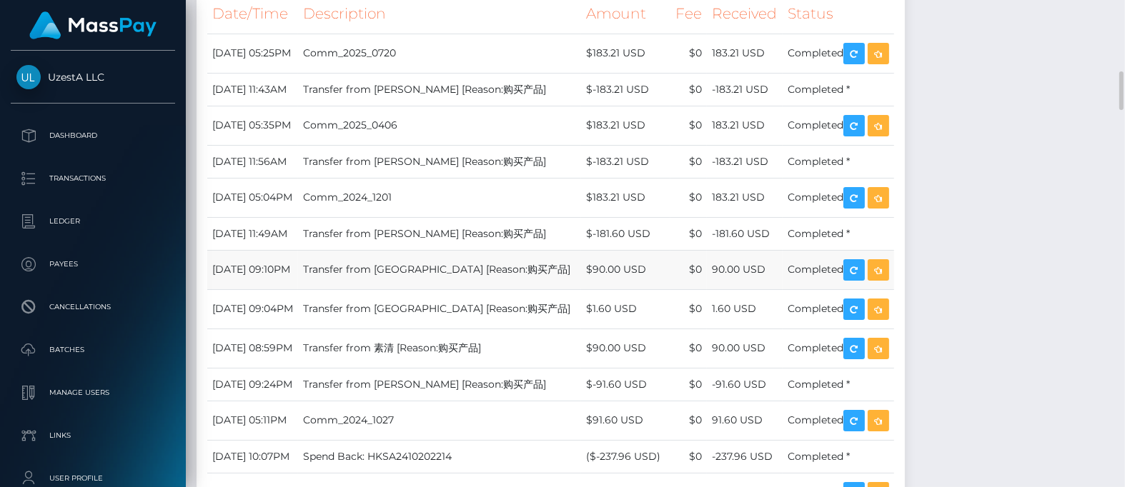
click at [474, 281] on td "Transfer from 萍 [Reason:购买产品]" at bounding box center [439, 269] width 283 height 39
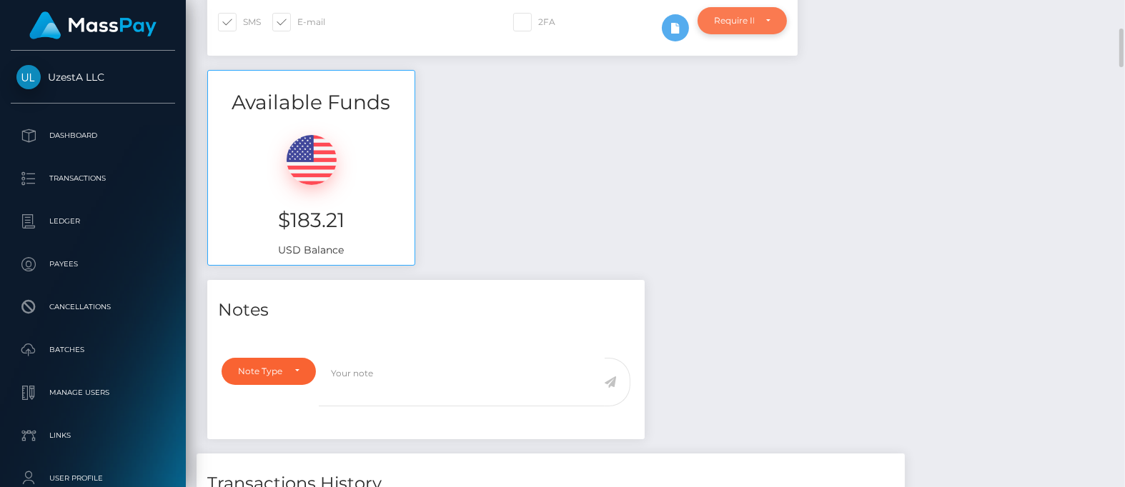
scroll to position [0, 0]
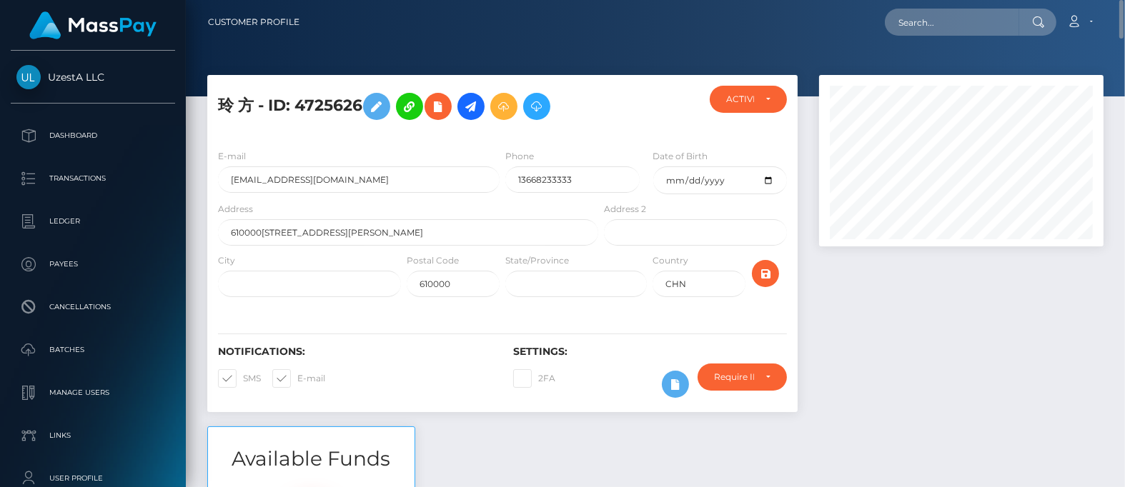
click at [950, 37] on nav "Customer Profile Loading... Loading... Account" at bounding box center [655, 22] width 939 height 44
click at [950, 24] on input "text" at bounding box center [952, 22] width 134 height 27
paste input "5349763"
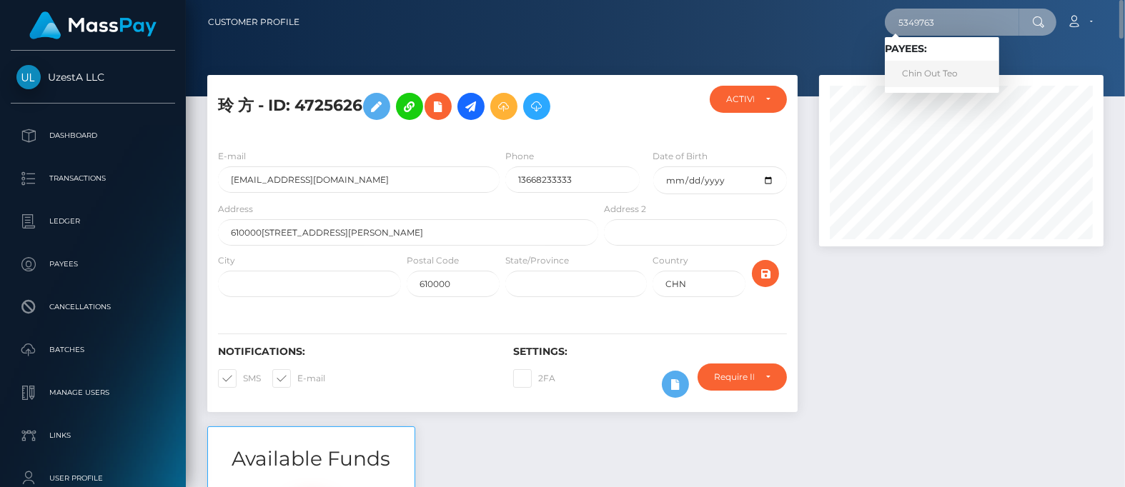
type input "5349763"
click at [931, 68] on link "Chin Out Teo" at bounding box center [942, 74] width 114 height 26
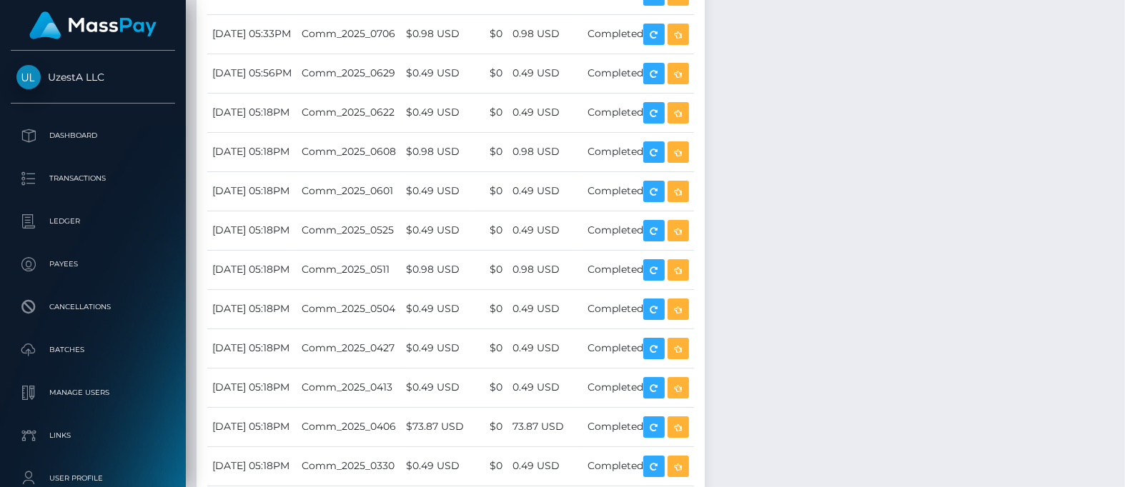
scroll to position [1338, 0]
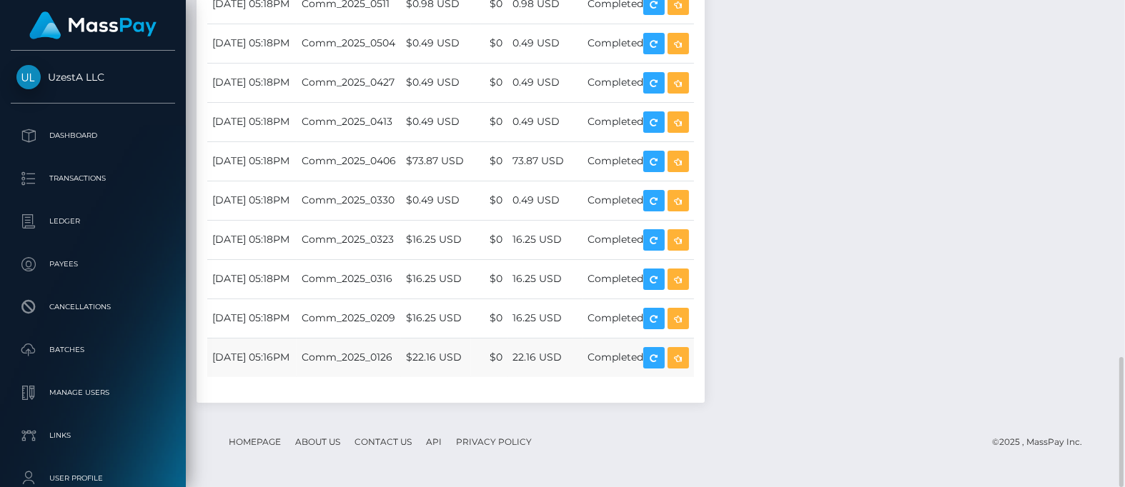
drag, startPoint x: 476, startPoint y: 309, endPoint x: 585, endPoint y: 372, distance: 126.1
click at [471, 309] on td "$16.25 USD" at bounding box center [436, 318] width 70 height 39
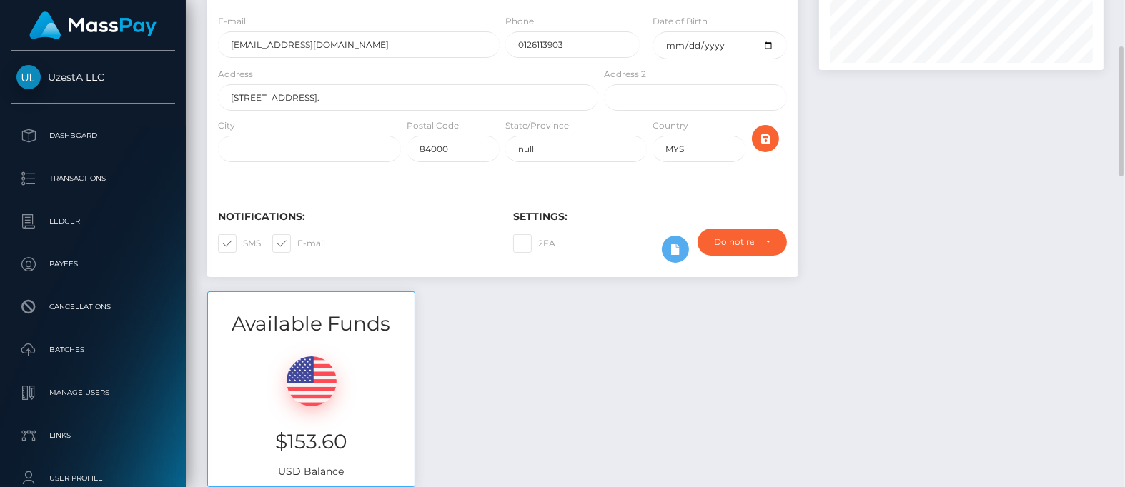
scroll to position [0, 0]
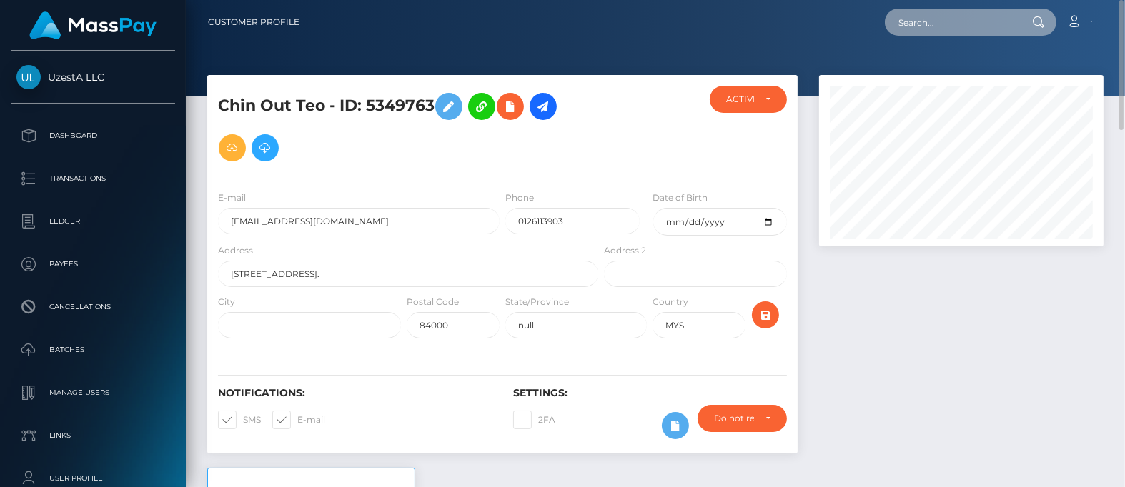
click at [919, 29] on input "text" at bounding box center [952, 22] width 134 height 27
paste input "9631151"
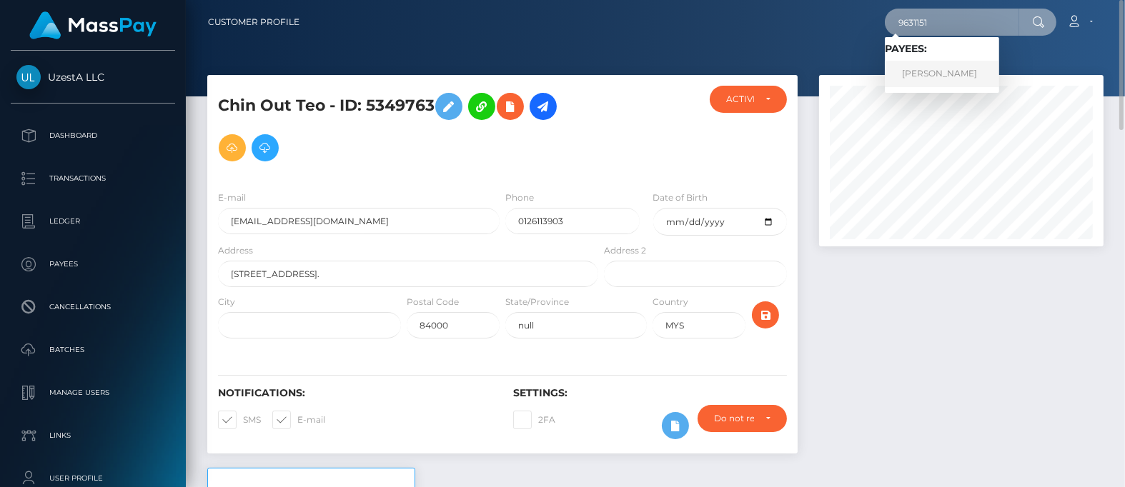
type input "9631151"
click at [928, 69] on link "[PERSON_NAME]" at bounding box center [942, 74] width 114 height 26
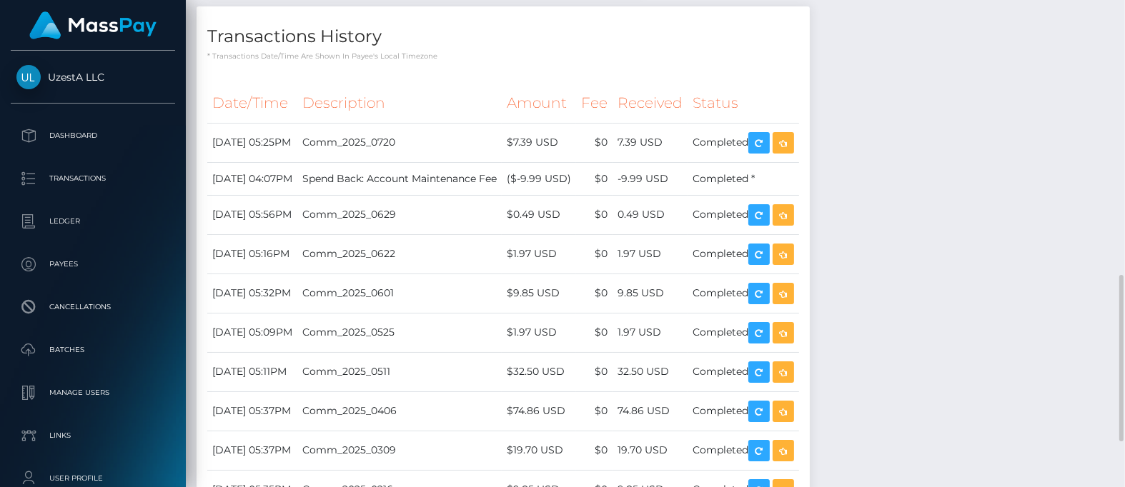
scroll to position [171, 284]
drag, startPoint x: 501, startPoint y: 317, endPoint x: 561, endPoint y: 344, distance: 66.2
click at [502, 317] on td "Comm_2025_0525" at bounding box center [399, 332] width 204 height 39
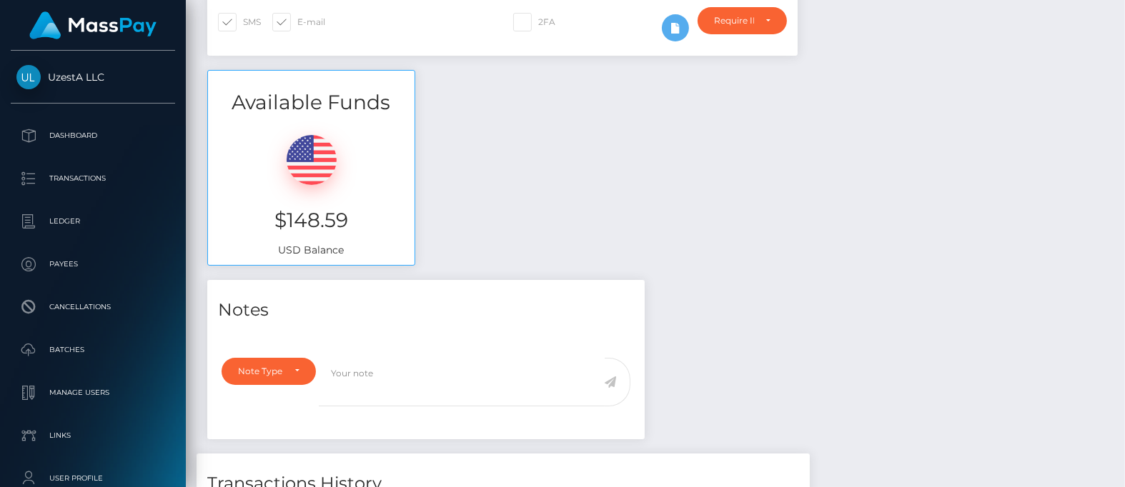
scroll to position [0, 0]
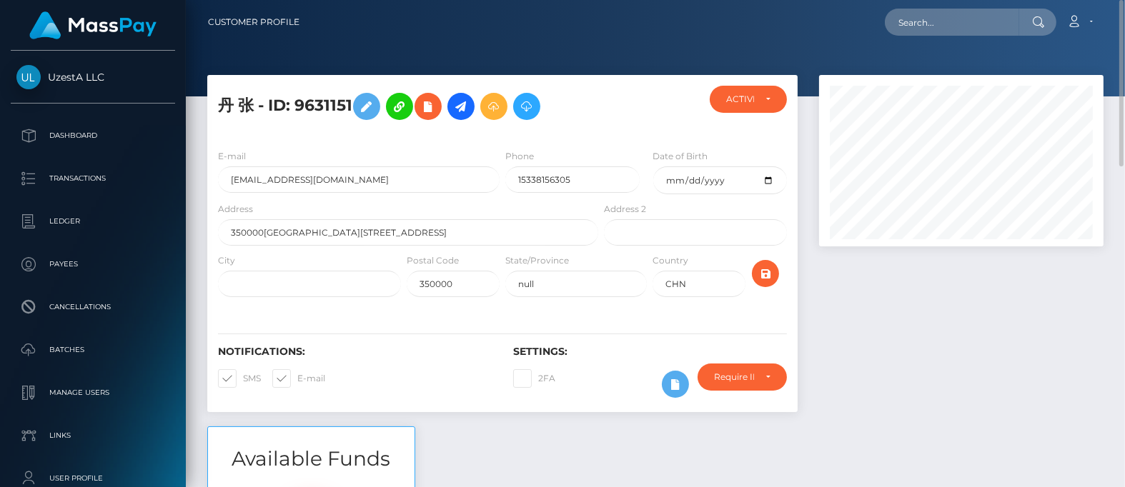
click at [901, 36] on div "Loading... Loading... Account Edit Profile Logout" at bounding box center [707, 22] width 792 height 30
click at [908, 29] on input "text" at bounding box center [952, 22] width 134 height 27
paste input "4896163"
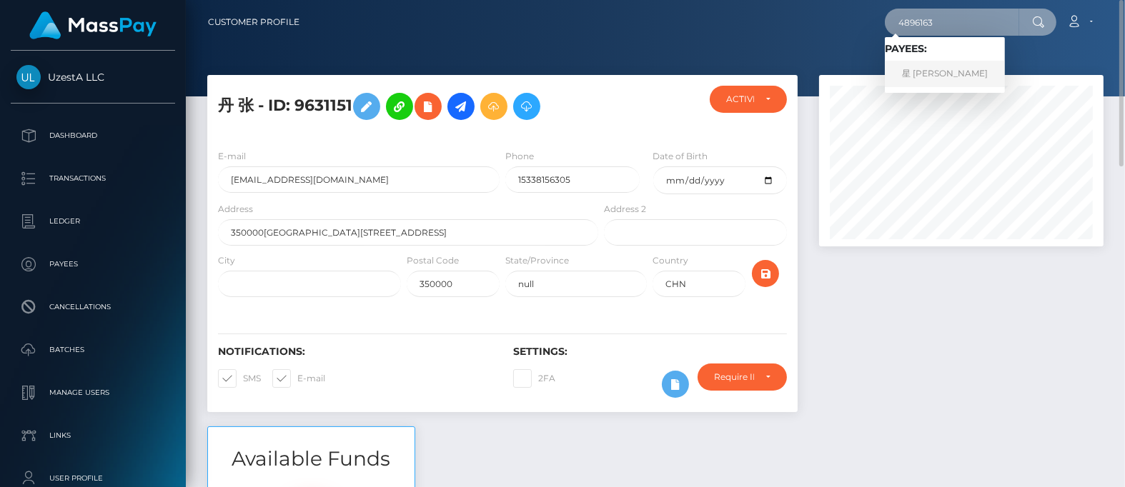
type input "4896163"
drag, startPoint x: 920, startPoint y: 69, endPoint x: 918, endPoint y: 78, distance: 9.4
click at [920, 69] on link "星 刘" at bounding box center [945, 74] width 120 height 26
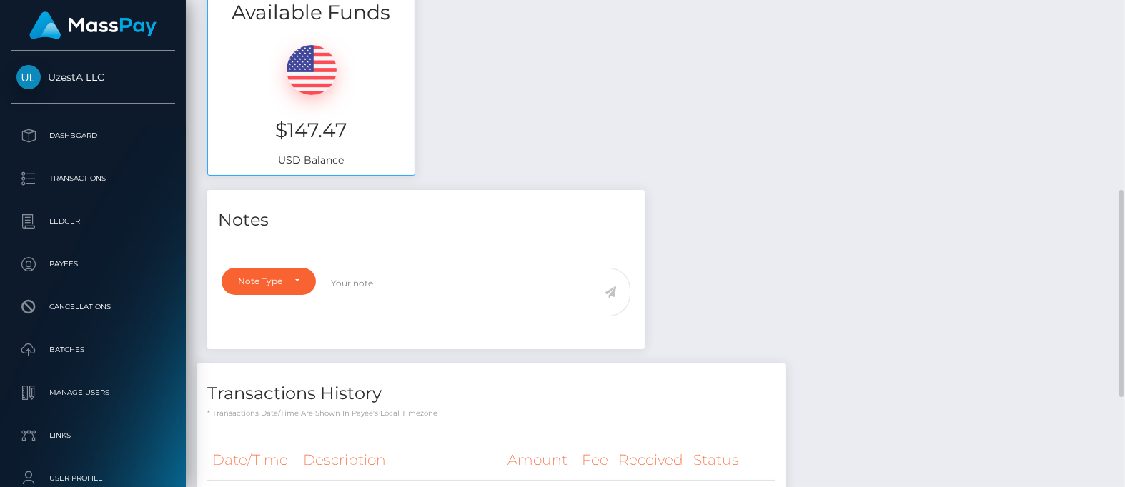
scroll to position [657, 0]
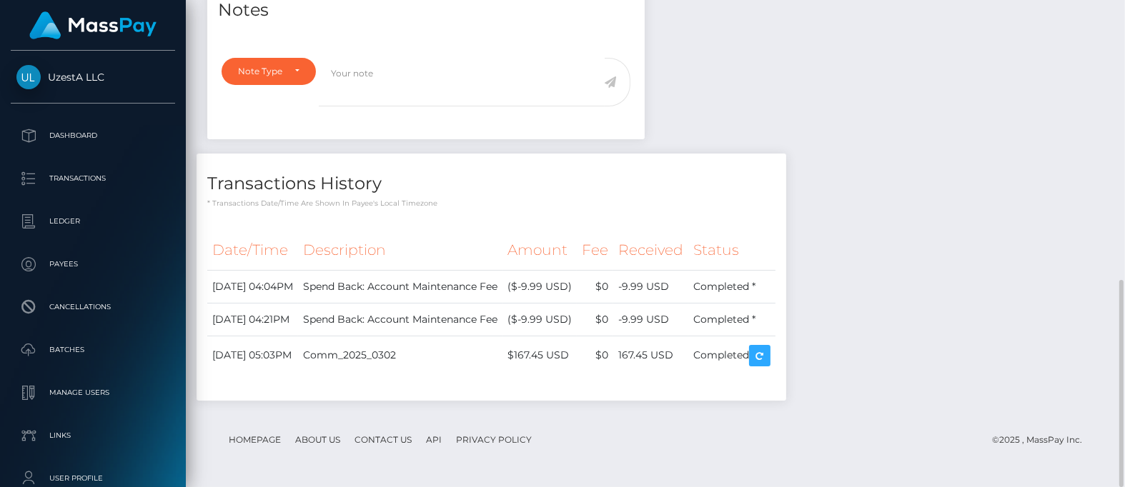
click at [518, 173] on h4 "Transactions History" at bounding box center [491, 184] width 568 height 25
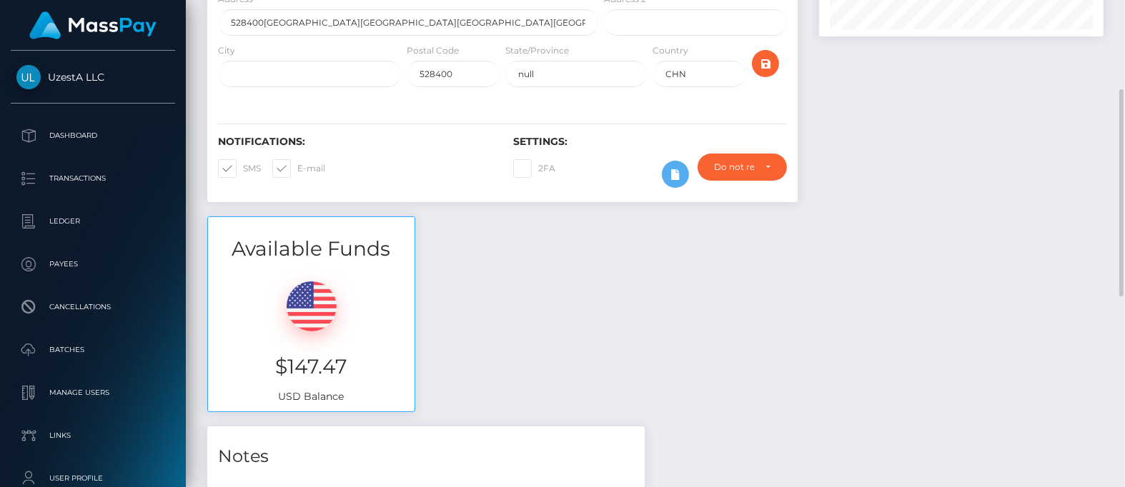
scroll to position [0, 0]
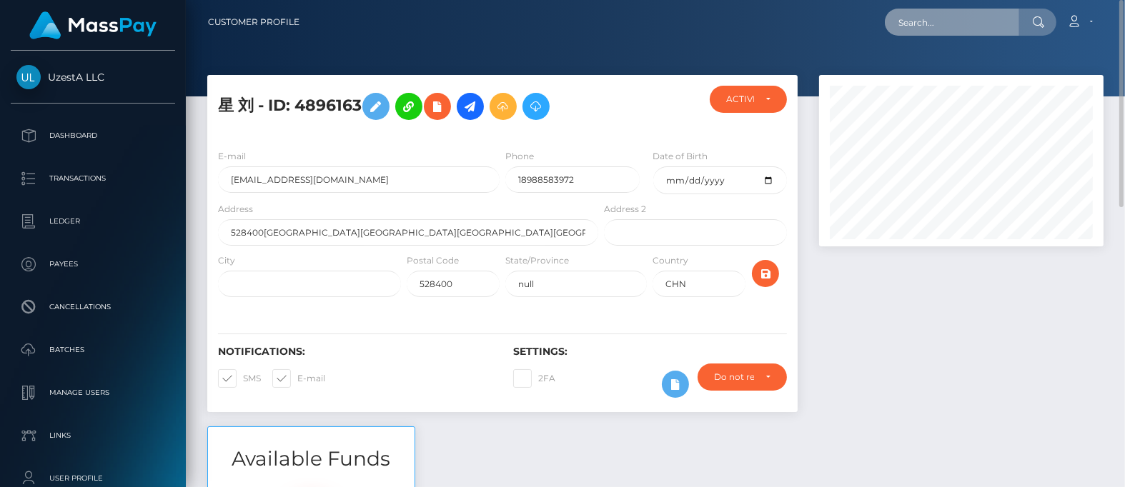
click at [970, 15] on input "text" at bounding box center [952, 22] width 134 height 27
paste input "8925312"
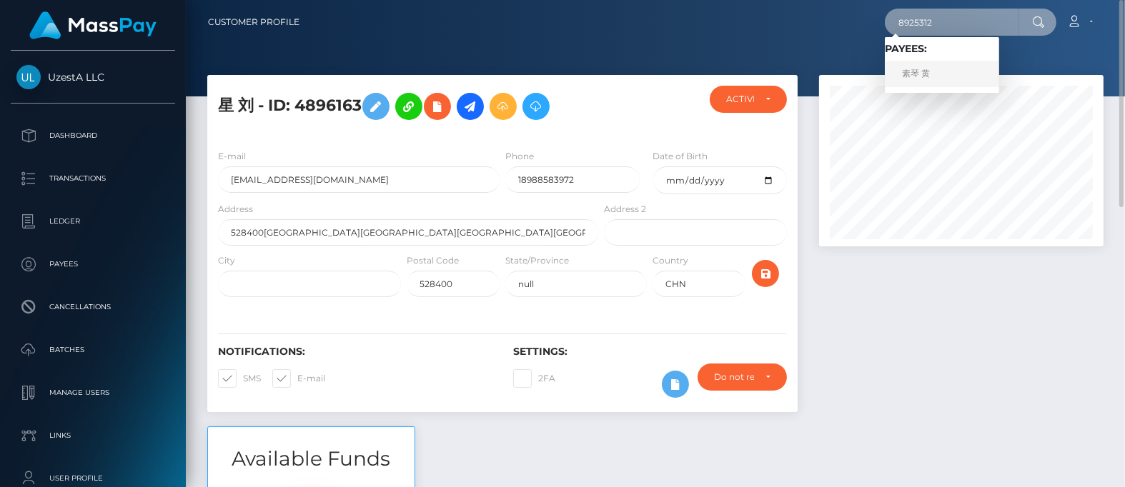
type input "8925312"
click at [930, 76] on link "素琴 黄" at bounding box center [942, 74] width 114 height 26
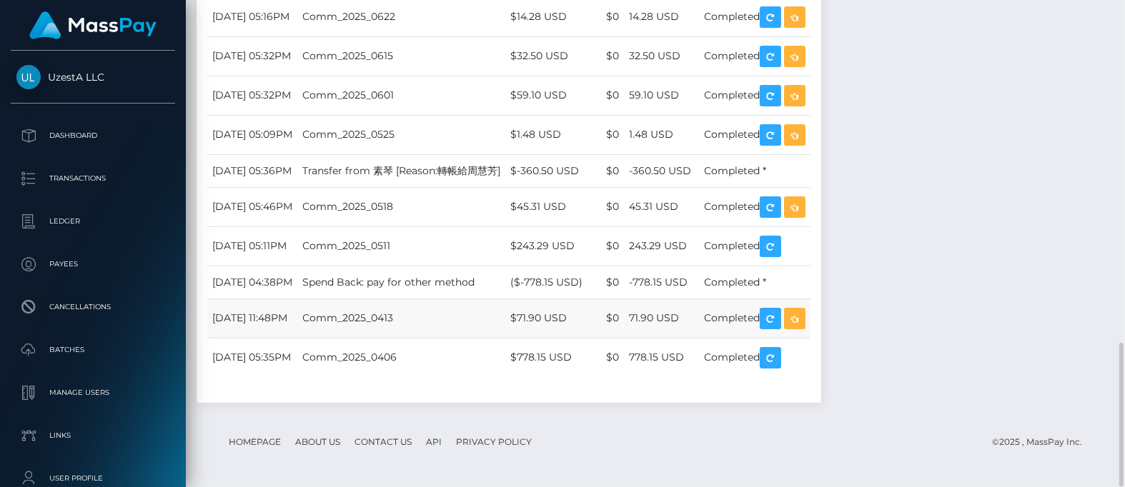
scroll to position [719, 0]
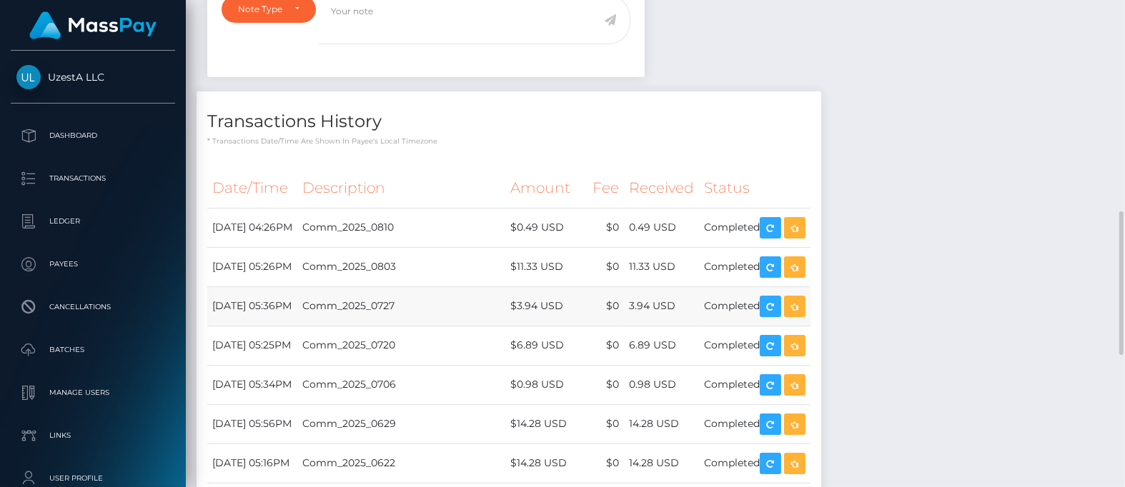
click at [562, 289] on td "$3.94 USD" at bounding box center [546, 306] width 82 height 39
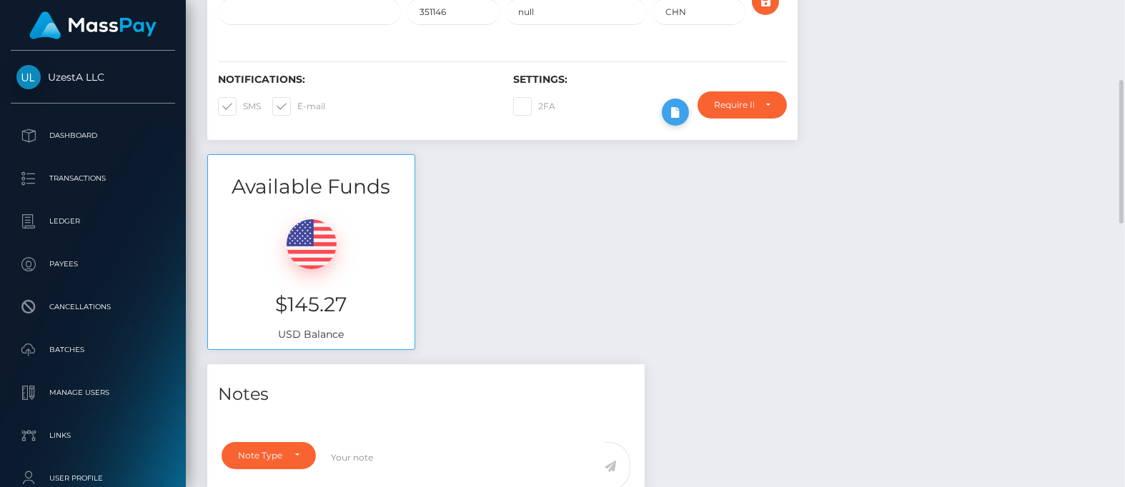
scroll to position [0, 0]
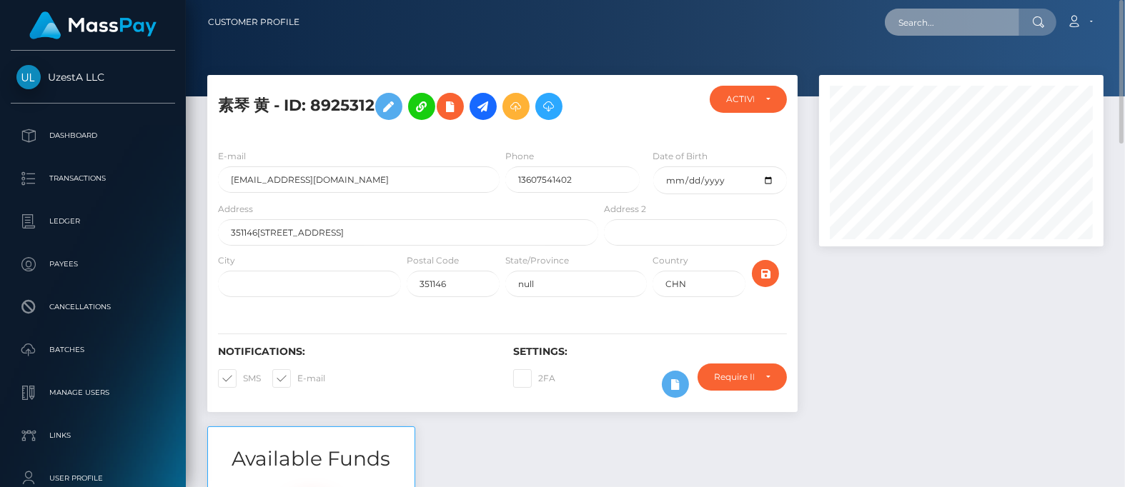
click at [939, 25] on input "text" at bounding box center [952, 22] width 134 height 27
paste input "6571329"
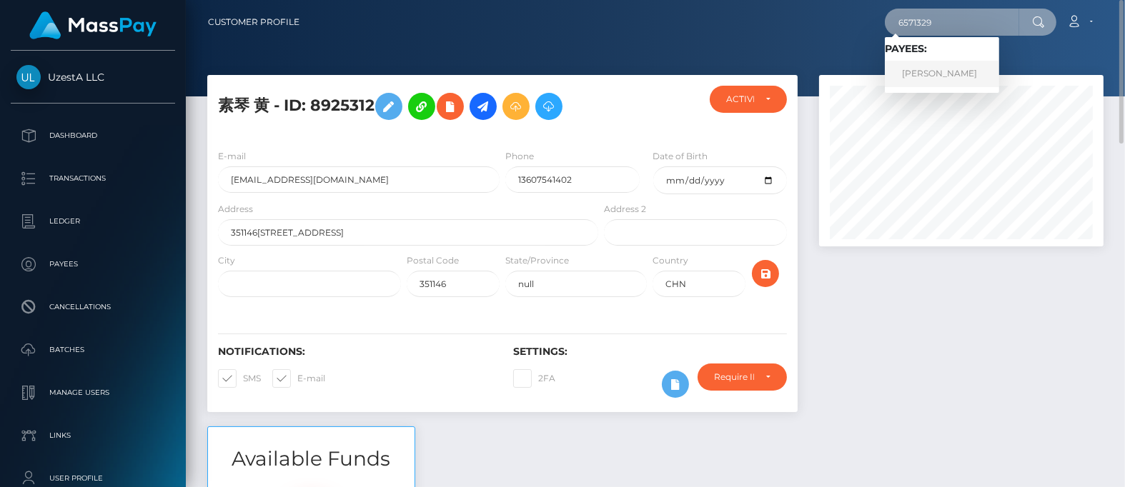
type input "6571329"
click at [929, 71] on link "[PERSON_NAME]" at bounding box center [942, 74] width 114 height 26
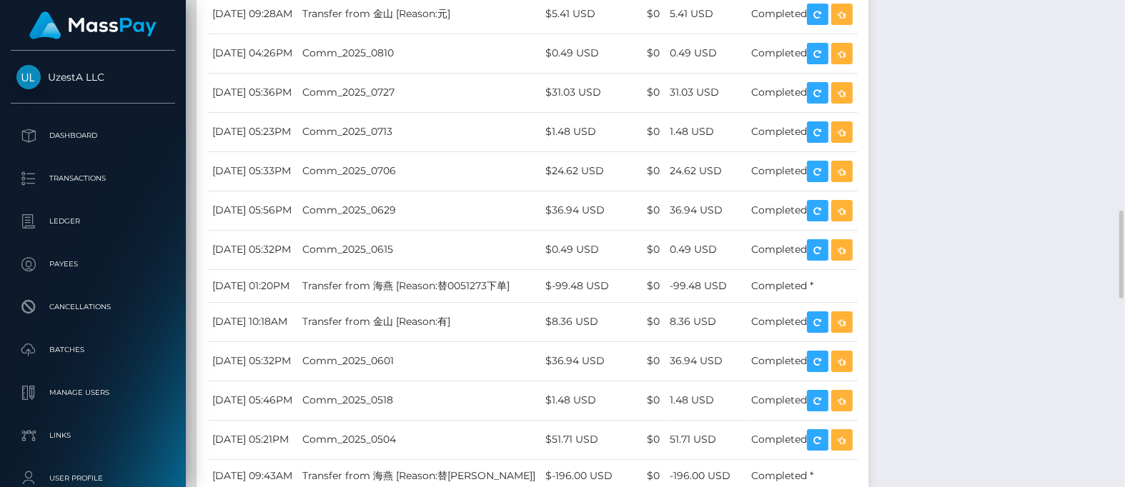
scroll to position [171, 284]
drag, startPoint x: 550, startPoint y: 206, endPoint x: 562, endPoint y: 223, distance: 21.4
click at [540, 191] on td "Comm_2025_0706" at bounding box center [418, 170] width 243 height 39
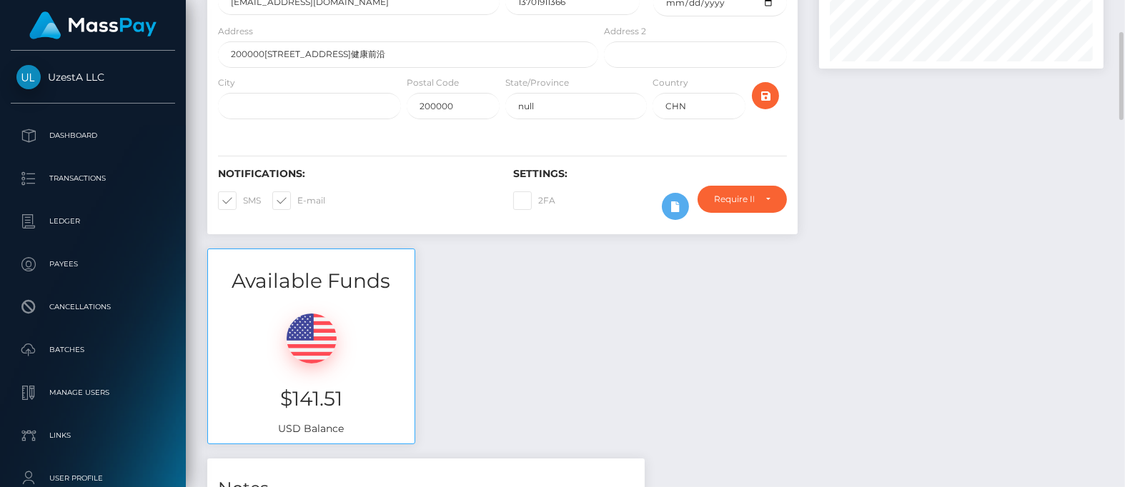
scroll to position [0, 0]
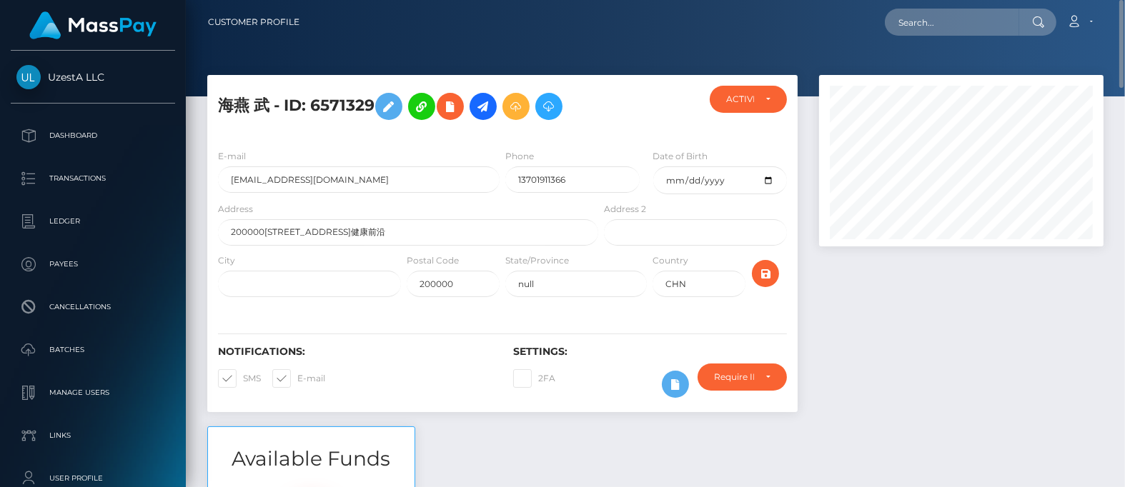
click at [918, 4] on nav "Customer Profile Loading... Loading... Account" at bounding box center [655, 22] width 939 height 44
click at [918, 16] on input "text" at bounding box center [952, 22] width 134 height 27
paste input "5006827"
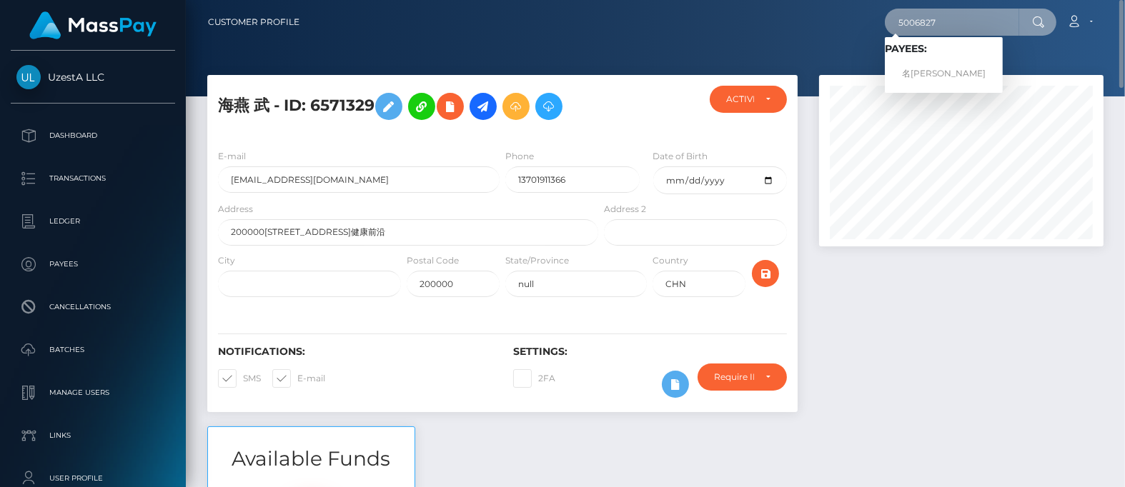
type input "5006827"
click at [916, 73] on link "名涛 邵" at bounding box center [944, 74] width 118 height 26
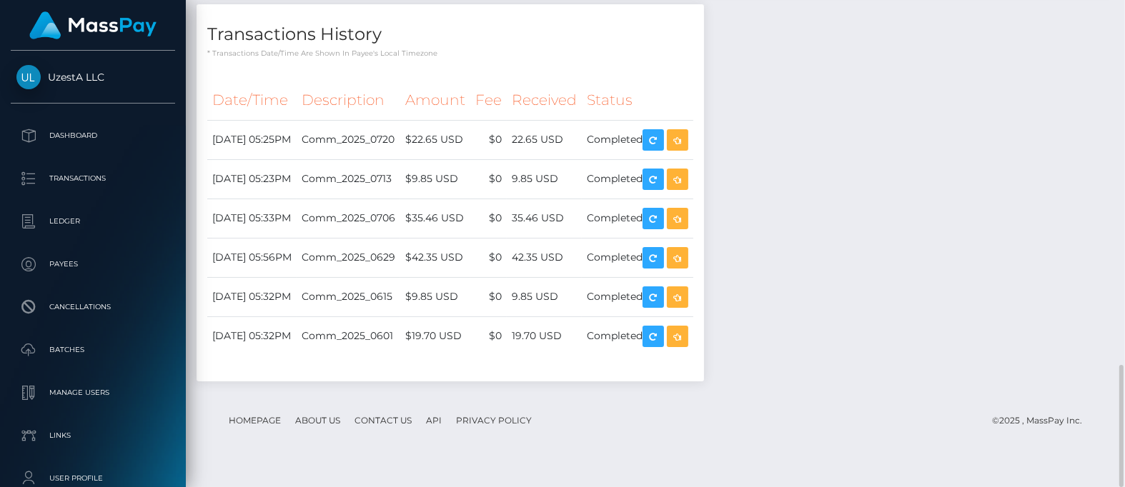
scroll to position [171, 284]
drag, startPoint x: 493, startPoint y: 264, endPoint x: 507, endPoint y: 272, distance: 16.3
click at [470, 264] on td "$42.35 USD" at bounding box center [435, 257] width 70 height 39
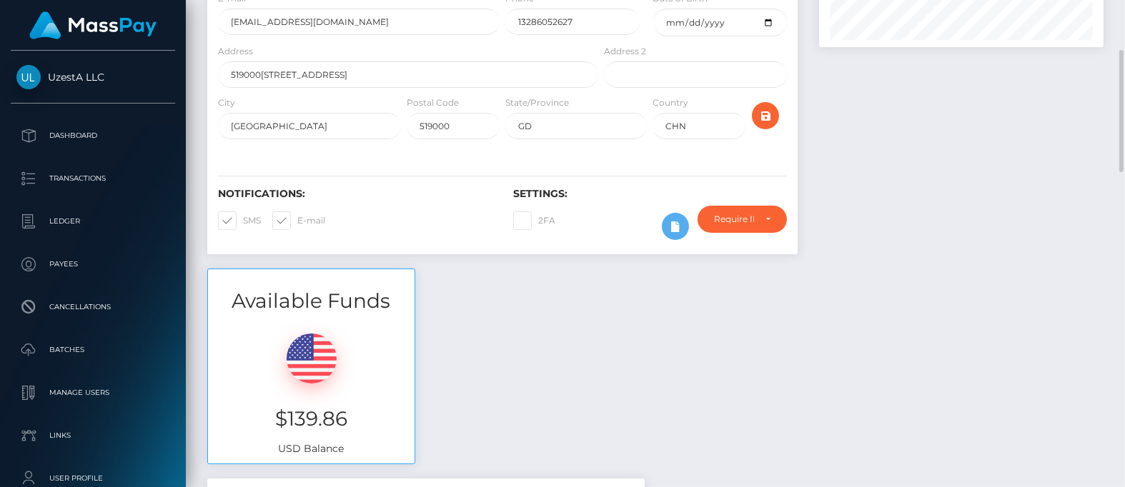
scroll to position [0, 0]
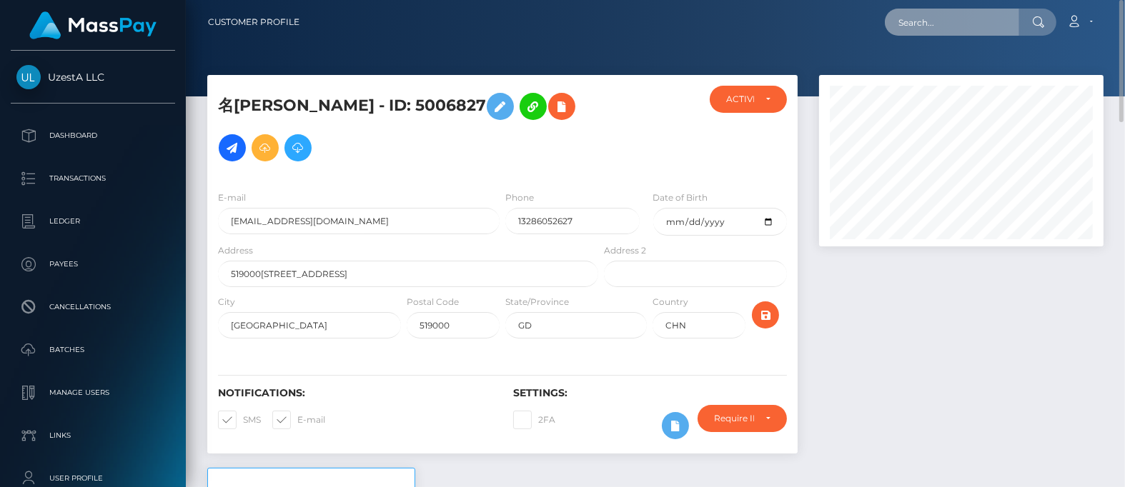
click at [935, 31] on input "text" at bounding box center [952, 22] width 134 height 27
paste input "7284755"
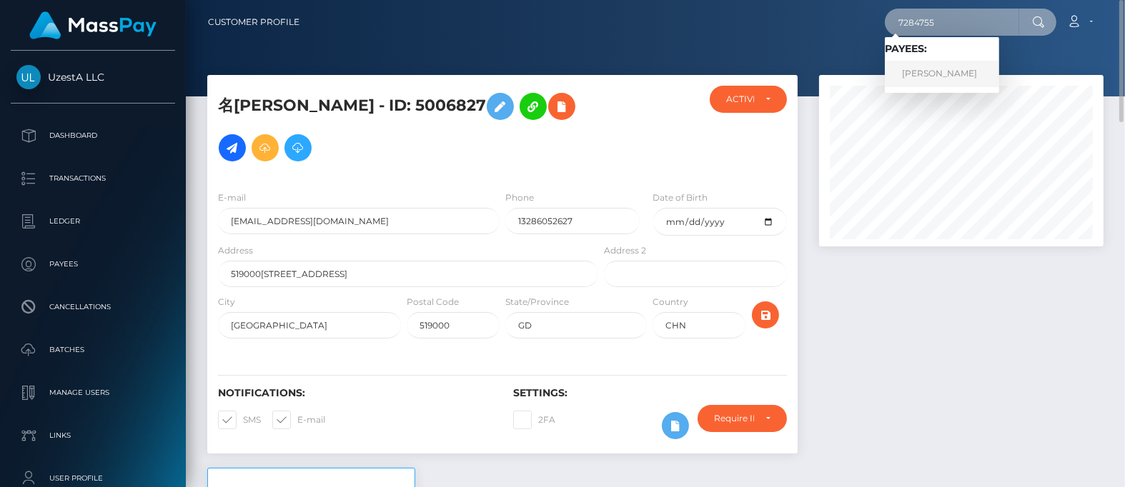
type input "7284755"
click at [928, 71] on link "金芳 杨" at bounding box center [942, 74] width 114 height 26
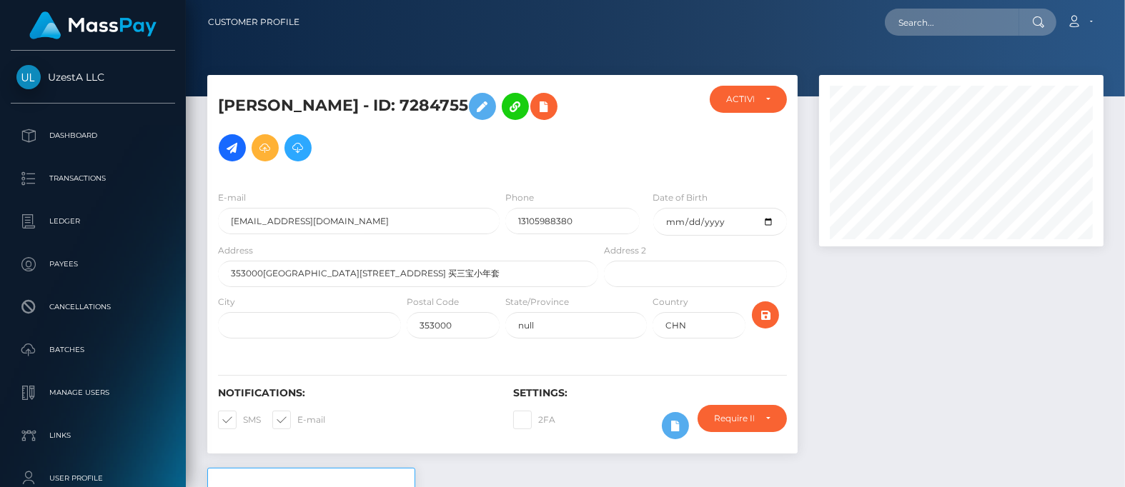
scroll to position [171, 284]
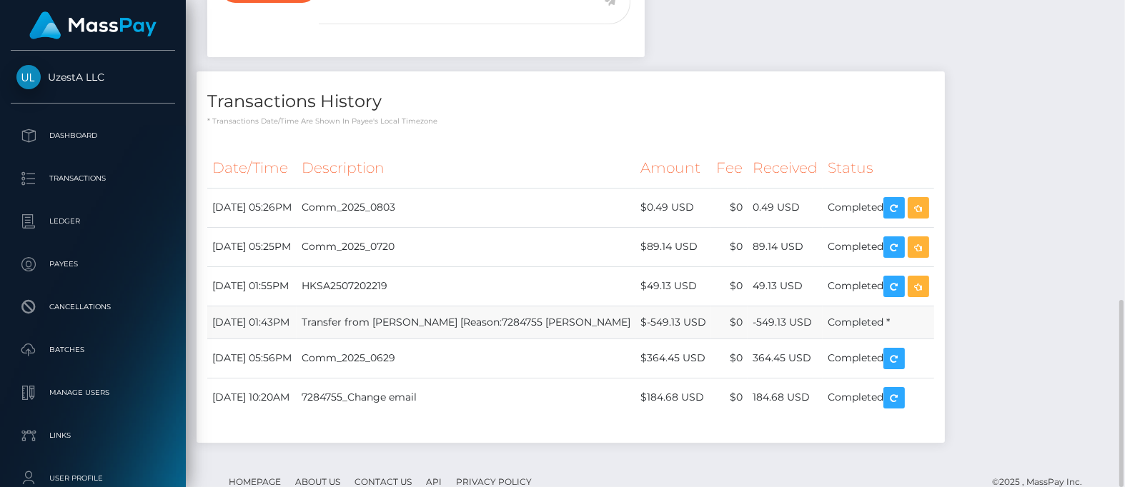
click at [539, 306] on td "Transfer from 金芳 [Reason:7284755 杨金芳]" at bounding box center [466, 322] width 339 height 33
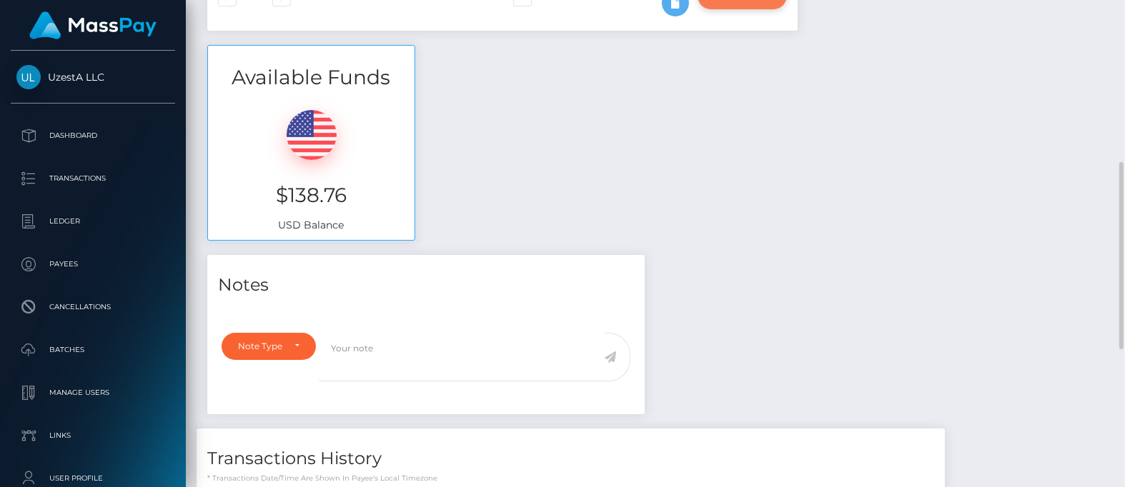
scroll to position [0, 0]
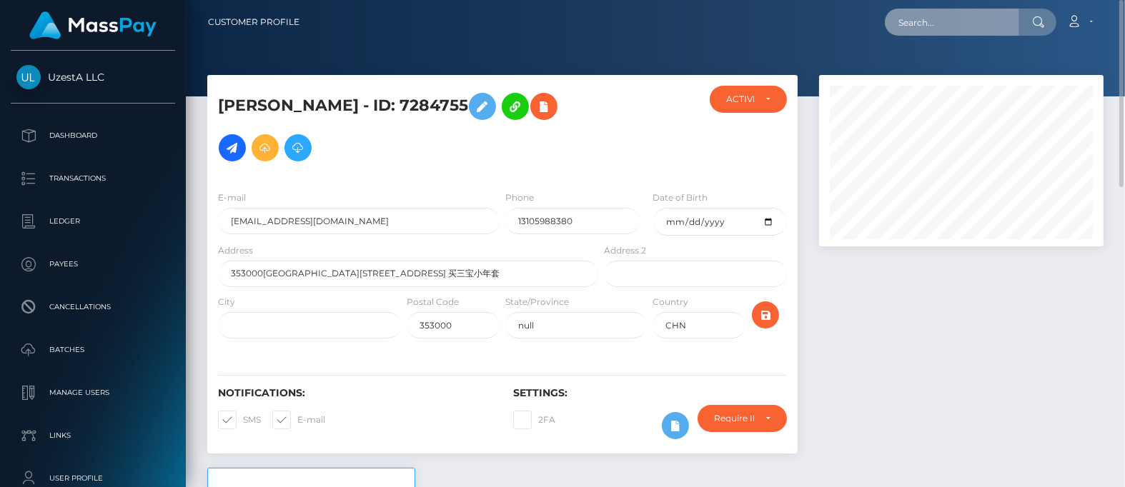
click at [931, 23] on input "text" at bounding box center [952, 22] width 134 height 27
paste input "0920516"
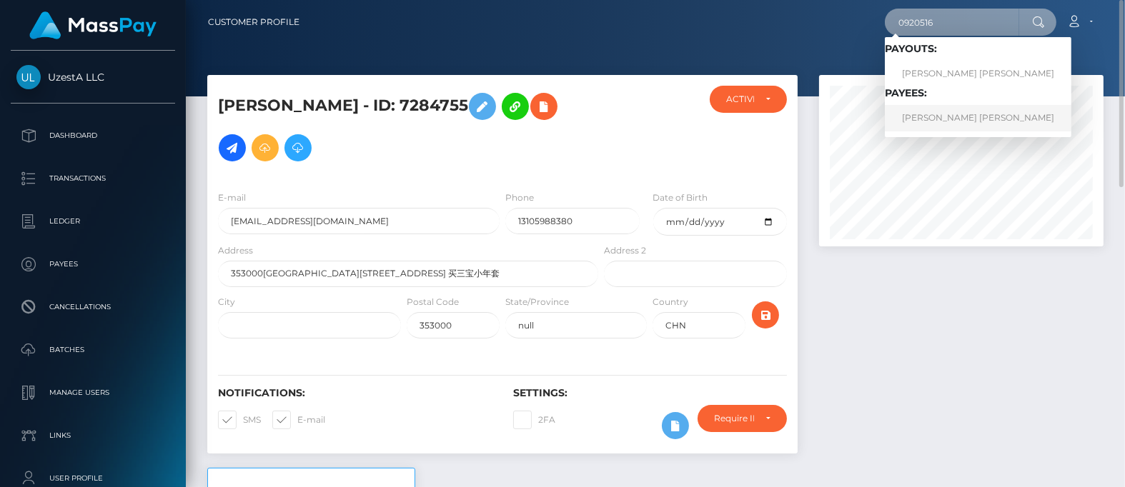
type input "0920516"
click at [908, 110] on link "曉斌 詹" at bounding box center [978, 118] width 187 height 26
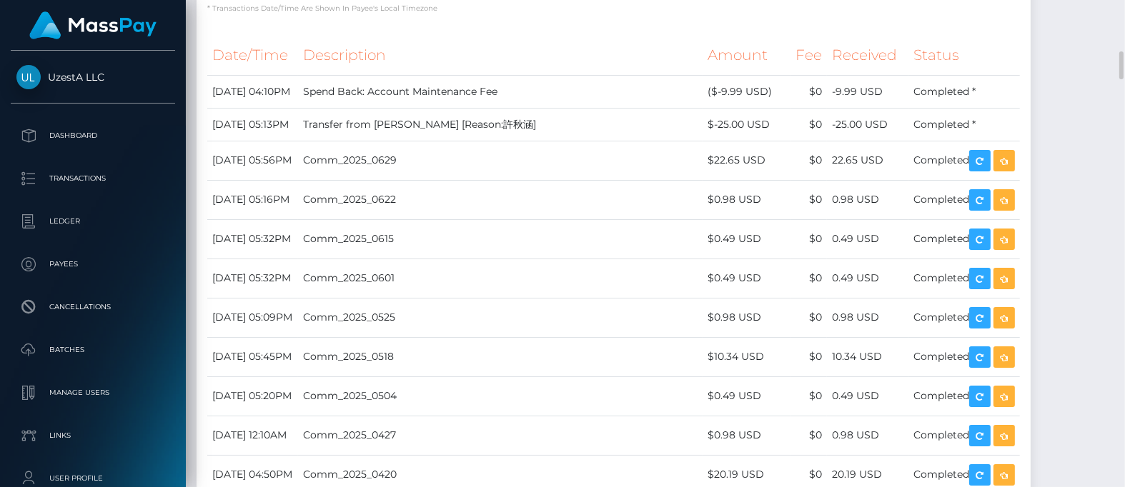
scroll to position [804, 0]
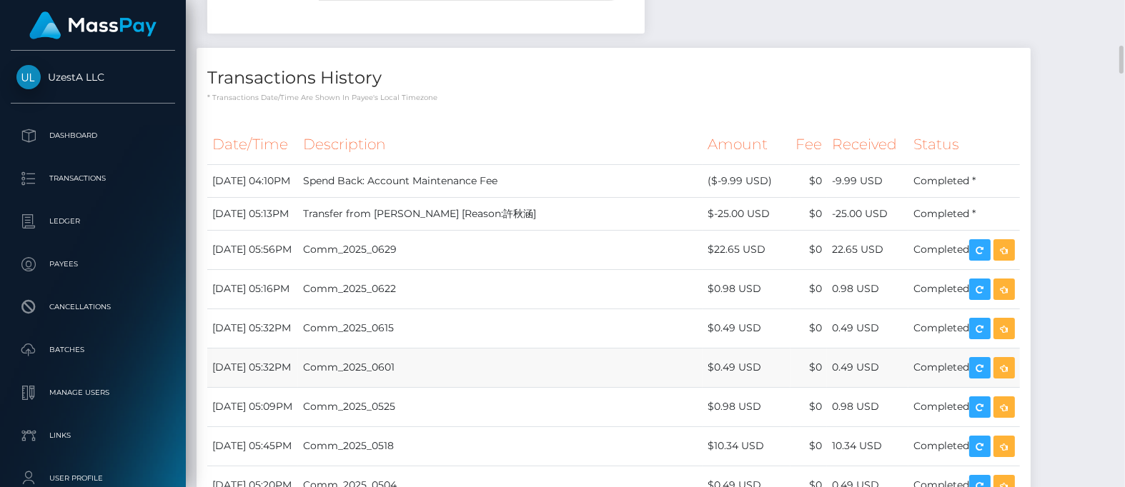
drag, startPoint x: 436, startPoint y: 292, endPoint x: 460, endPoint y: 305, distance: 27.8
click at [436, 309] on td "Comm_2025_0615" at bounding box center [500, 328] width 404 height 39
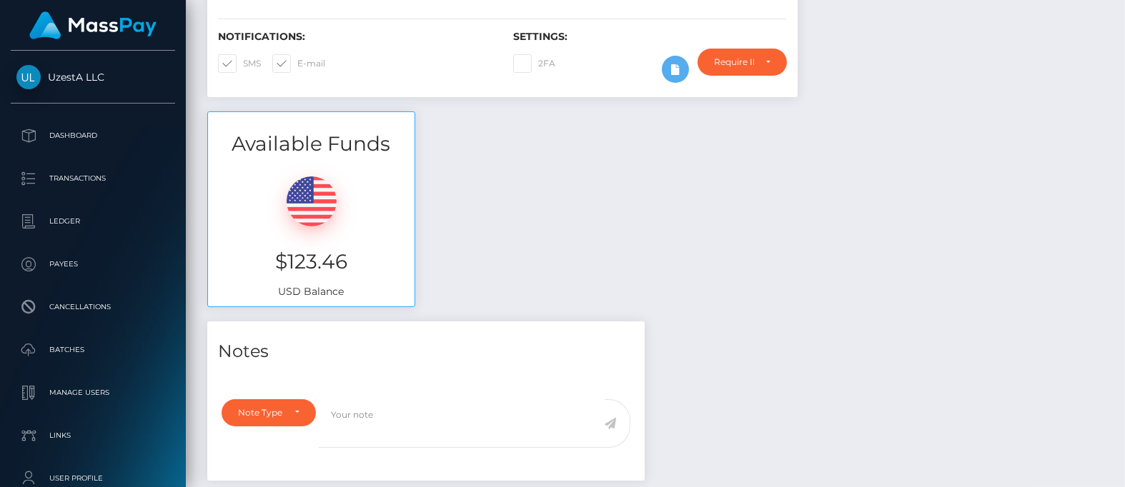
scroll to position [0, 0]
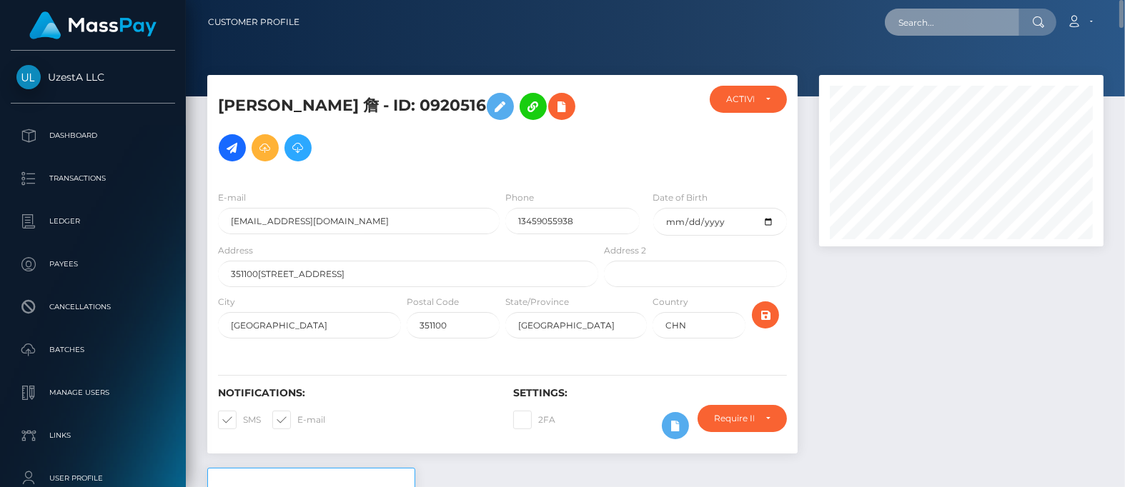
click at [919, 25] on input "text" at bounding box center [952, 22] width 134 height 27
paste input "1712772"
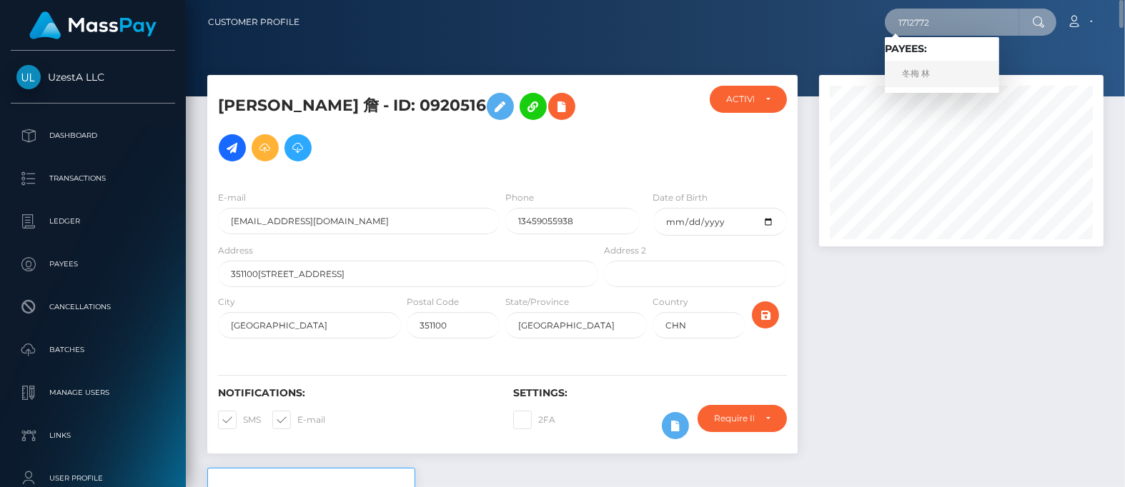
type input "1712772"
click at [918, 65] on link "冬梅 林" at bounding box center [942, 74] width 114 height 26
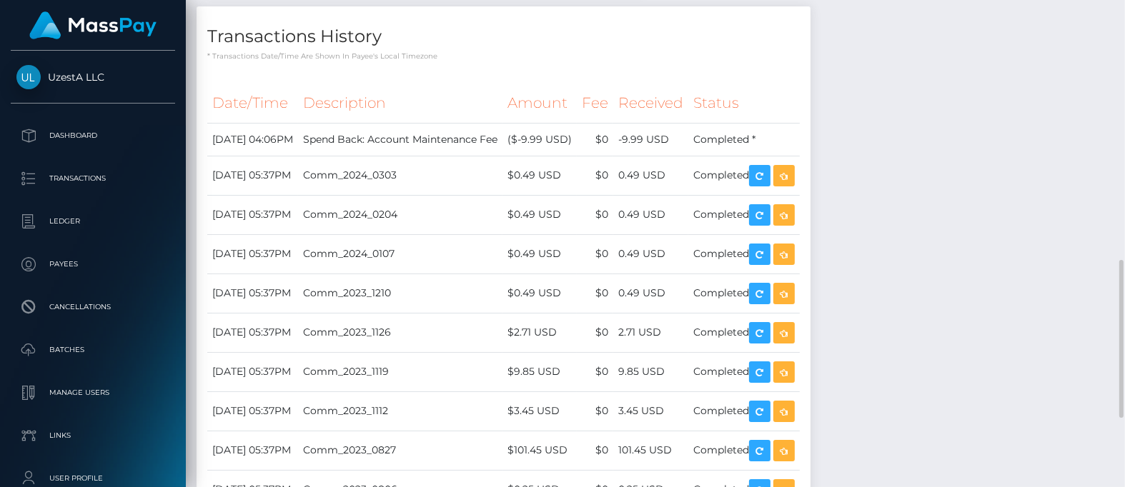
scroll to position [983, 0]
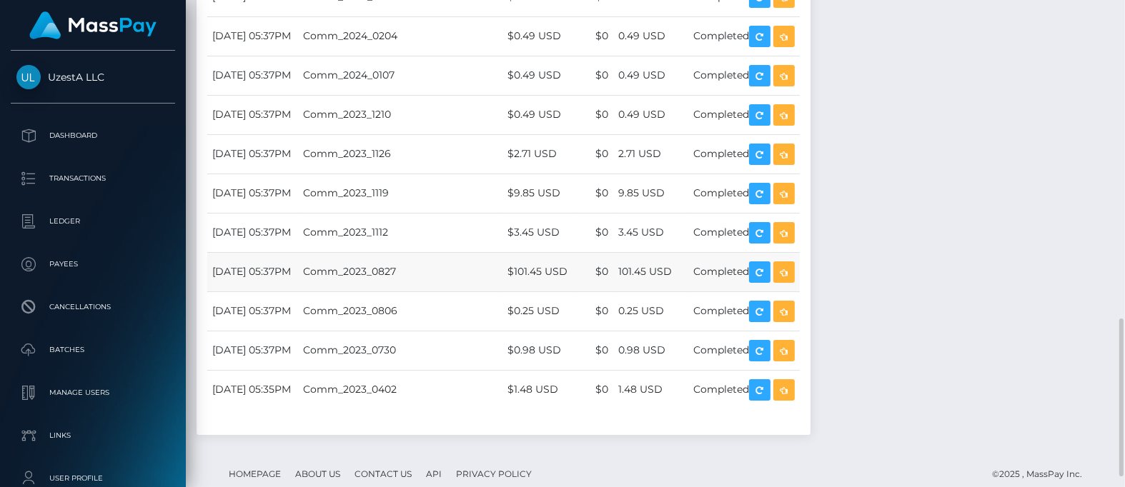
drag, startPoint x: 520, startPoint y: 257, endPoint x: 527, endPoint y: 263, distance: 9.2
click at [502, 257] on td "Comm_2023_0827" at bounding box center [400, 271] width 204 height 39
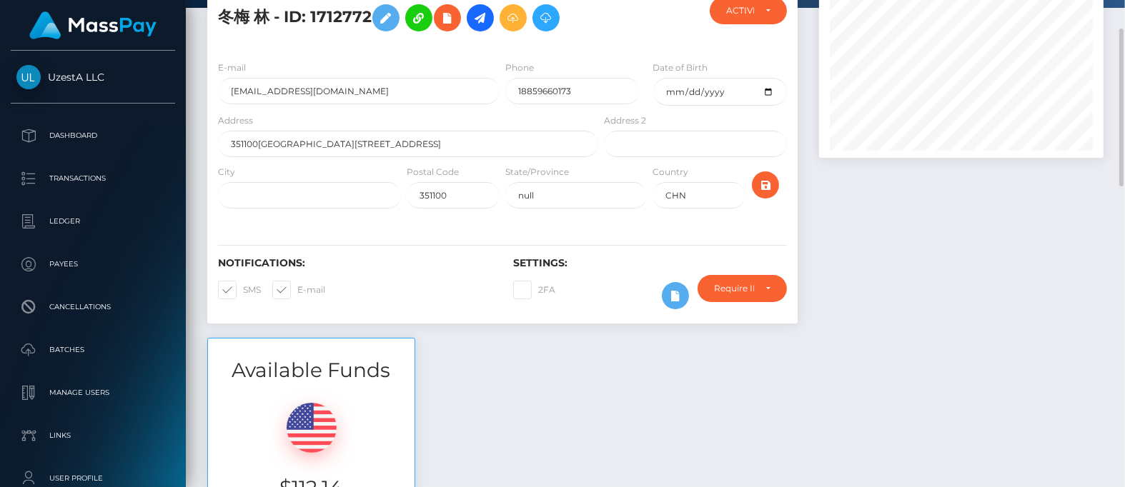
scroll to position [0, 0]
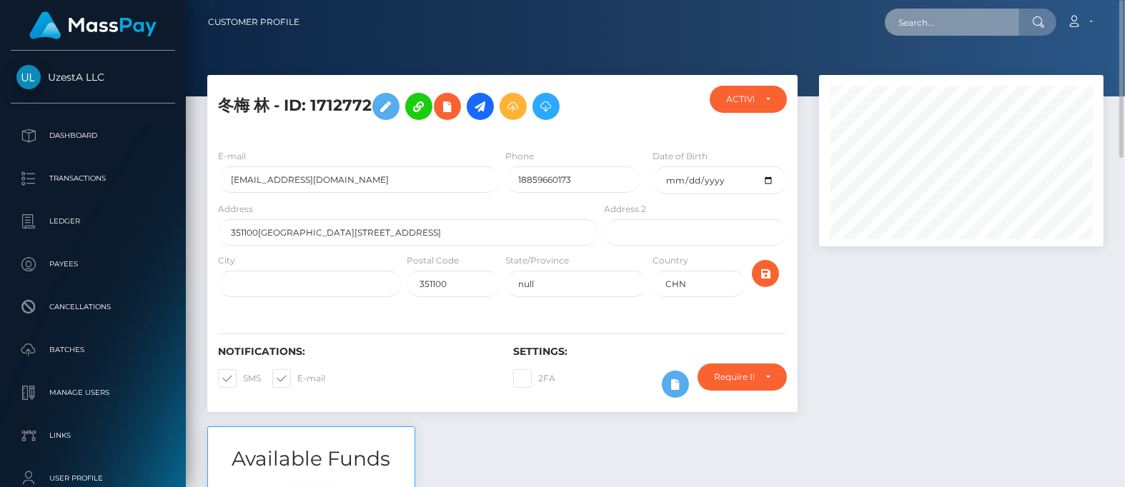
click at [922, 19] on input "text" at bounding box center [952, 22] width 134 height 27
paste input "1306013"
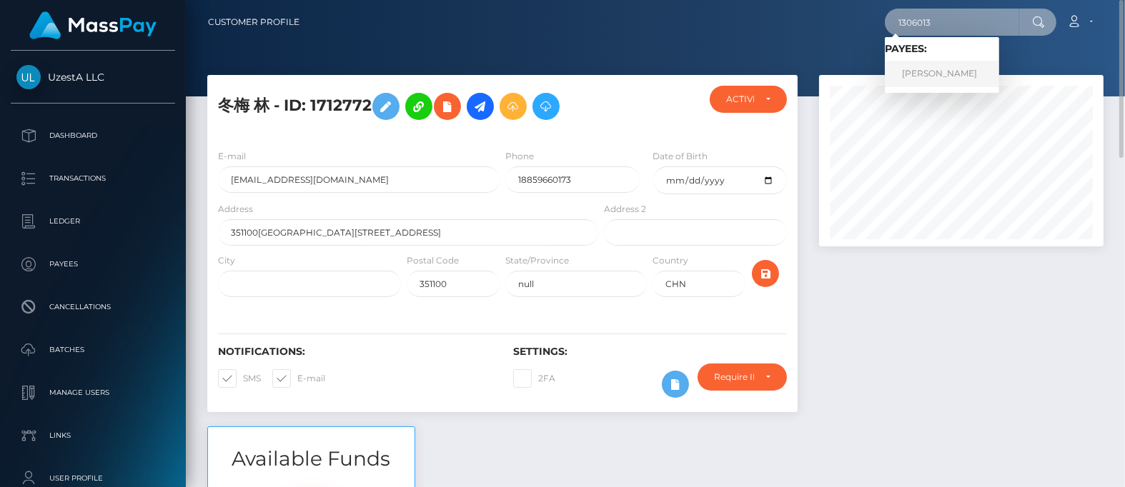
type input "1306013"
click at [928, 73] on link "Heng Ngee Tan" at bounding box center [942, 74] width 114 height 26
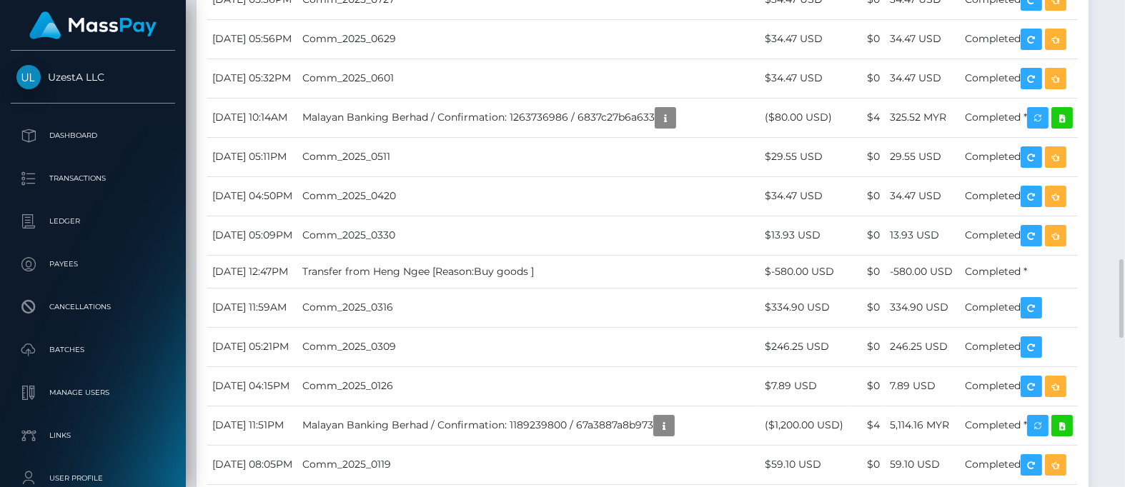
scroll to position [171, 284]
click at [484, 177] on td "Comm_2025_0511" at bounding box center [528, 156] width 462 height 39
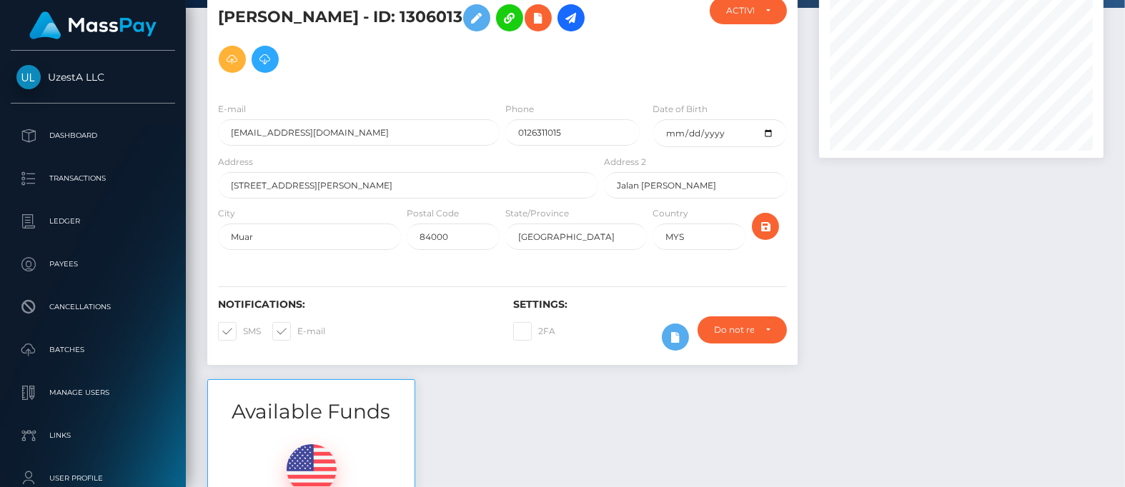
scroll to position [0, 0]
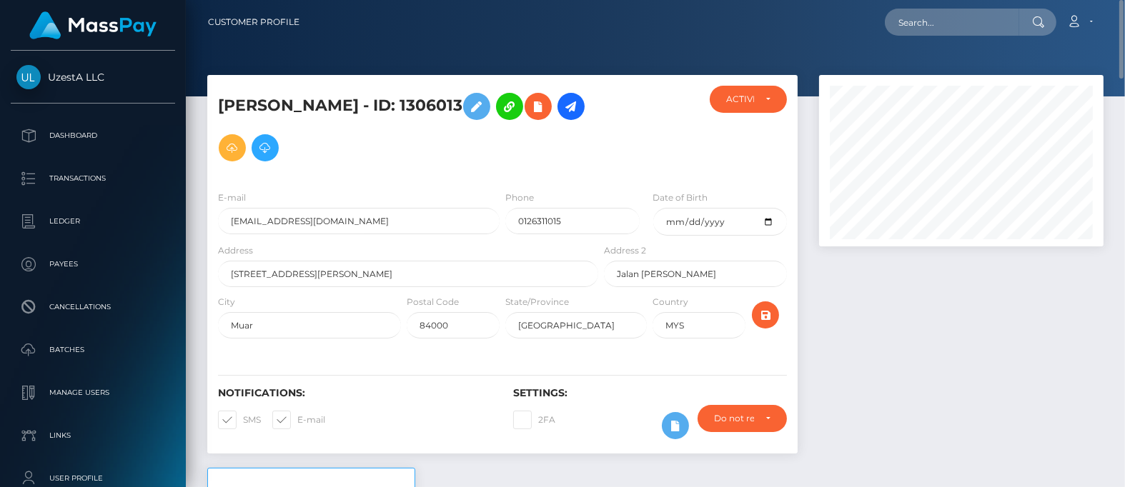
click at [940, 37] on nav "Customer Profile Loading... Loading... Account" at bounding box center [655, 22] width 939 height 44
click at [943, 28] on input "text" at bounding box center [952, 22] width 134 height 27
paste input "8131479"
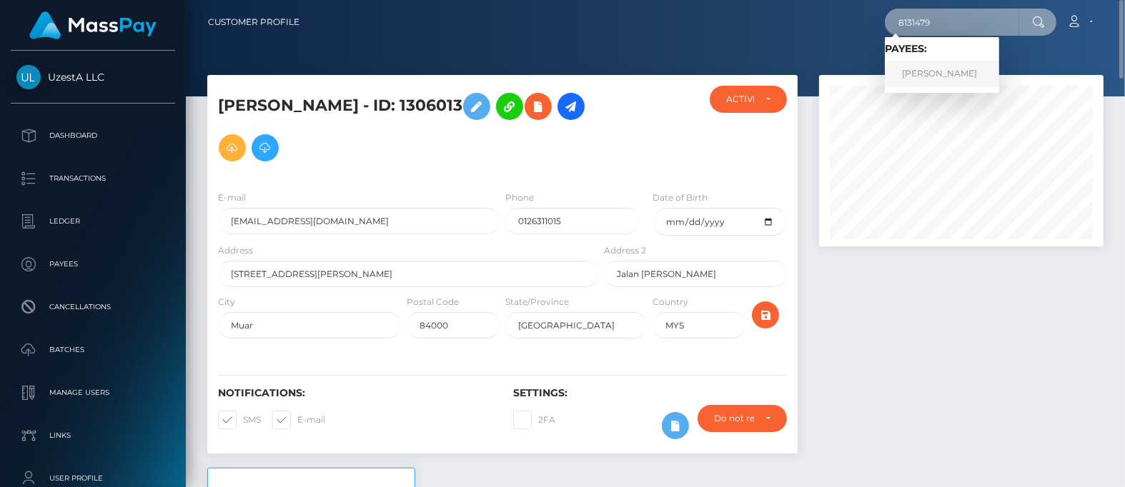
type input "8131479"
click at [921, 76] on link "Chuan Khang Chye" at bounding box center [942, 74] width 114 height 26
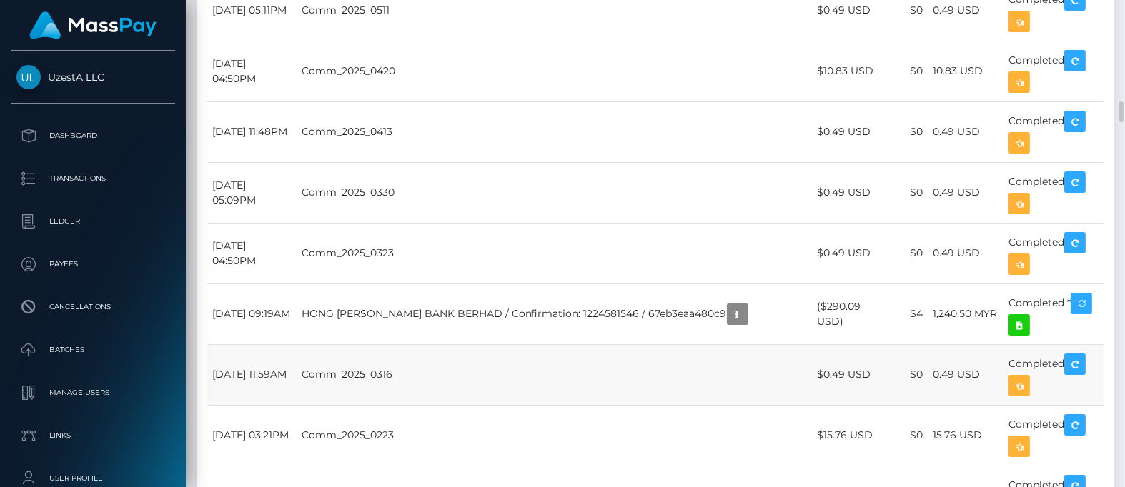
scroll to position [2679, 0]
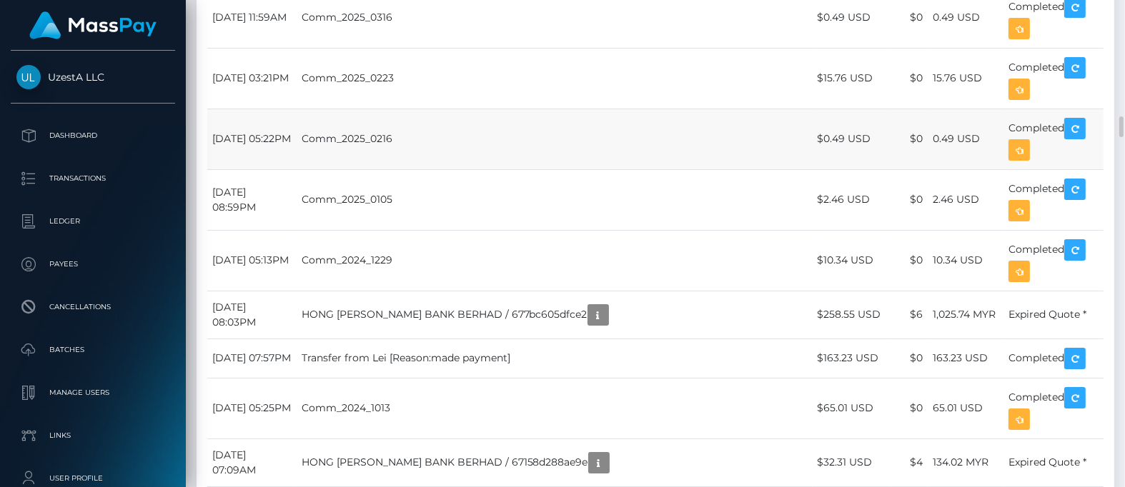
drag, startPoint x: 544, startPoint y: 271, endPoint x: 585, endPoint y: 285, distance: 43.8
click at [546, 109] on td "Comm_2025_0223" at bounding box center [555, 78] width 516 height 61
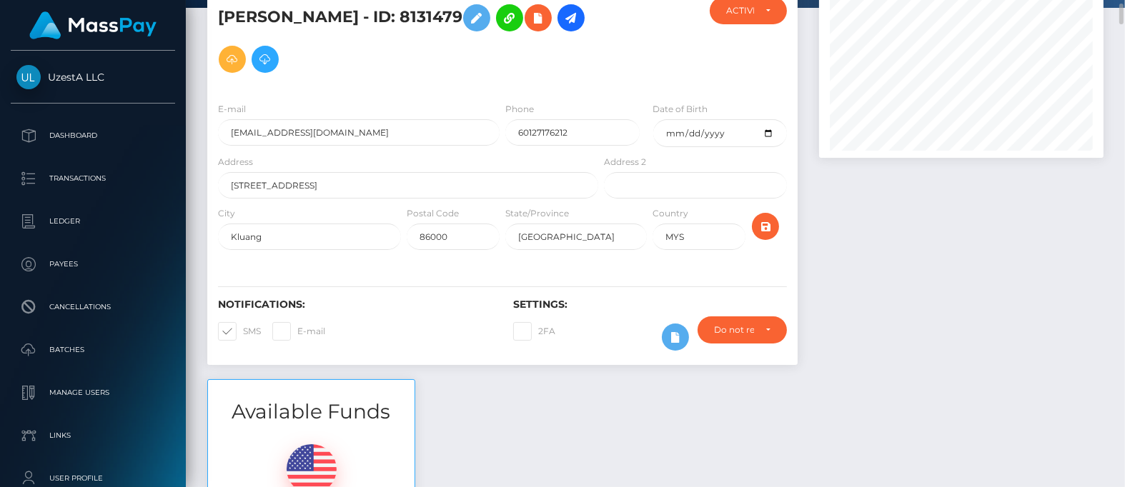
scroll to position [0, 0]
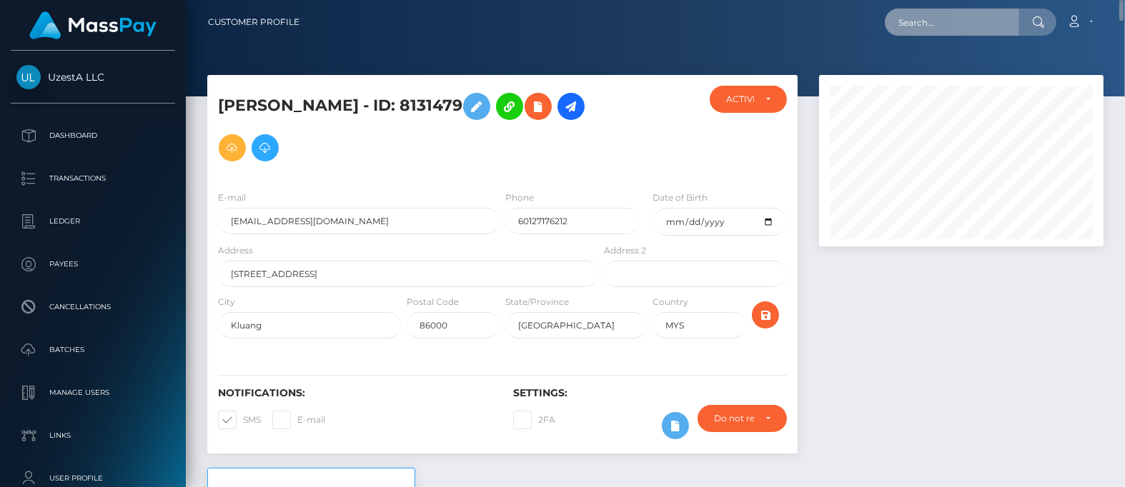
click at [956, 32] on input "text" at bounding box center [952, 22] width 134 height 27
paste input "0000103"
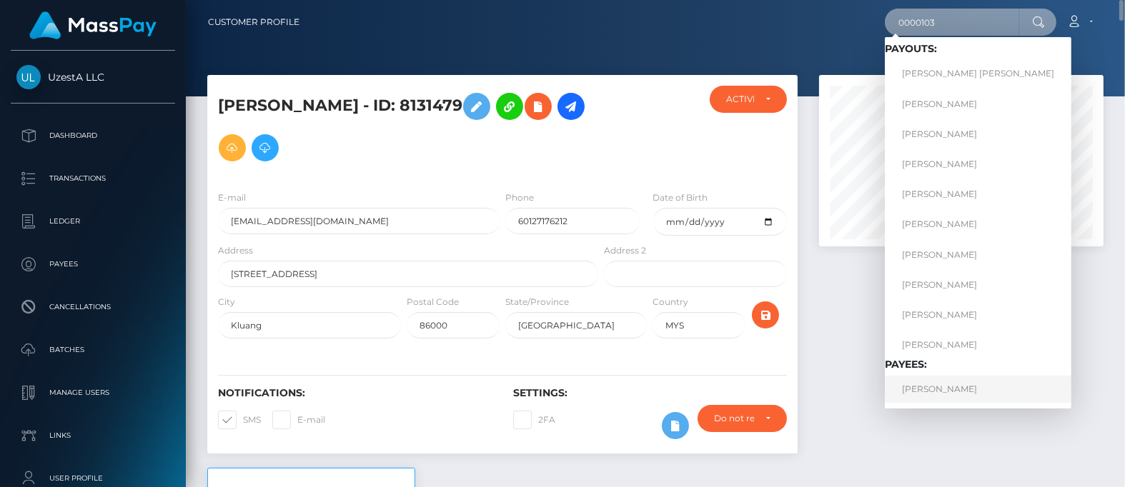
type input "0000103"
click at [938, 393] on link "Hai Guang Feng" at bounding box center [978, 389] width 187 height 26
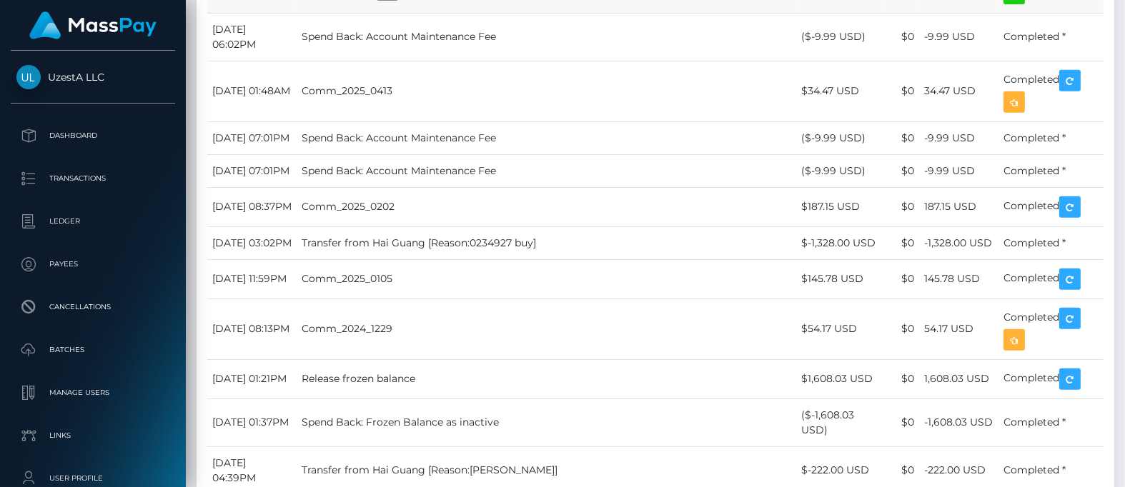
scroll to position [1787, 0]
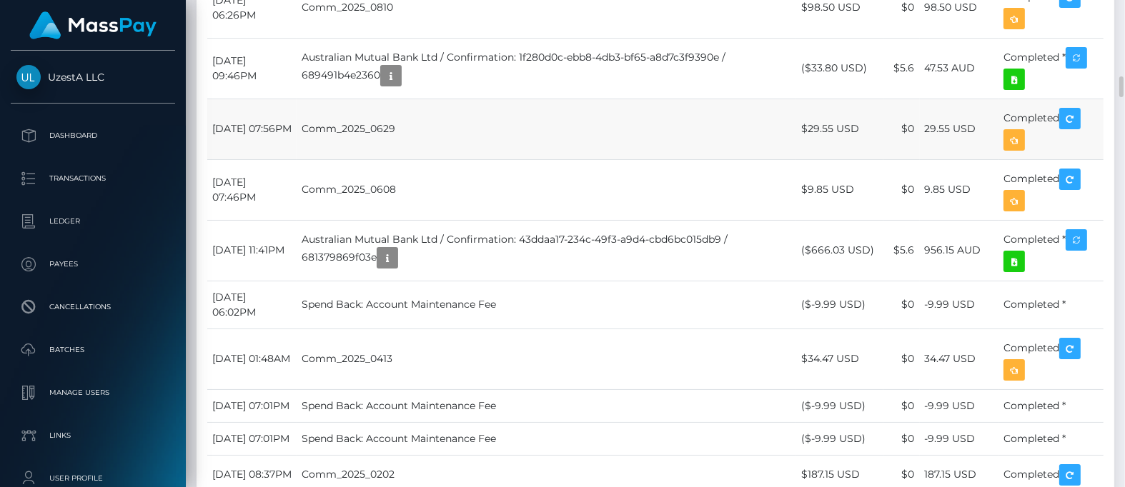
click at [580, 159] on td "Comm_2025_0629" at bounding box center [547, 129] width 500 height 61
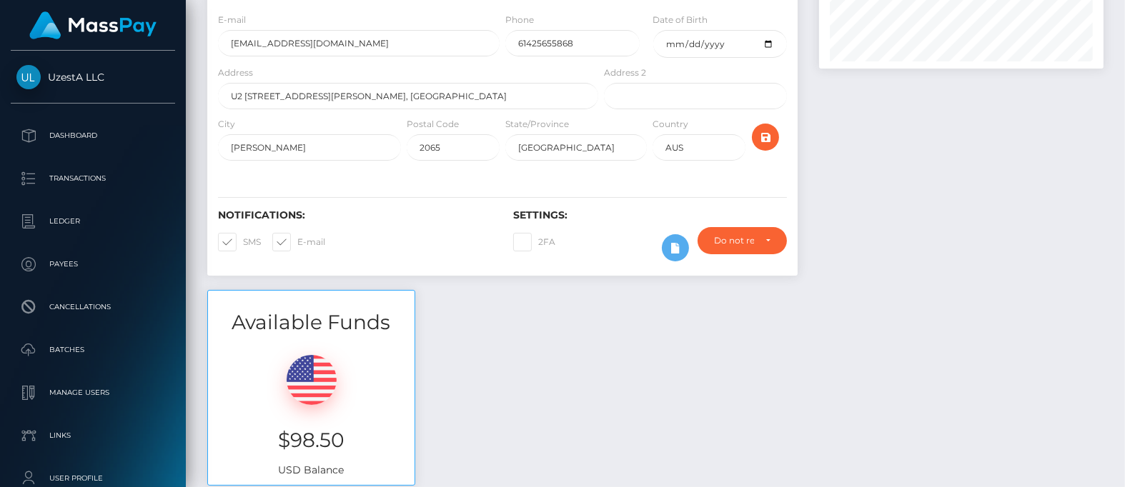
scroll to position [0, 0]
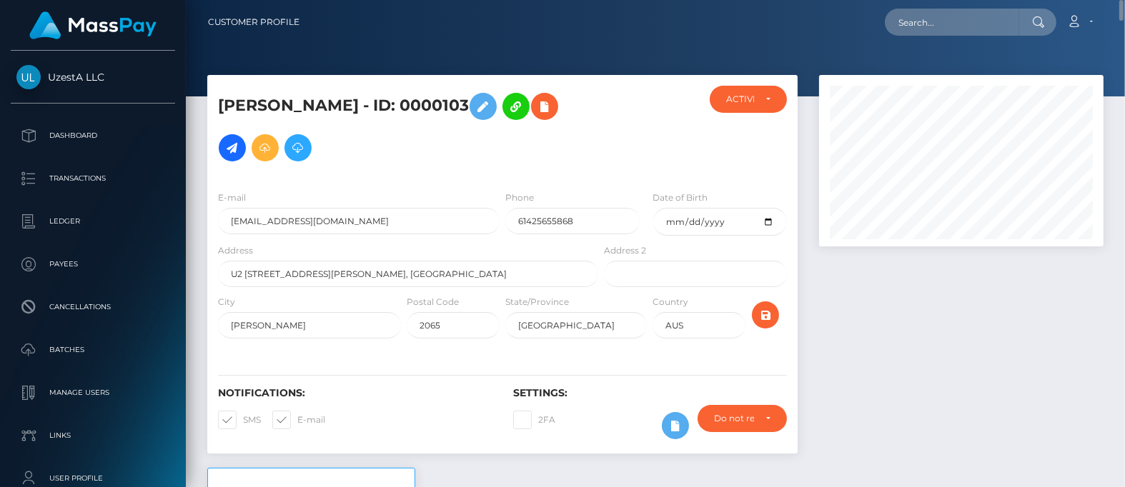
drag, startPoint x: 965, startPoint y: 36, endPoint x: 971, endPoint y: 22, distance: 14.7
click at [965, 34] on div "Loading... Loading... Account Edit Profile Logout" at bounding box center [707, 22] width 792 height 30
click at [972, 20] on input "text" at bounding box center [952, 22] width 134 height 27
click at [960, 23] on input "text" at bounding box center [952, 22] width 134 height 27
drag, startPoint x: 971, startPoint y: 16, endPoint x: 690, endPoint y: 37, distance: 281.6
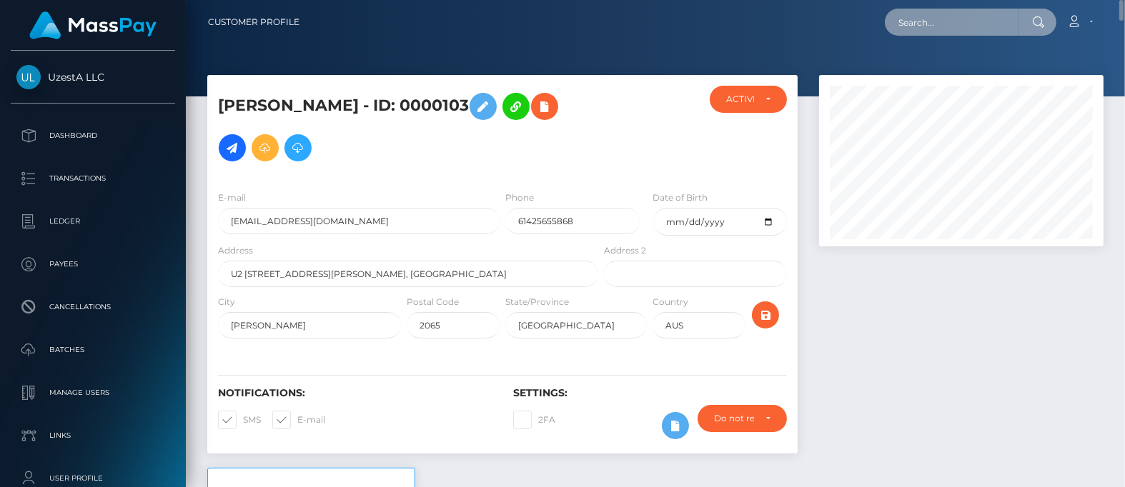
click at [690, 37] on nav "Customer Profile Loading... Loading... Account" at bounding box center [655, 22] width 939 height 44
paste input "0293844"
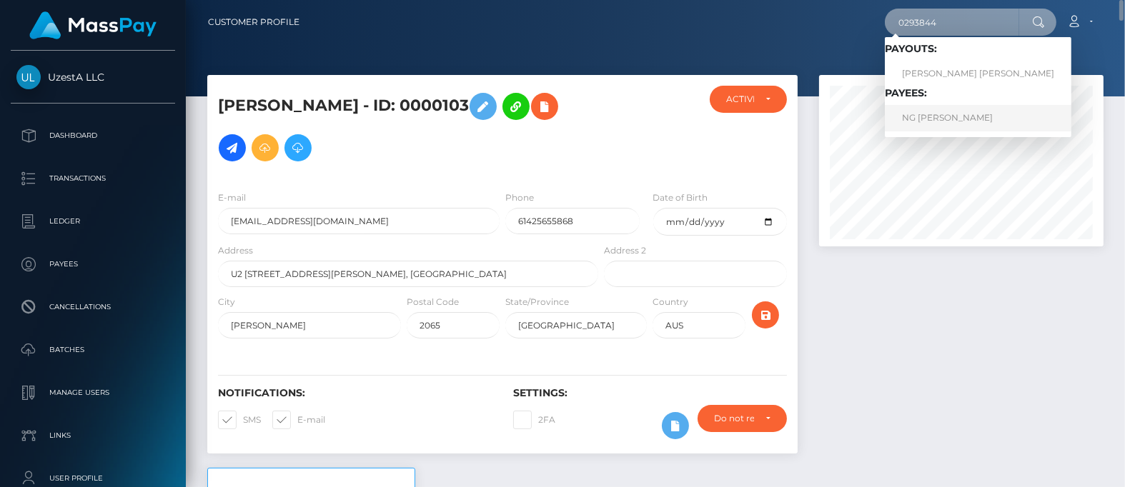
type input "0293844"
click at [913, 117] on link "NG LIAN TAN Ng" at bounding box center [978, 118] width 187 height 26
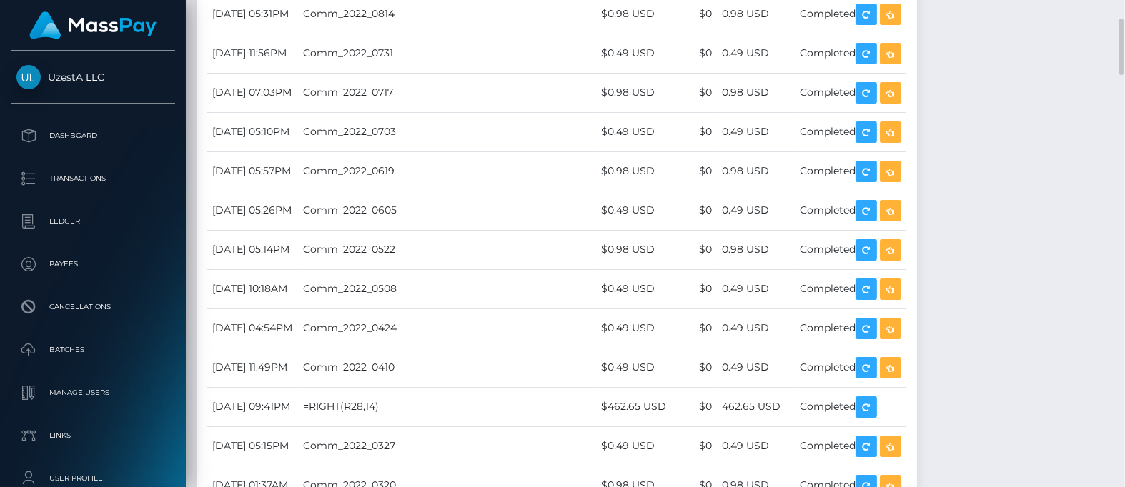
scroll to position [1697, 0]
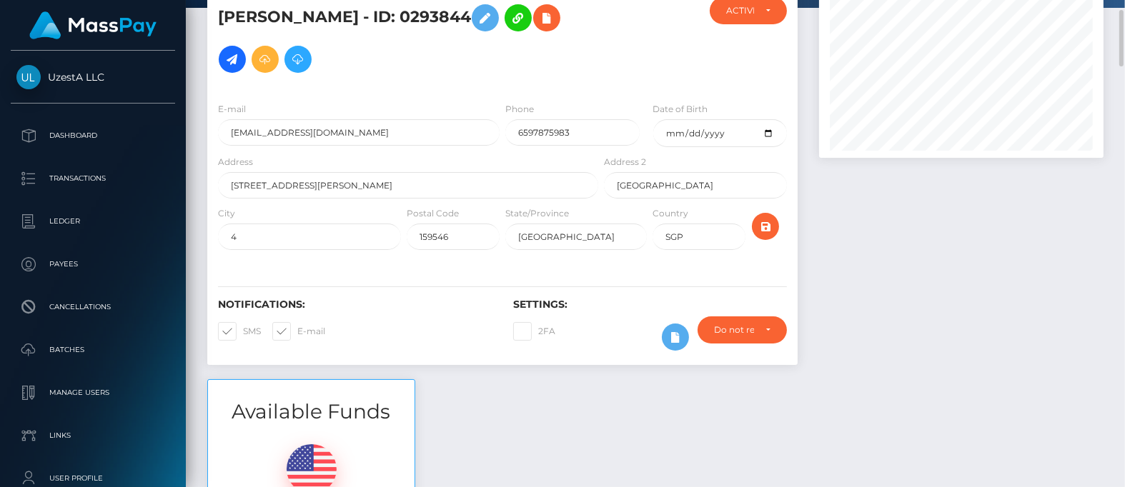
scroll to position [0, 0]
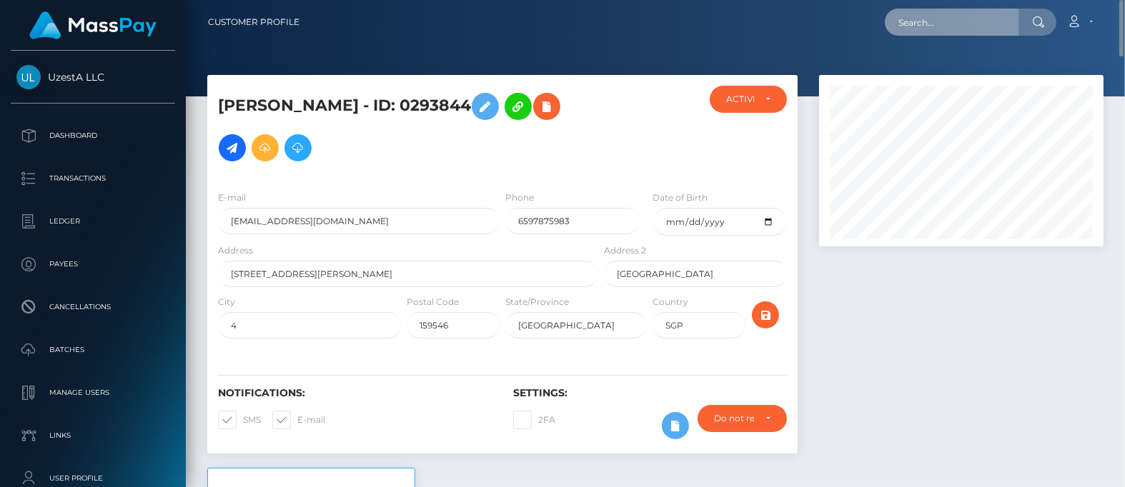
click at [972, 26] on input "text" at bounding box center [952, 22] width 134 height 27
paste input "9261318"
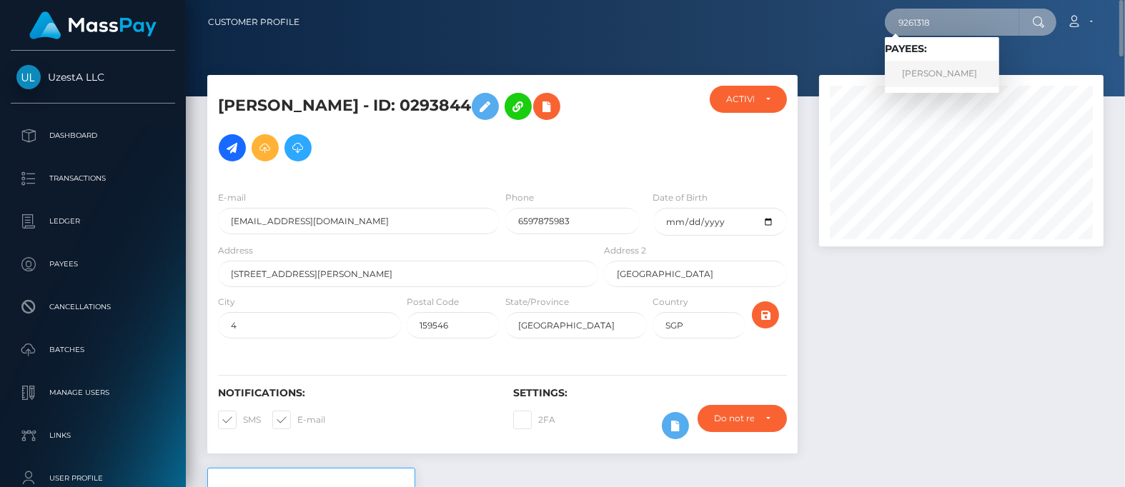
type input "9261318"
click at [947, 62] on link "Li Ping Lye" at bounding box center [942, 74] width 114 height 26
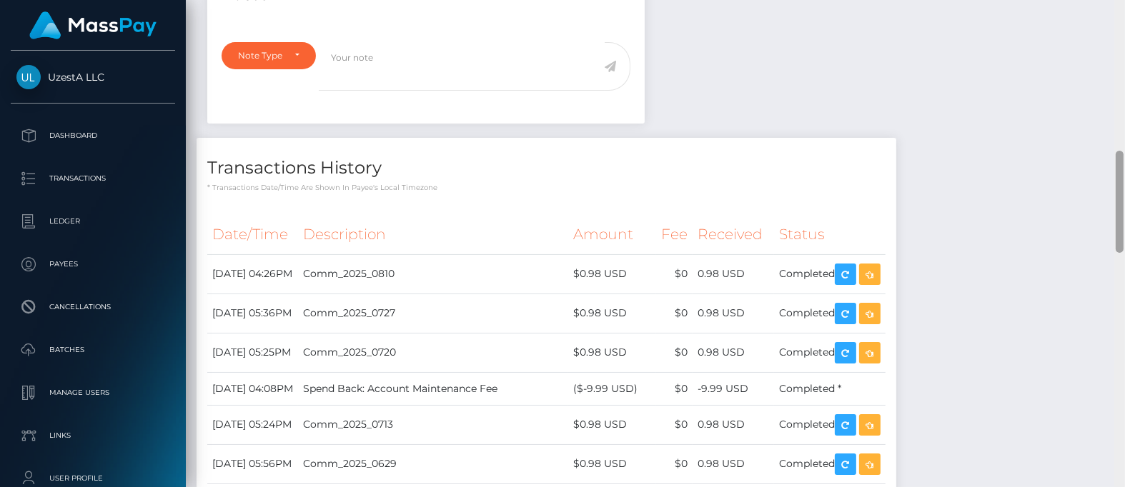
scroll to position [171, 284]
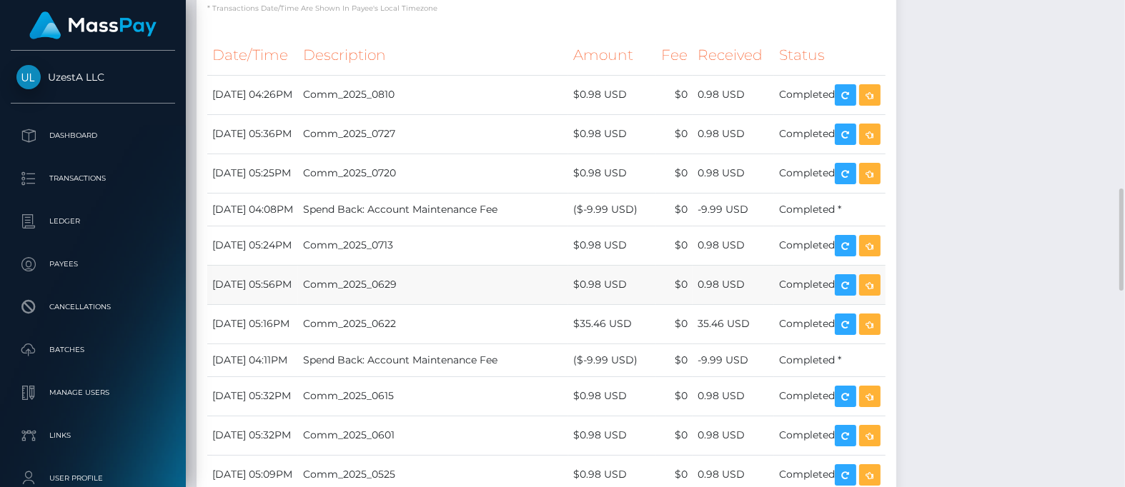
click at [541, 278] on td "Comm_2025_0629" at bounding box center [433, 284] width 270 height 39
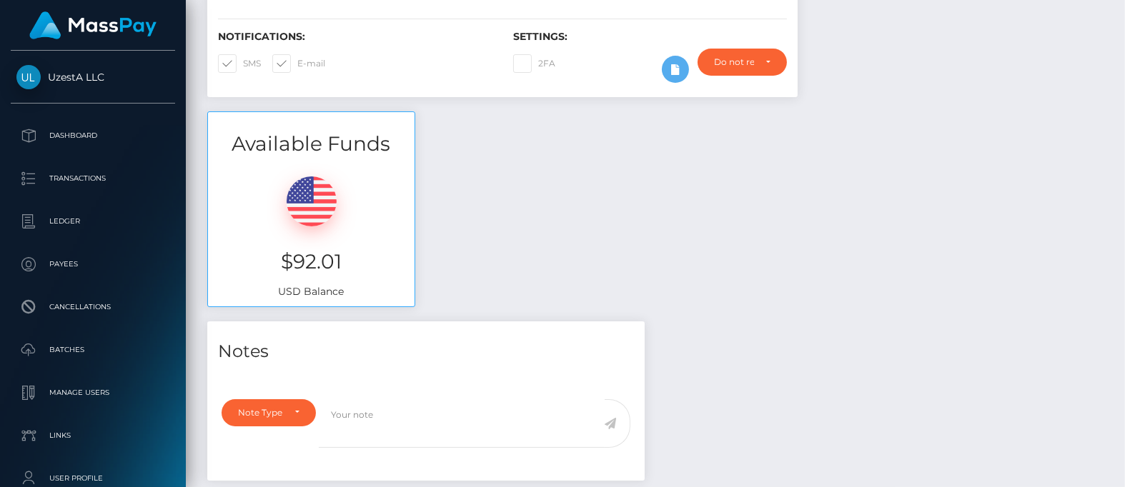
scroll to position [0, 0]
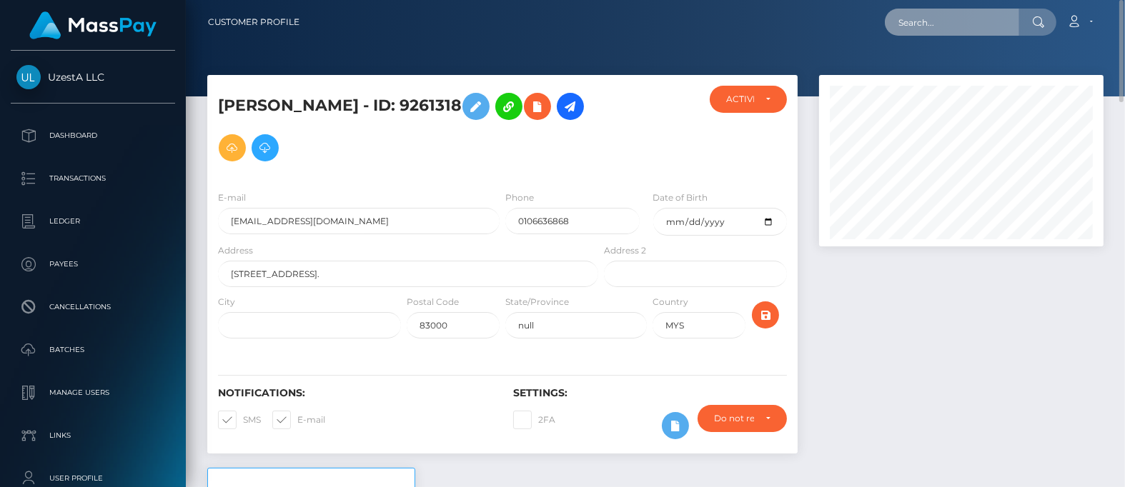
click at [929, 23] on input "text" at bounding box center [952, 22] width 134 height 27
paste input "1187525"
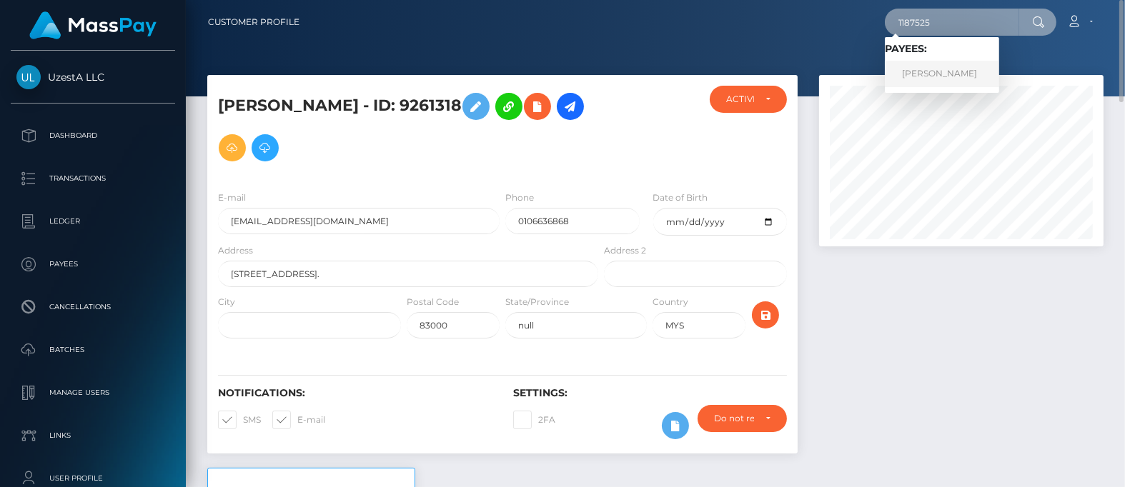
type input "1187525"
click at [924, 74] on link "Wui Ling Lim" at bounding box center [942, 74] width 114 height 26
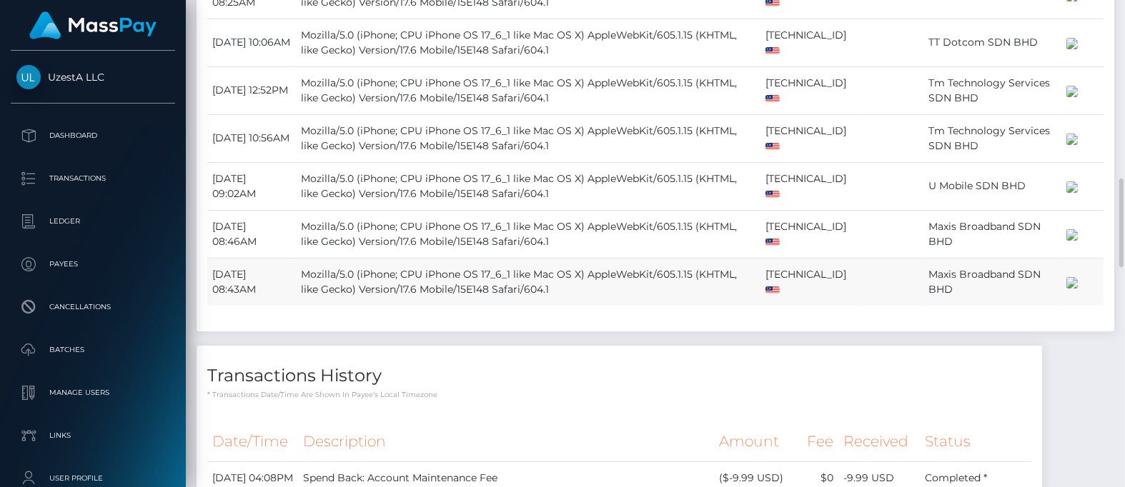
scroll to position [1428, 0]
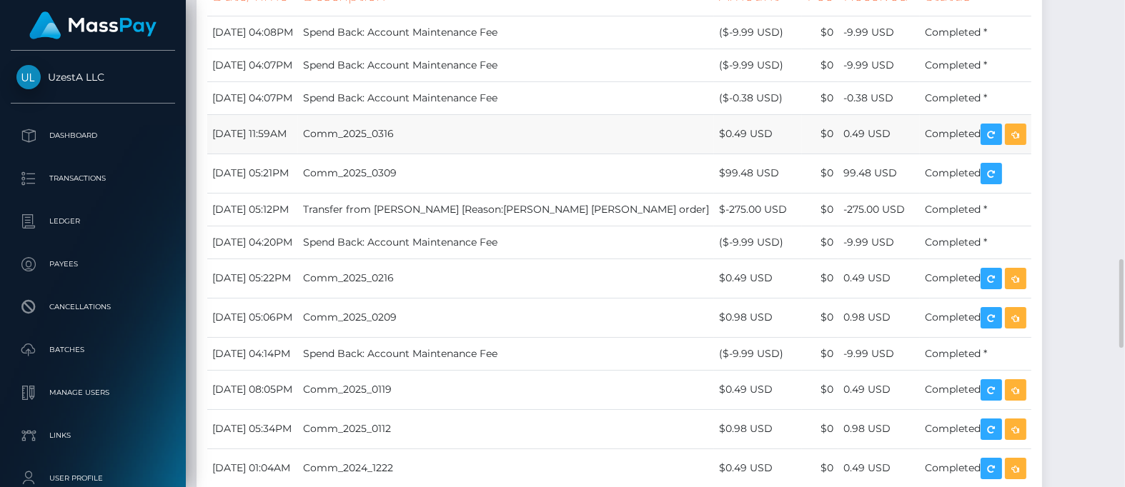
click at [549, 154] on td "Comm_2025_0316" at bounding box center [506, 133] width 416 height 39
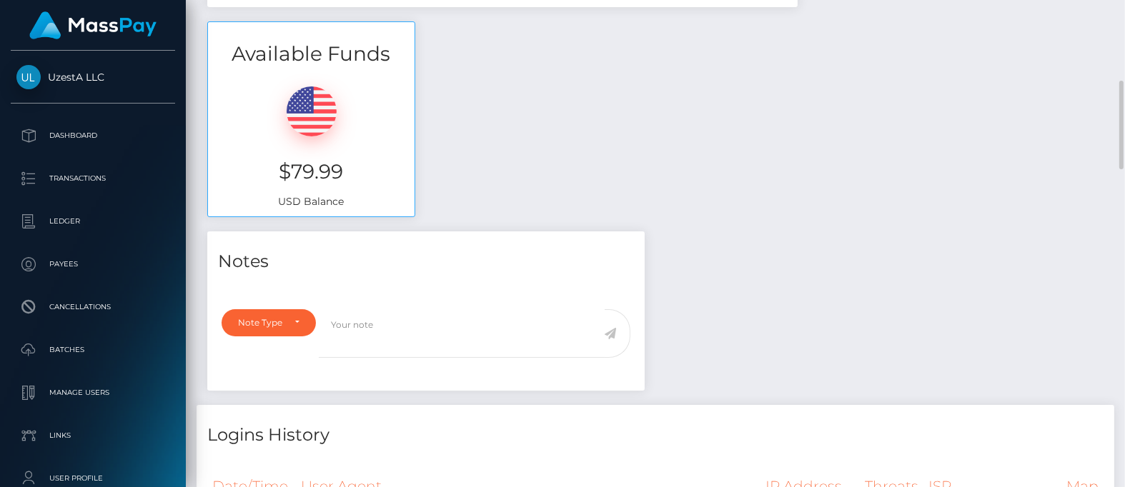
scroll to position [0, 0]
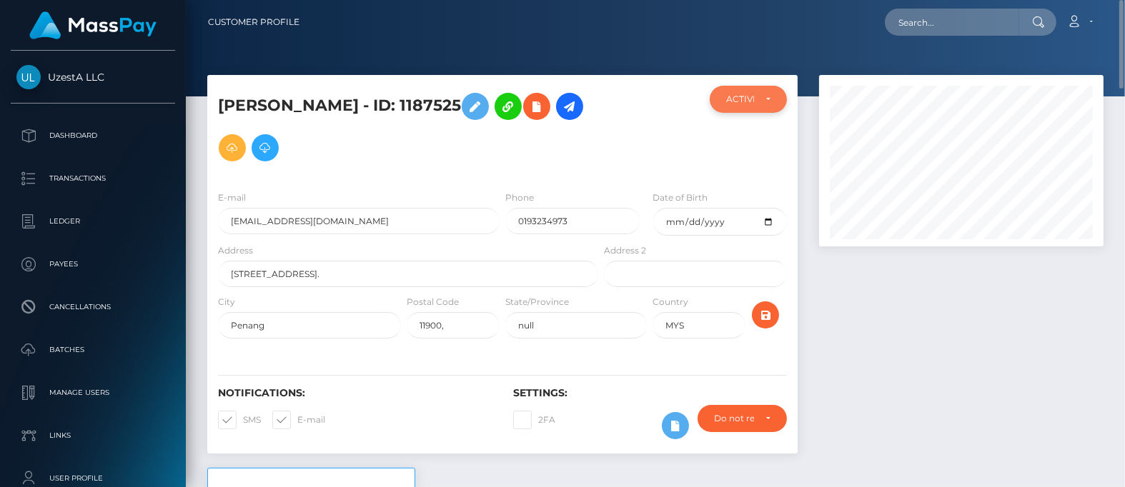
click at [749, 91] on div "ACTIVE" at bounding box center [748, 99] width 77 height 27
click at [747, 161] on span "DEACTIVE" at bounding box center [749, 167] width 45 height 13
select select "DEACTIVE"
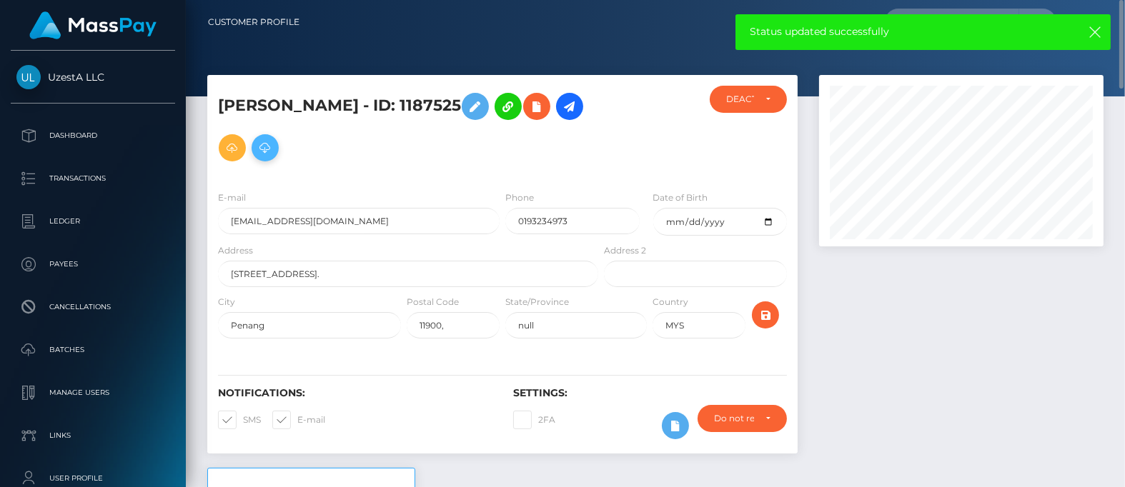
click at [252, 151] on button at bounding box center [265, 147] width 27 height 27
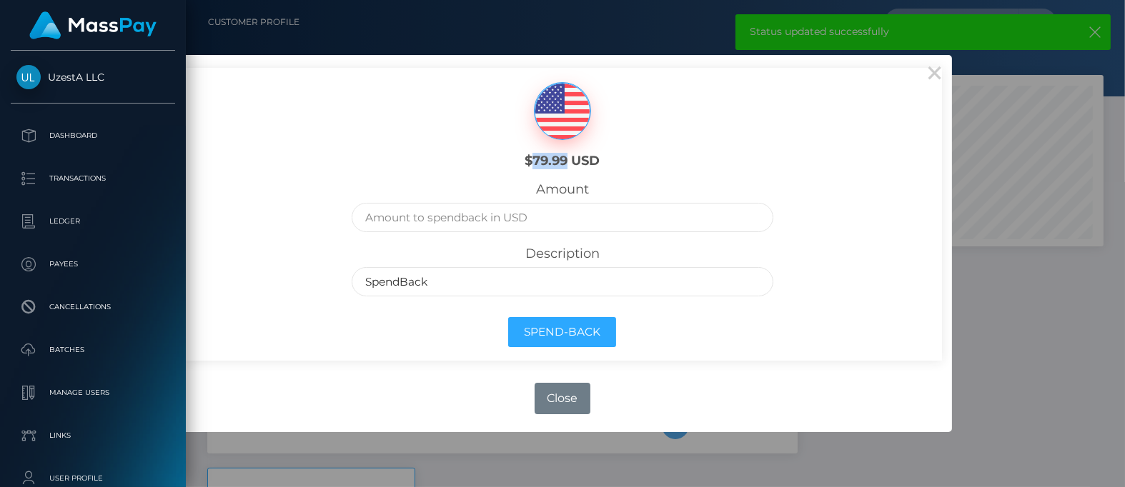
drag, startPoint x: 530, startPoint y: 166, endPoint x: 567, endPoint y: 165, distance: 37.2
click at [567, 165] on h6 "$79.99 USD" at bounding box center [562, 162] width 189 height 16
copy h6 "79.99"
click at [533, 215] on input "text" at bounding box center [562, 217] width 421 height 29
paste input "79.99"
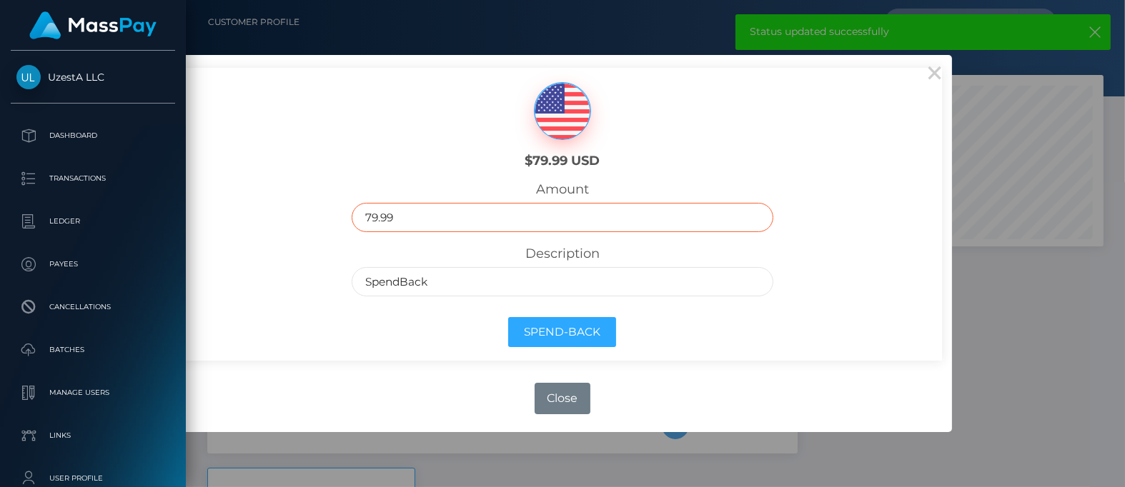
type input "79.99"
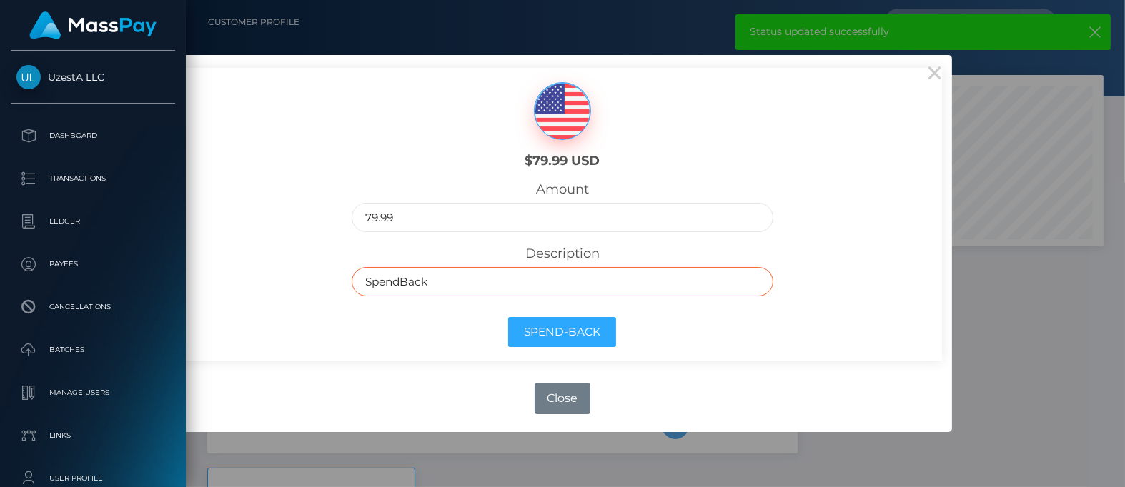
drag, startPoint x: 448, startPoint y: 289, endPoint x: 186, endPoint y: 287, distance: 262.3
click at [184, 287] on body "UzestA LLC Dashboard Transactions Ledger Payees Cancellations Links" at bounding box center [562, 243] width 1125 height 487
click at [469, 277] on input "text" at bounding box center [562, 281] width 421 height 29
type input "Frozen Balance as inactive"
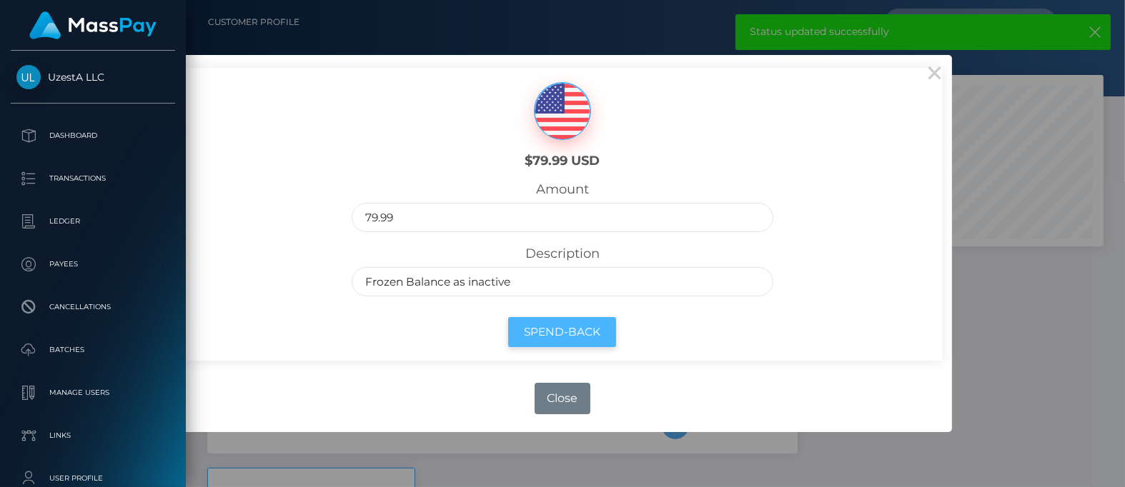
click at [550, 327] on button "Spend-Back" at bounding box center [562, 332] width 108 height 31
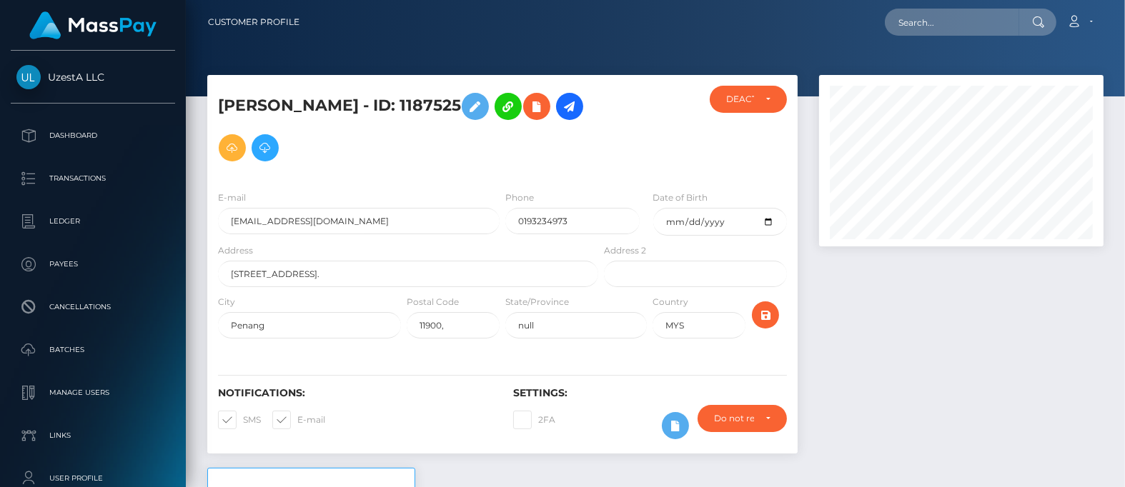
scroll to position [171, 284]
drag, startPoint x: 552, startPoint y: 288, endPoint x: 554, endPoint y: 297, distance: 9.5
click at [552, 288] on div "Address [STREET_ADDRESS]." at bounding box center [404, 268] width 394 height 51
click at [963, 37] on nav "Customer Profile Loading... Loading... Account" at bounding box center [655, 22] width 939 height 44
click at [963, 22] on input "text" at bounding box center [952, 22] width 134 height 27
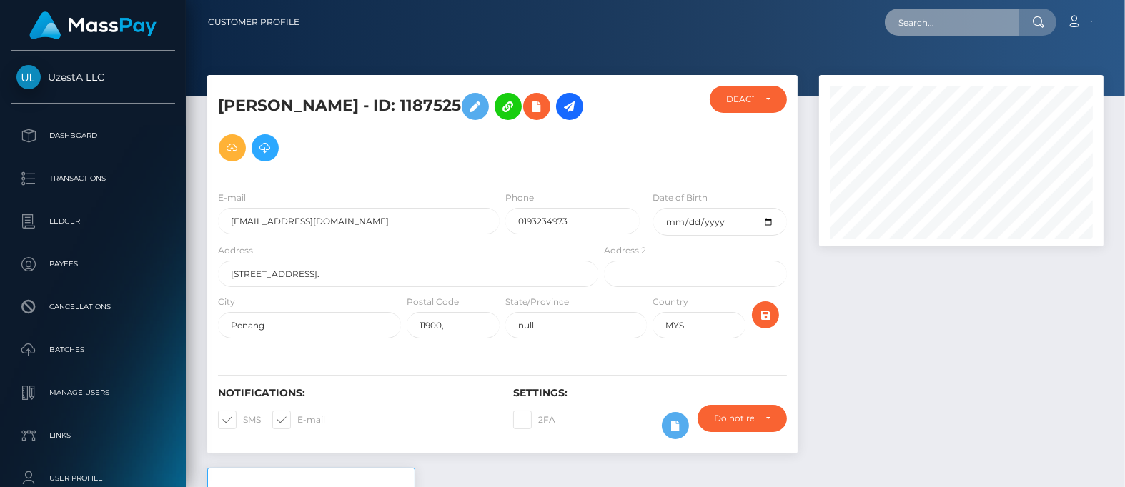
paste input "6041081"
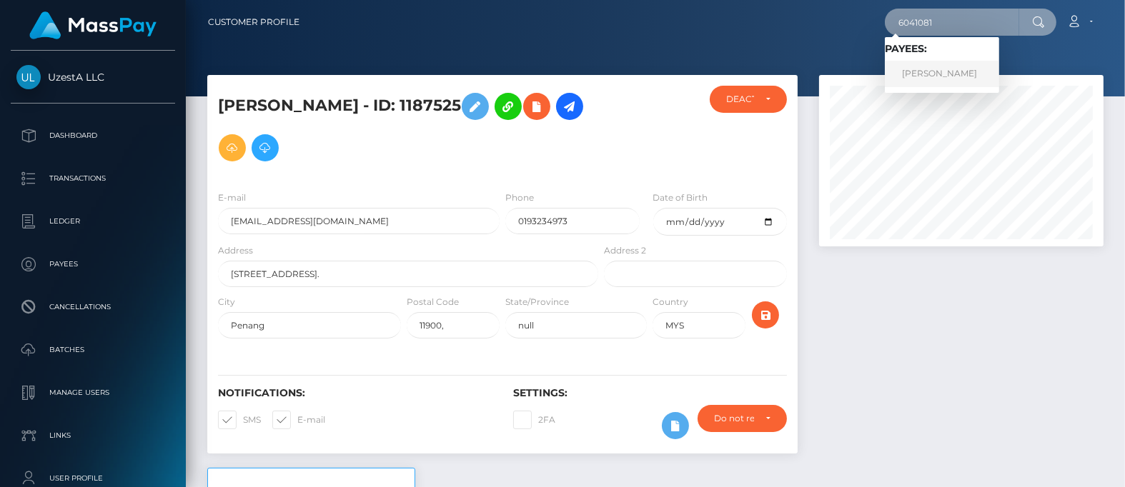
type input "6041081"
click at [943, 76] on link "Chun Chuang Tan" at bounding box center [942, 74] width 114 height 26
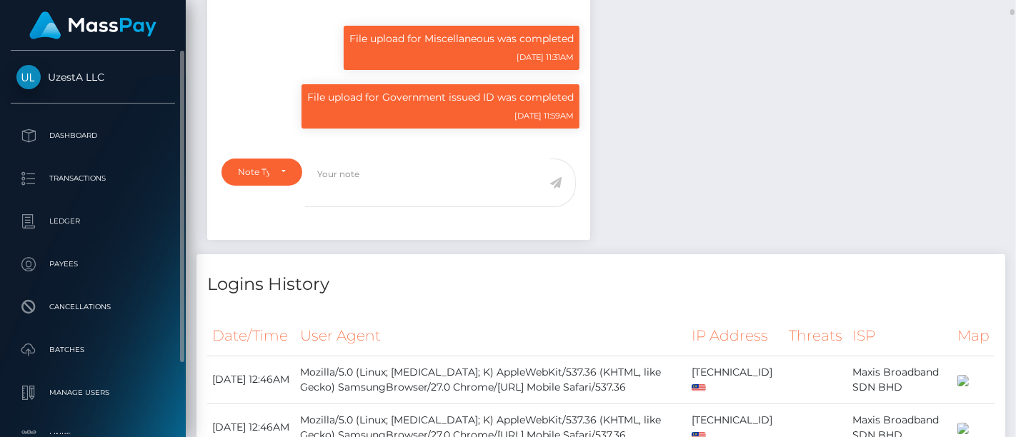
scroll to position [172, 248]
click at [98, 73] on span "UzestA LLC" at bounding box center [93, 77] width 164 height 13
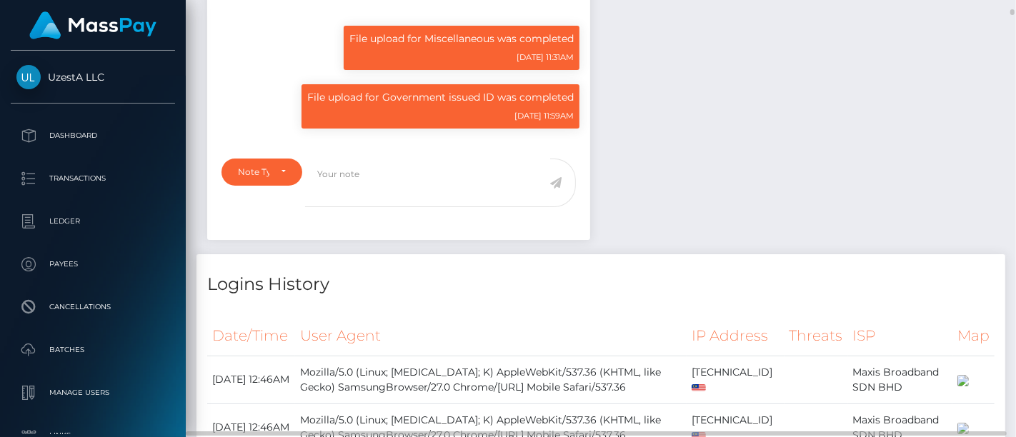
scroll to position [172, 248]
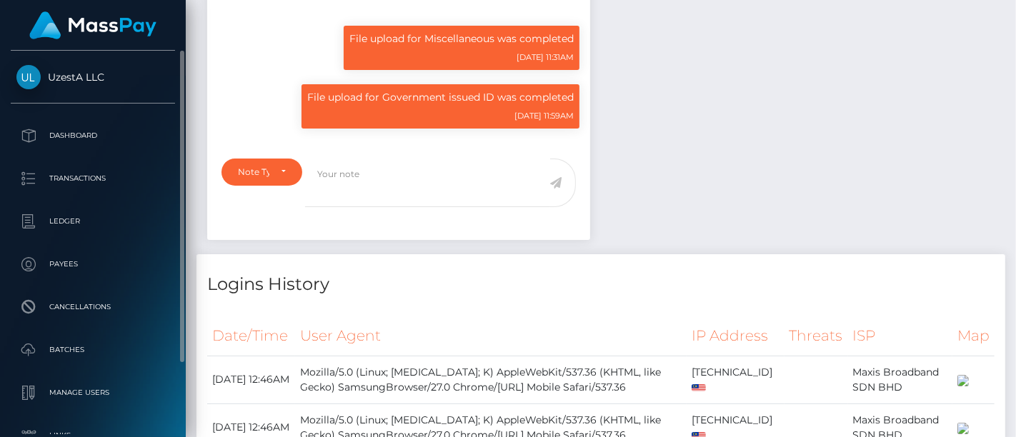
click at [56, 86] on link "UzestA LLC" at bounding box center [93, 77] width 186 height 24
click at [61, 134] on p "Dashboard" at bounding box center [92, 135] width 153 height 21
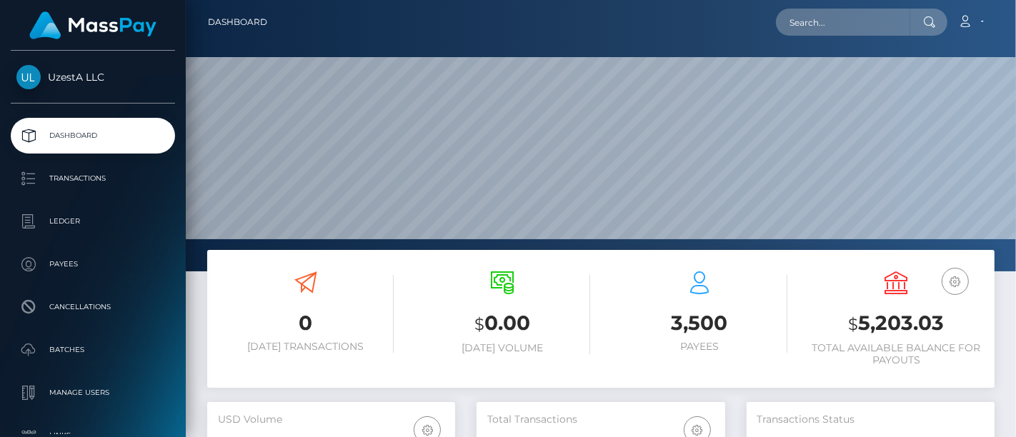
scroll to position [253, 248]
